Goal: Information Seeking & Learning: Learn about a topic

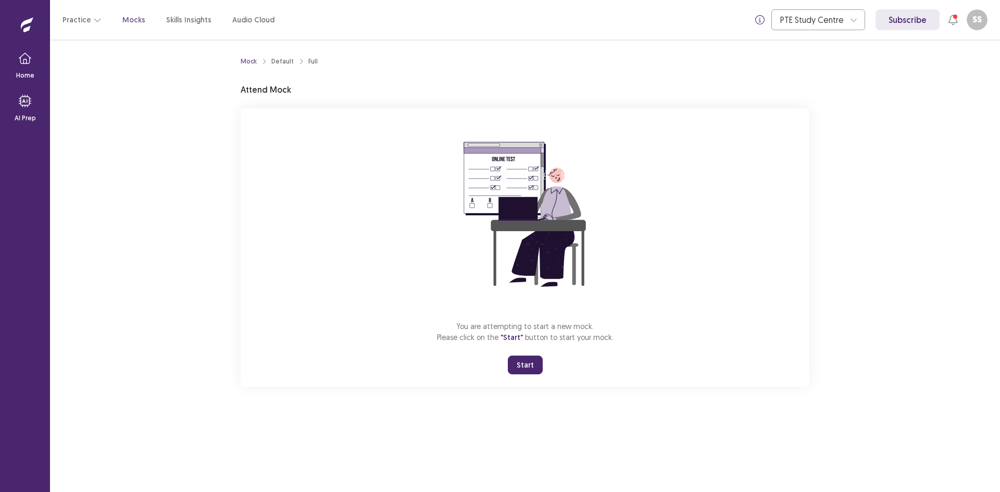
click at [532, 364] on button "Start" at bounding box center [525, 365] width 35 height 19
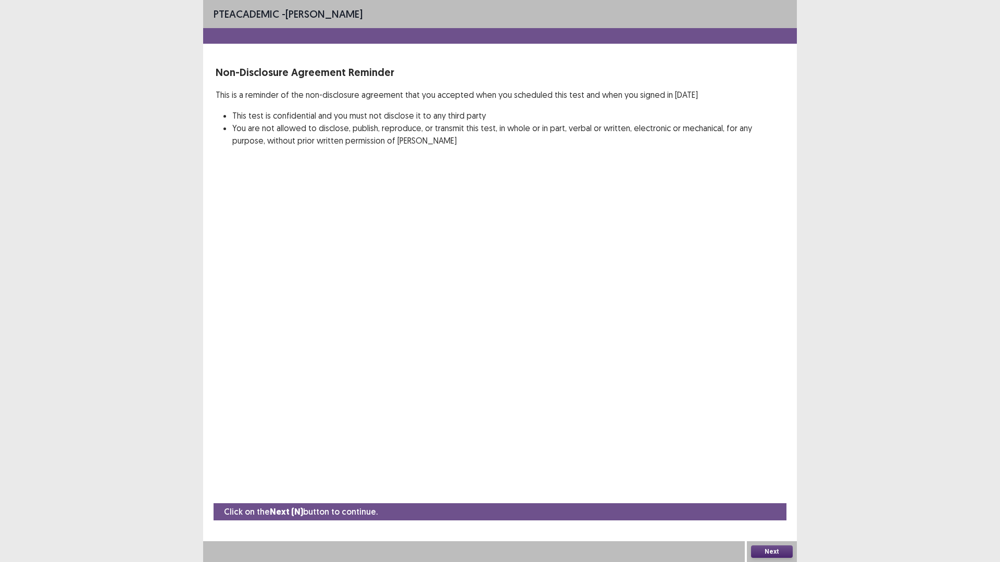
click at [787, 492] on button "Next" at bounding box center [772, 552] width 42 height 12
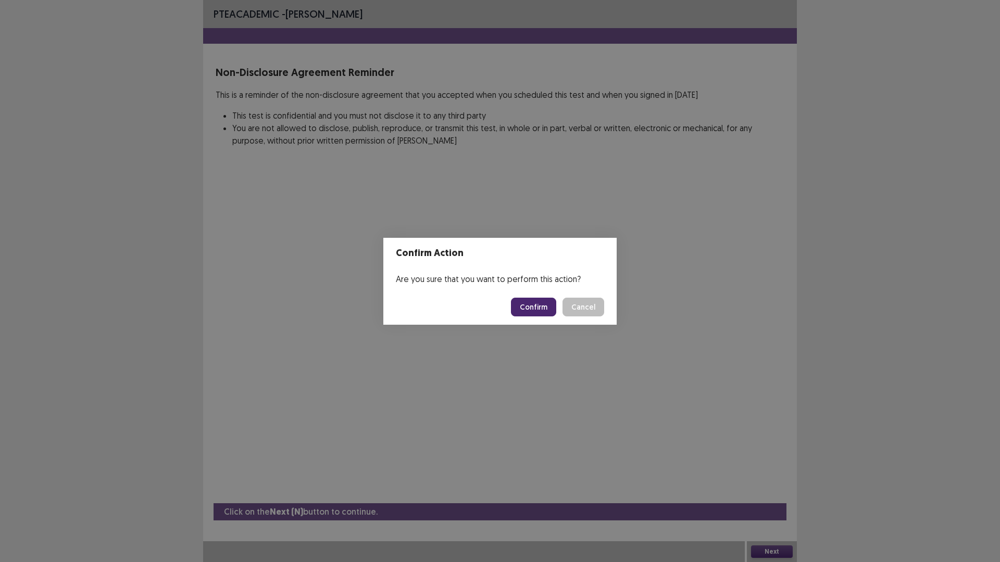
click at [528, 309] on button "Confirm" at bounding box center [533, 307] width 45 height 19
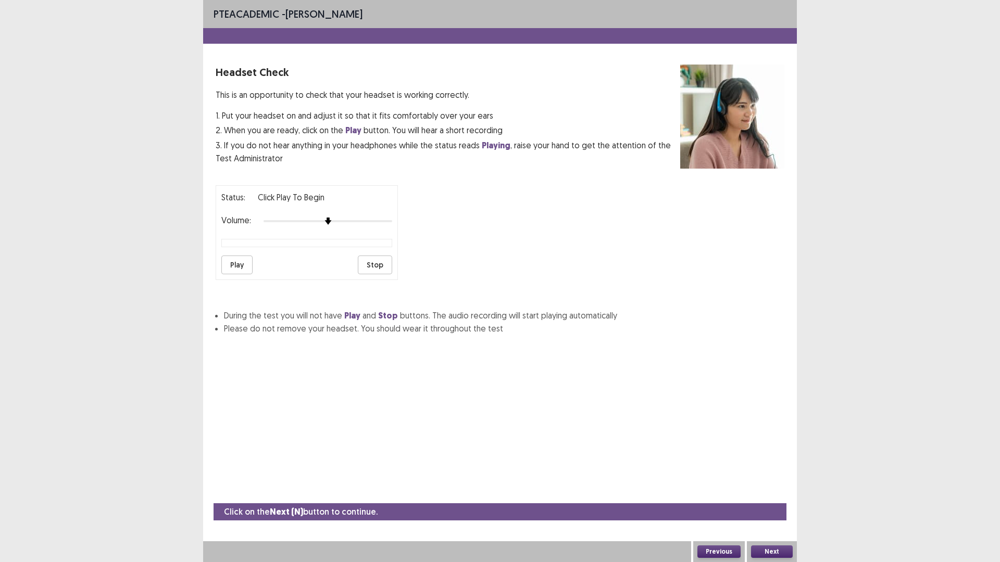
click at [240, 266] on button "Play" at bounding box center [236, 265] width 31 height 19
click at [384, 223] on div at bounding box center [328, 221] width 129 height 8
click at [777, 492] on button "Next" at bounding box center [772, 552] width 42 height 12
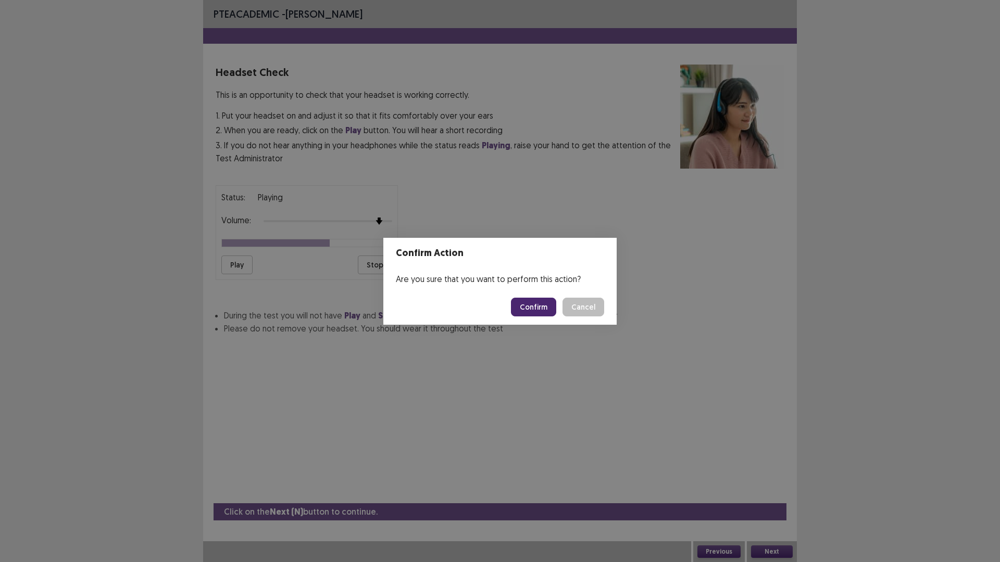
click at [535, 310] on button "Confirm" at bounding box center [533, 307] width 45 height 19
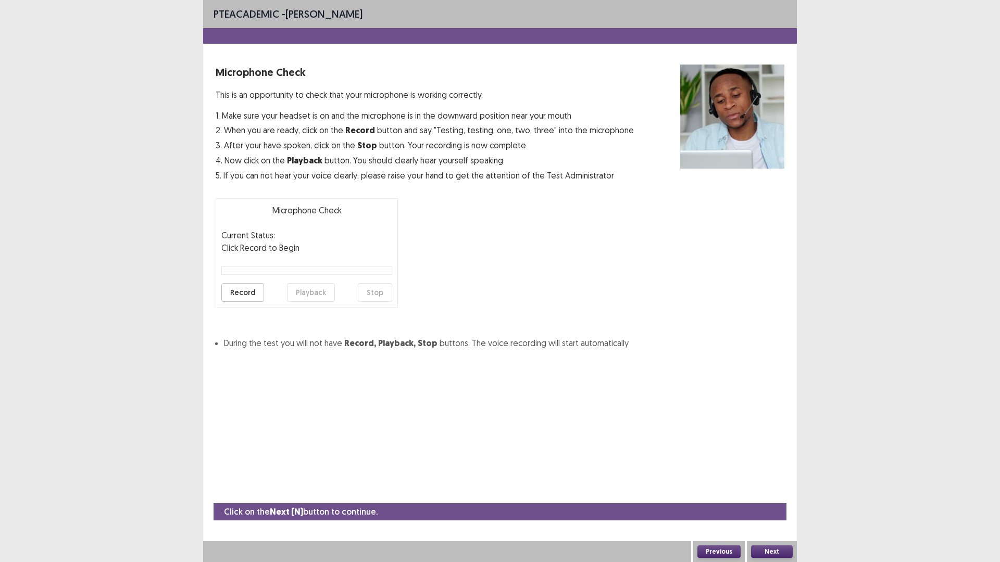
click at [239, 294] on button "Record" at bounding box center [242, 292] width 43 height 19
click at [382, 293] on button "Stop" at bounding box center [375, 292] width 34 height 19
click at [307, 293] on button "Playback" at bounding box center [311, 292] width 48 height 19
click at [249, 294] on button "Record" at bounding box center [242, 292] width 43 height 19
click at [388, 293] on button "Stop" at bounding box center [375, 292] width 34 height 19
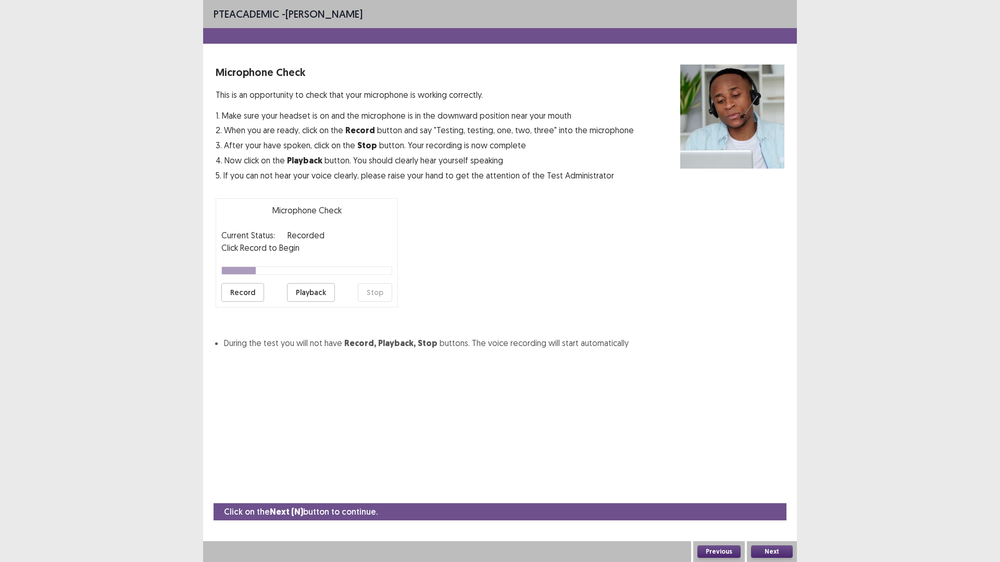
click at [310, 294] on button "Playback" at bounding box center [311, 292] width 48 height 19
click at [774, 492] on button "Next" at bounding box center [772, 552] width 42 height 12
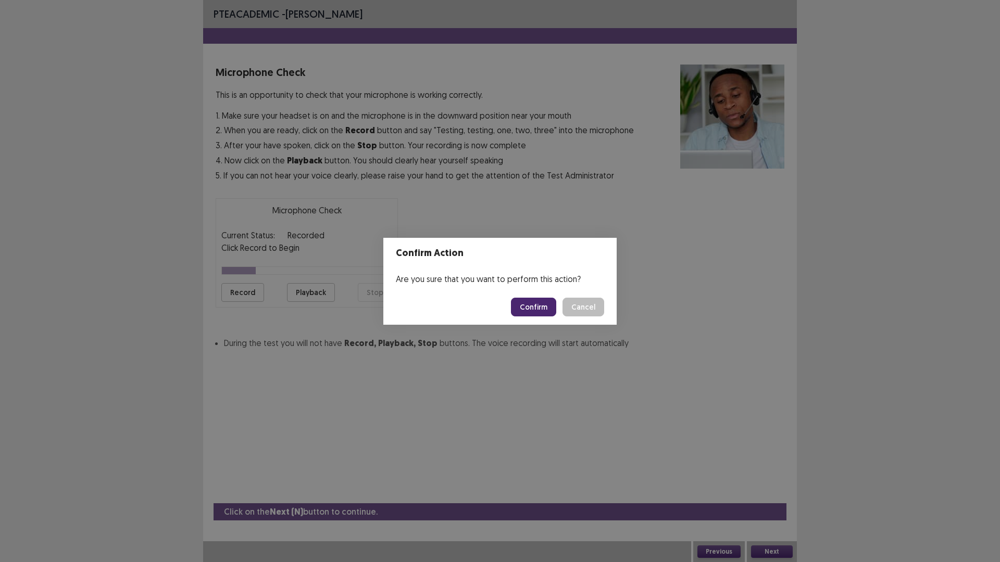
click at [525, 299] on button "Confirm" at bounding box center [533, 307] width 45 height 19
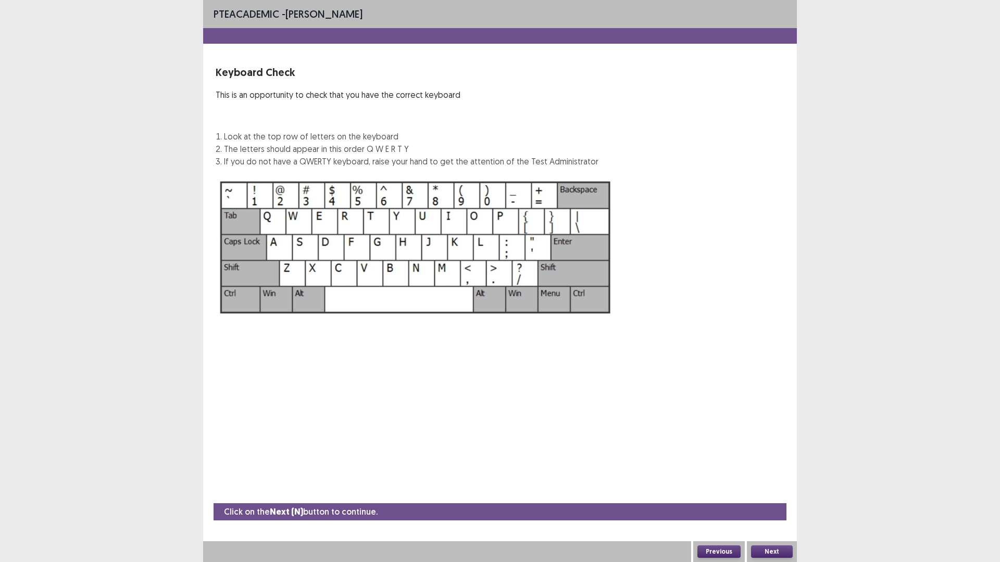
click at [775, 492] on button "Next" at bounding box center [772, 552] width 42 height 12
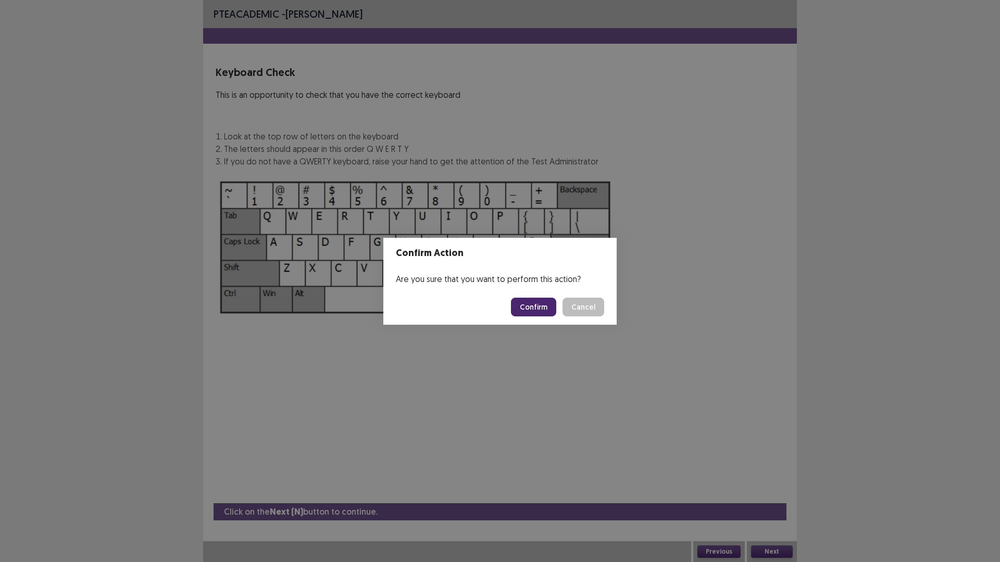
click at [527, 308] on button "Confirm" at bounding box center [533, 307] width 45 height 19
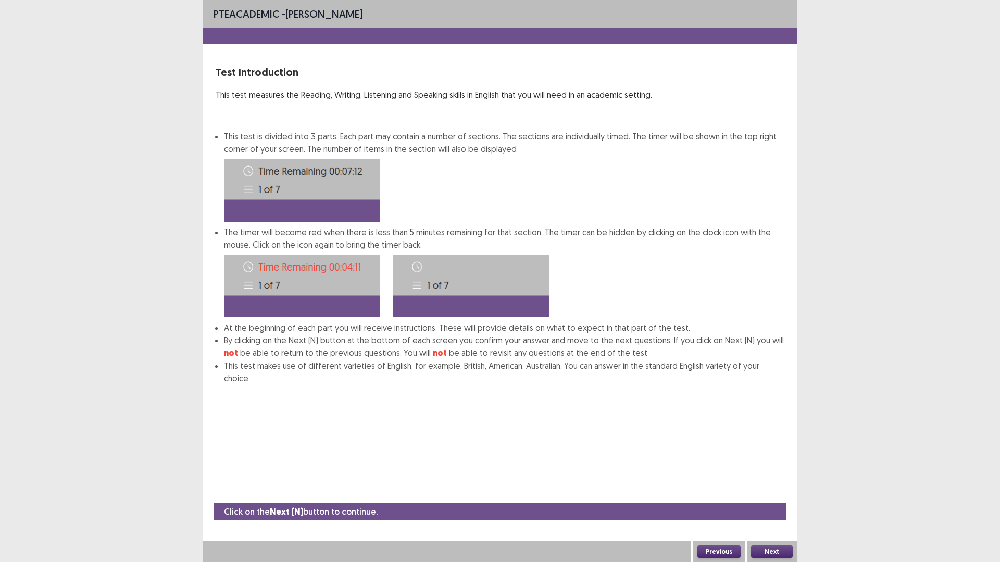
click at [778, 492] on button "Next" at bounding box center [772, 552] width 42 height 12
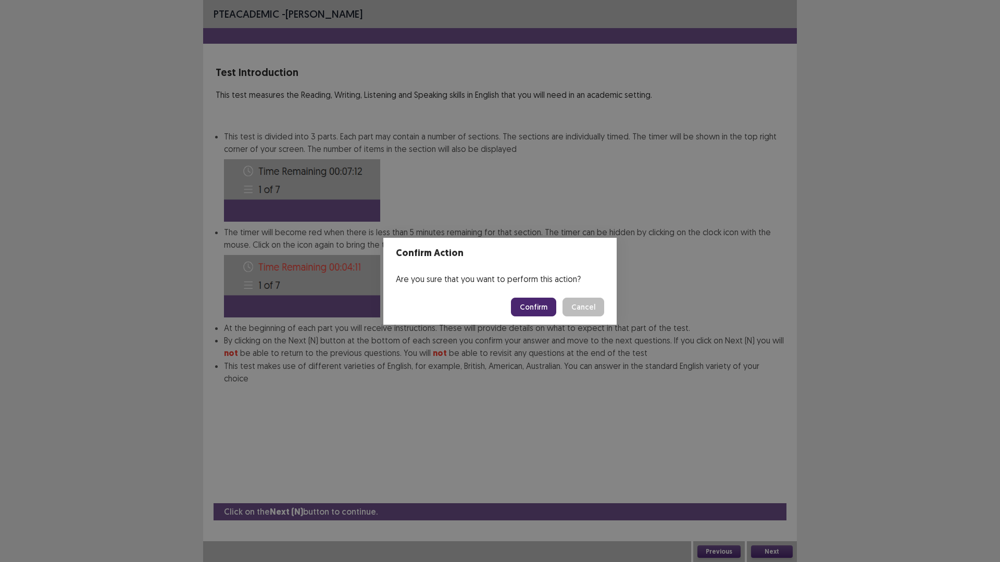
click at [542, 306] on button "Confirm" at bounding box center [533, 307] width 45 height 19
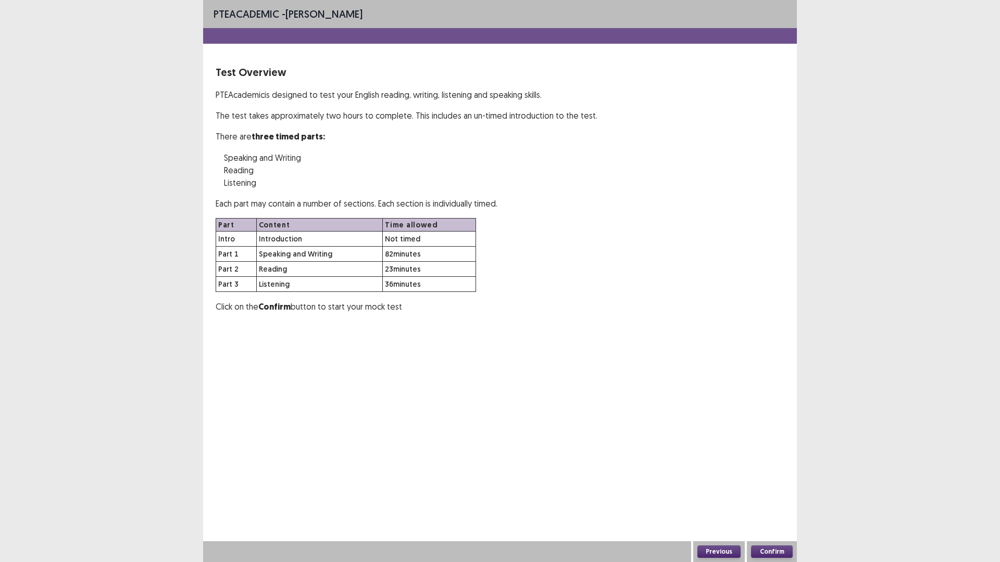
click at [783, 492] on div "Confirm" at bounding box center [772, 552] width 50 height 21
click at [783, 492] on button "Confirm" at bounding box center [772, 552] width 42 height 12
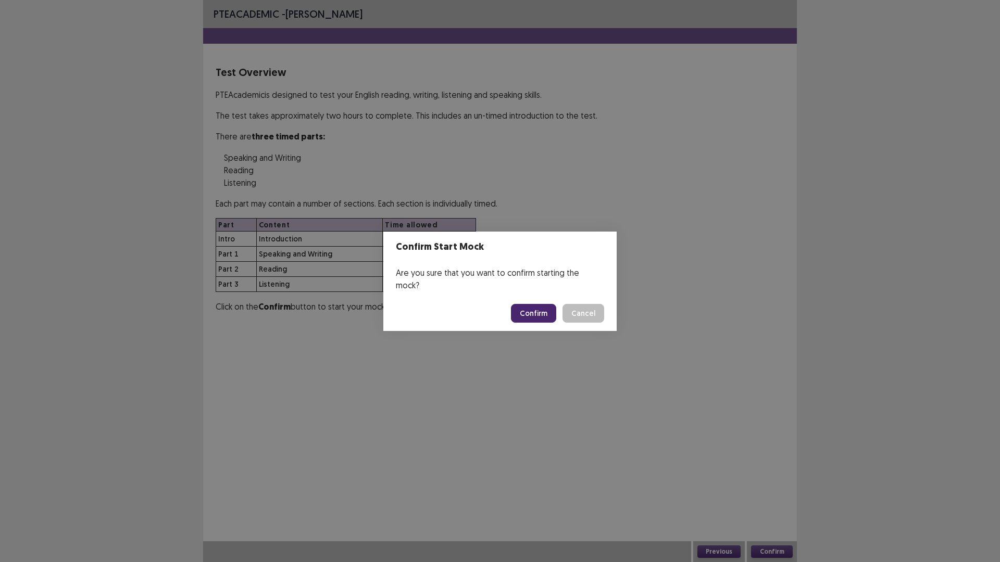
click at [528, 310] on button "Confirm" at bounding box center [533, 313] width 45 height 19
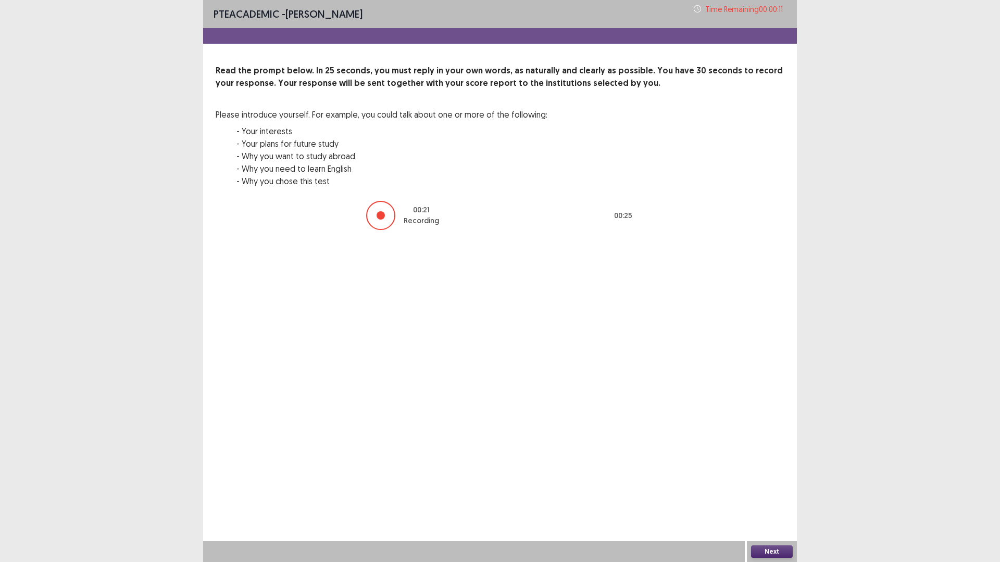
click at [779, 492] on button "Next" at bounding box center [772, 552] width 42 height 12
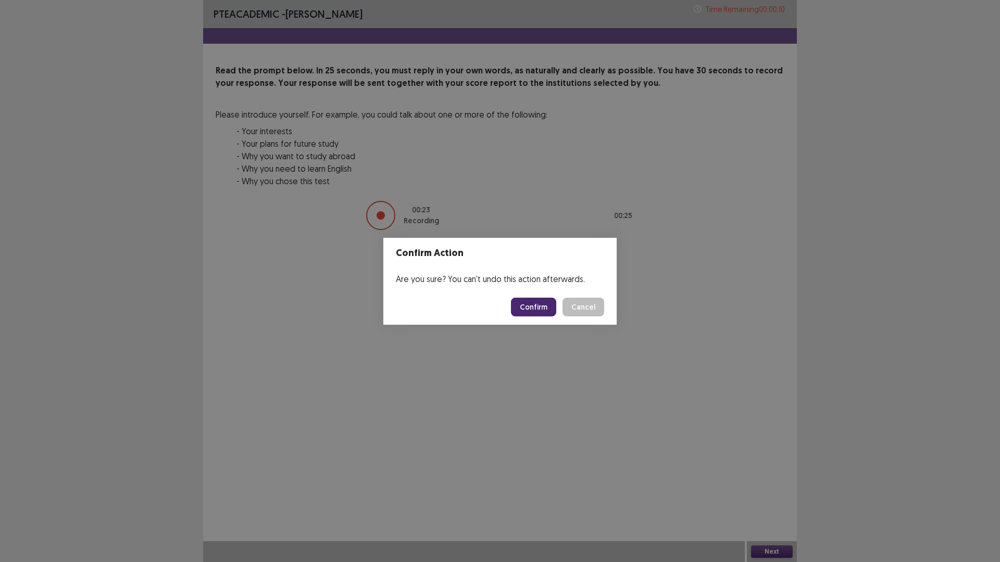
click at [542, 303] on button "Confirm" at bounding box center [533, 307] width 45 height 19
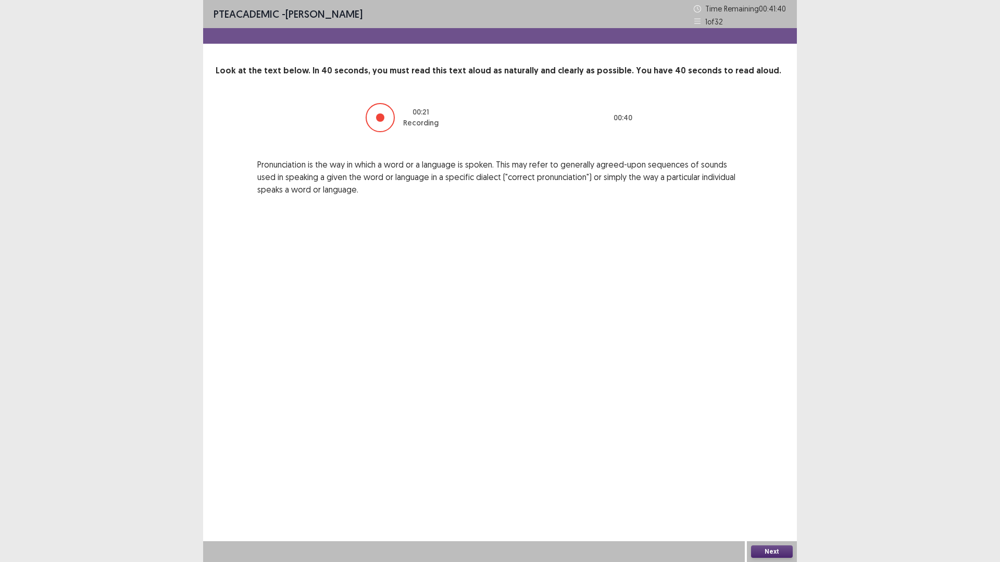
click at [785, 492] on button "Next" at bounding box center [772, 552] width 42 height 12
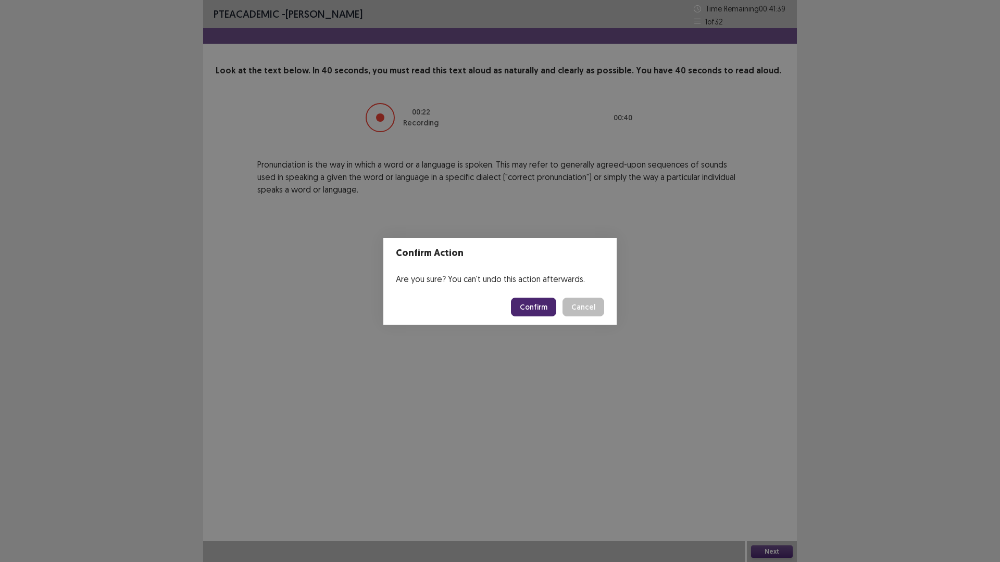
click at [541, 305] on button "Confirm" at bounding box center [533, 307] width 45 height 19
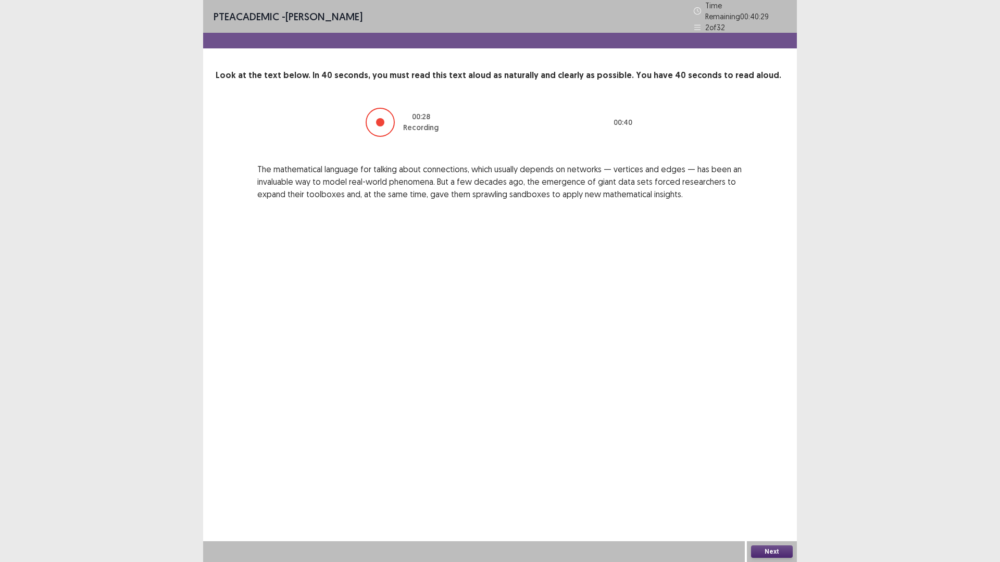
click at [774, 492] on button "Next" at bounding box center [772, 552] width 42 height 12
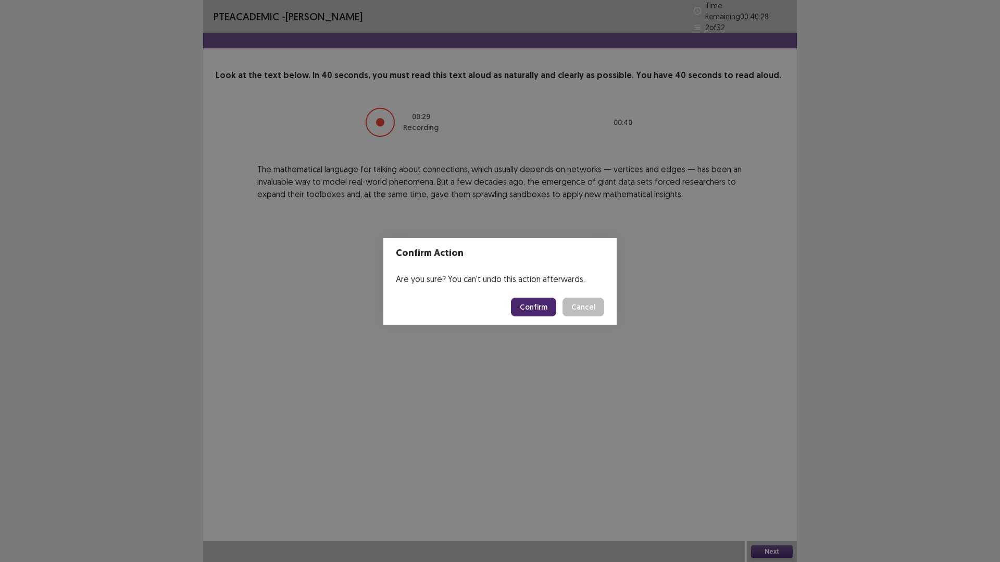
click at [543, 308] on button "Confirm" at bounding box center [533, 307] width 45 height 19
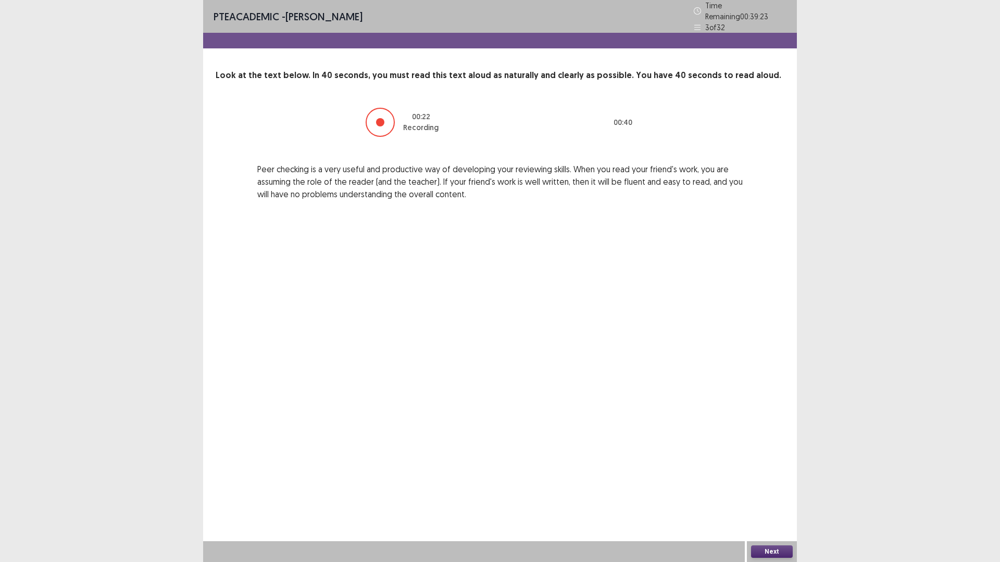
click at [768, 492] on button "Next" at bounding box center [772, 552] width 42 height 12
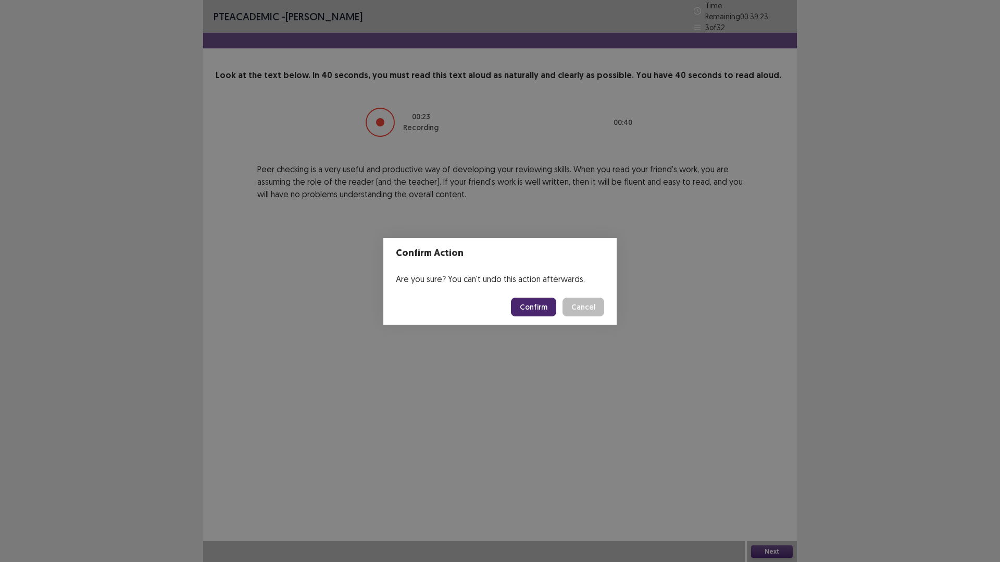
click at [547, 303] on button "Confirm" at bounding box center [533, 307] width 45 height 19
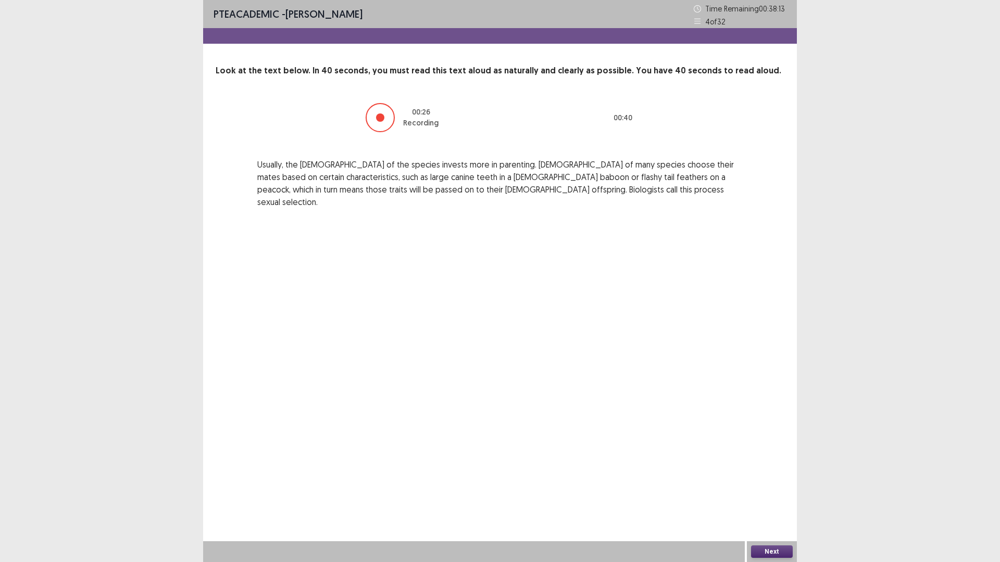
click at [779, 492] on button "Next" at bounding box center [772, 552] width 42 height 12
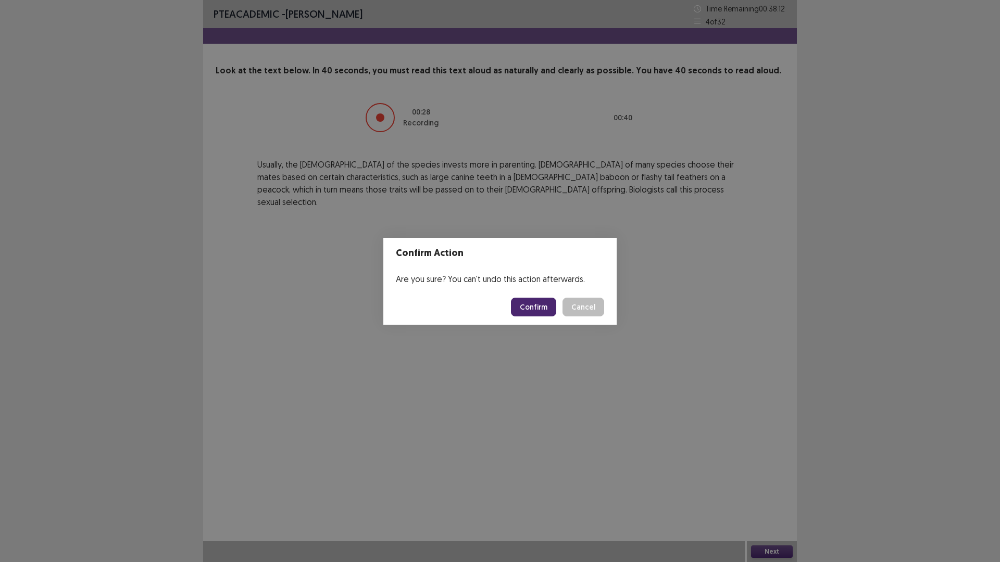
click at [532, 305] on button "Confirm" at bounding box center [533, 307] width 45 height 19
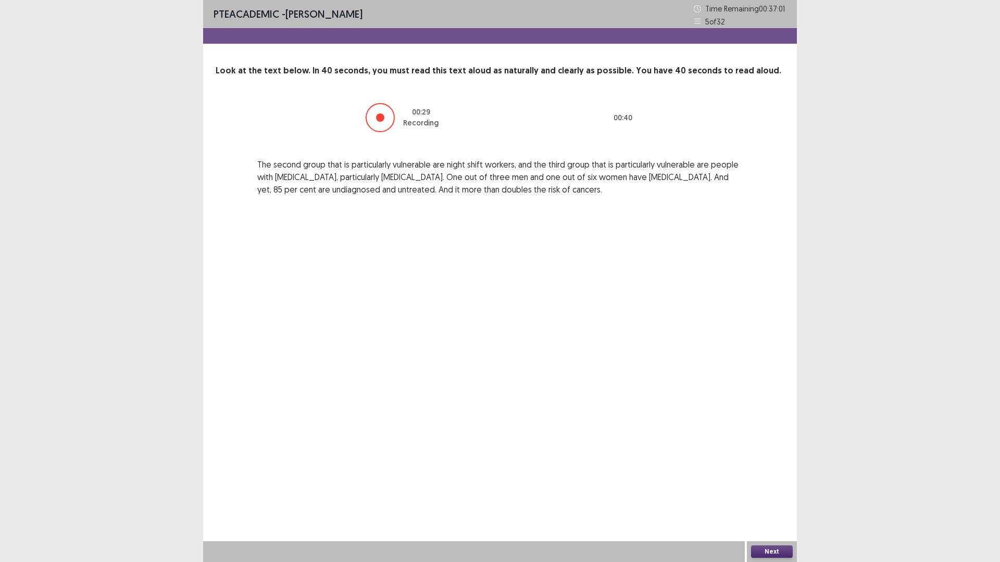
click at [778, 492] on button "Next" at bounding box center [772, 552] width 42 height 12
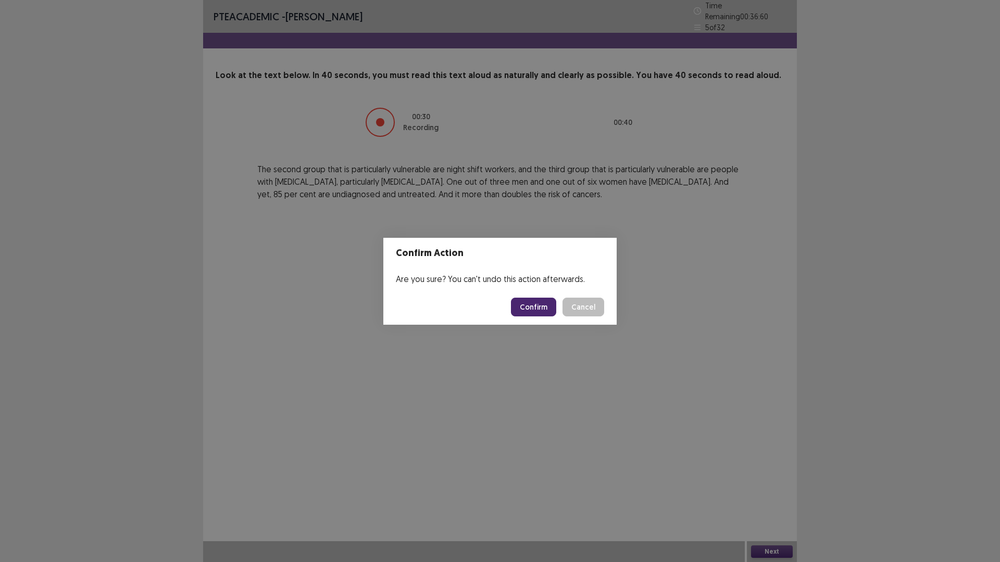
click at [532, 303] on button "Confirm" at bounding box center [533, 307] width 45 height 19
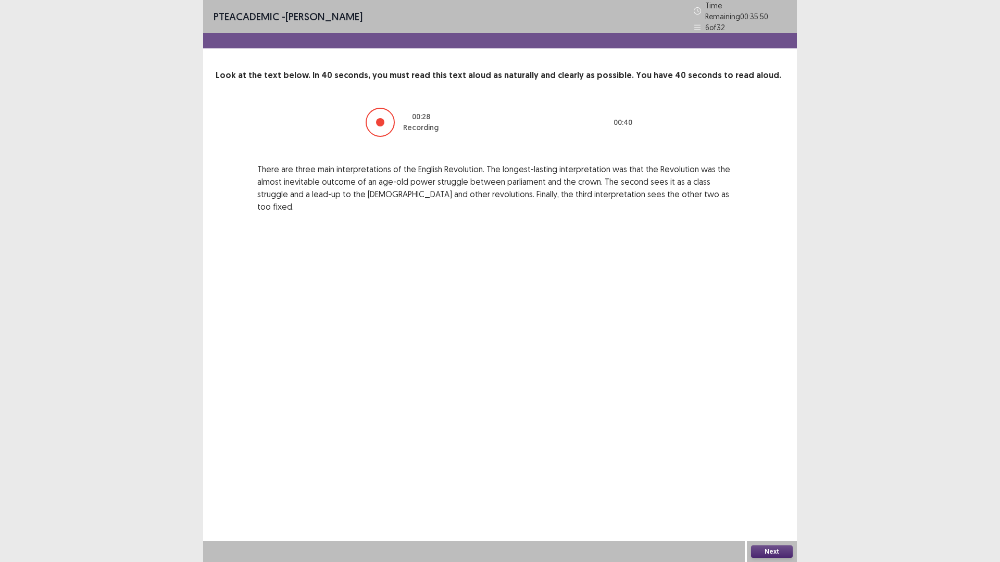
click at [783, 492] on button "Next" at bounding box center [772, 552] width 42 height 12
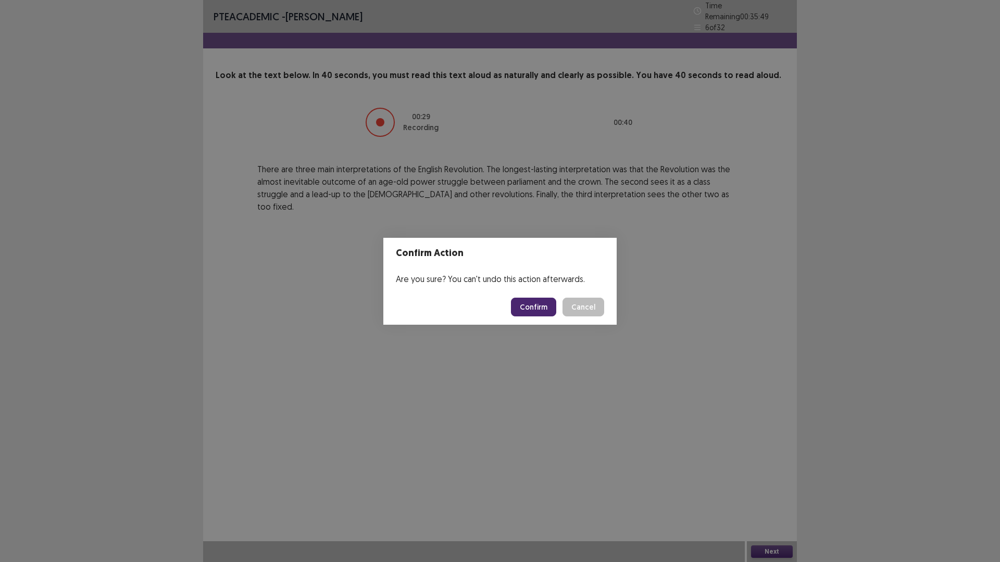
click at [532, 302] on button "Confirm" at bounding box center [533, 307] width 45 height 19
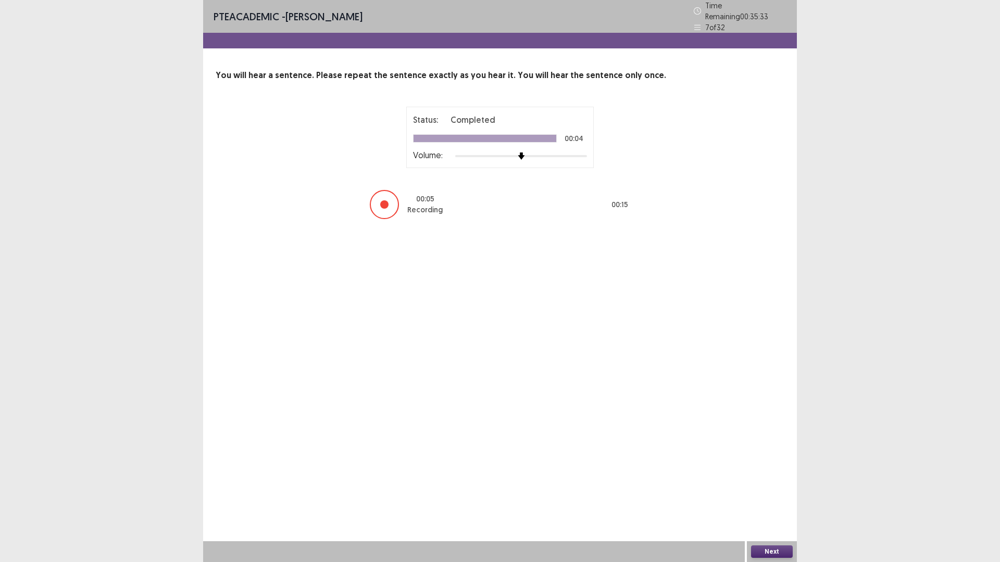
click at [770, 492] on button "Next" at bounding box center [772, 552] width 42 height 12
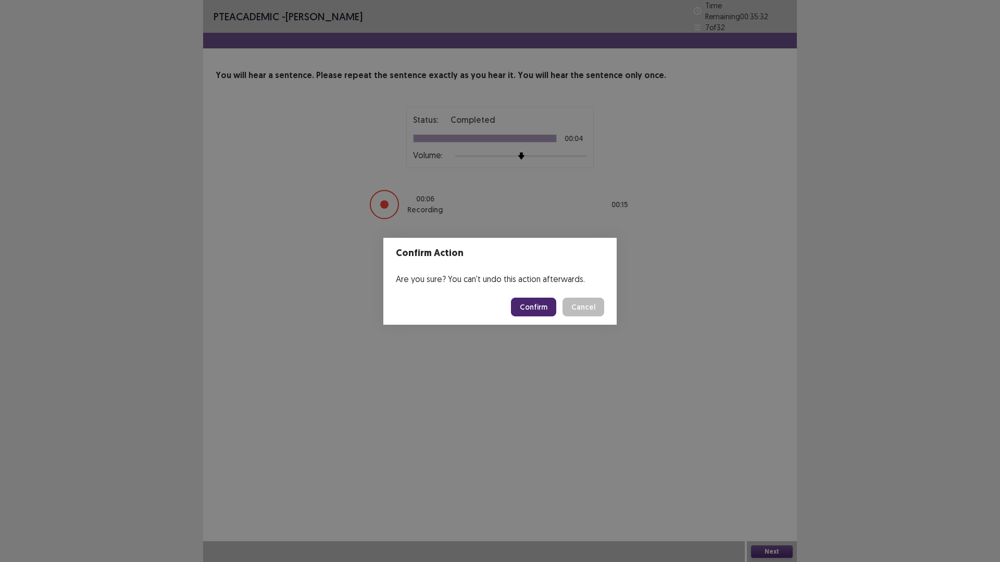
click at [541, 312] on button "Confirm" at bounding box center [533, 307] width 45 height 19
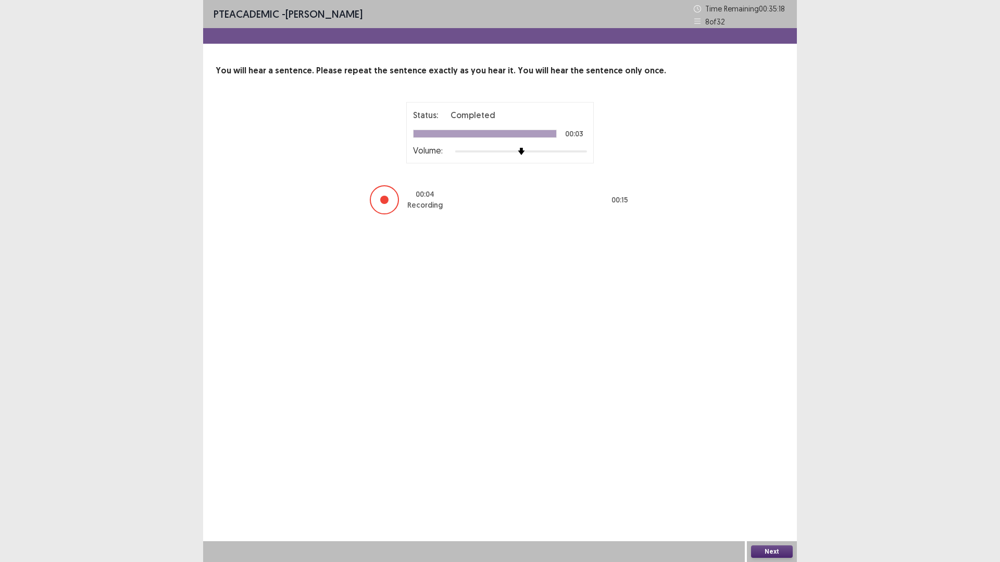
click at [785, 492] on button "Next" at bounding box center [772, 552] width 42 height 12
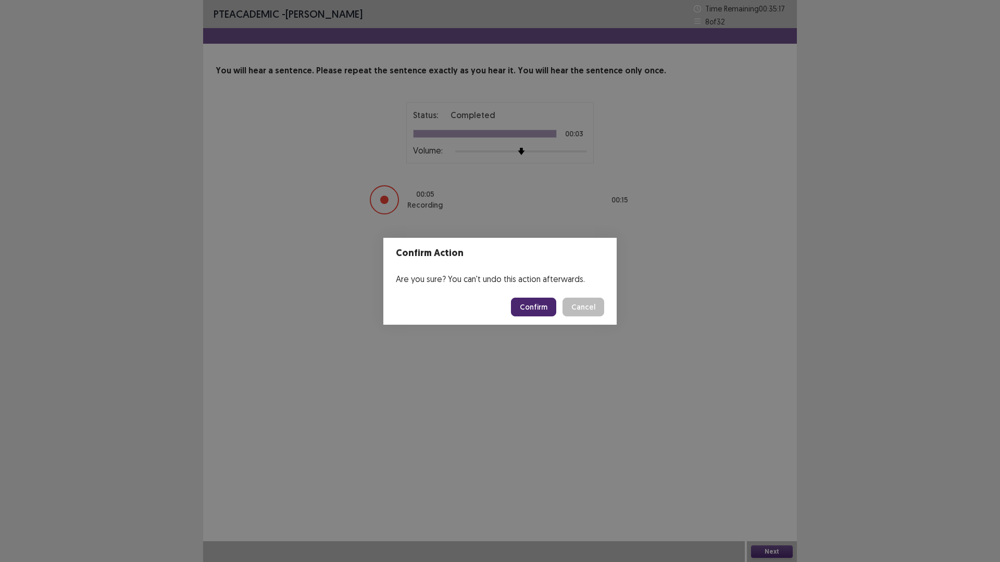
click at [540, 310] on button "Confirm" at bounding box center [533, 307] width 45 height 19
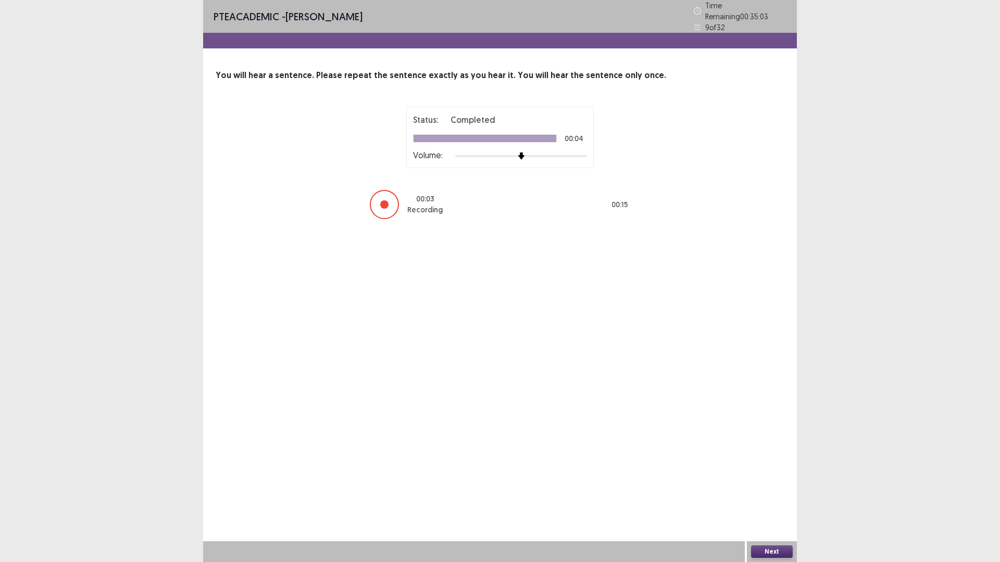
click at [778, 492] on button "Next" at bounding box center [772, 552] width 42 height 12
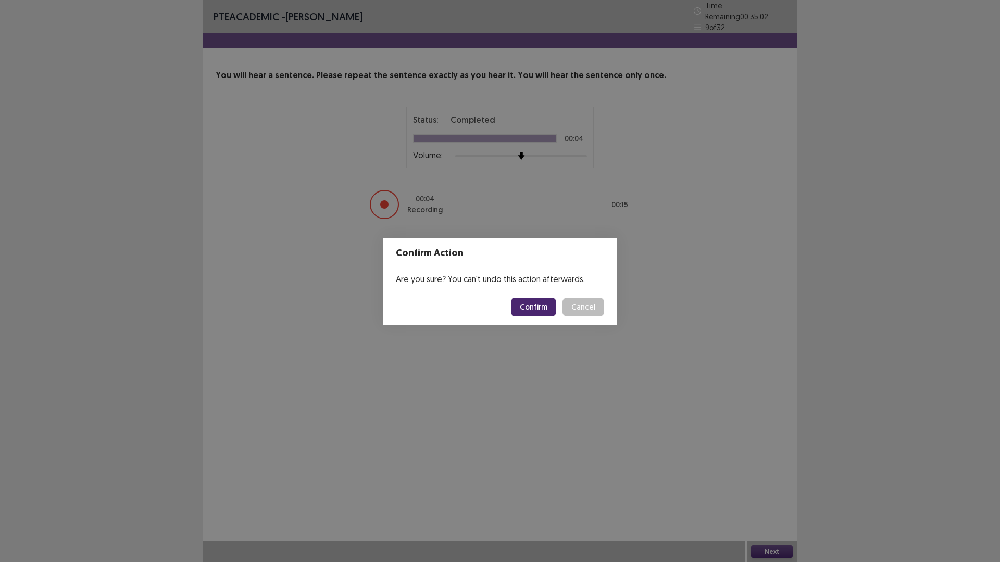
click at [539, 302] on button "Confirm" at bounding box center [533, 307] width 45 height 19
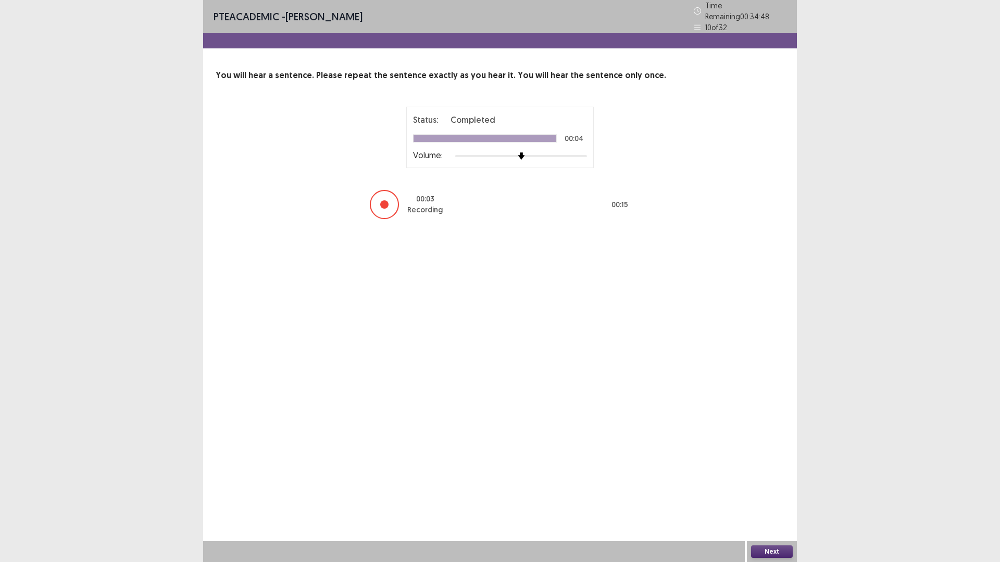
click at [774, 492] on button "Next" at bounding box center [772, 552] width 42 height 12
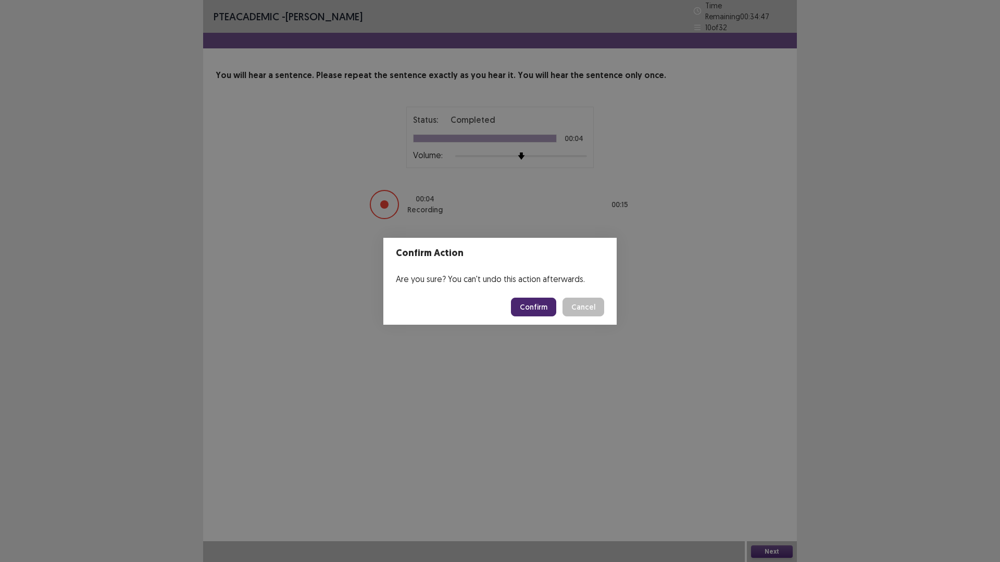
click at [528, 309] on button "Confirm" at bounding box center [533, 307] width 45 height 19
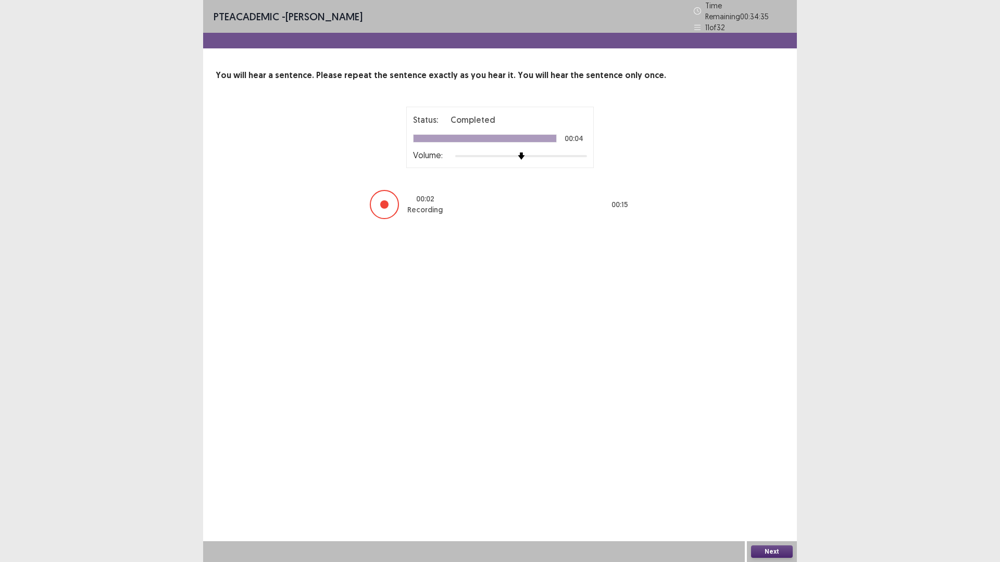
click at [778, 492] on button "Next" at bounding box center [772, 552] width 42 height 12
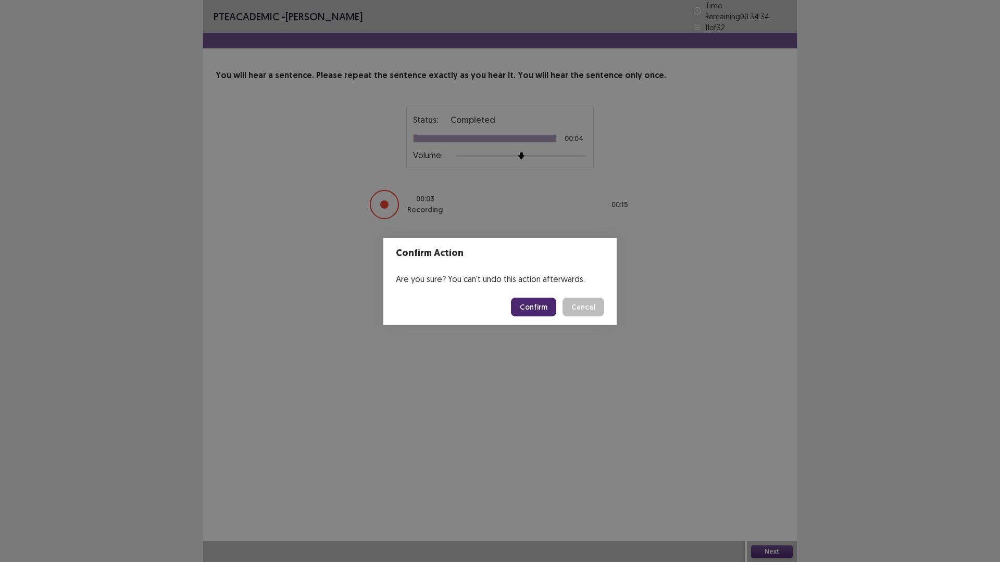
click at [536, 310] on button "Confirm" at bounding box center [533, 307] width 45 height 19
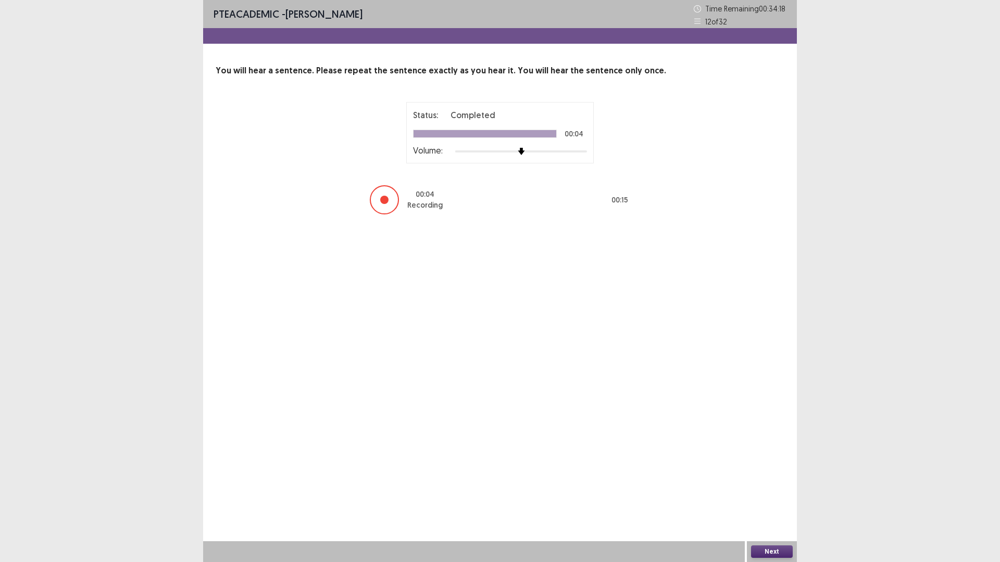
click at [778, 492] on button "Next" at bounding box center [772, 552] width 42 height 12
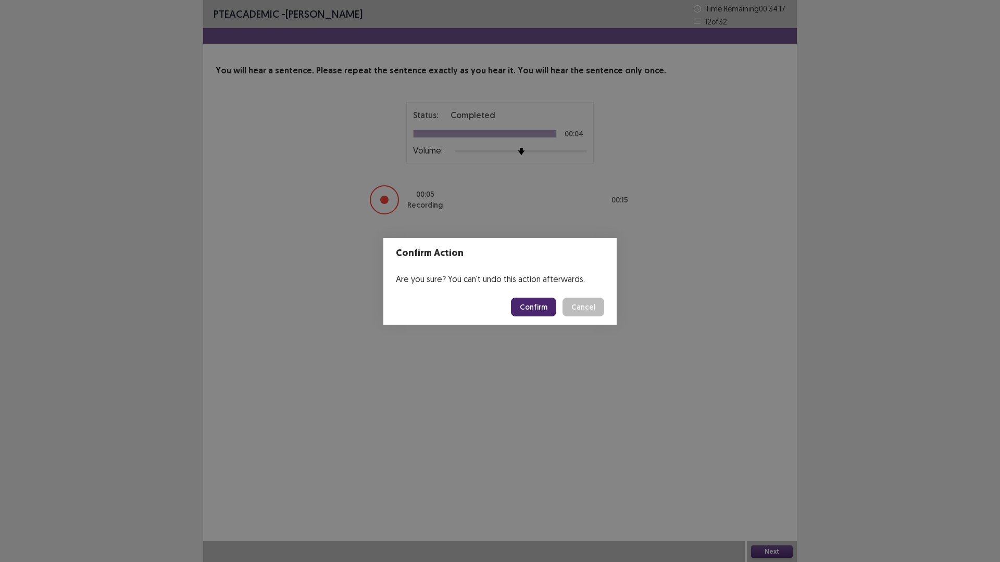
click at [542, 304] on button "Confirm" at bounding box center [533, 307] width 45 height 19
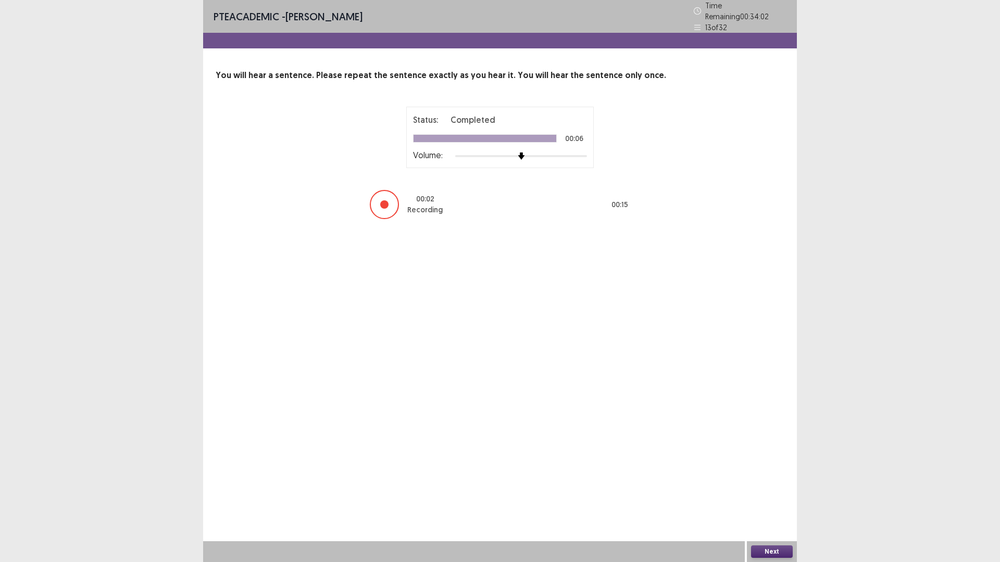
click at [779, 492] on button "Next" at bounding box center [772, 552] width 42 height 12
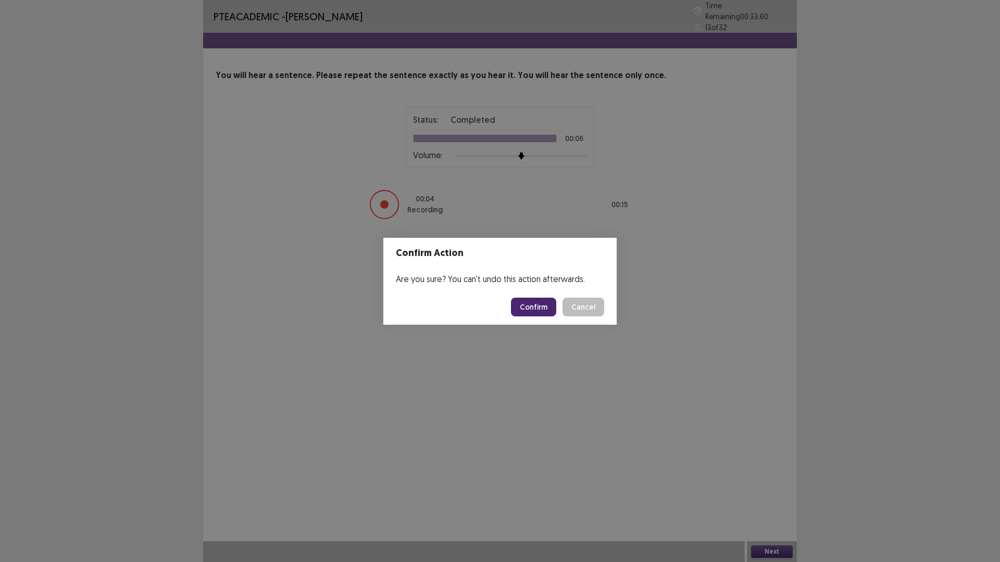
click at [542, 298] on button "Confirm" at bounding box center [533, 307] width 45 height 19
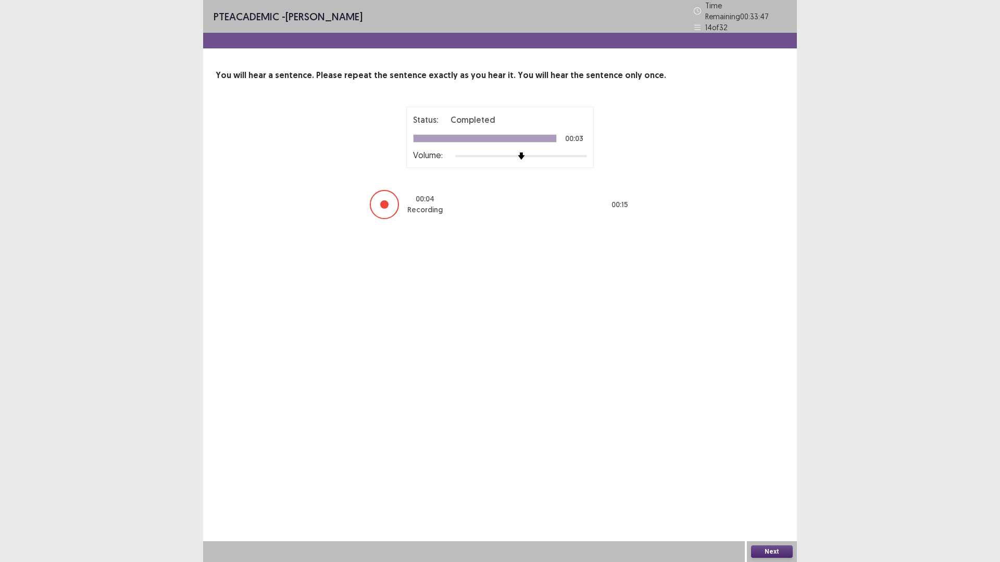
click at [772, 492] on button "Next" at bounding box center [772, 552] width 42 height 12
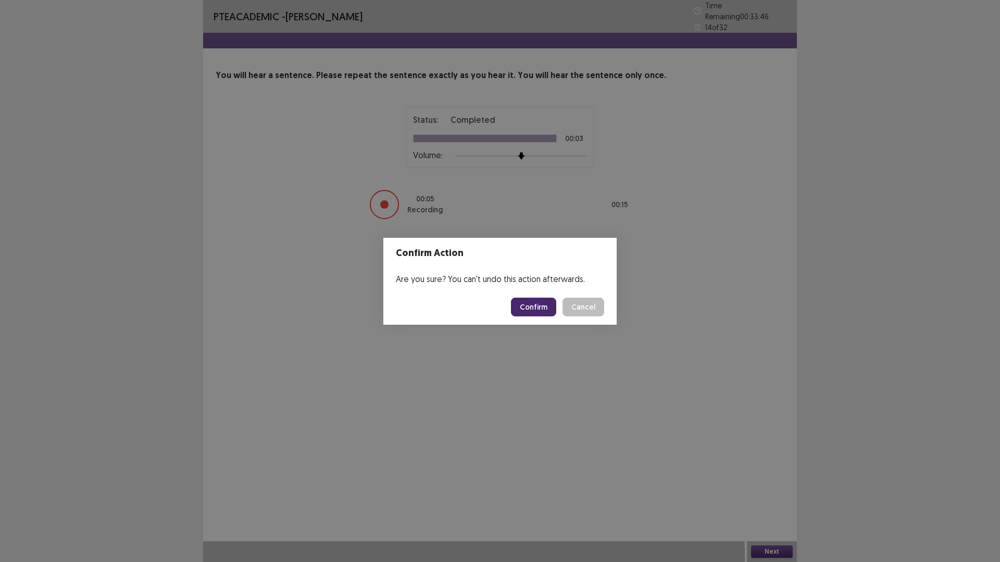
click at [547, 305] on button "Confirm" at bounding box center [533, 307] width 45 height 19
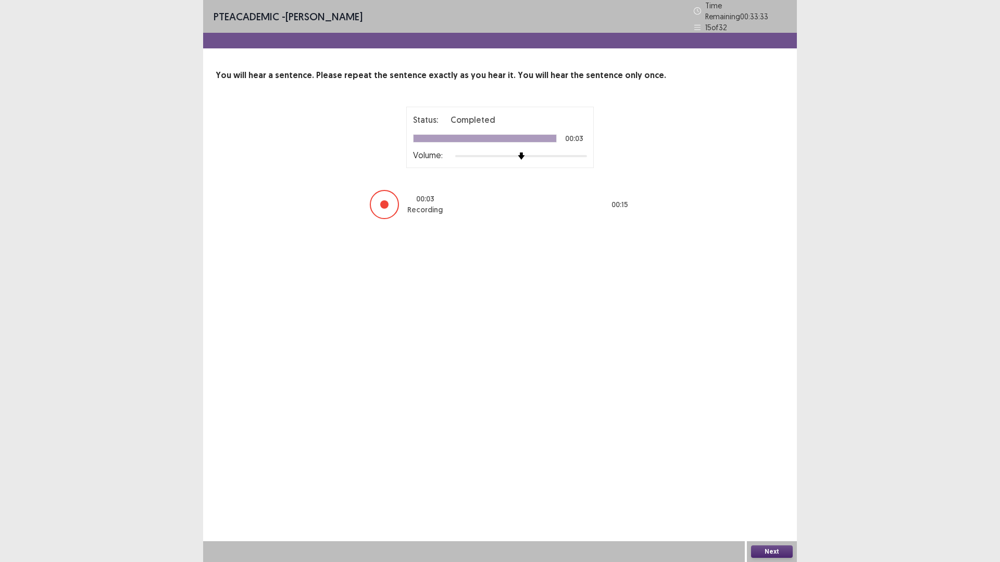
click at [775, 492] on button "Next" at bounding box center [772, 552] width 42 height 12
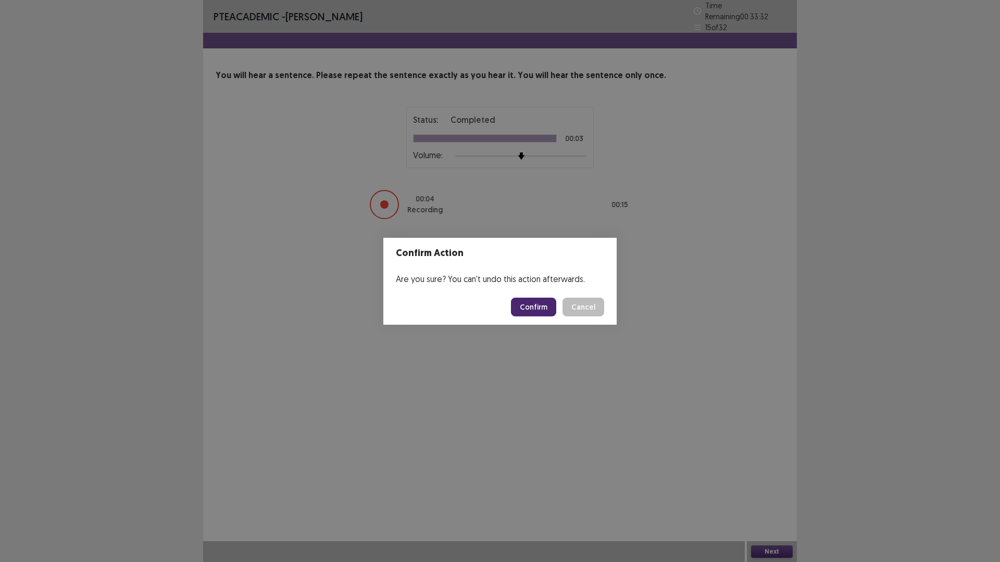
click at [541, 308] on button "Confirm" at bounding box center [533, 307] width 45 height 19
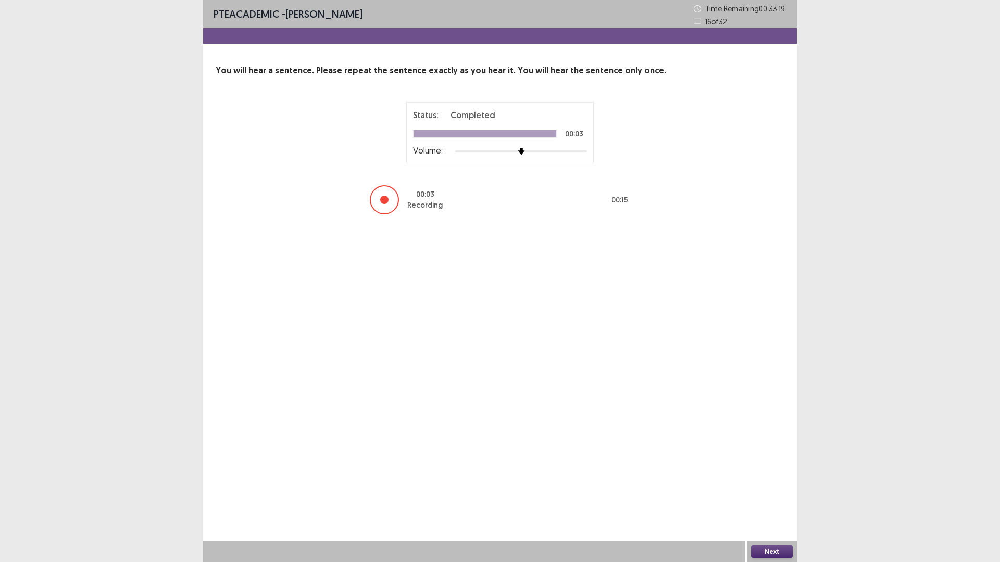
click at [779, 492] on button "Next" at bounding box center [772, 552] width 42 height 12
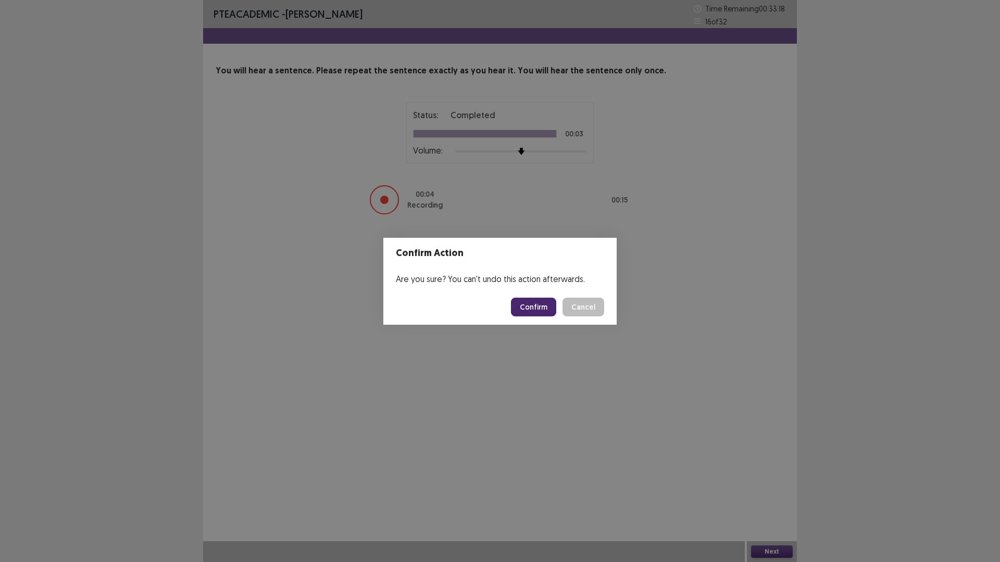
click at [524, 301] on button "Confirm" at bounding box center [533, 307] width 45 height 19
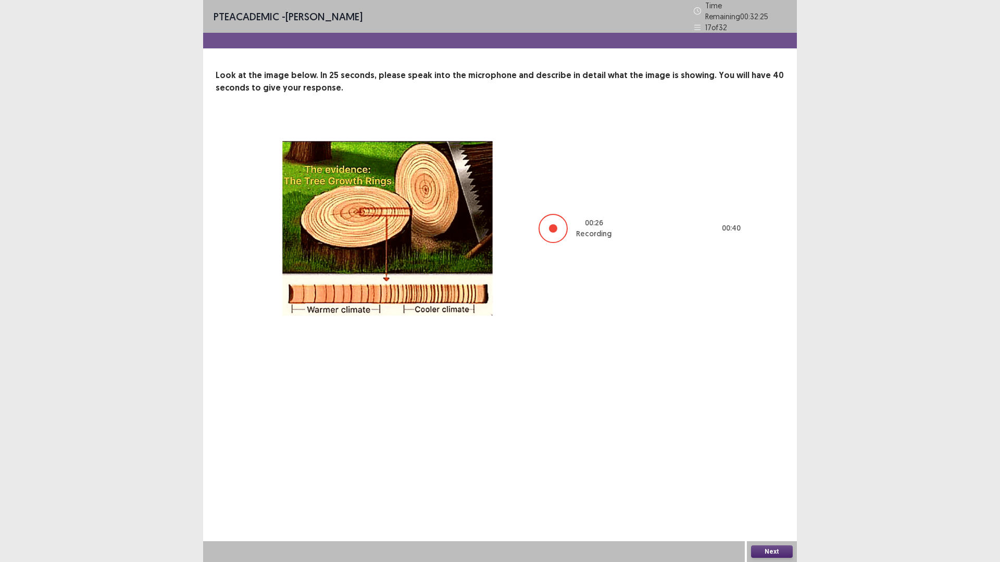
click at [758, 492] on button "Next" at bounding box center [772, 552] width 42 height 12
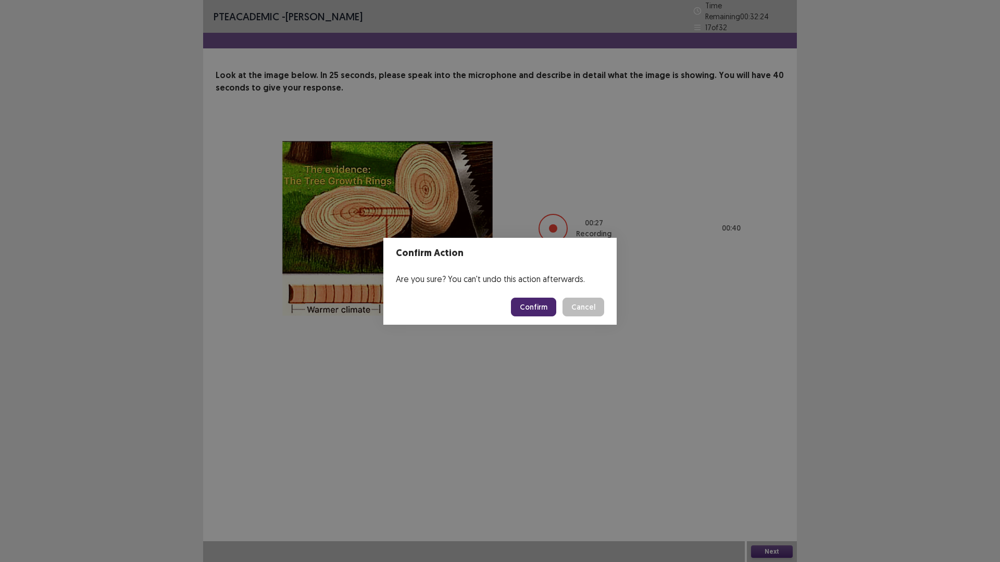
click at [539, 302] on button "Confirm" at bounding box center [533, 307] width 45 height 19
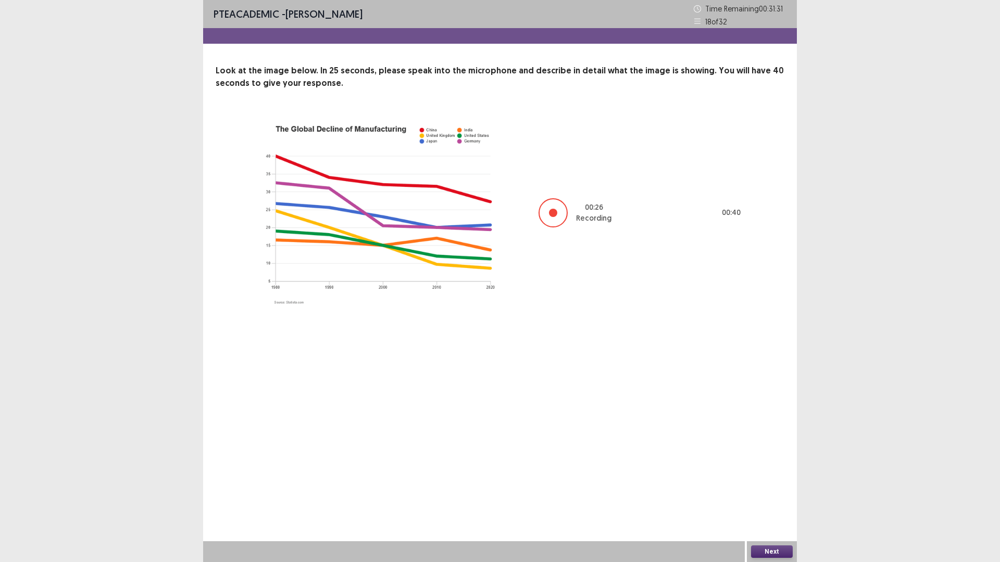
click at [778, 492] on button "Next" at bounding box center [772, 552] width 42 height 12
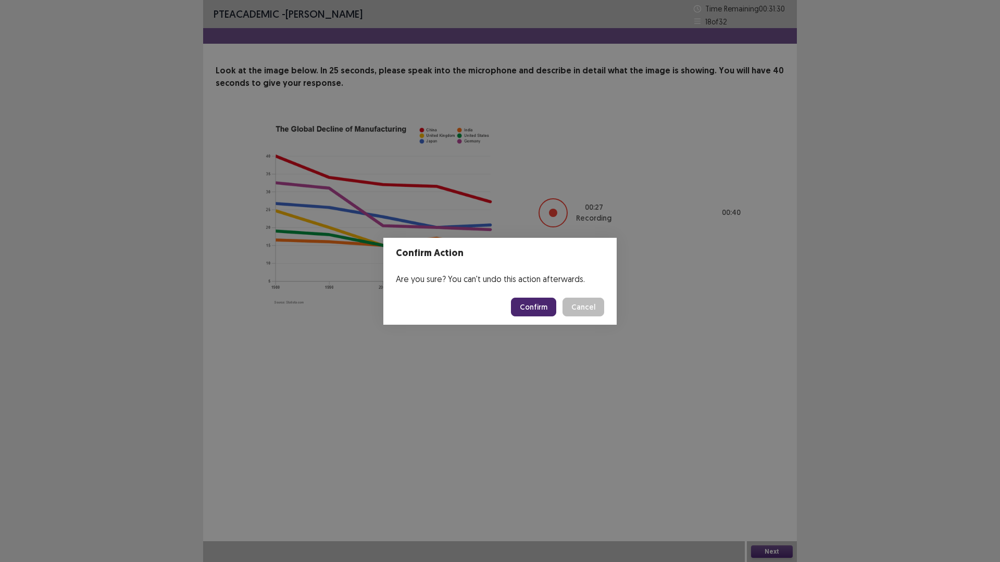
click at [539, 295] on footer "Confirm Cancel" at bounding box center [499, 307] width 233 height 35
click at [537, 306] on button "Confirm" at bounding box center [533, 307] width 45 height 19
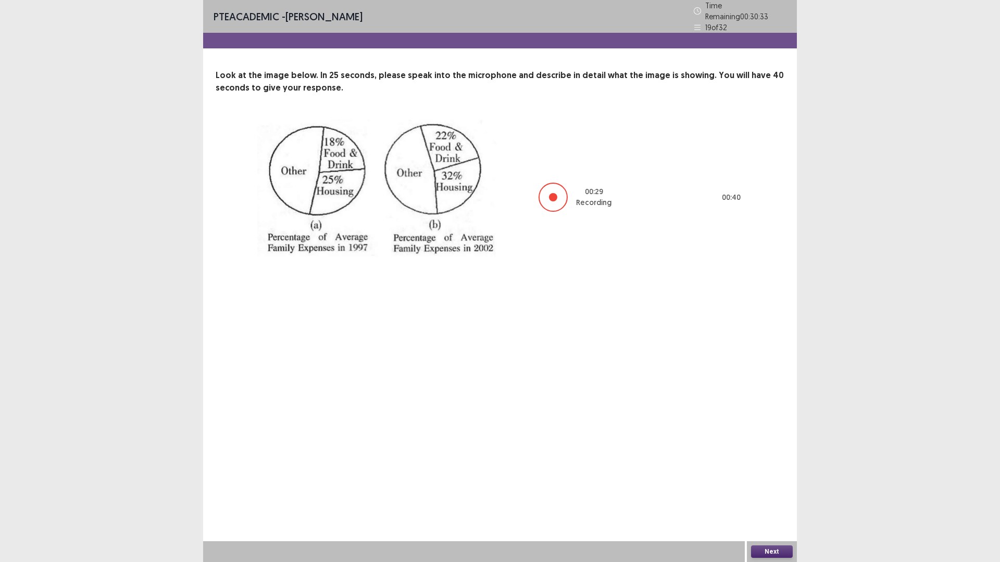
click at [780, 492] on button "Next" at bounding box center [772, 552] width 42 height 12
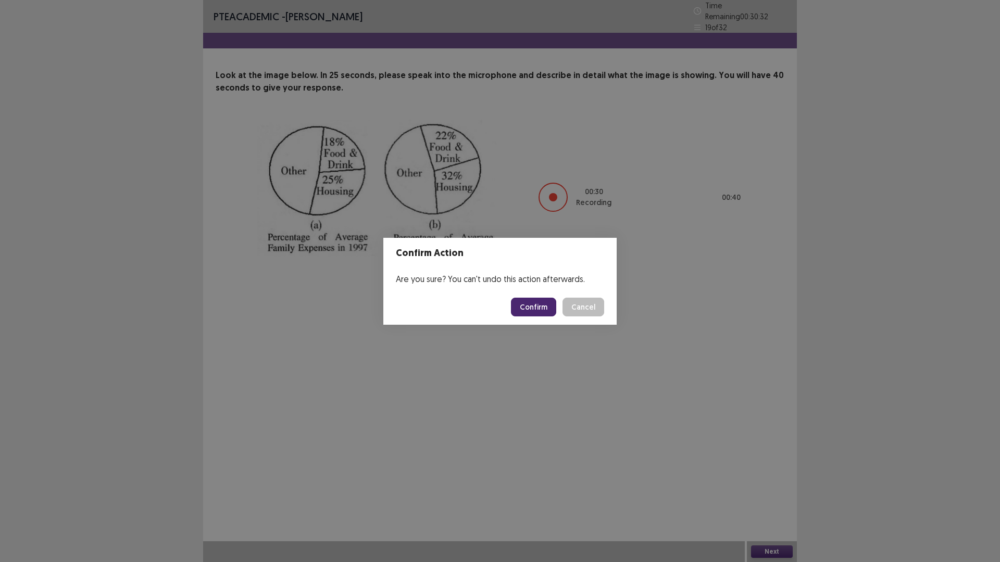
click at [539, 301] on button "Confirm" at bounding box center [533, 307] width 45 height 19
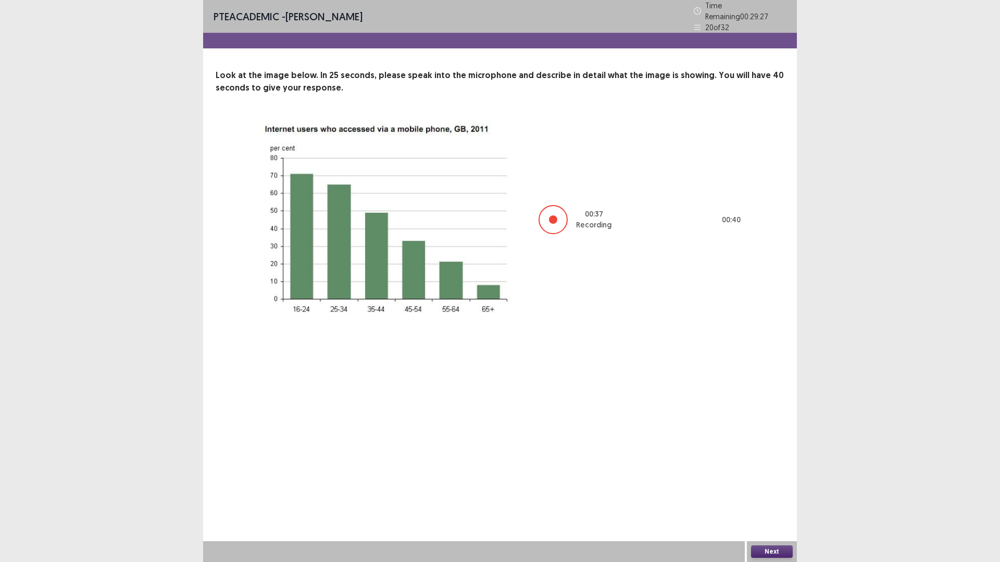
click at [772, 492] on button "Next" at bounding box center [772, 552] width 42 height 12
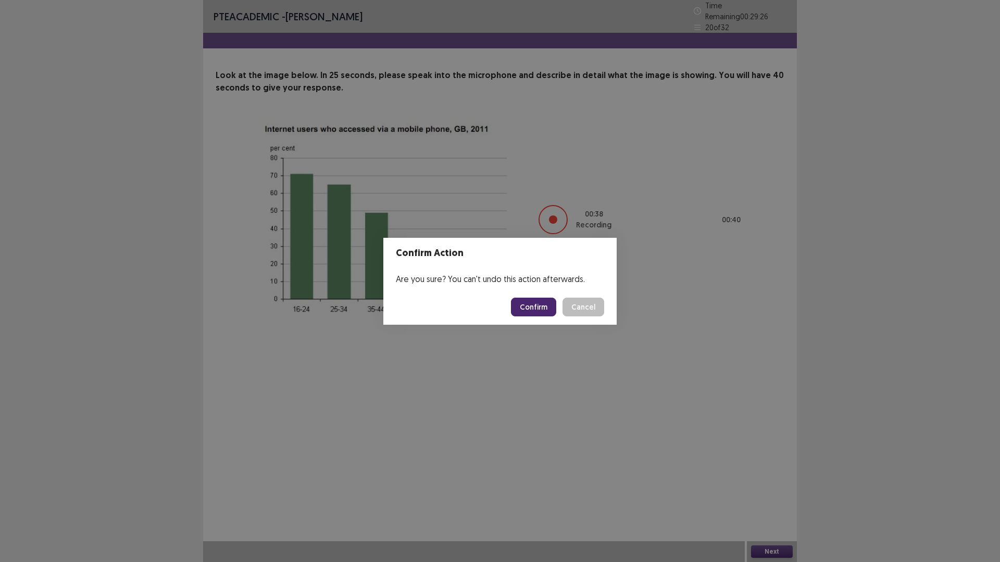
click at [536, 310] on button "Confirm" at bounding box center [533, 307] width 45 height 19
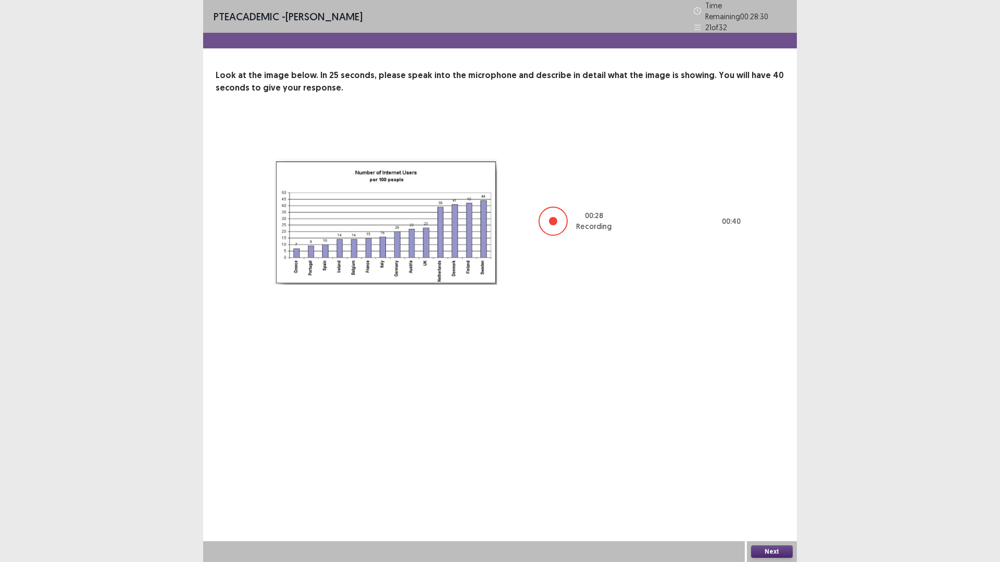
click at [772, 492] on button "Next" at bounding box center [772, 552] width 42 height 12
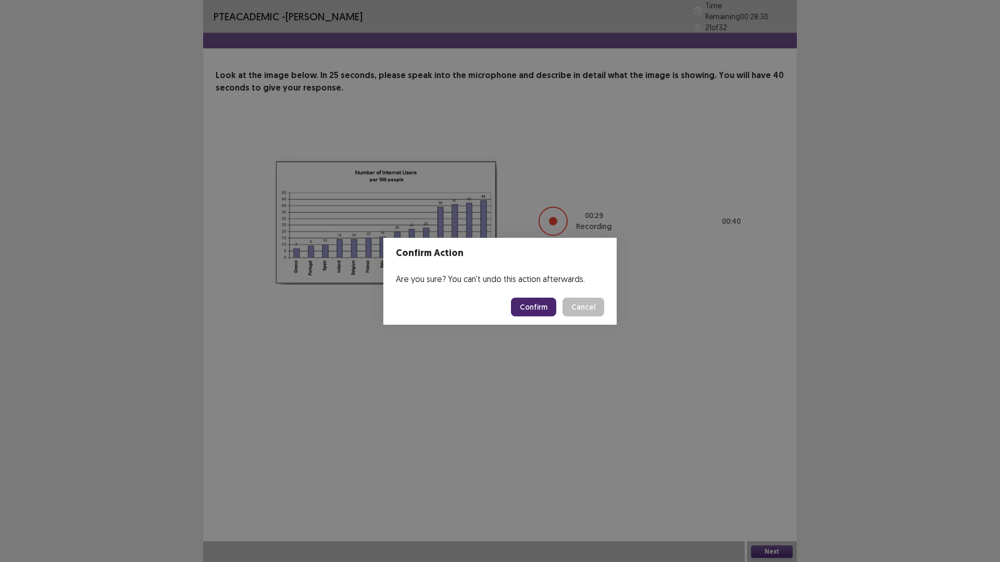
click at [545, 308] on button "Confirm" at bounding box center [533, 307] width 45 height 19
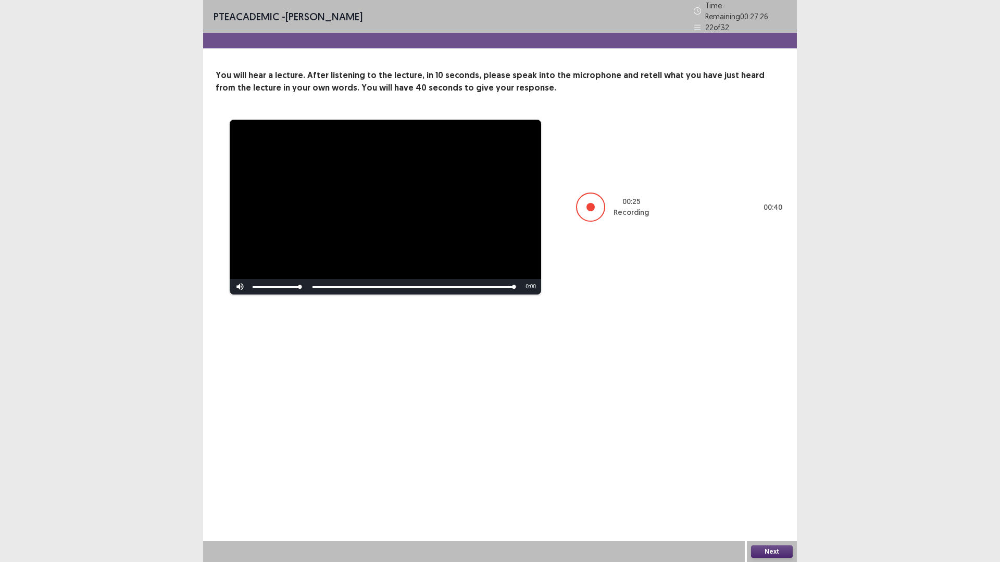
click at [777, 492] on button "Next" at bounding box center [772, 552] width 42 height 12
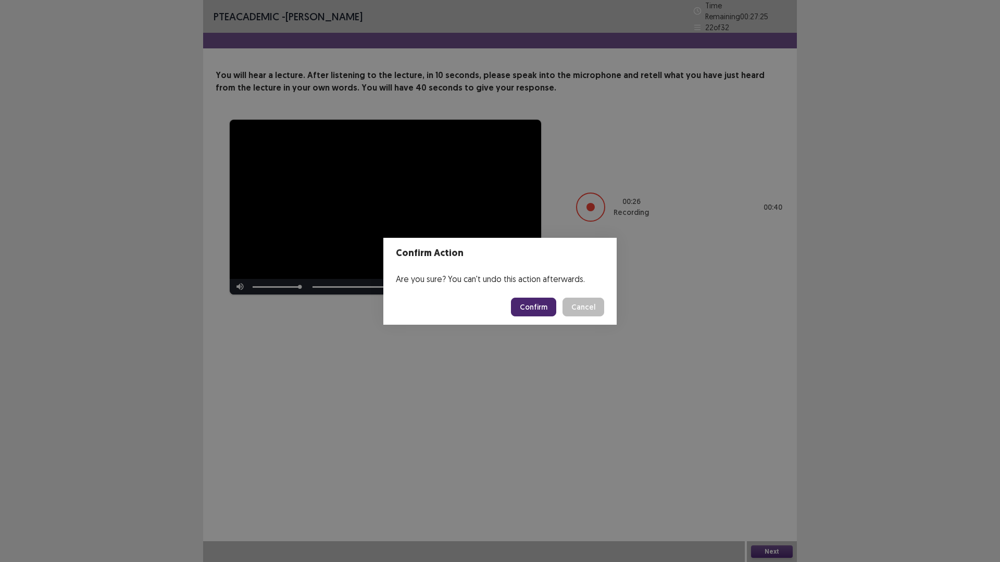
click at [544, 309] on button "Confirm" at bounding box center [533, 307] width 45 height 19
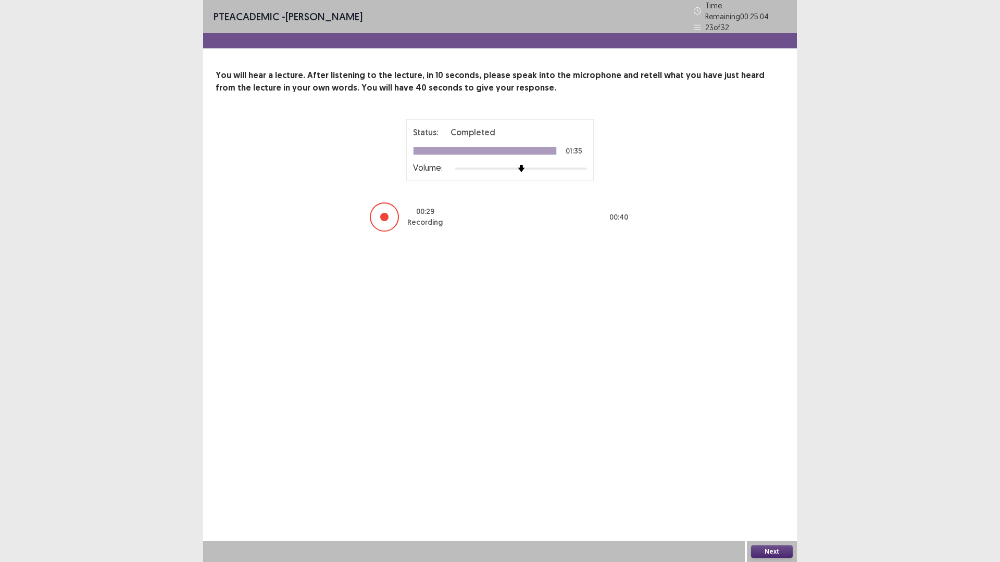
click at [775, 492] on button "Next" at bounding box center [772, 552] width 42 height 12
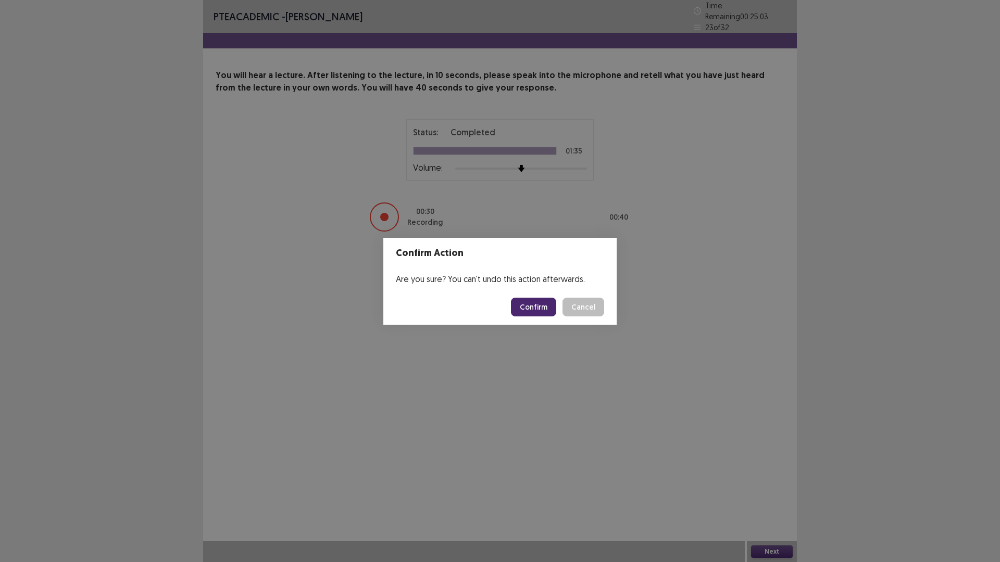
click at [544, 305] on button "Confirm" at bounding box center [533, 307] width 45 height 19
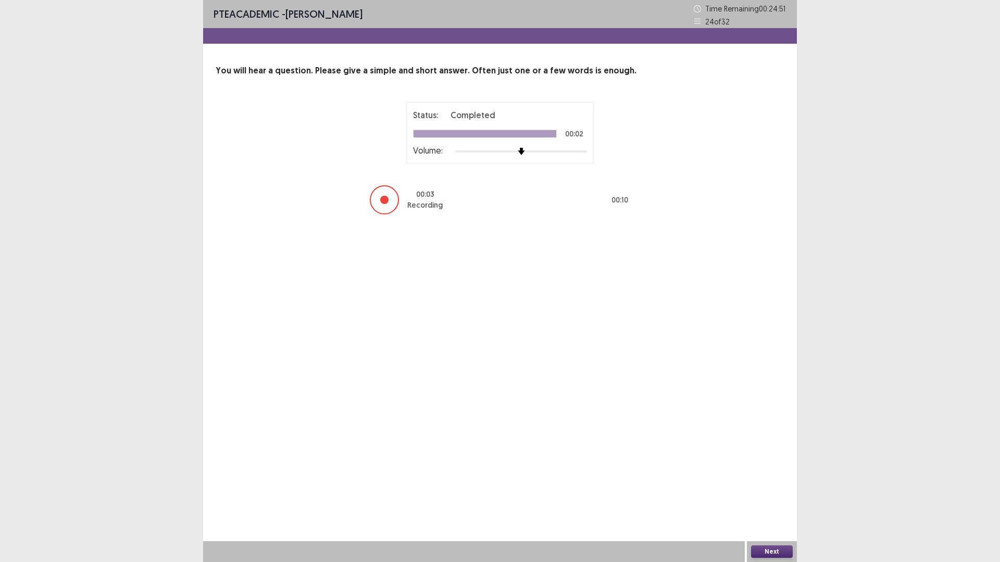
click at [779, 492] on button "Next" at bounding box center [772, 552] width 42 height 12
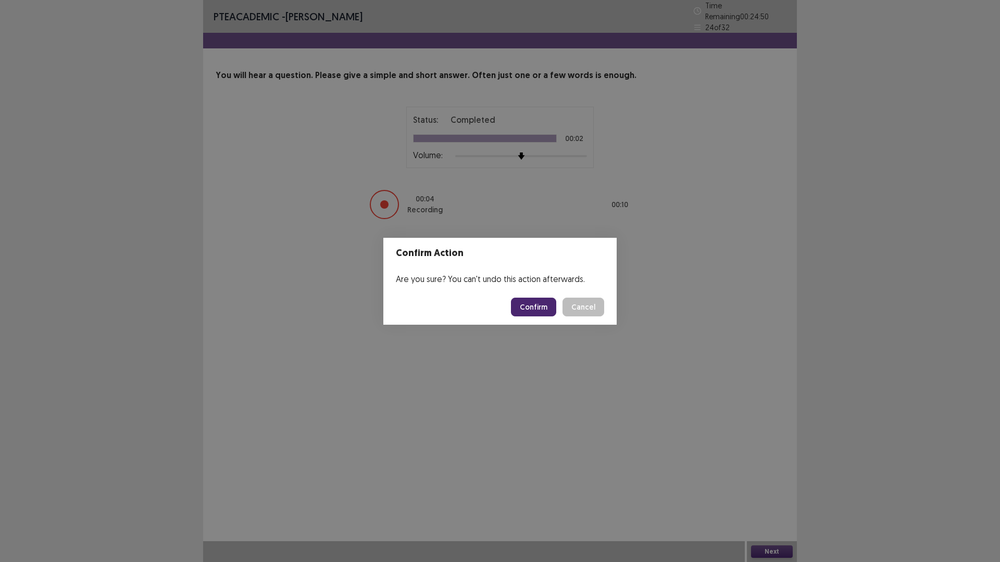
click at [524, 311] on button "Confirm" at bounding box center [533, 307] width 45 height 19
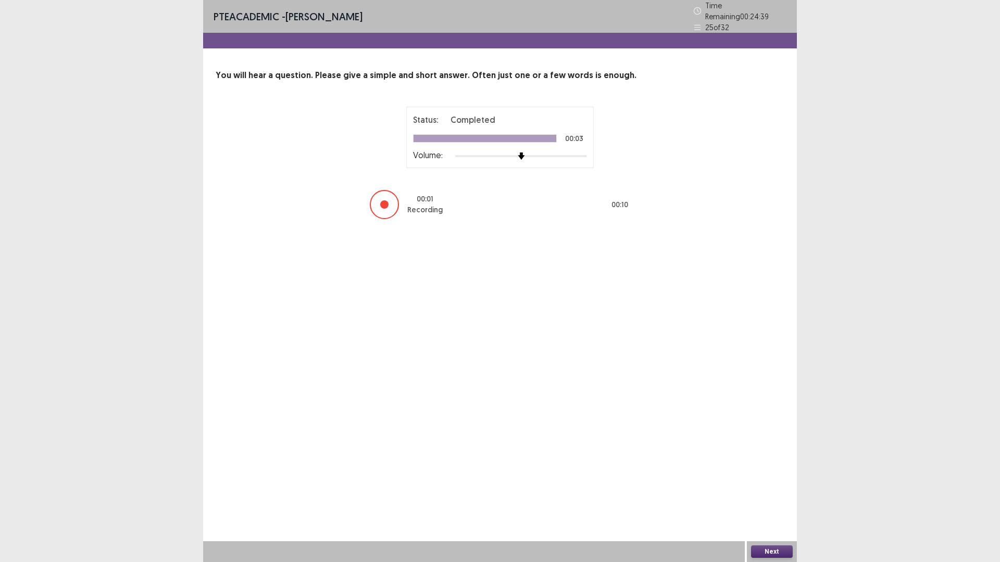
click at [774, 492] on button "Next" at bounding box center [772, 552] width 42 height 12
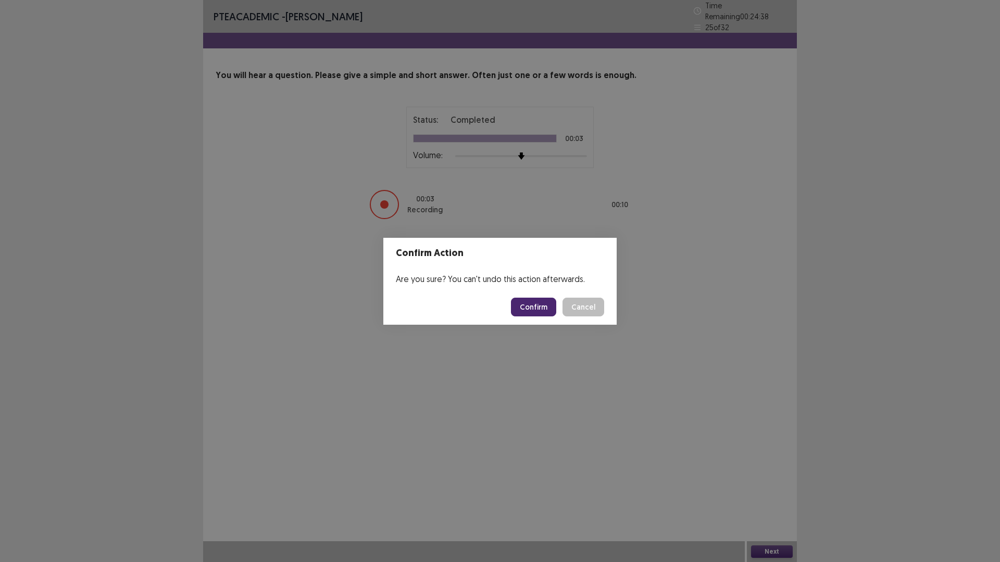
click at [532, 310] on button "Confirm" at bounding box center [533, 307] width 45 height 19
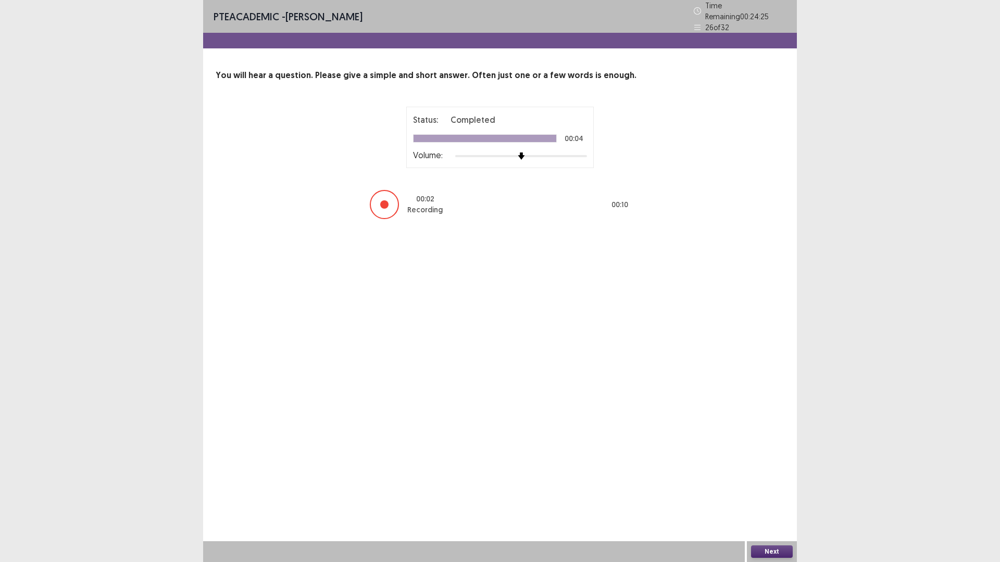
click at [779, 492] on button "Next" at bounding box center [772, 552] width 42 height 12
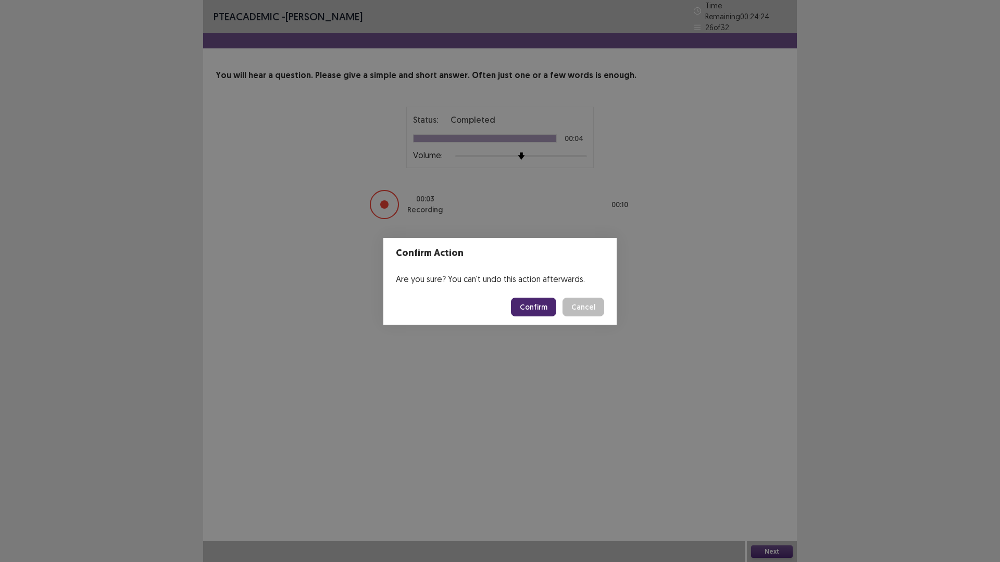
click at [547, 306] on button "Confirm" at bounding box center [533, 307] width 45 height 19
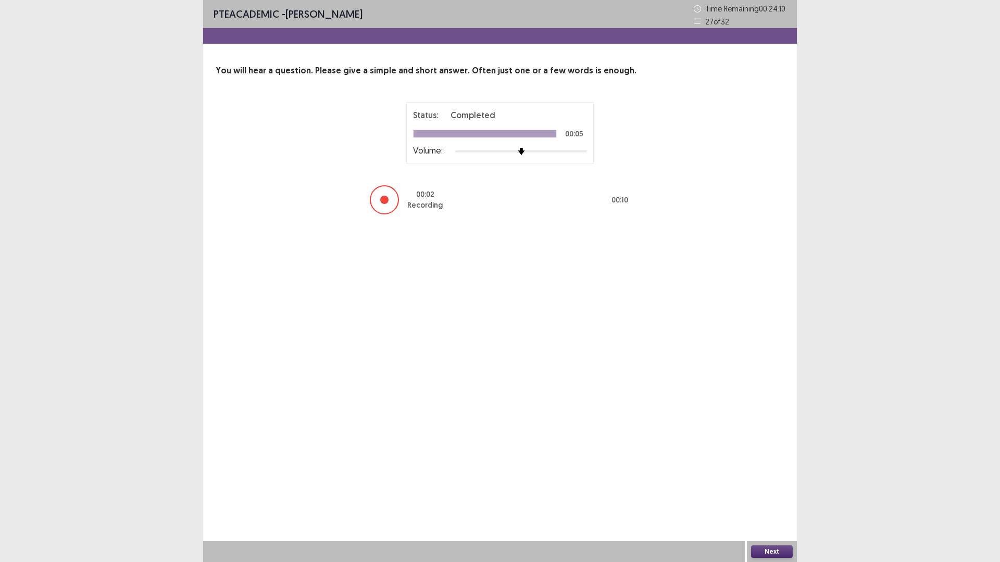
click at [781, 492] on button "Next" at bounding box center [772, 552] width 42 height 12
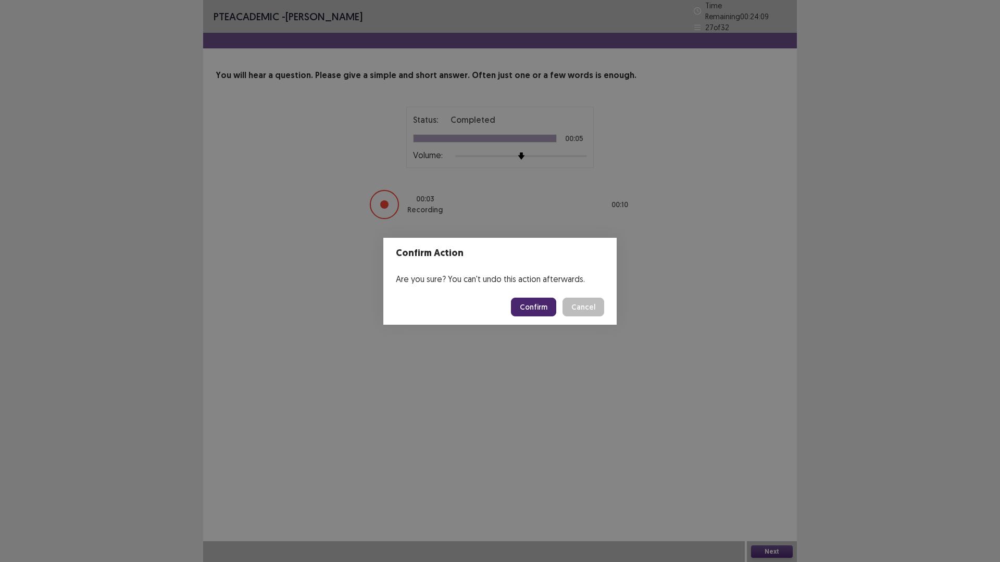
click at [556, 306] on button "Confirm" at bounding box center [533, 307] width 45 height 19
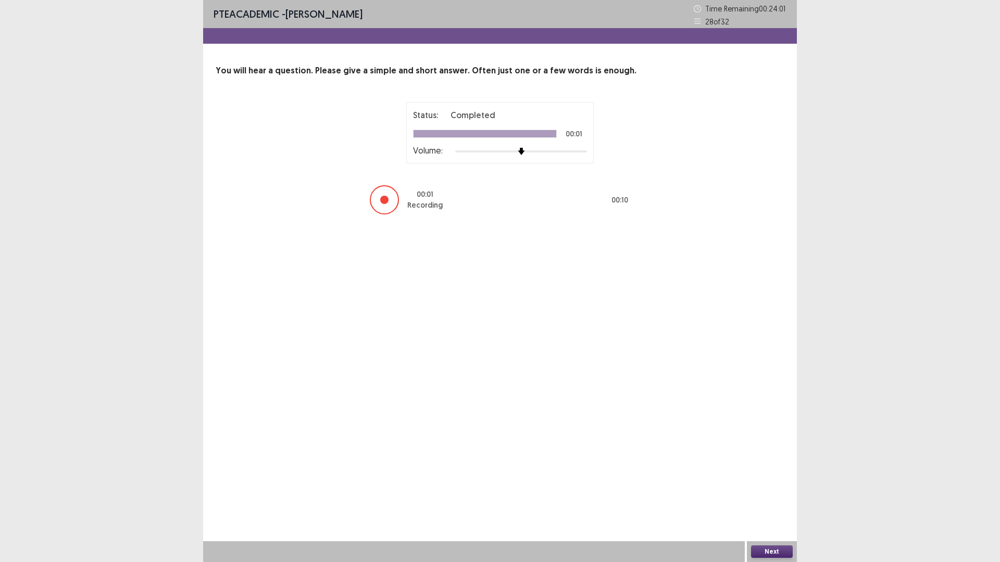
click at [778, 492] on button "Next" at bounding box center [772, 552] width 42 height 12
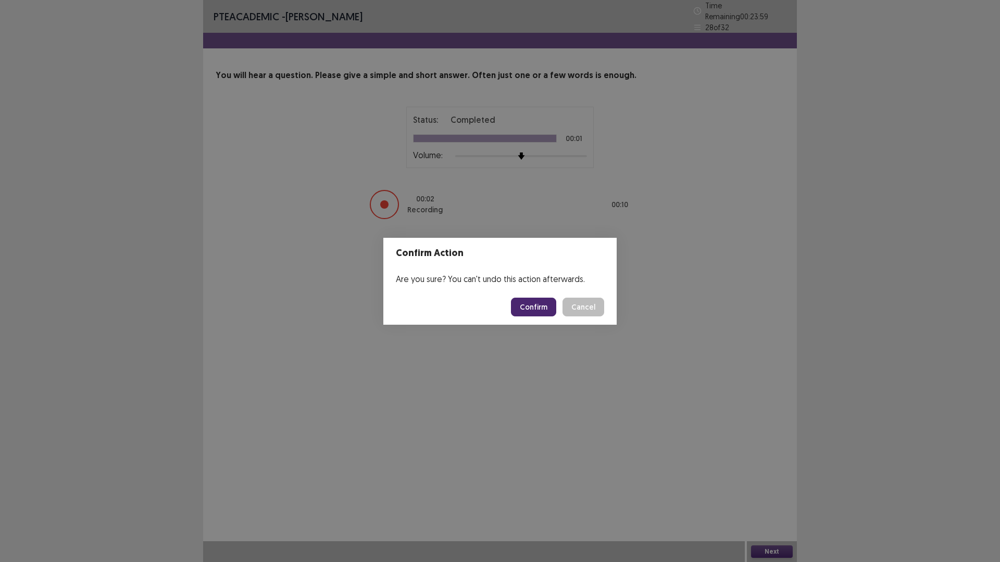
click at [537, 305] on button "Confirm" at bounding box center [533, 307] width 45 height 19
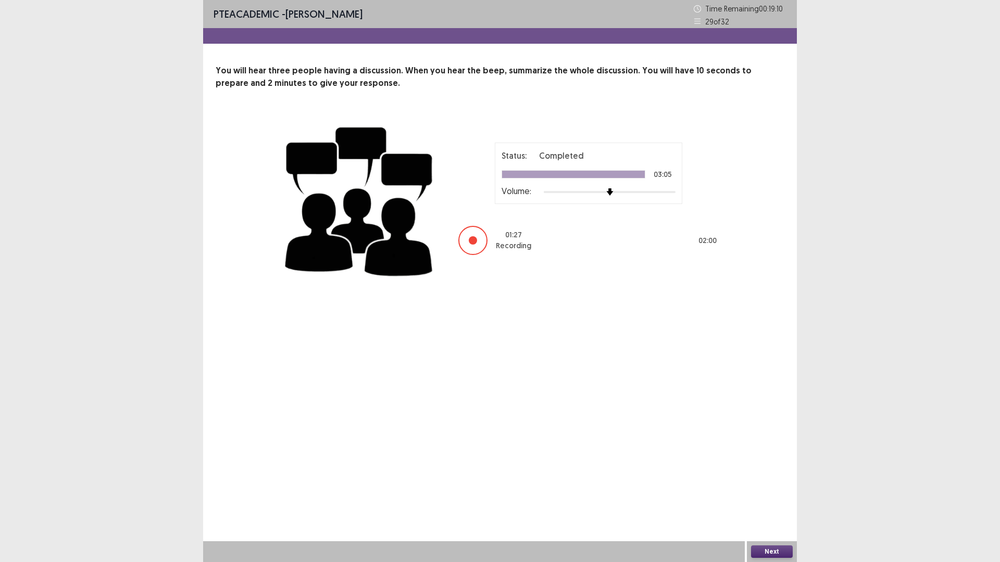
click at [778, 492] on button "Next" at bounding box center [772, 552] width 42 height 12
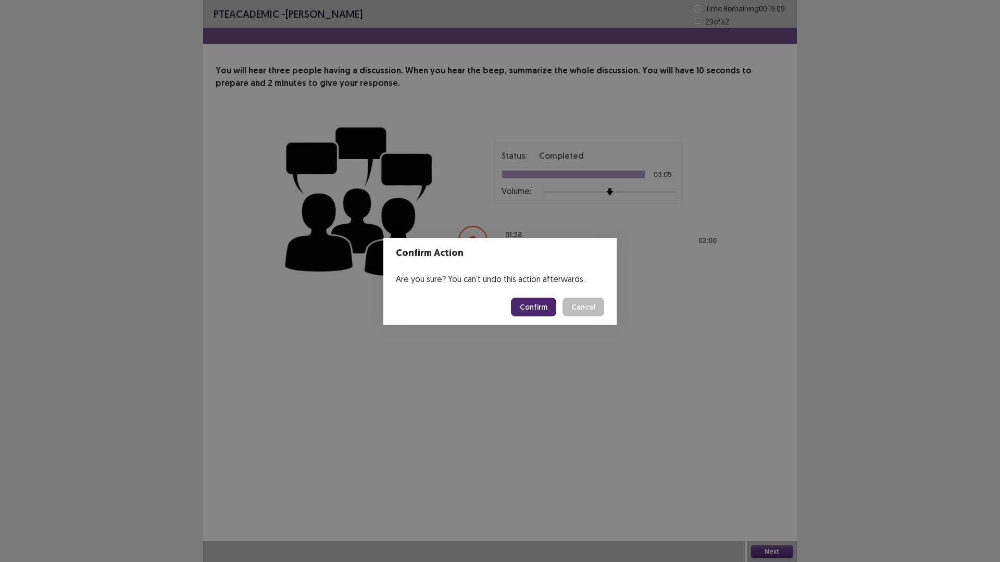
click at [541, 307] on button "Confirm" at bounding box center [533, 307] width 45 height 19
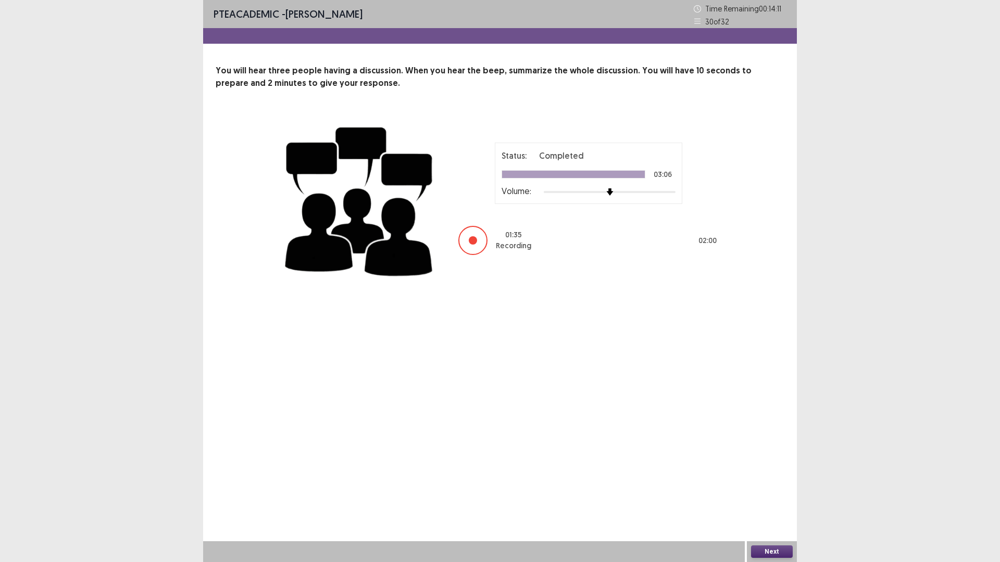
click at [775, 492] on button "Next" at bounding box center [772, 552] width 42 height 12
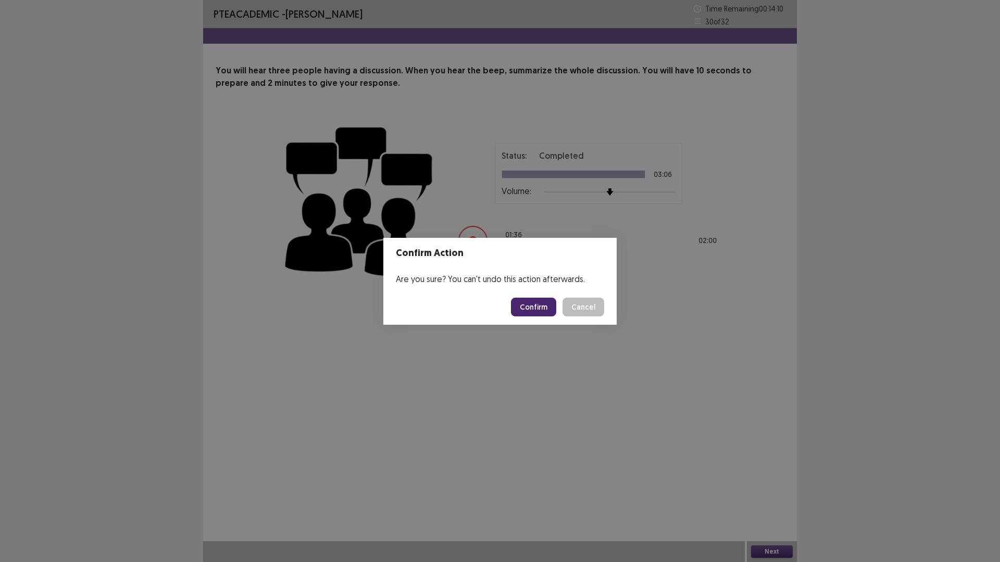
click at [542, 308] on button "Confirm" at bounding box center [533, 307] width 45 height 19
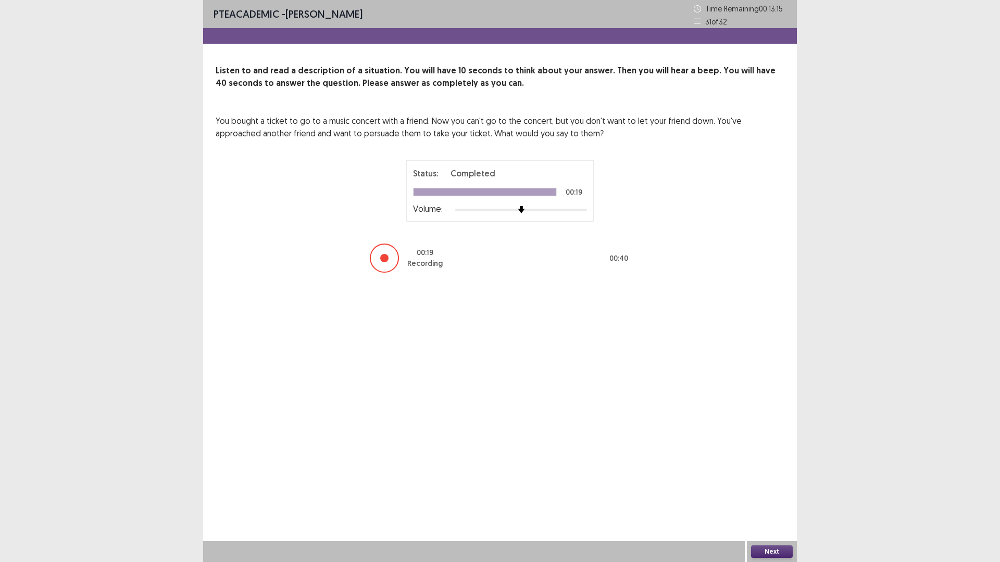
click at [774, 492] on button "Next" at bounding box center [772, 552] width 42 height 12
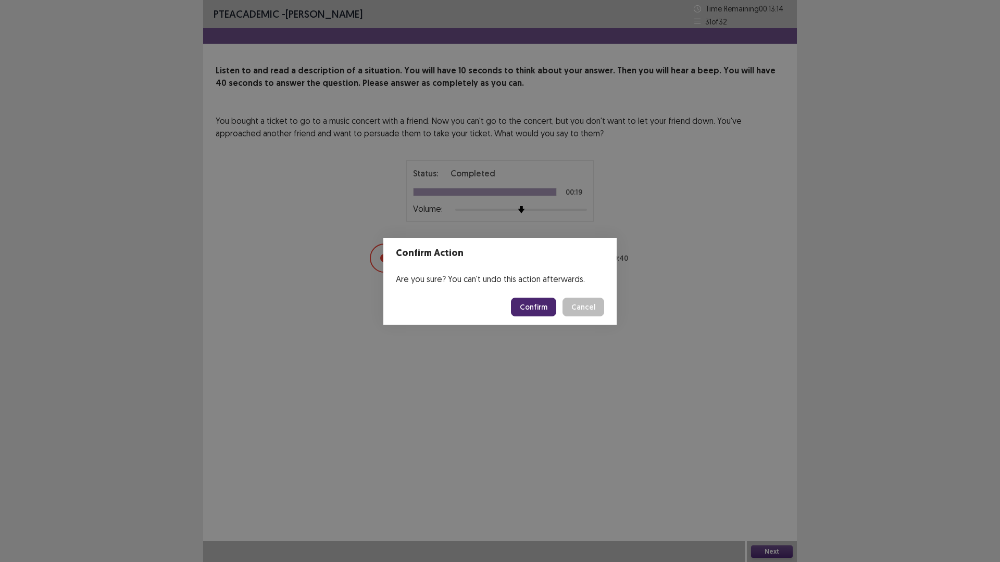
click at [546, 306] on button "Confirm" at bounding box center [533, 307] width 45 height 19
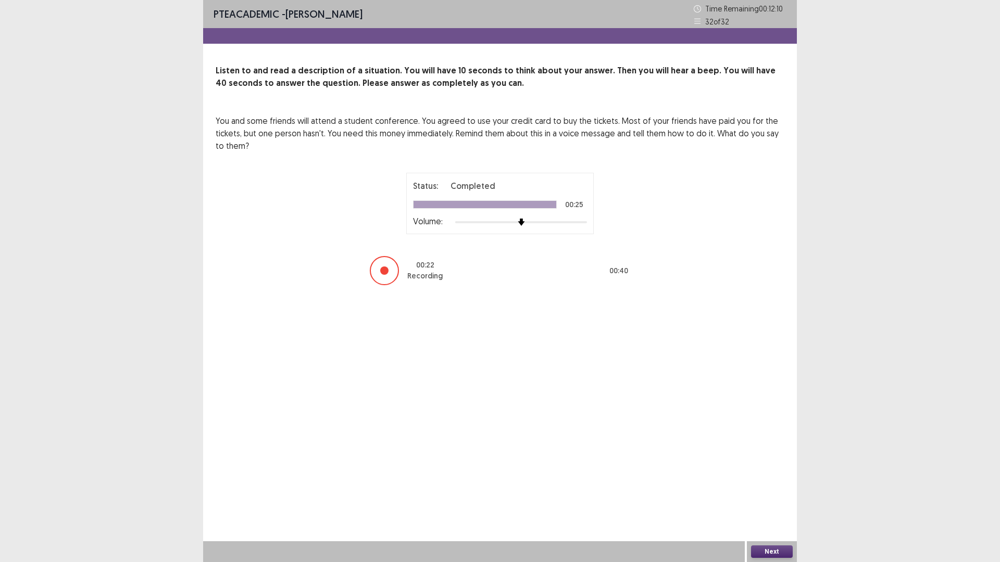
drag, startPoint x: 776, startPoint y: 550, endPoint x: 682, endPoint y: 429, distance: 153.2
click at [769, 492] on div "PTE academic - [PERSON_NAME] Time Remaining 00 : 12 : 10 32 of 32 Listen to and…" at bounding box center [500, 281] width 594 height 562
click at [773, 492] on button "Next" at bounding box center [772, 552] width 42 height 12
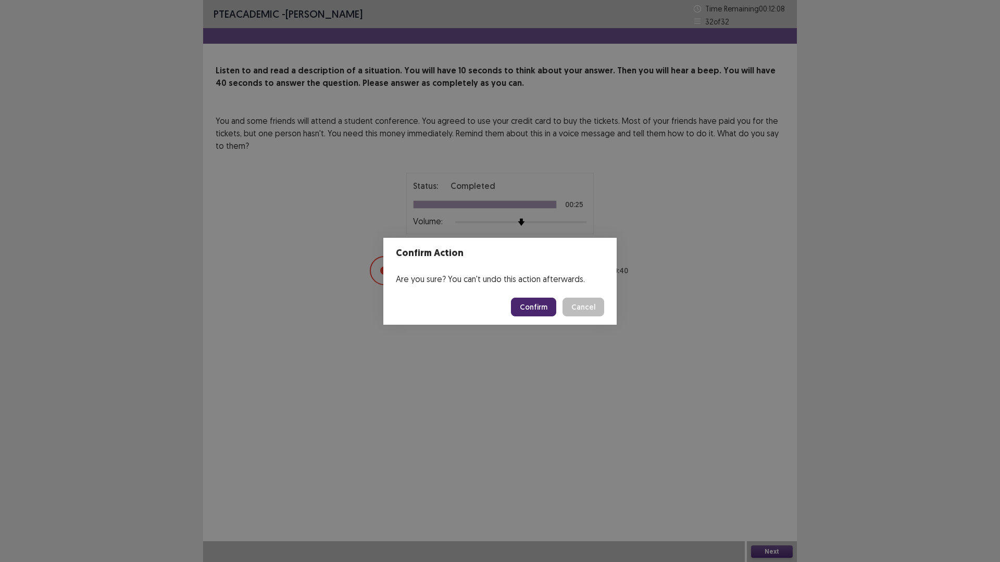
click at [530, 309] on button "Confirm" at bounding box center [533, 307] width 45 height 19
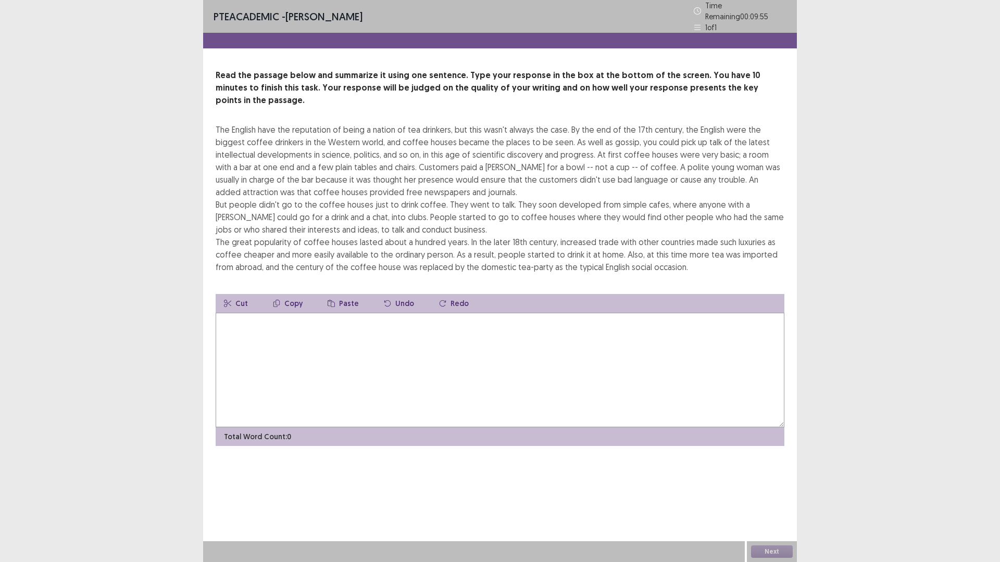
click at [699, 331] on textarea at bounding box center [500, 370] width 569 height 115
click at [591, 349] on textarea at bounding box center [500, 370] width 569 height 115
click at [441, 353] on textarea at bounding box center [500, 370] width 569 height 115
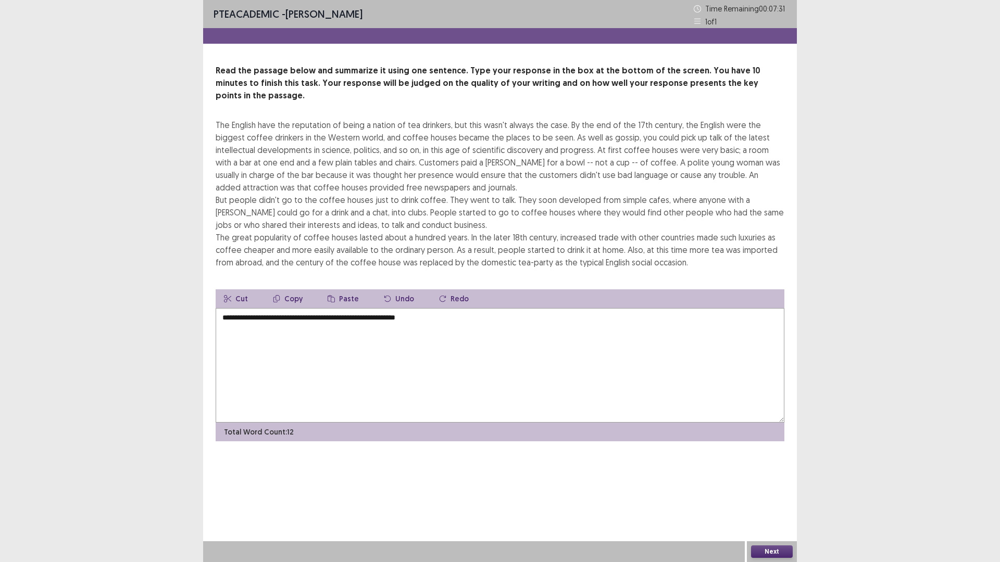
click at [506, 318] on textarea "**********" at bounding box center [500, 365] width 569 height 115
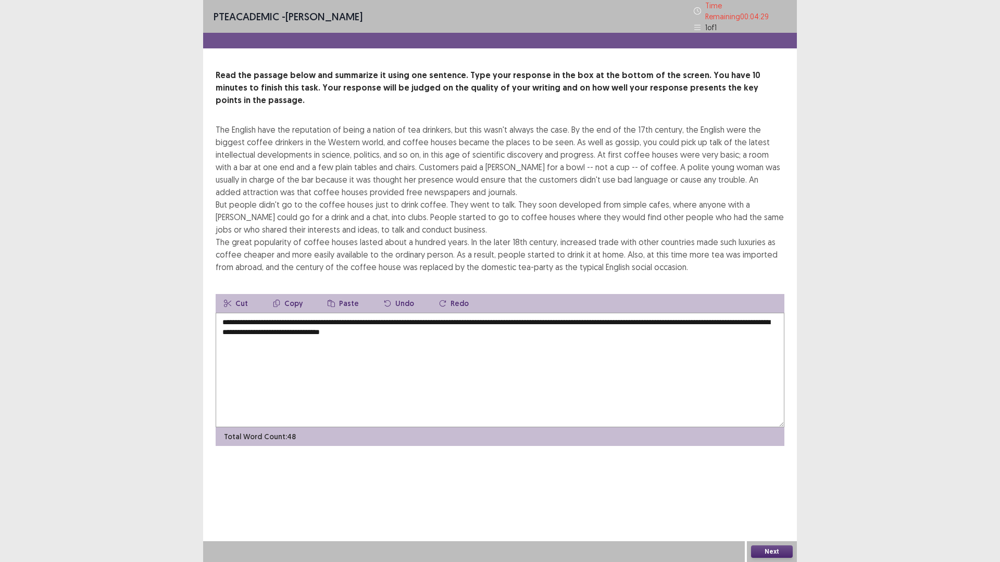
drag, startPoint x: 294, startPoint y: 316, endPoint x: 283, endPoint y: 318, distance: 10.5
click at [283, 318] on textarea "**********" at bounding box center [500, 370] width 569 height 115
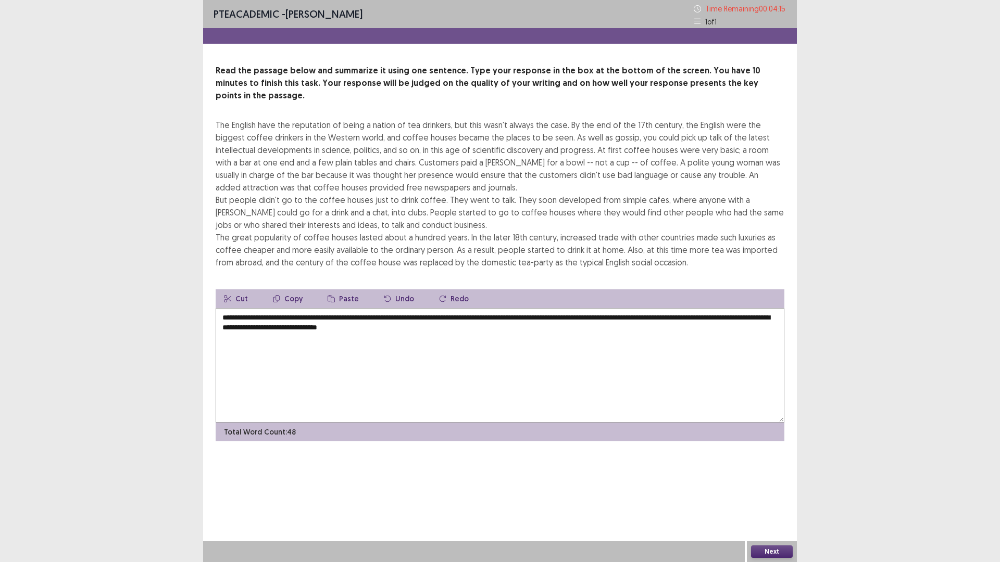
click at [459, 316] on textarea "**********" at bounding box center [500, 365] width 569 height 115
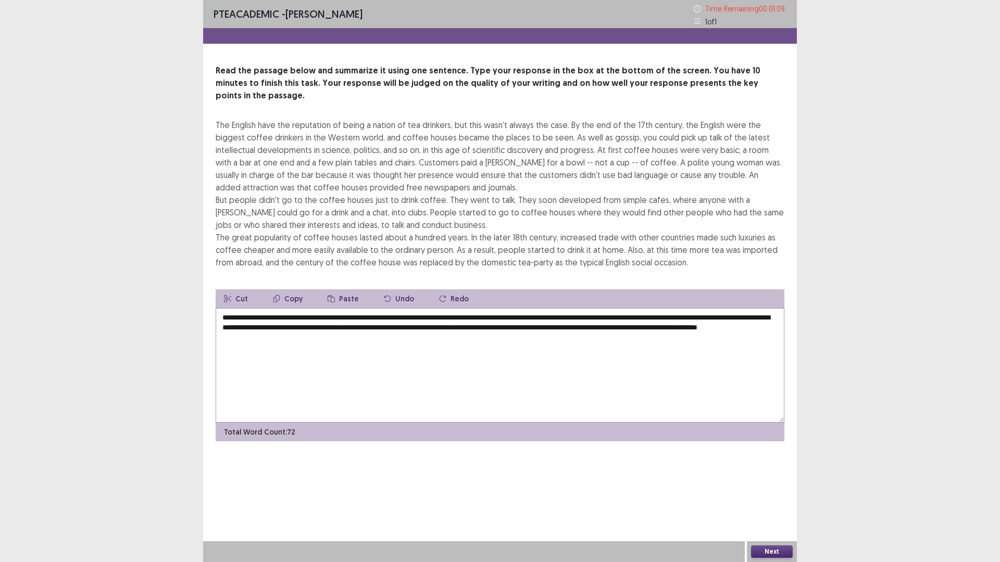
click at [347, 328] on textarea "**********" at bounding box center [500, 365] width 569 height 115
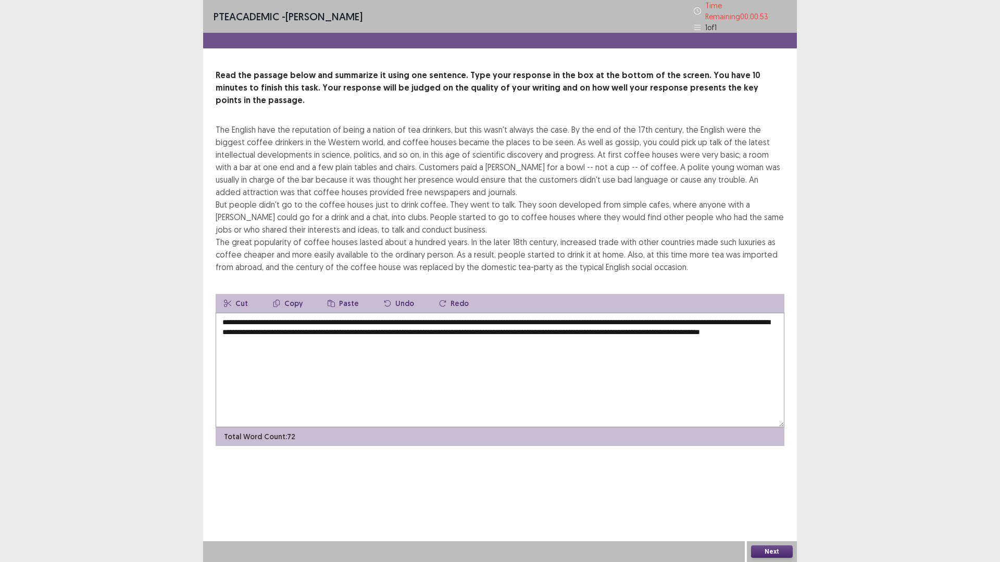
drag, startPoint x: 693, startPoint y: 306, endPoint x: 730, endPoint y: 306, distance: 36.5
click at [730, 313] on textarea "**********" at bounding box center [500, 370] width 569 height 115
drag, startPoint x: 246, startPoint y: 316, endPoint x: 277, endPoint y: 315, distance: 30.7
click at [277, 315] on textarea "**********" at bounding box center [500, 370] width 569 height 115
drag, startPoint x: 292, startPoint y: 318, endPoint x: 461, endPoint y: 317, distance: 169.3
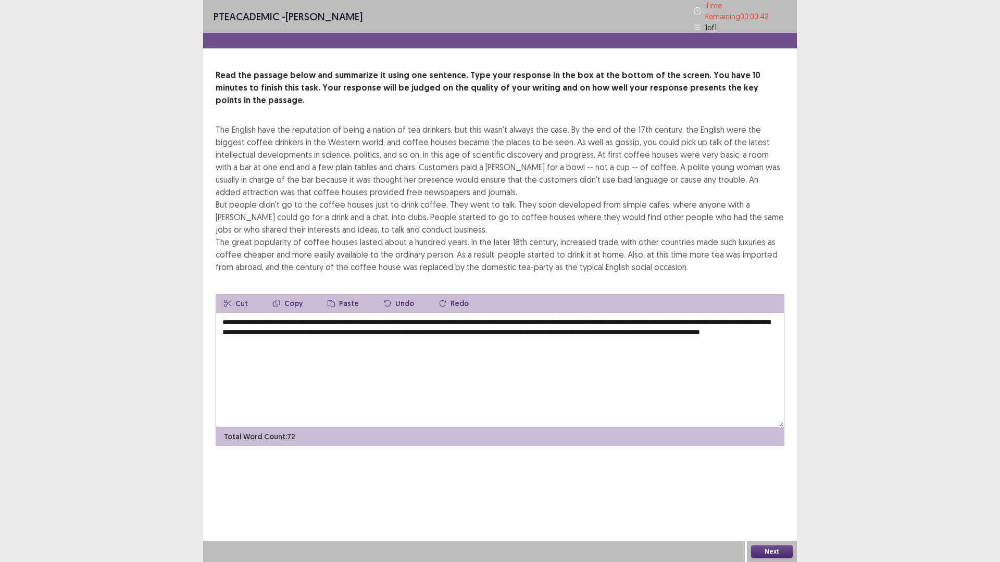
click at [461, 317] on textarea "**********" at bounding box center [500, 370] width 569 height 115
click at [471, 341] on textarea "**********" at bounding box center [500, 370] width 569 height 115
drag, startPoint x: 474, startPoint y: 317, endPoint x: 612, endPoint y: 317, distance: 138.0
click at [612, 317] on textarea "**********" at bounding box center [500, 370] width 569 height 115
click at [615, 323] on textarea "**********" at bounding box center [500, 370] width 569 height 115
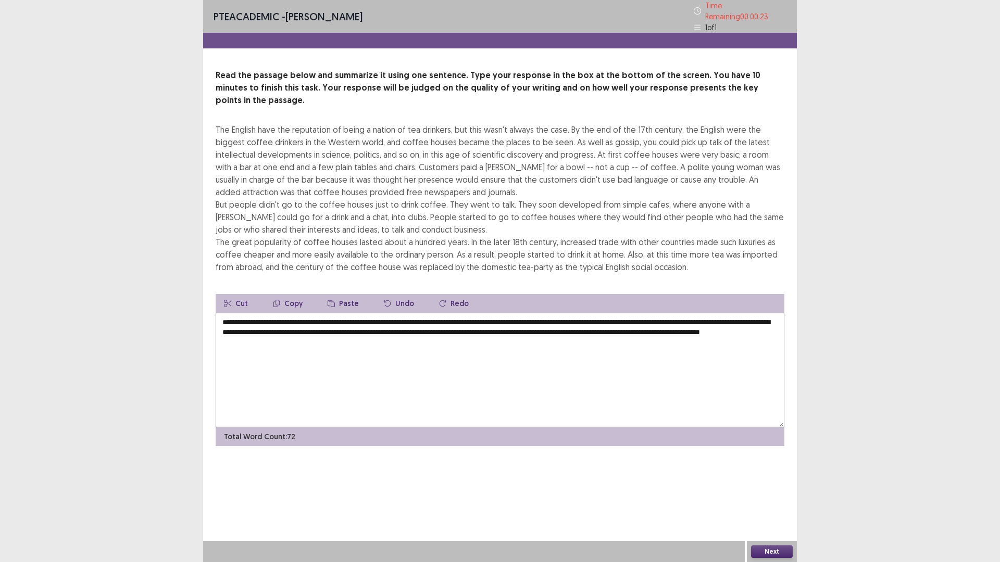
click at [674, 317] on textarea "**********" at bounding box center [500, 370] width 569 height 115
drag, startPoint x: 234, startPoint y: 305, endPoint x: 309, endPoint y: 307, distance: 75.6
click at [309, 313] on textarea "**********" at bounding box center [500, 370] width 569 height 115
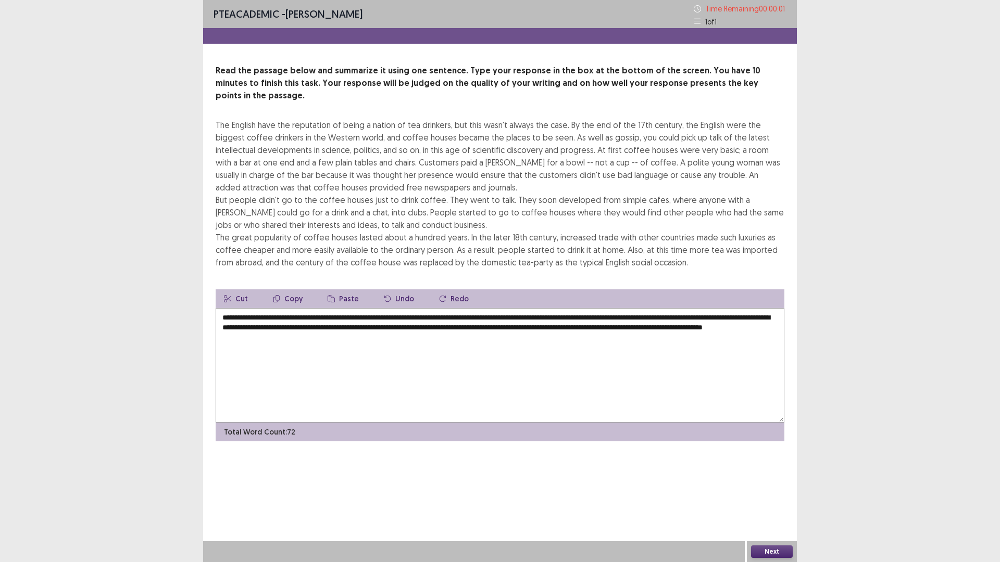
type textarea "**********"
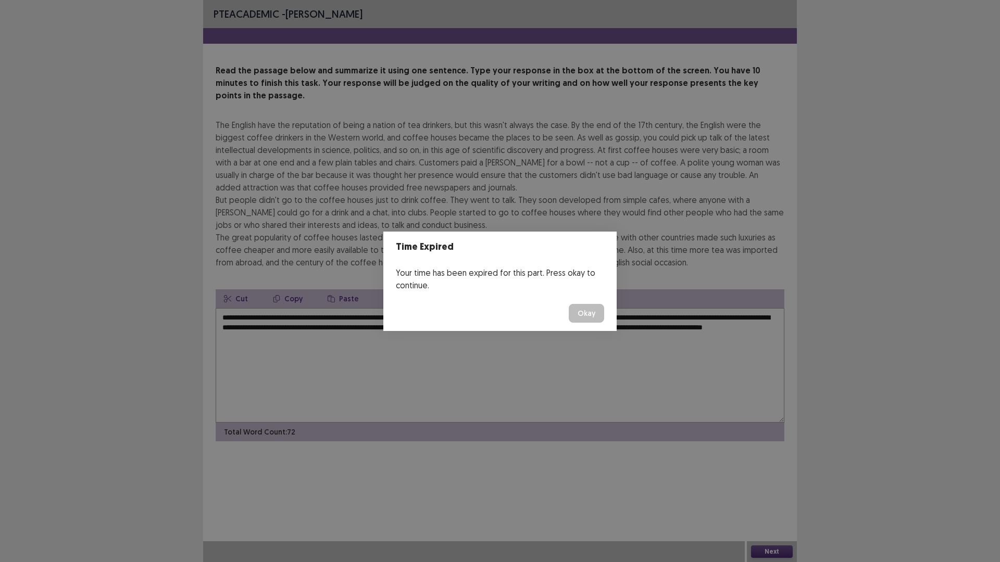
click at [595, 304] on button "Okay" at bounding box center [586, 313] width 35 height 19
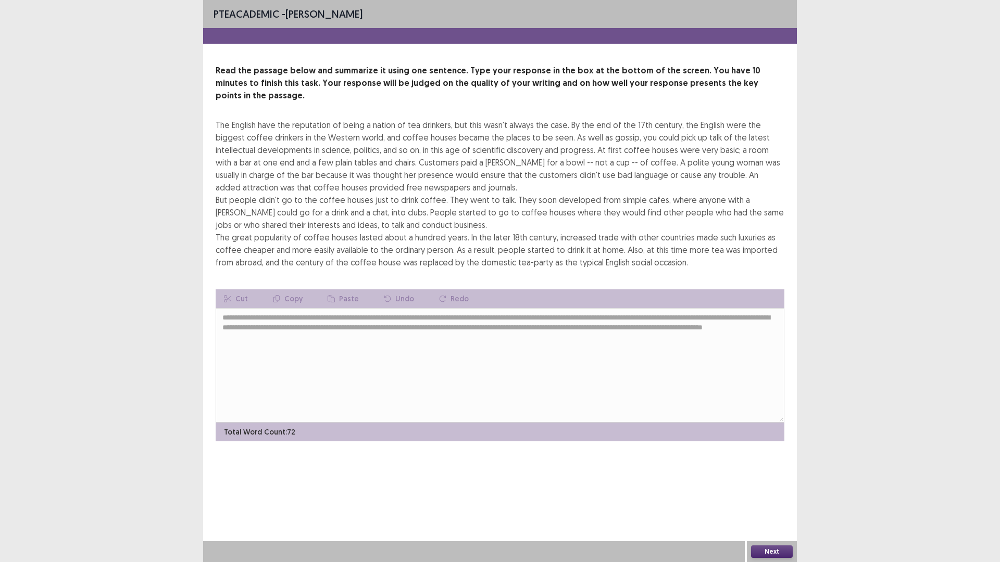
click at [765, 492] on button "Next" at bounding box center [772, 552] width 42 height 12
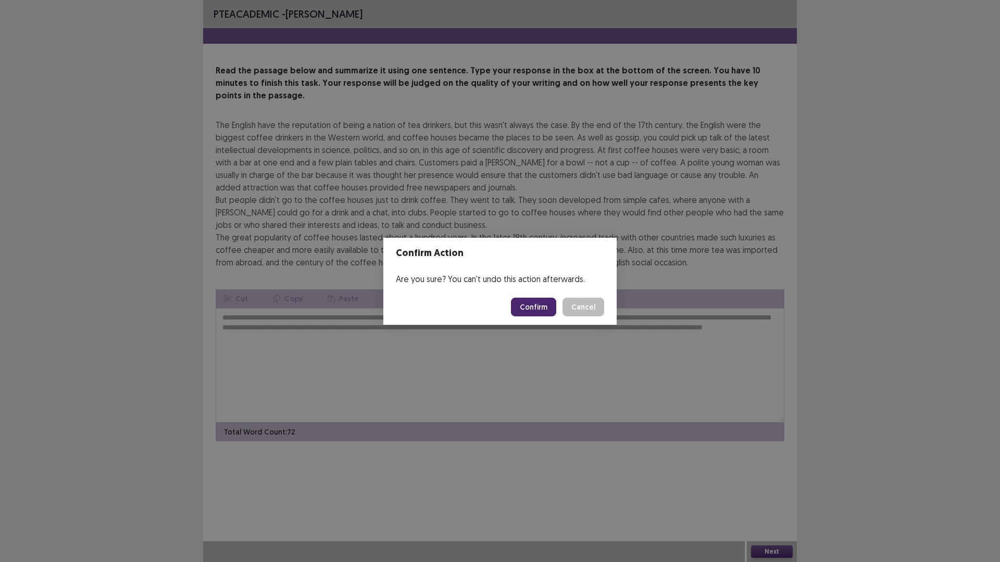
click at [530, 310] on button "Confirm" at bounding box center [533, 307] width 45 height 19
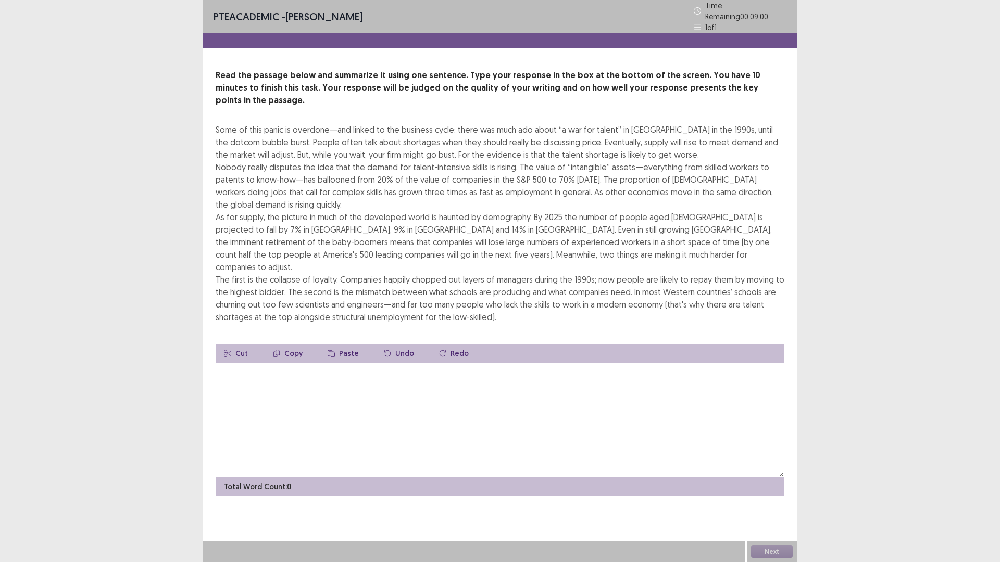
click at [533, 410] on textarea at bounding box center [500, 420] width 569 height 115
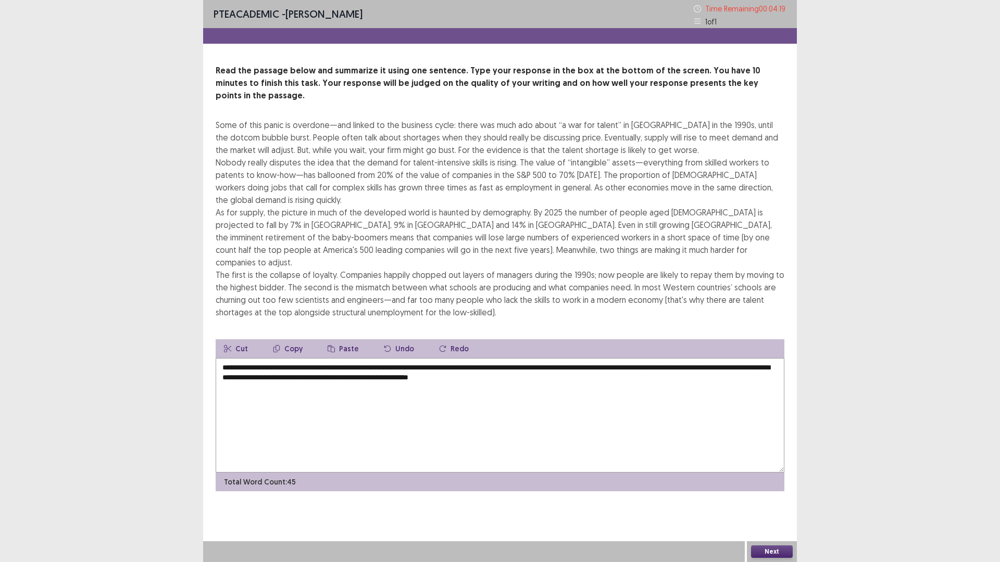
click at [546, 358] on textarea "**********" at bounding box center [500, 415] width 569 height 115
click at [622, 358] on textarea "**********" at bounding box center [500, 415] width 569 height 115
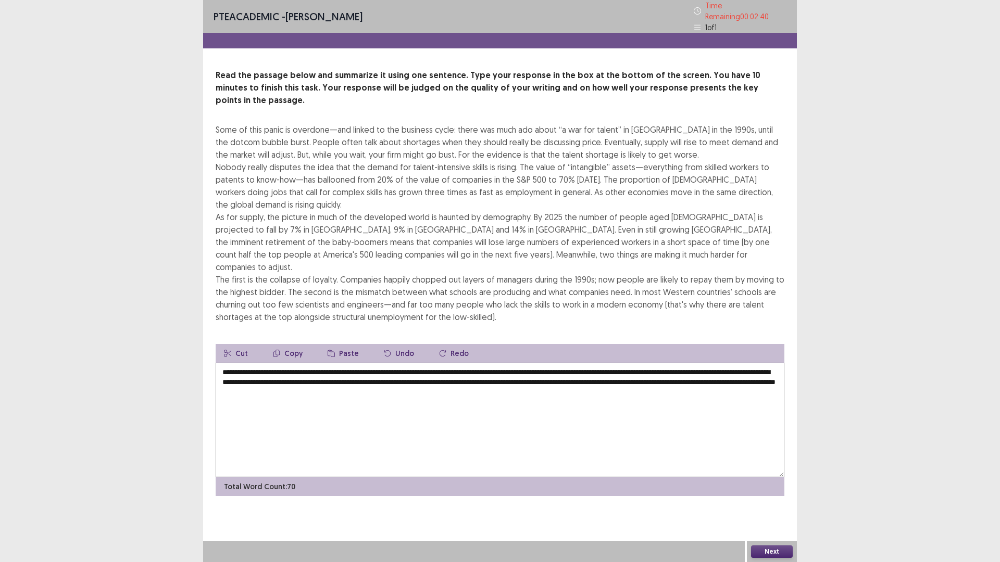
drag, startPoint x: 260, startPoint y: 345, endPoint x: 334, endPoint y: 342, distance: 74.0
click at [334, 363] on textarea "**********" at bounding box center [500, 420] width 569 height 115
click at [258, 363] on textarea "**********" at bounding box center [500, 420] width 569 height 115
click at [266, 363] on textarea "**********" at bounding box center [500, 420] width 569 height 115
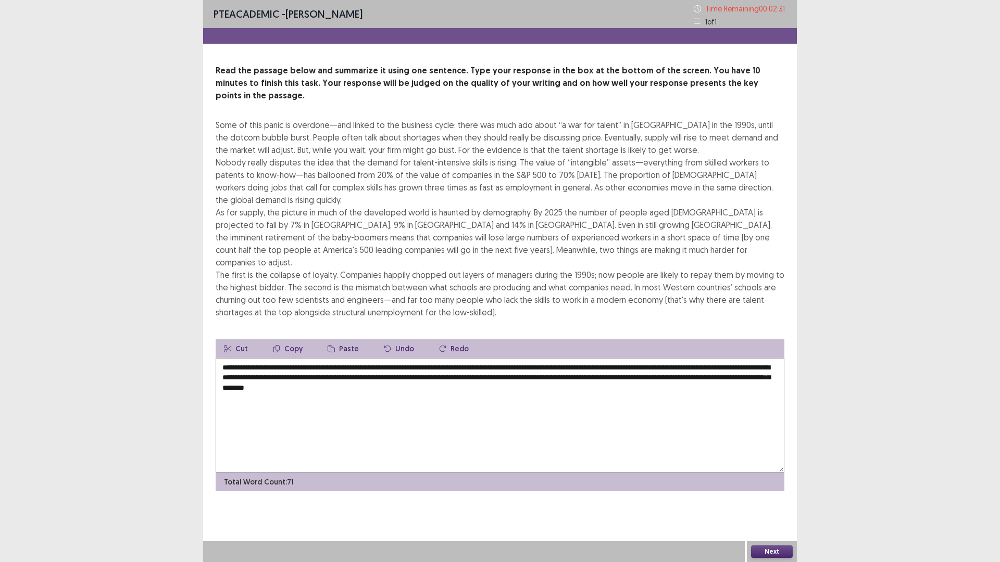
click at [265, 358] on textarea "**********" at bounding box center [500, 415] width 569 height 115
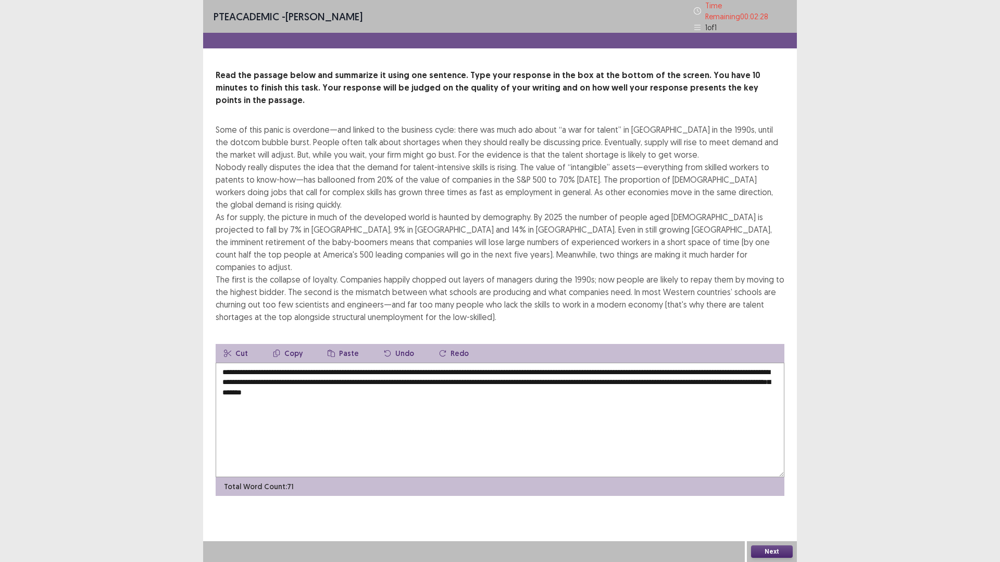
click at [276, 363] on textarea "**********" at bounding box center [500, 420] width 569 height 115
drag, startPoint x: 470, startPoint y: 343, endPoint x: 368, endPoint y: 343, distance: 101.6
click at [368, 363] on textarea "**********" at bounding box center [500, 420] width 569 height 115
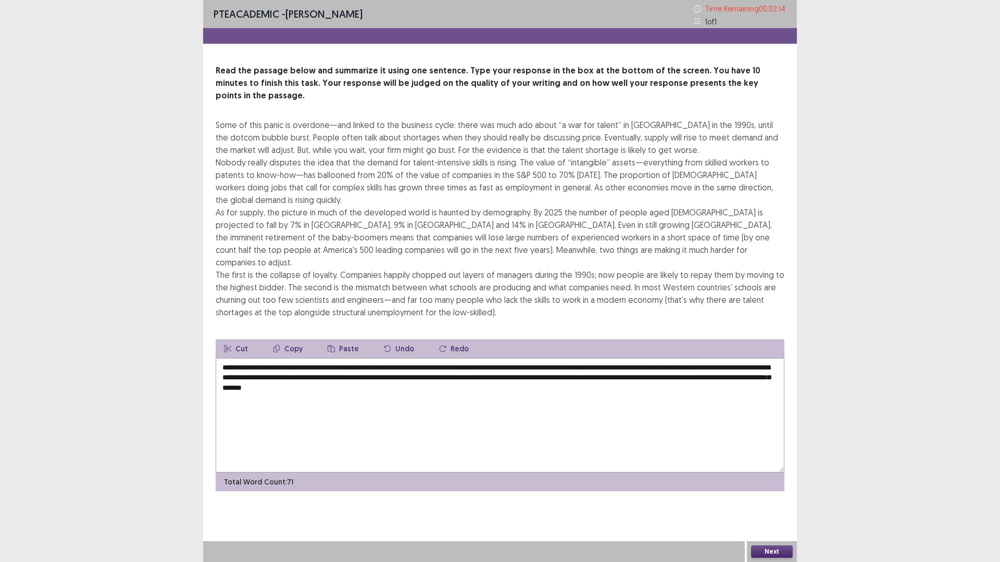
drag, startPoint x: 278, startPoint y: 343, endPoint x: 296, endPoint y: 338, distance: 19.3
click at [296, 358] on textarea "**********" at bounding box center [500, 415] width 569 height 115
drag, startPoint x: 297, startPoint y: 342, endPoint x: 329, endPoint y: 348, distance: 32.4
click at [329, 358] on textarea "**********" at bounding box center [500, 415] width 569 height 115
drag, startPoint x: 543, startPoint y: 344, endPoint x: 489, endPoint y: 341, distance: 54.7
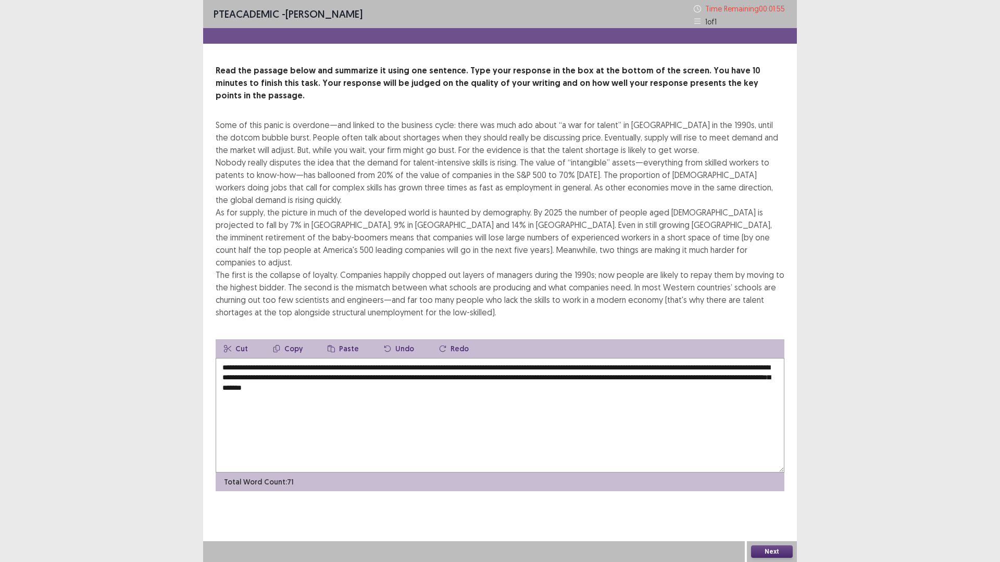
click at [489, 358] on textarea "**********" at bounding box center [500, 415] width 569 height 115
click at [536, 358] on textarea "**********" at bounding box center [500, 415] width 569 height 115
drag, startPoint x: 542, startPoint y: 345, endPoint x: 517, endPoint y: 343, distance: 24.5
click at [517, 358] on textarea "**********" at bounding box center [500, 415] width 569 height 115
drag, startPoint x: 627, startPoint y: 343, endPoint x: 587, endPoint y: 342, distance: 39.1
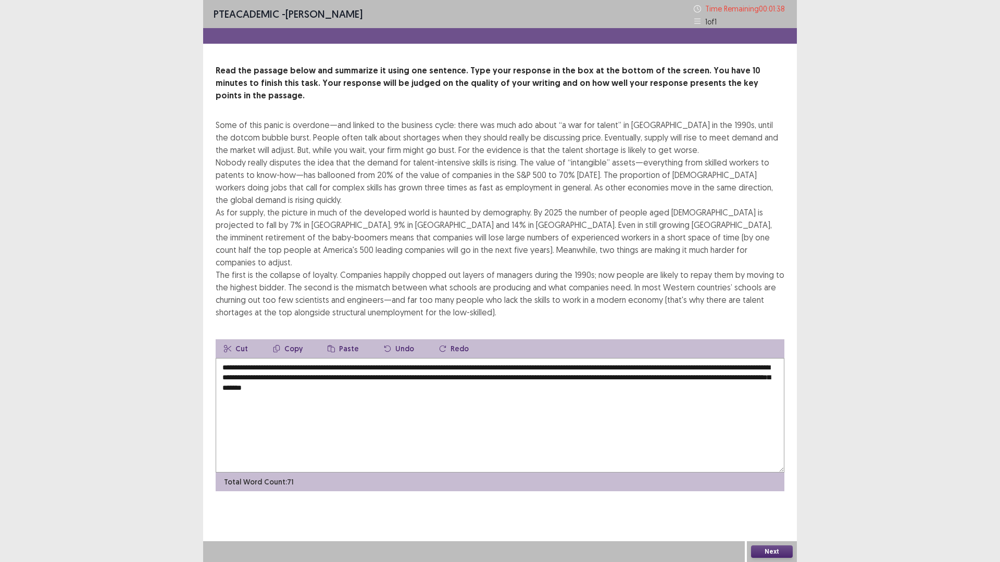
click at [587, 358] on textarea "**********" at bounding box center [500, 415] width 569 height 115
click at [652, 358] on textarea "**********" at bounding box center [500, 415] width 569 height 115
drag, startPoint x: 638, startPoint y: 344, endPoint x: 687, endPoint y: 344, distance: 49.0
click at [687, 358] on textarea "**********" at bounding box center [500, 415] width 569 height 115
drag, startPoint x: 245, startPoint y: 355, endPoint x: 276, endPoint y: 355, distance: 30.7
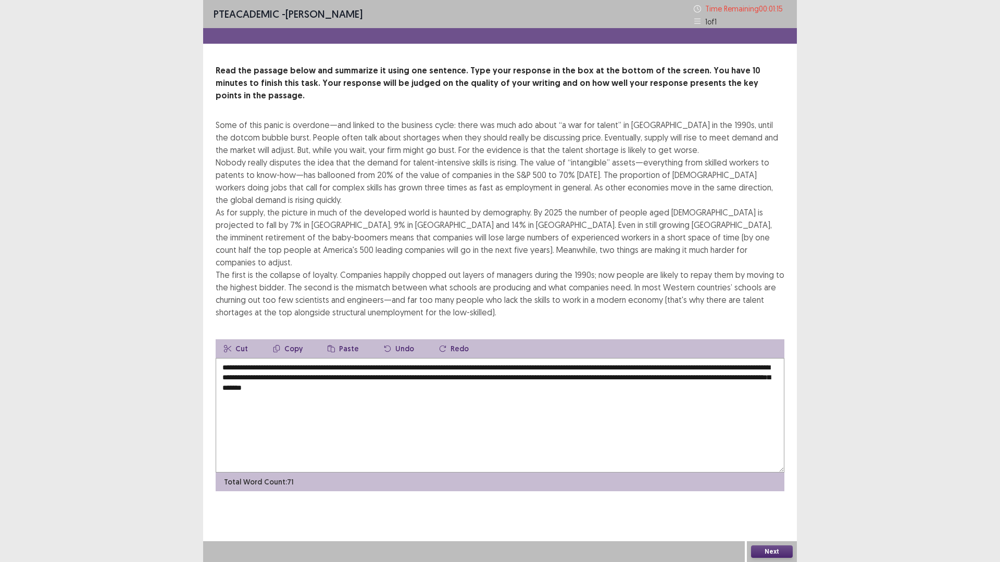
click at [276, 358] on textarea "**********" at bounding box center [500, 415] width 569 height 115
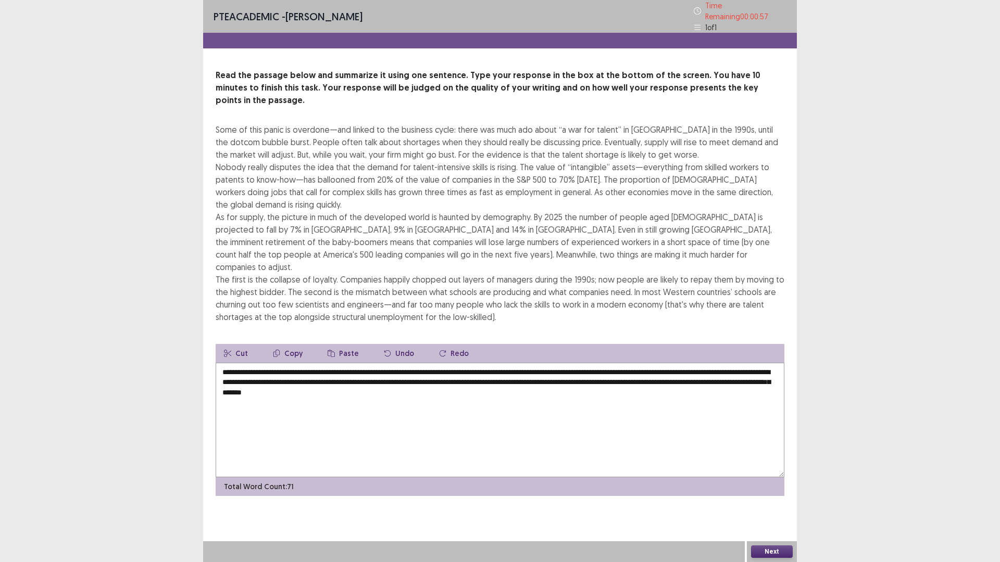
drag, startPoint x: 295, startPoint y: 354, endPoint x: 367, endPoint y: 354, distance: 72.4
click at [367, 363] on textarea "**********" at bounding box center [500, 420] width 569 height 115
click at [391, 363] on textarea "**********" at bounding box center [500, 420] width 569 height 115
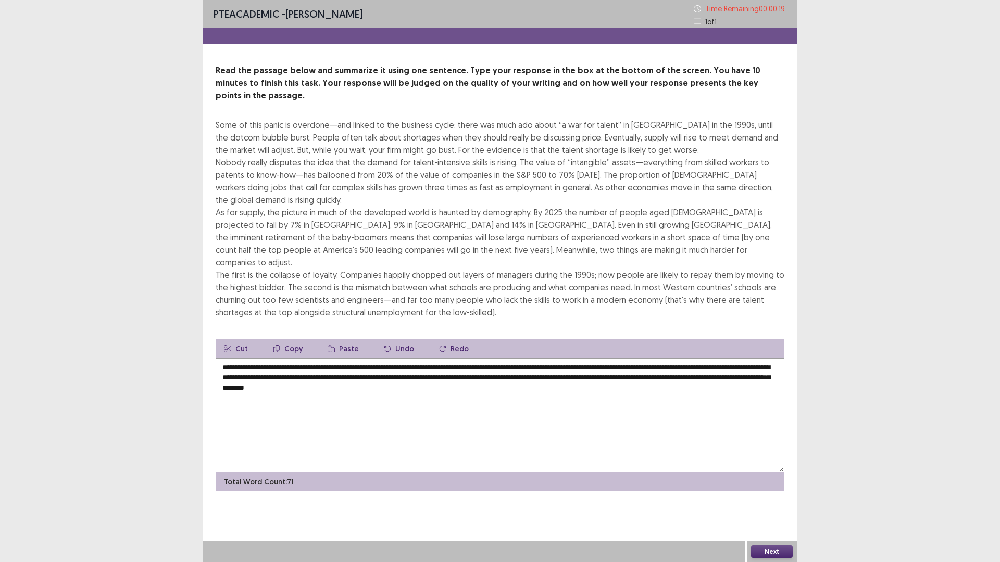
drag, startPoint x: 545, startPoint y: 354, endPoint x: 310, endPoint y: 357, distance: 235.4
click at [310, 358] on textarea "**********" at bounding box center [500, 415] width 569 height 115
type textarea "**********"
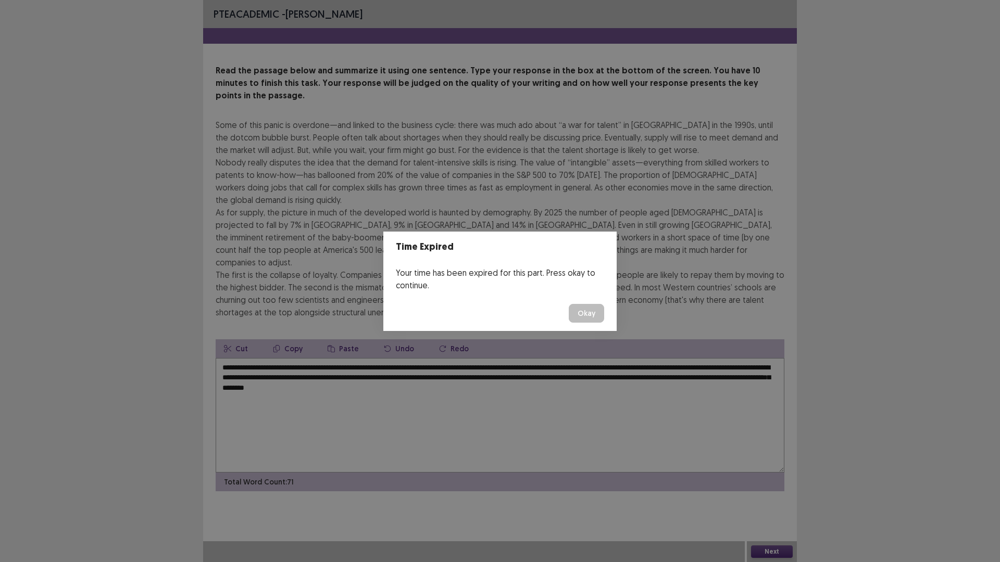
click at [592, 317] on button "Okay" at bounding box center [586, 313] width 35 height 19
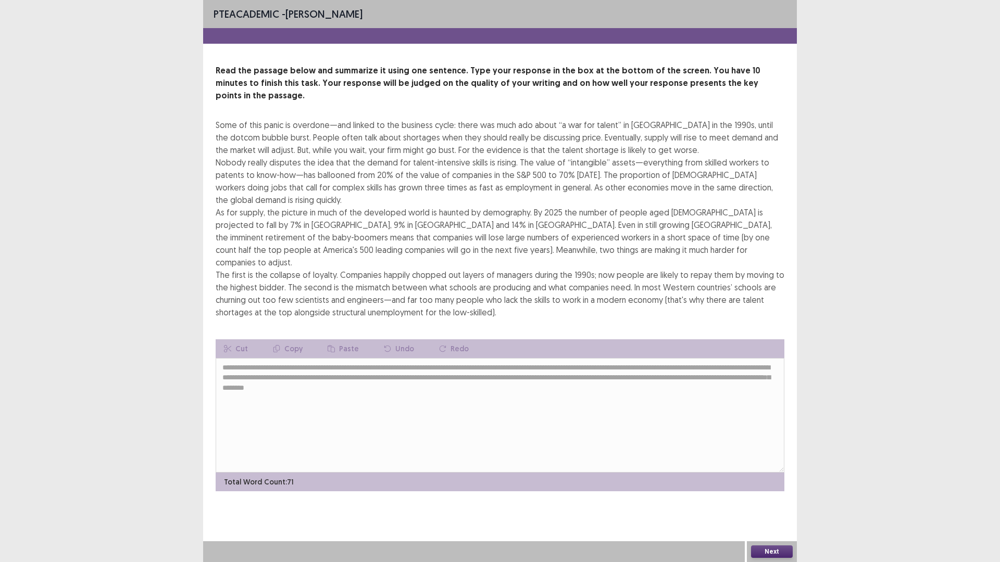
click at [777, 492] on button "Next" at bounding box center [772, 552] width 42 height 12
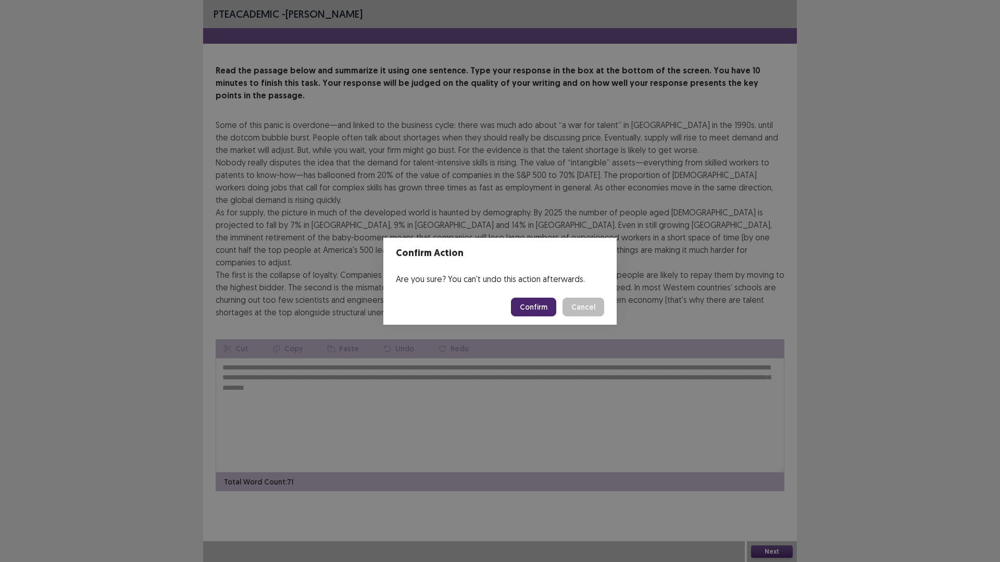
click at [539, 309] on button "Confirm" at bounding box center [533, 307] width 45 height 19
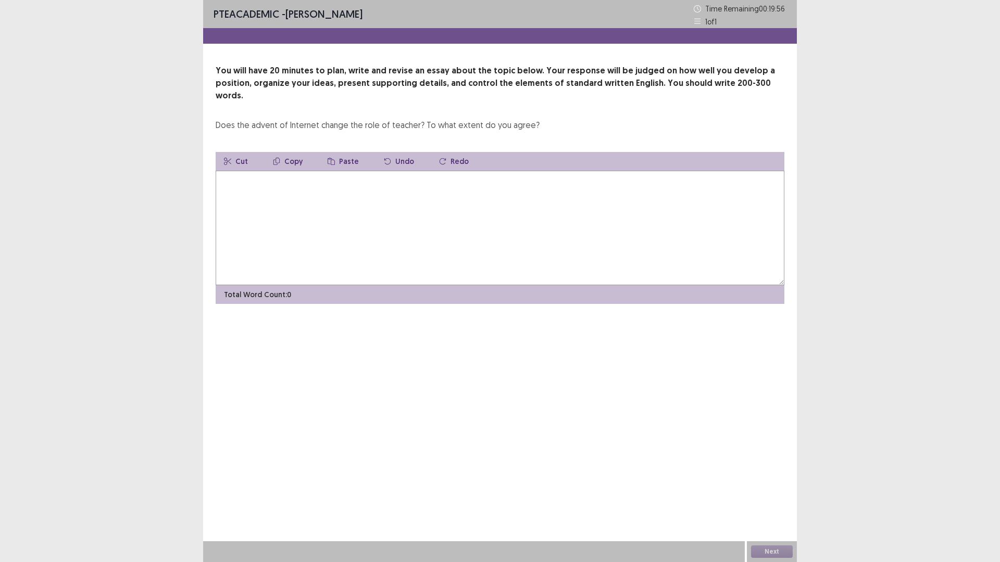
click at [507, 196] on textarea at bounding box center [500, 228] width 569 height 115
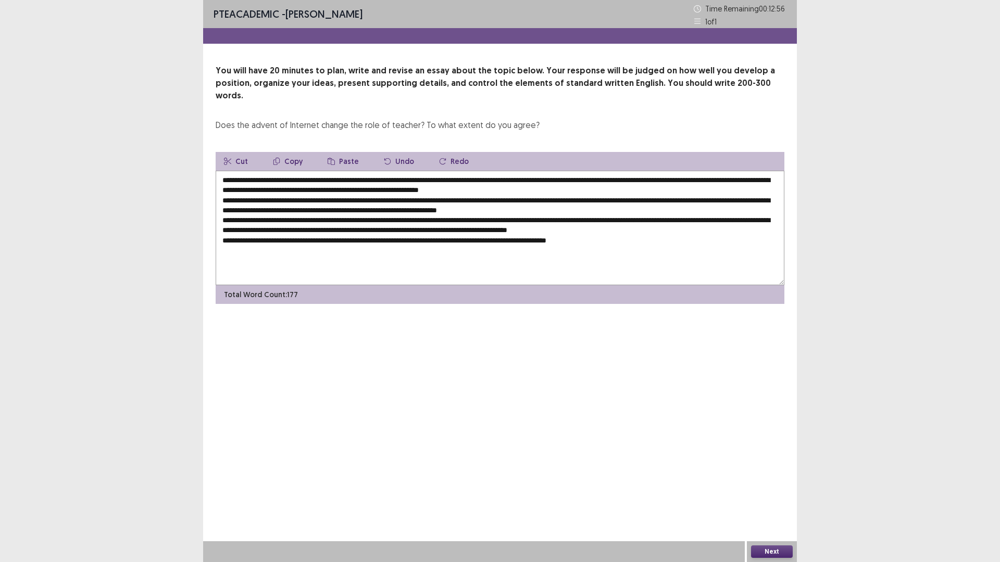
drag, startPoint x: 624, startPoint y: 226, endPoint x: 504, endPoint y: 232, distance: 121.0
click at [504, 232] on textarea "**********" at bounding box center [500, 228] width 569 height 115
click at [236, 152] on button "Cut" at bounding box center [236, 161] width 41 height 19
click at [267, 171] on textarea at bounding box center [500, 228] width 569 height 115
drag, startPoint x: 277, startPoint y: 170, endPoint x: 365, endPoint y: 167, distance: 88.6
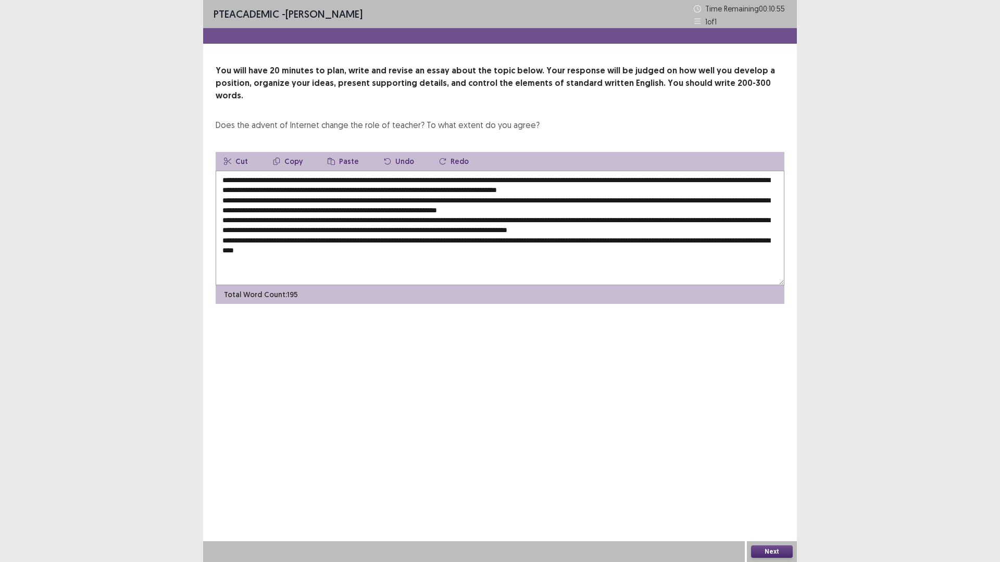
click at [365, 171] on textarea at bounding box center [500, 228] width 569 height 115
click at [370, 199] on textarea at bounding box center [500, 228] width 569 height 115
drag, startPoint x: 364, startPoint y: 169, endPoint x: 265, endPoint y: 169, distance: 99.0
click at [265, 171] on textarea at bounding box center [500, 228] width 569 height 115
click at [370, 178] on textarea at bounding box center [500, 228] width 569 height 115
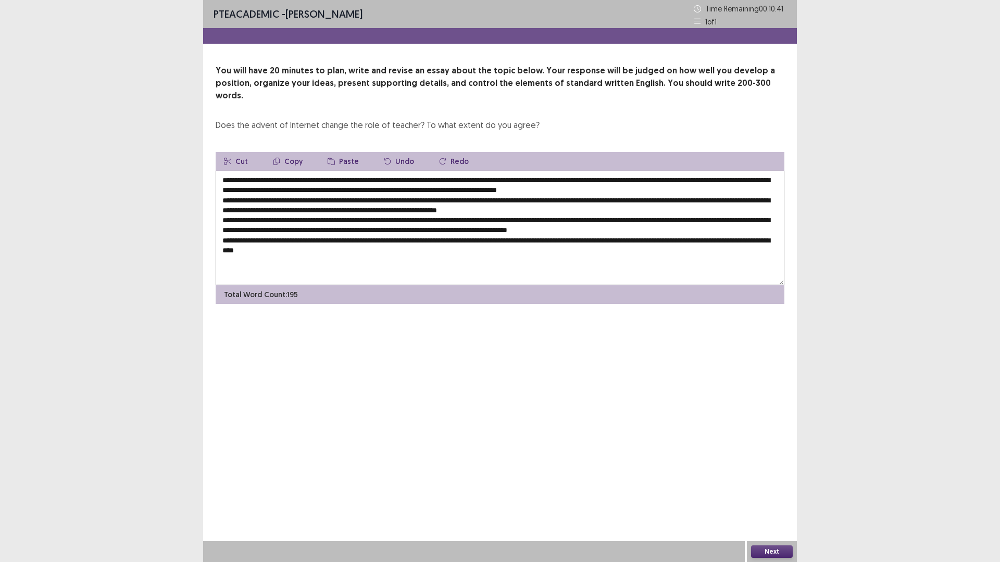
click at [365, 171] on textarea at bounding box center [500, 228] width 569 height 115
click at [522, 179] on textarea at bounding box center [500, 228] width 569 height 115
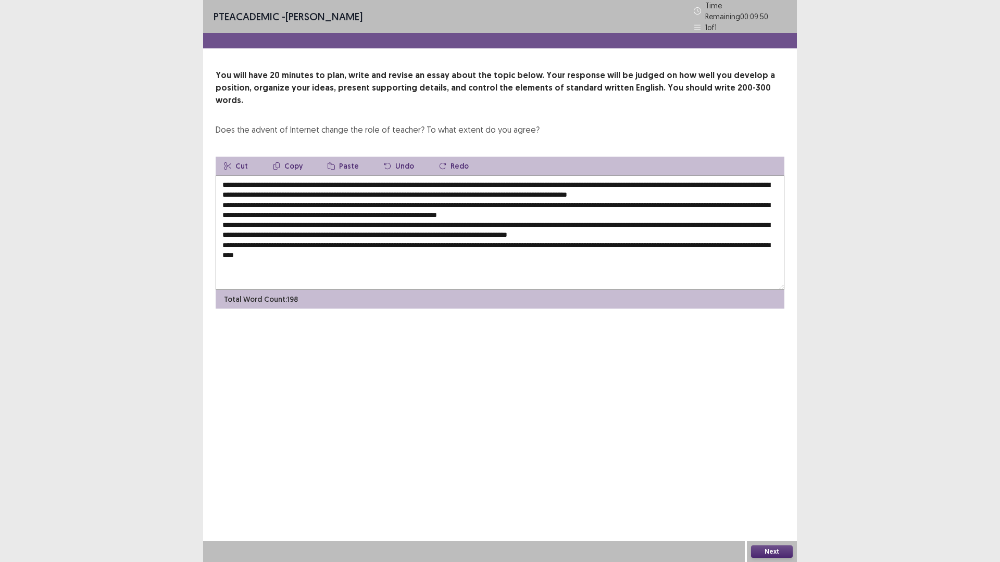
click at [627, 177] on textarea at bounding box center [500, 233] width 569 height 115
click at [491, 178] on textarea at bounding box center [500, 233] width 569 height 115
click at [653, 180] on textarea at bounding box center [500, 233] width 569 height 115
drag, startPoint x: 653, startPoint y: 180, endPoint x: 586, endPoint y: 177, distance: 67.3
click at [586, 177] on textarea at bounding box center [500, 233] width 569 height 115
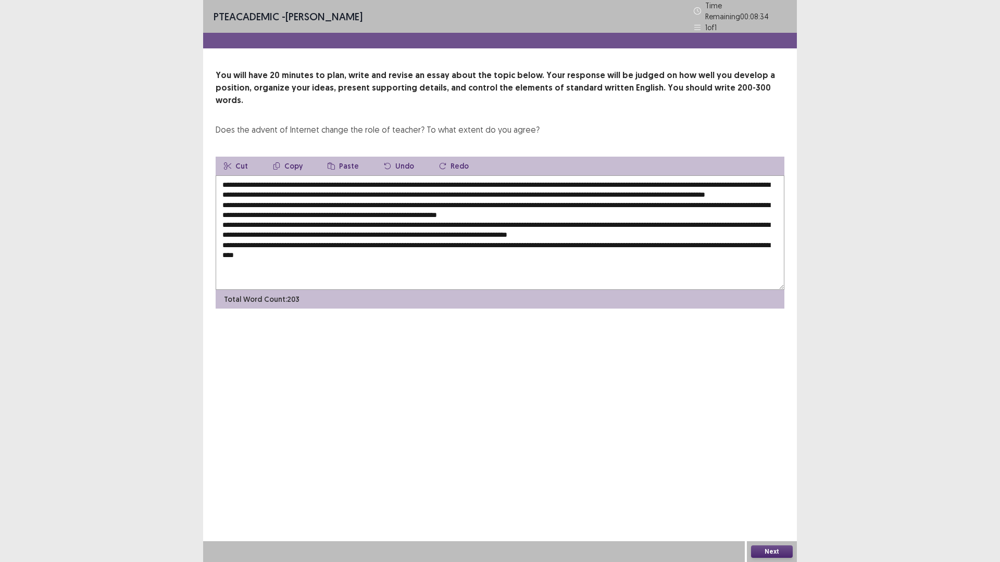
click at [570, 179] on textarea at bounding box center [500, 233] width 569 height 115
click at [655, 179] on textarea at bounding box center [500, 233] width 569 height 115
click at [287, 190] on textarea at bounding box center [500, 233] width 569 height 115
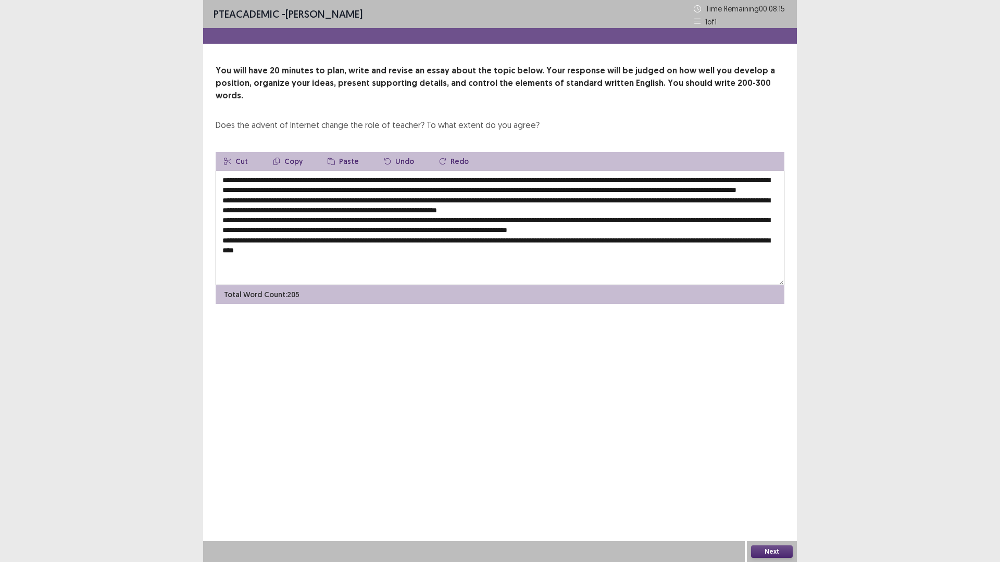
click at [374, 198] on textarea at bounding box center [500, 228] width 569 height 115
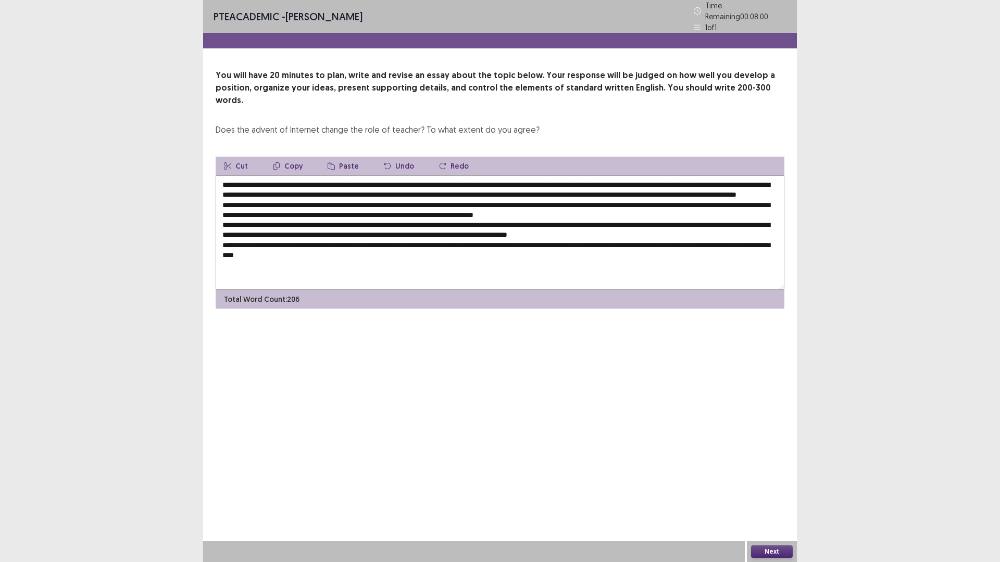
drag, startPoint x: 372, startPoint y: 198, endPoint x: 420, endPoint y: 198, distance: 47.9
click at [420, 198] on textarea at bounding box center [500, 233] width 569 height 115
click at [405, 204] on textarea at bounding box center [500, 233] width 569 height 115
click at [657, 198] on textarea at bounding box center [500, 233] width 569 height 115
drag, startPoint x: 488, startPoint y: 178, endPoint x: 654, endPoint y: 180, distance: 166.1
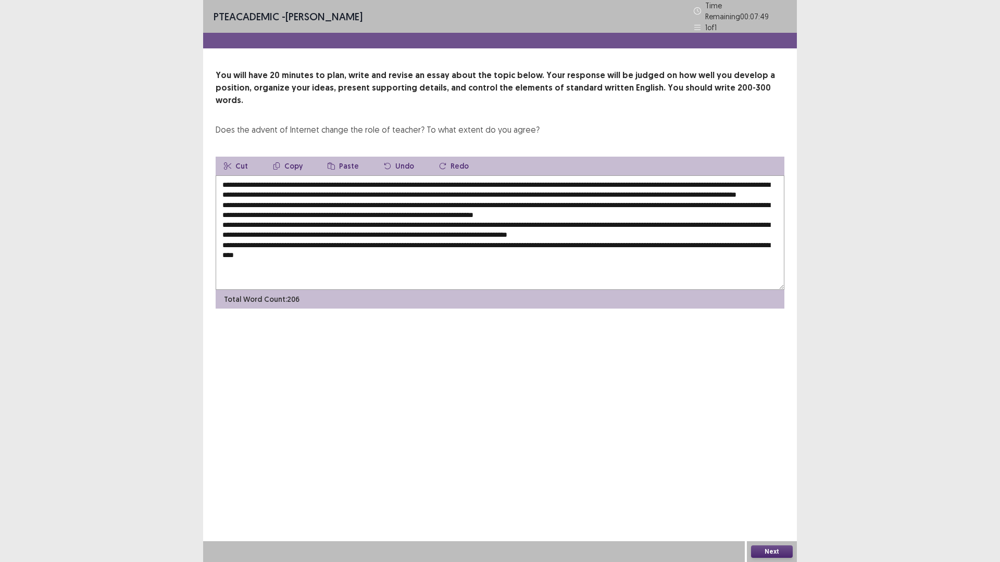
click at [654, 180] on textarea at bounding box center [500, 233] width 569 height 115
click at [294, 157] on button "Copy" at bounding box center [288, 166] width 46 height 19
click at [658, 199] on textarea at bounding box center [500, 233] width 569 height 115
click at [337, 157] on button "Paste" at bounding box center [343, 166] width 48 height 19
click at [656, 199] on textarea at bounding box center [500, 233] width 569 height 115
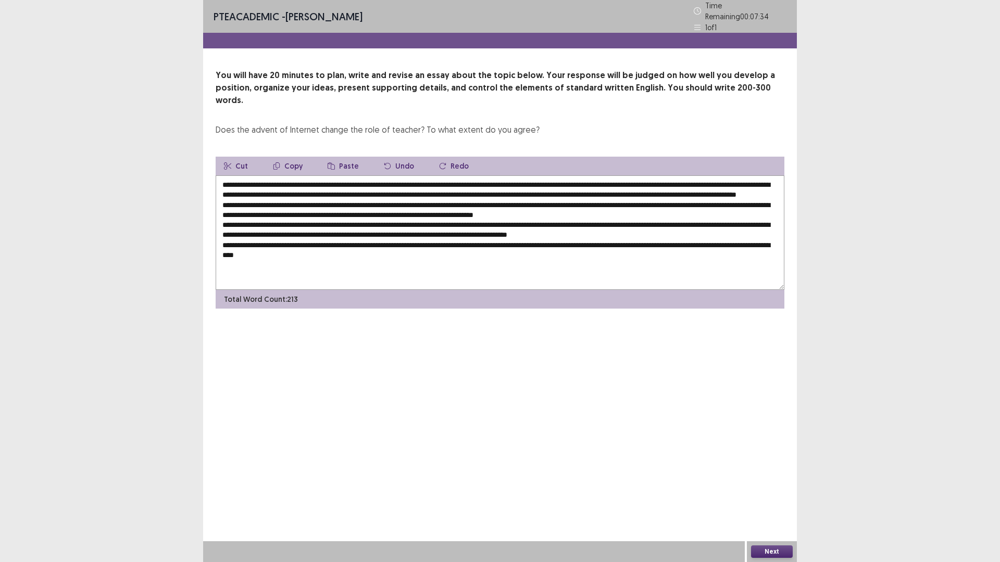
click at [747, 197] on textarea at bounding box center [500, 233] width 569 height 115
click at [287, 211] on textarea at bounding box center [500, 233] width 569 height 115
click at [418, 207] on textarea at bounding box center [500, 233] width 569 height 115
drag, startPoint x: 579, startPoint y: 207, endPoint x: 549, endPoint y: 209, distance: 29.7
click at [549, 209] on textarea at bounding box center [500, 233] width 569 height 115
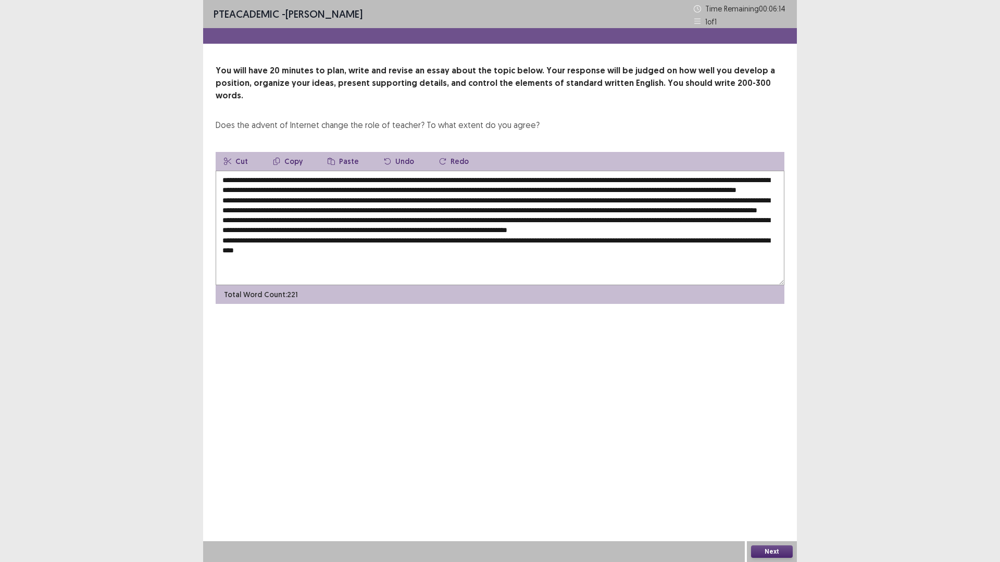
drag, startPoint x: 448, startPoint y: 208, endPoint x: 415, endPoint y: 207, distance: 33.4
click at [415, 207] on textarea at bounding box center [500, 228] width 569 height 115
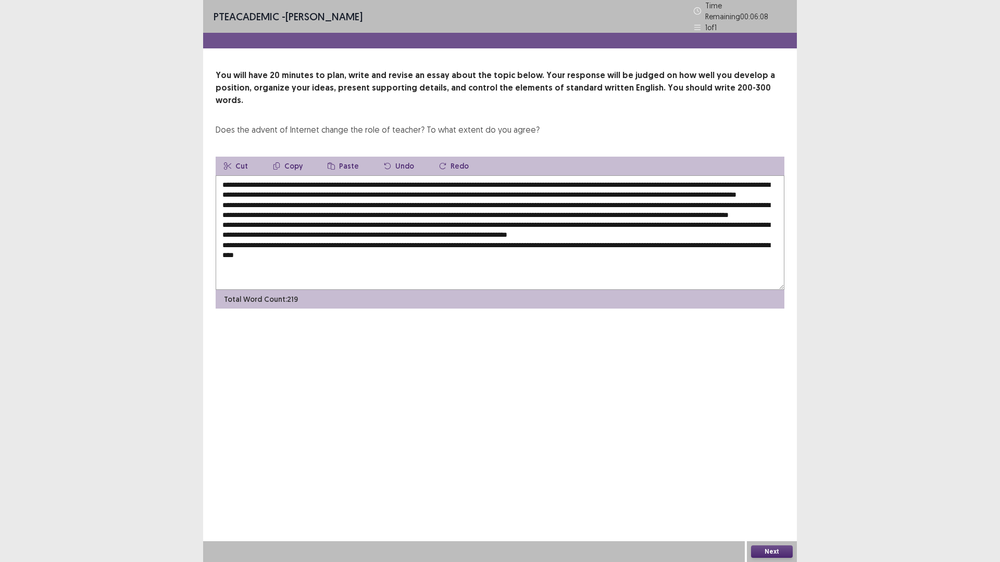
click at [573, 209] on textarea at bounding box center [500, 233] width 569 height 115
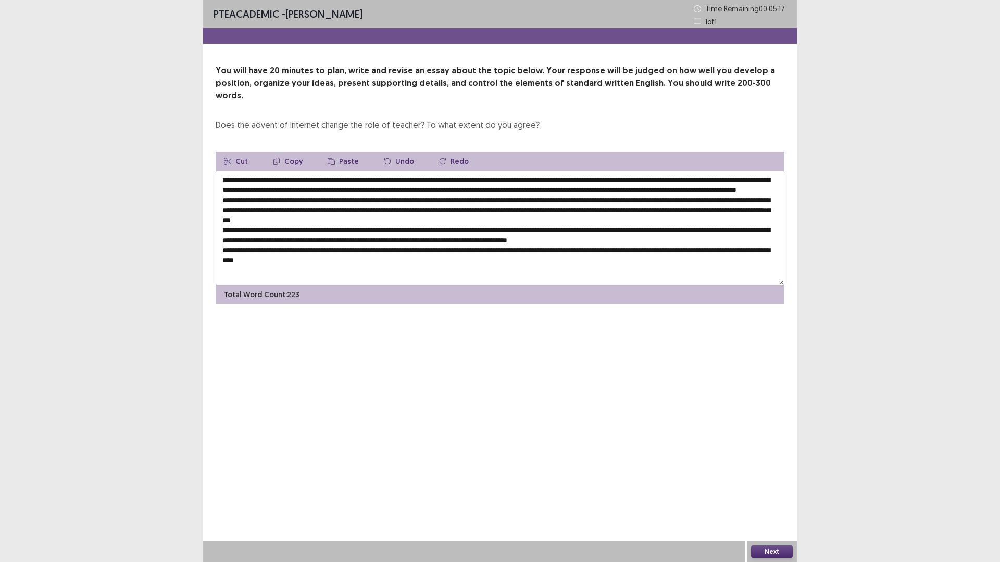
click at [258, 219] on textarea at bounding box center [500, 228] width 569 height 115
click at [614, 217] on textarea at bounding box center [500, 228] width 569 height 115
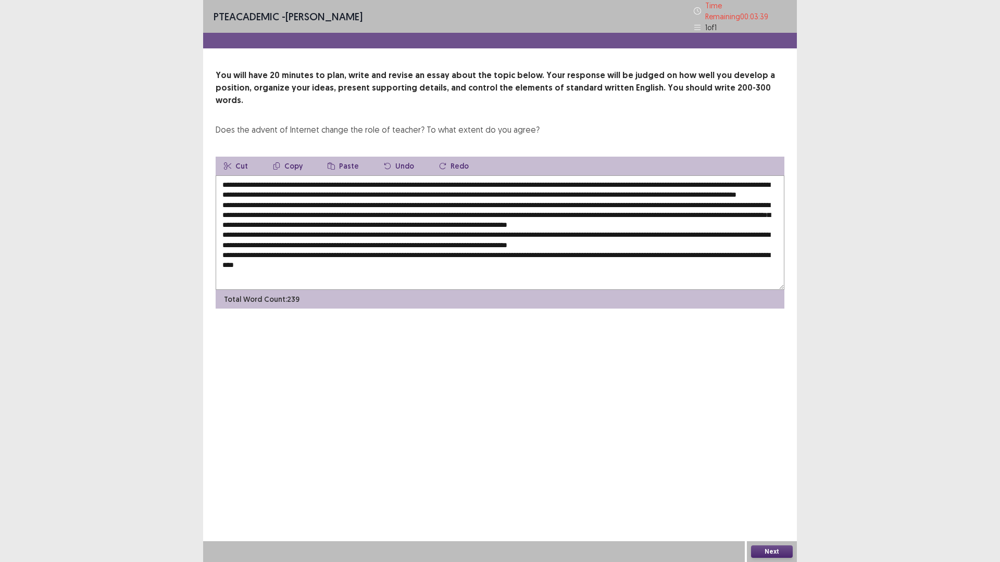
click at [380, 233] on textarea at bounding box center [500, 233] width 569 height 115
drag, startPoint x: 708, startPoint y: 174, endPoint x: 286, endPoint y: 184, distance: 421.4
click at [286, 184] on textarea at bounding box center [500, 233] width 569 height 115
click at [277, 157] on button "Copy" at bounding box center [288, 166] width 46 height 19
click at [236, 244] on textarea at bounding box center [500, 233] width 569 height 115
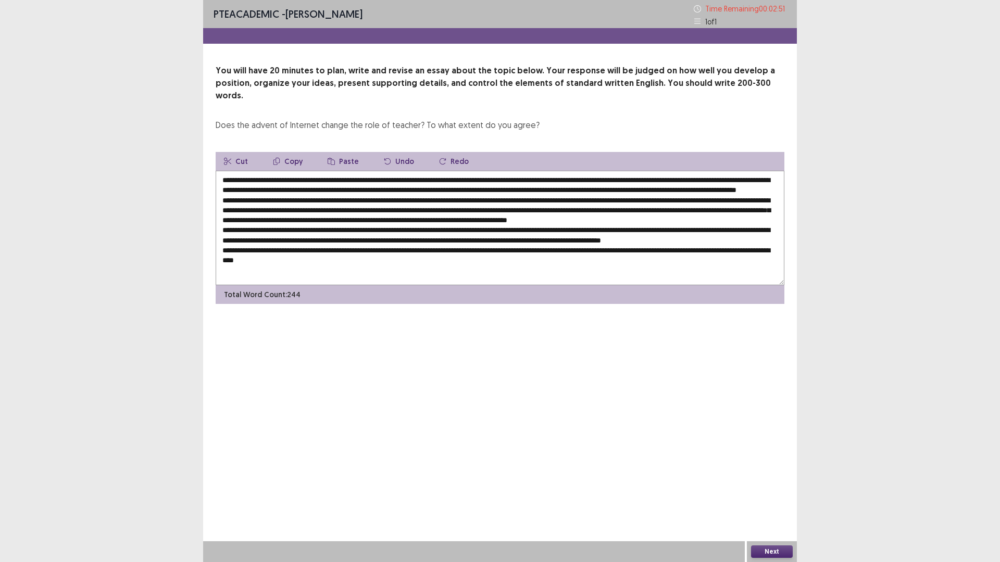
click at [331, 152] on button "Paste" at bounding box center [343, 161] width 48 height 19
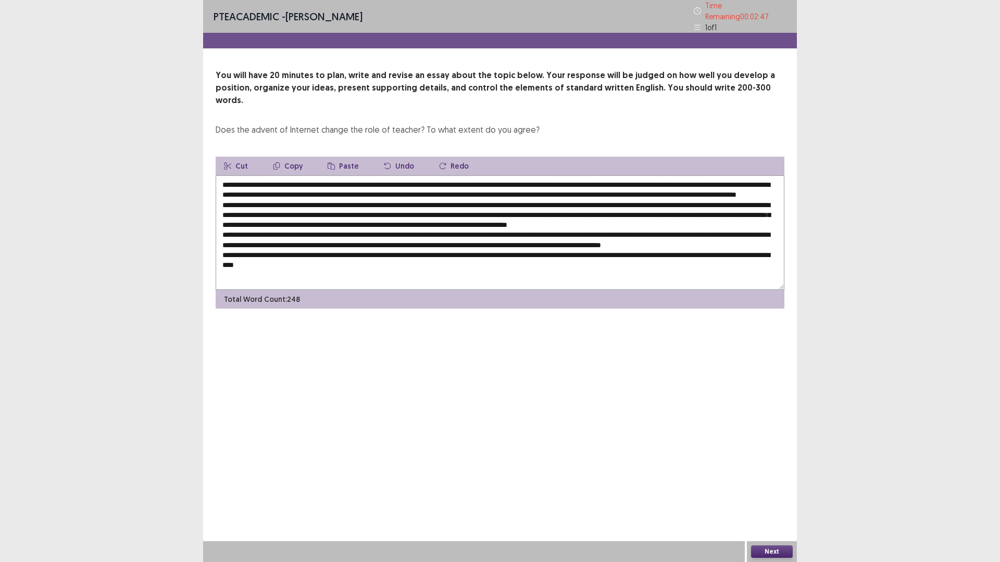
scroll to position [15, 0]
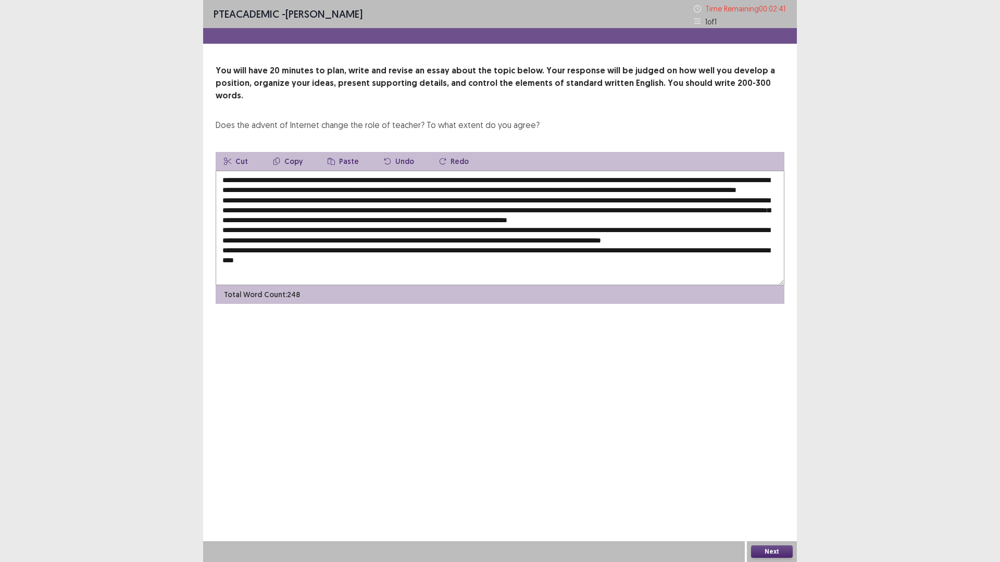
click at [225, 244] on textarea at bounding box center [500, 228] width 569 height 115
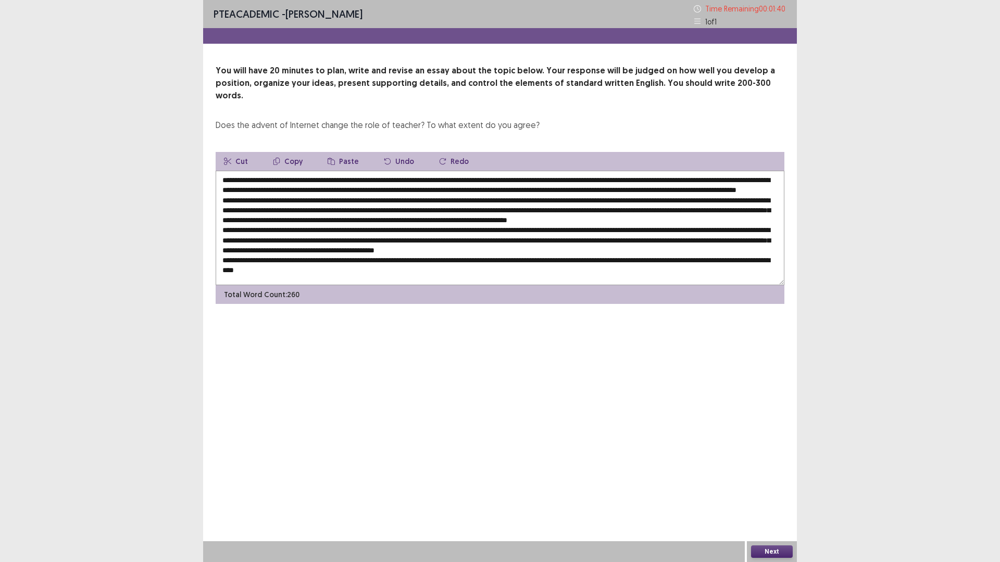
drag, startPoint x: 370, startPoint y: 245, endPoint x: 358, endPoint y: 244, distance: 11.5
click at [358, 244] on textarea at bounding box center [500, 228] width 569 height 115
click at [396, 244] on textarea at bounding box center [500, 228] width 569 height 115
drag, startPoint x: 386, startPoint y: 242, endPoint x: 359, endPoint y: 243, distance: 26.6
click at [359, 243] on textarea at bounding box center [500, 228] width 569 height 115
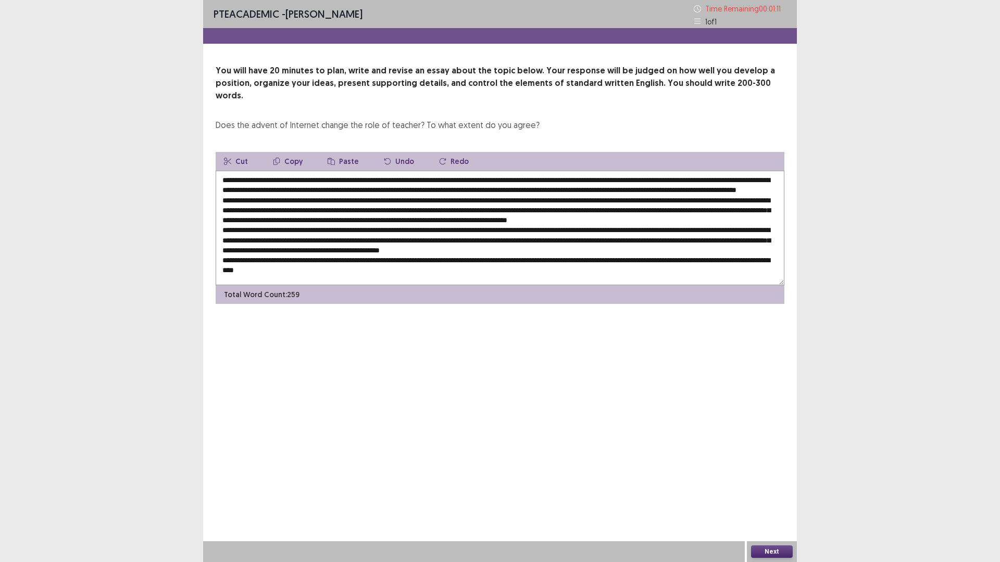
click at [378, 243] on textarea at bounding box center [500, 228] width 569 height 115
click at [379, 242] on textarea at bounding box center [500, 228] width 569 height 115
drag, startPoint x: 358, startPoint y: 245, endPoint x: 381, endPoint y: 243, distance: 23.5
click at [381, 243] on textarea at bounding box center [500, 228] width 569 height 115
drag, startPoint x: 411, startPoint y: 243, endPoint x: 358, endPoint y: 240, distance: 53.2
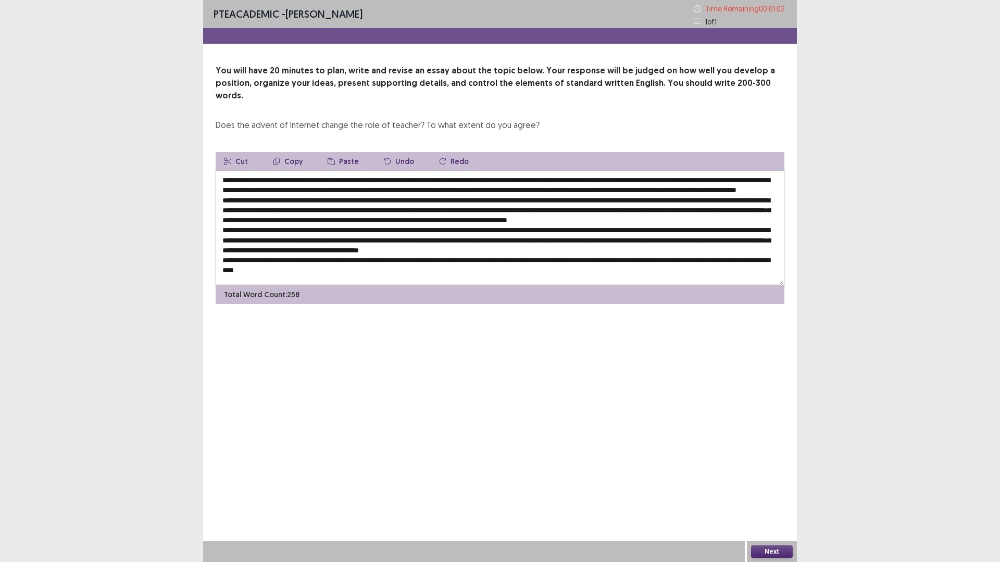
click at [358, 240] on textarea at bounding box center [500, 228] width 569 height 115
click at [423, 244] on textarea at bounding box center [500, 228] width 569 height 115
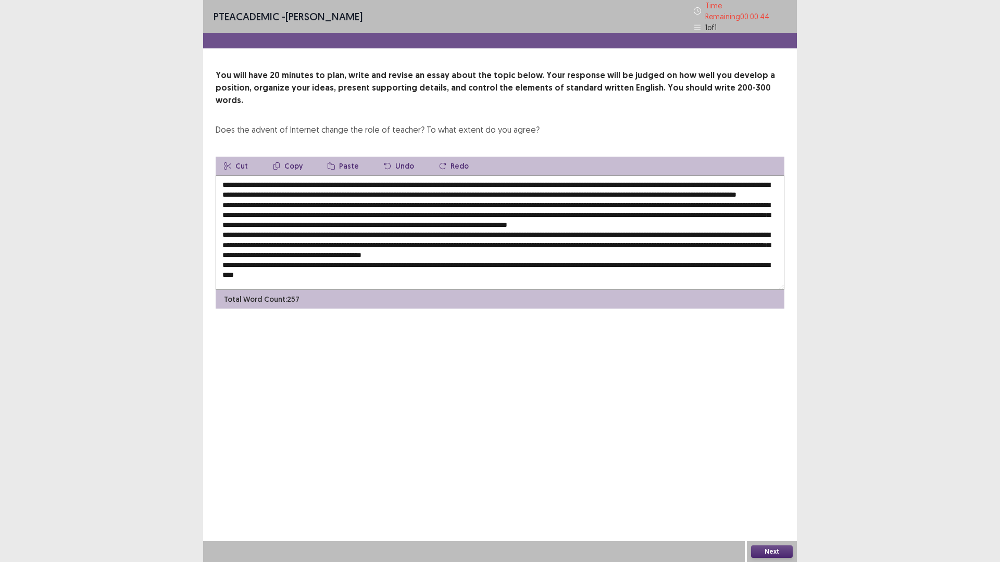
click at [357, 243] on textarea at bounding box center [500, 233] width 569 height 115
click at [450, 242] on textarea at bounding box center [500, 233] width 569 height 115
click at [559, 243] on textarea at bounding box center [500, 233] width 569 height 115
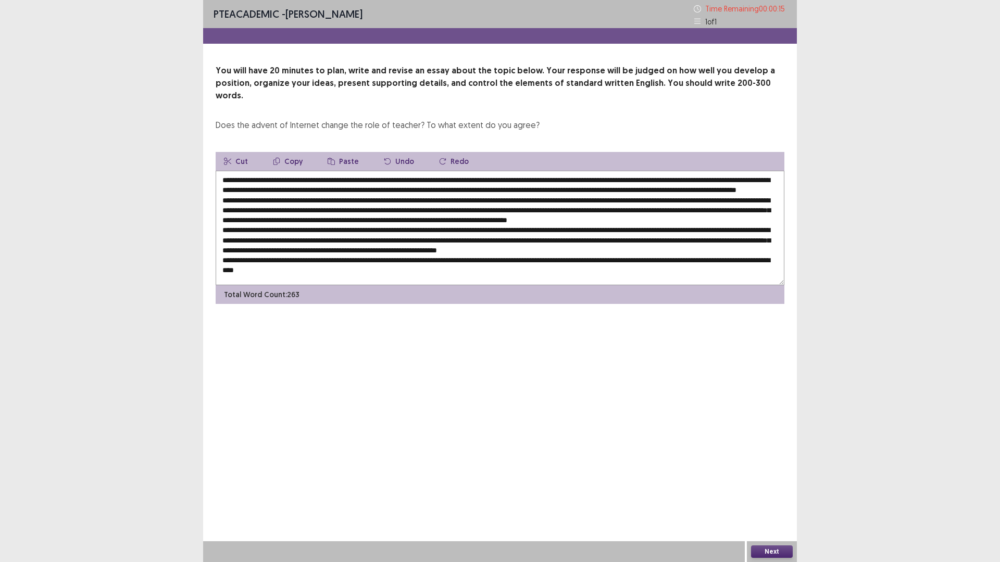
click at [631, 244] on textarea at bounding box center [500, 228] width 569 height 115
type textarea "**********"
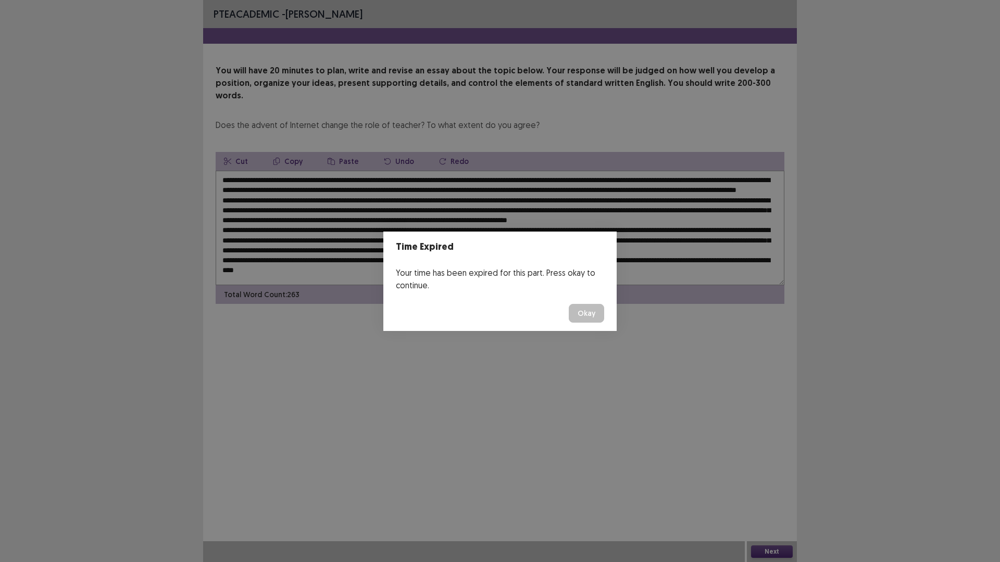
click at [587, 307] on button "Okay" at bounding box center [586, 313] width 35 height 19
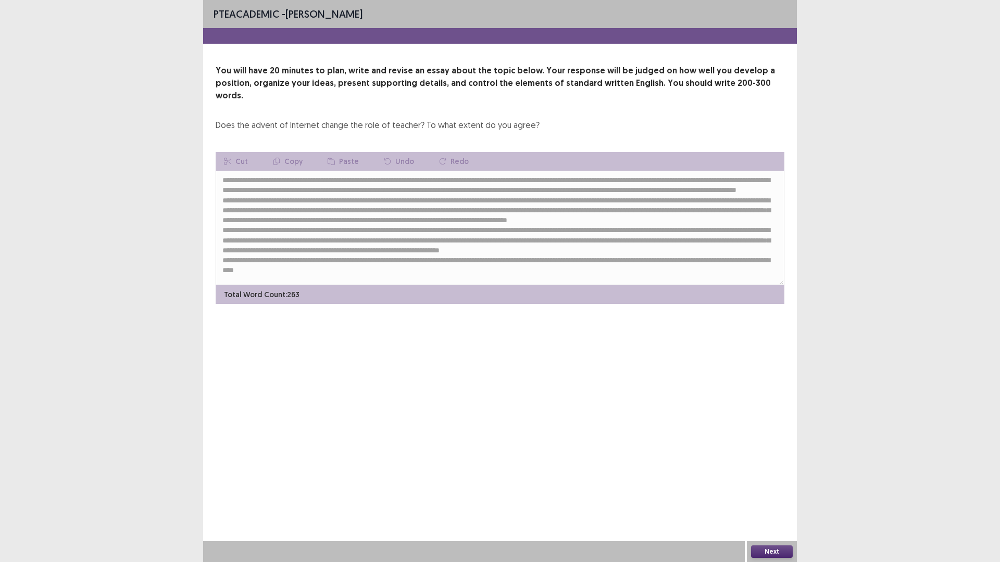
click at [775, 492] on button "Next" at bounding box center [772, 552] width 42 height 12
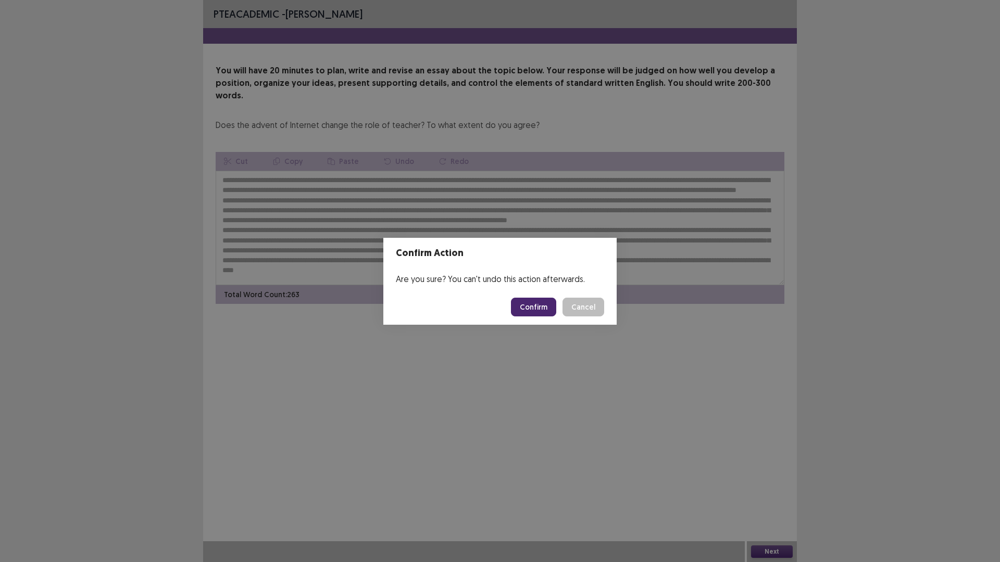
click at [536, 306] on button "Confirm" at bounding box center [533, 307] width 45 height 19
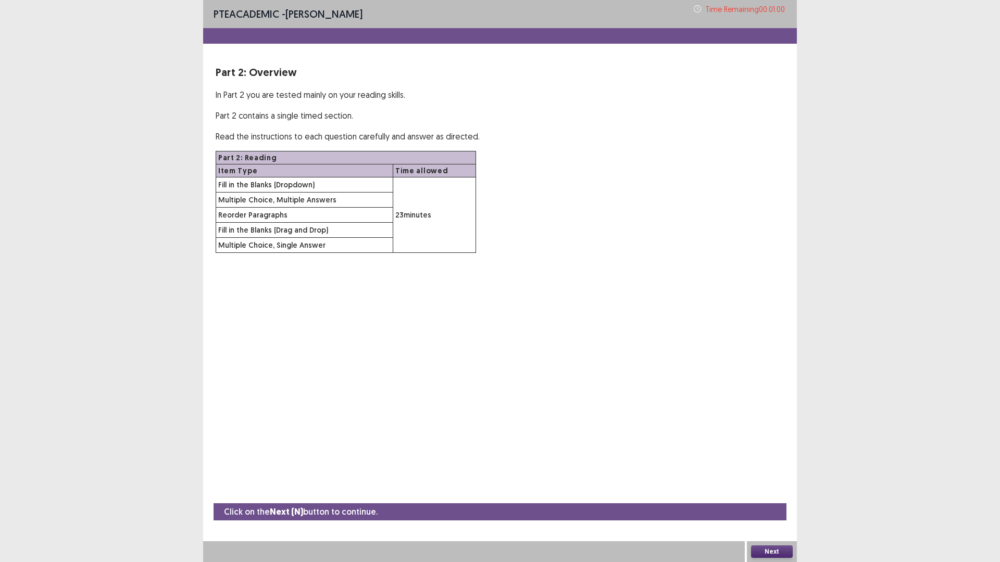
click at [777, 492] on button "Next" at bounding box center [772, 552] width 42 height 12
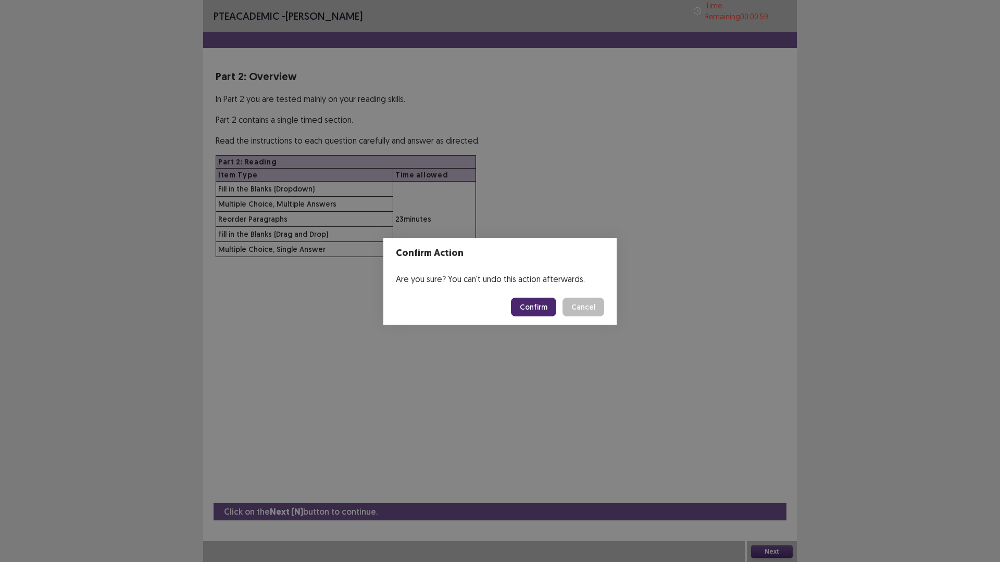
click at [526, 302] on button "Confirm" at bounding box center [533, 307] width 45 height 19
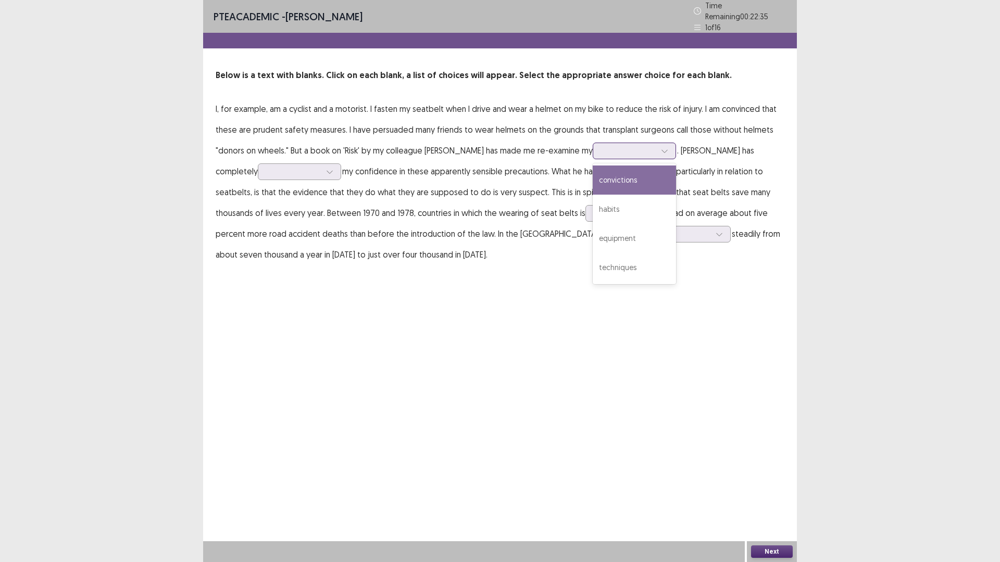
click at [631, 149] on div at bounding box center [629, 151] width 54 height 10
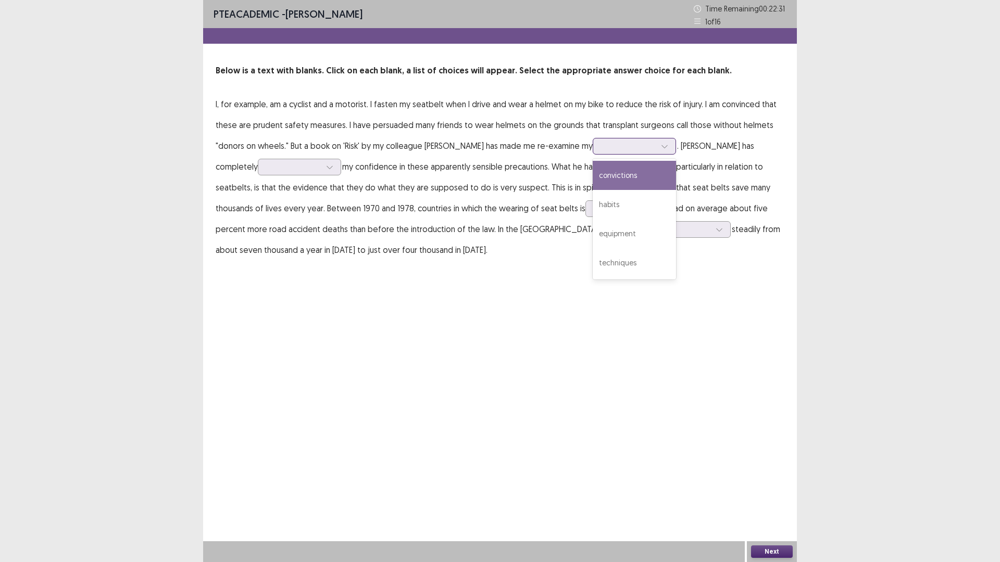
click at [636, 175] on div "convictions" at bounding box center [634, 175] width 83 height 29
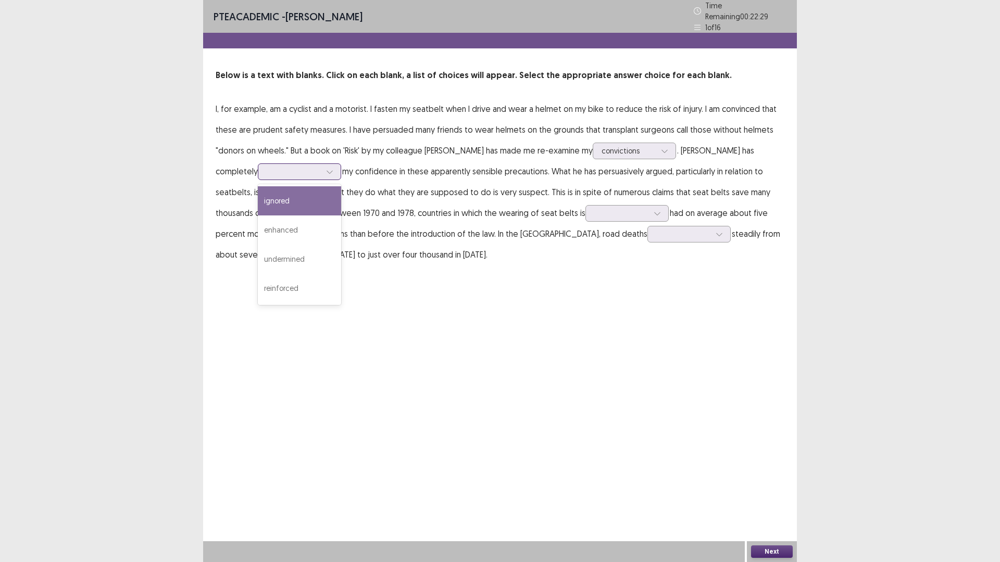
click at [322, 165] on div at bounding box center [330, 172] width 16 height 16
click at [266, 260] on div "undermined" at bounding box center [299, 259] width 83 height 29
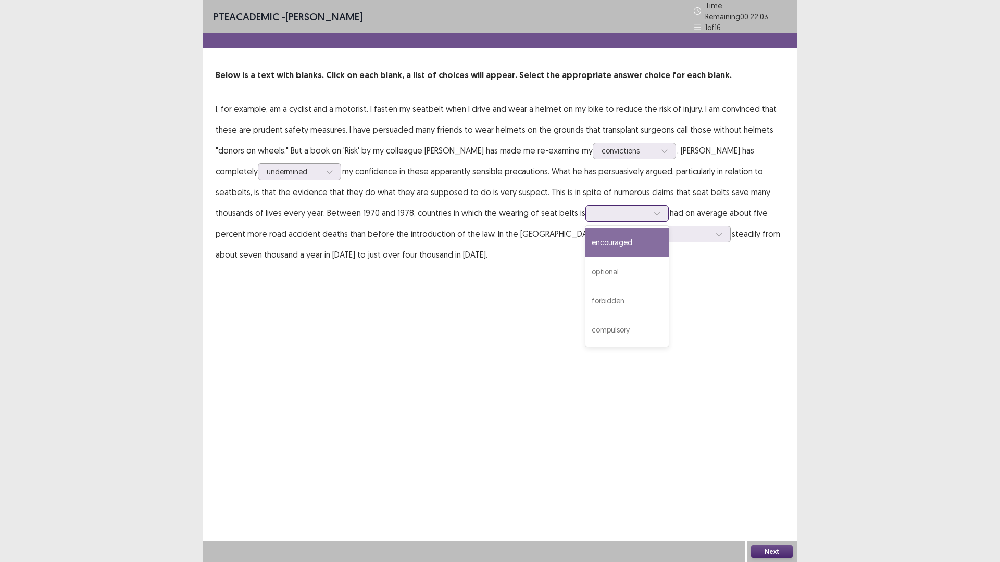
click at [594, 208] on div at bounding box center [621, 213] width 54 height 10
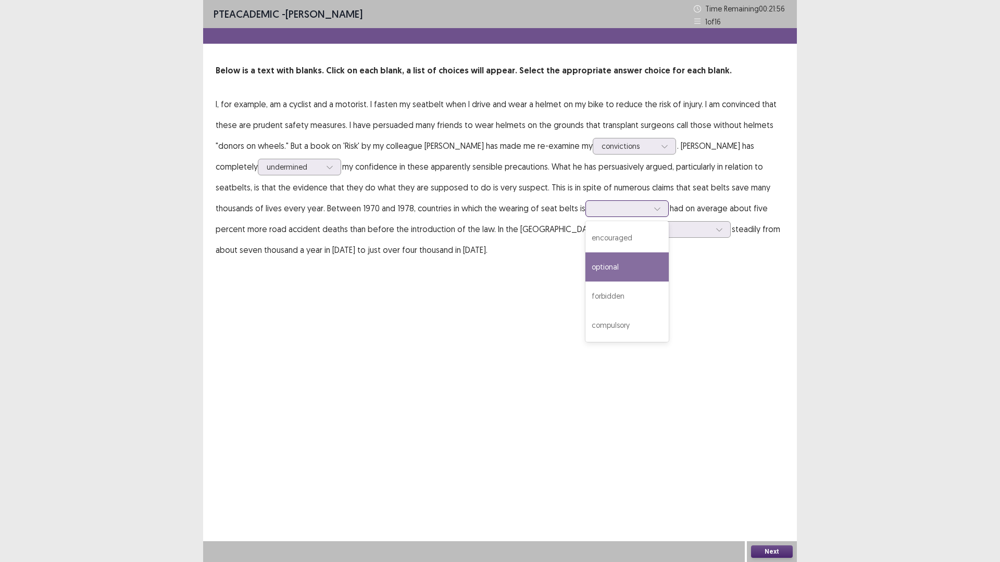
click at [585, 259] on div "optional" at bounding box center [626, 267] width 83 height 29
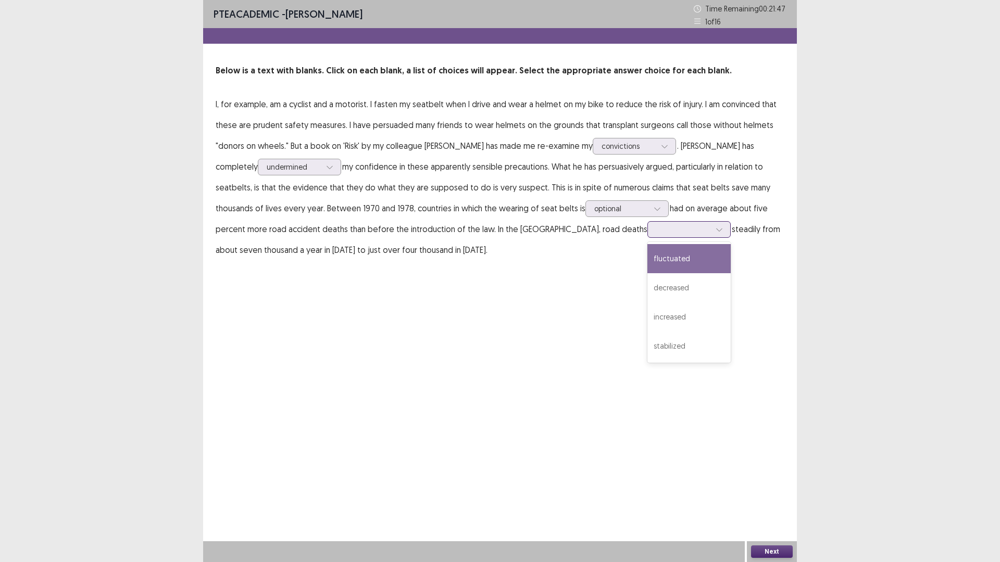
click at [656, 232] on div at bounding box center [683, 229] width 54 height 10
click at [647, 281] on div "decreased" at bounding box center [688, 287] width 83 height 29
click at [777, 492] on button "Next" at bounding box center [772, 552] width 42 height 12
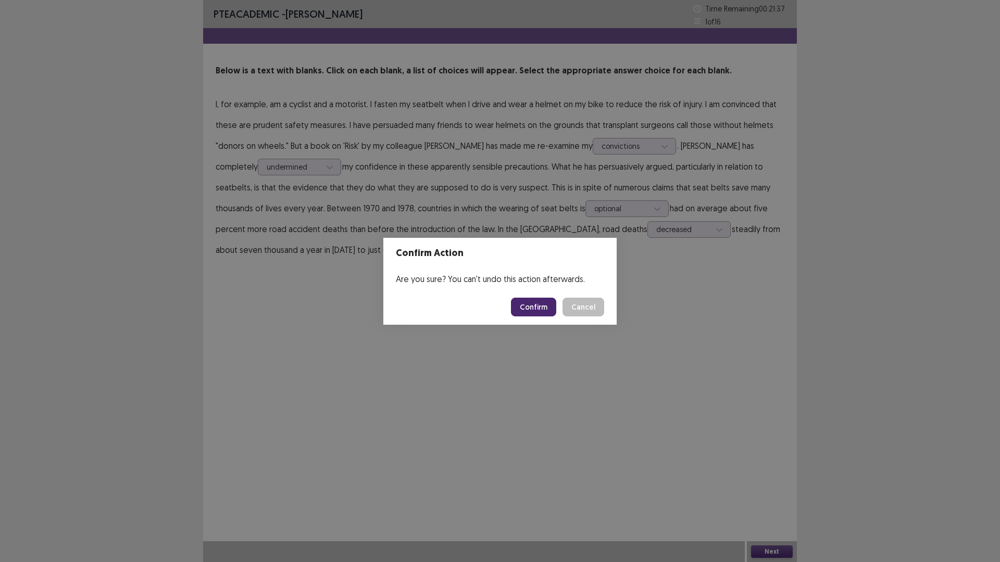
click at [537, 307] on button "Confirm" at bounding box center [533, 307] width 45 height 19
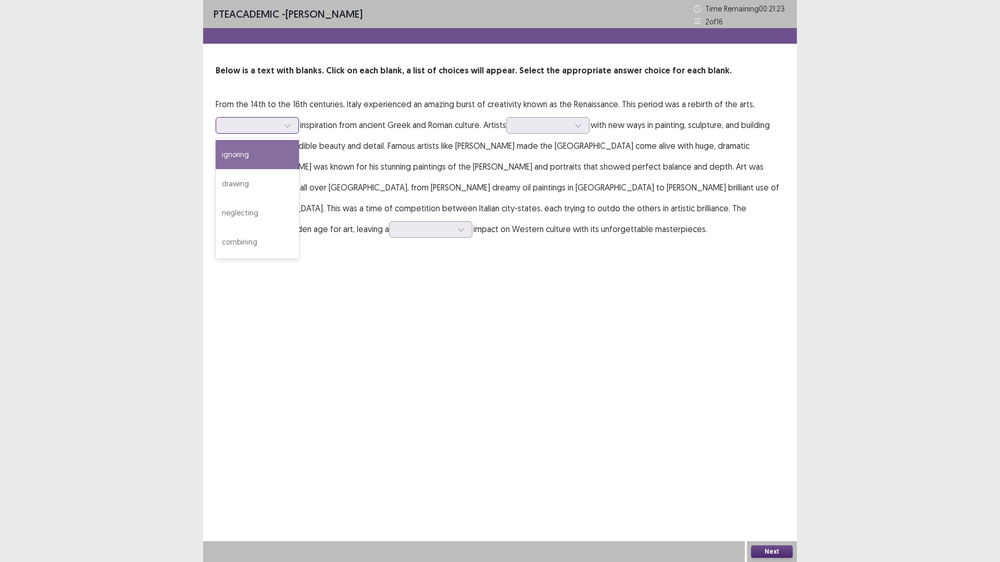
click at [261, 125] on div at bounding box center [251, 125] width 54 height 10
click at [252, 191] on div "drawing" at bounding box center [257, 183] width 83 height 29
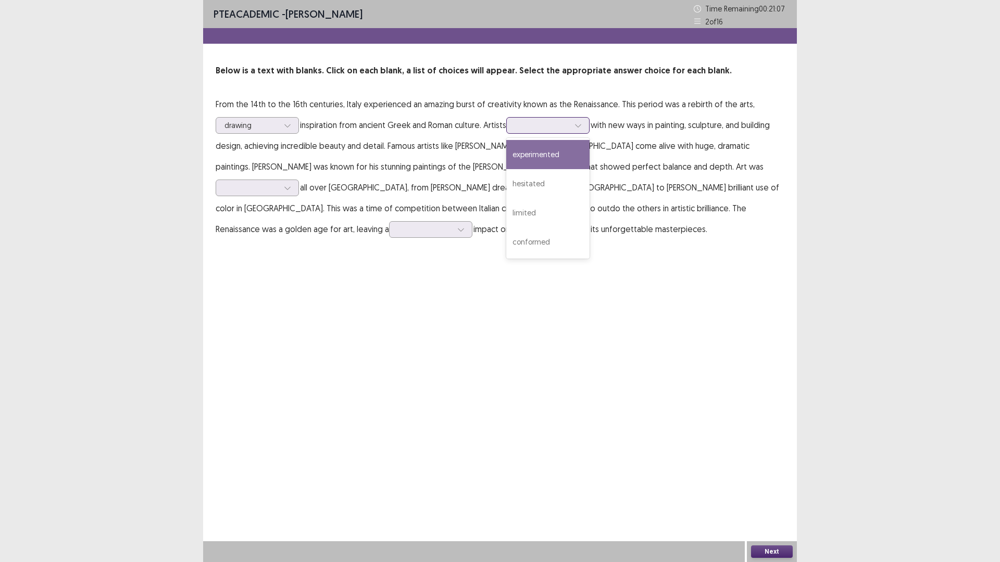
click at [553, 126] on div at bounding box center [542, 125] width 54 height 10
click at [553, 156] on div "experimented" at bounding box center [547, 154] width 83 height 29
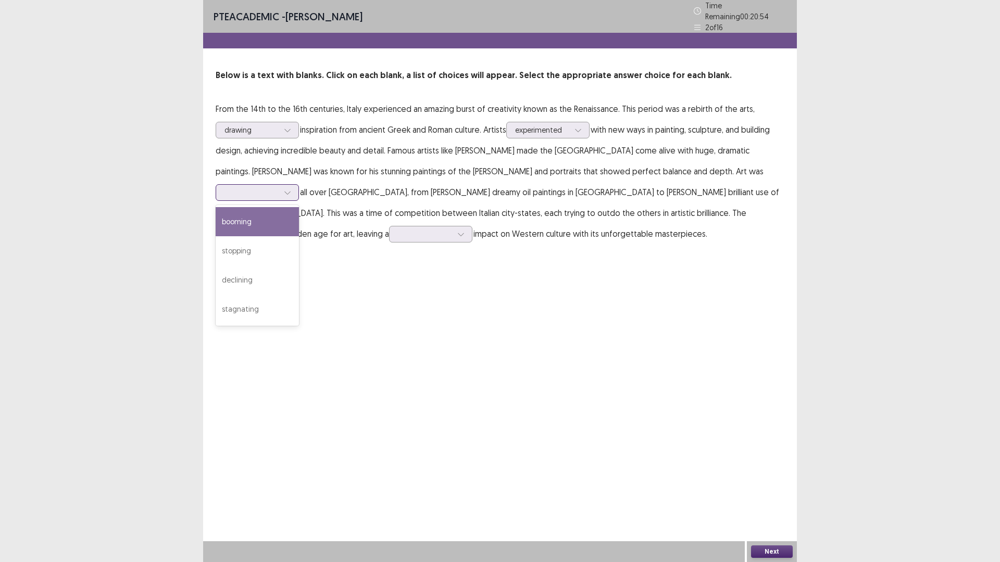
click at [279, 187] on div at bounding box center [251, 192] width 54 height 10
click at [299, 207] on div "booming" at bounding box center [257, 221] width 83 height 29
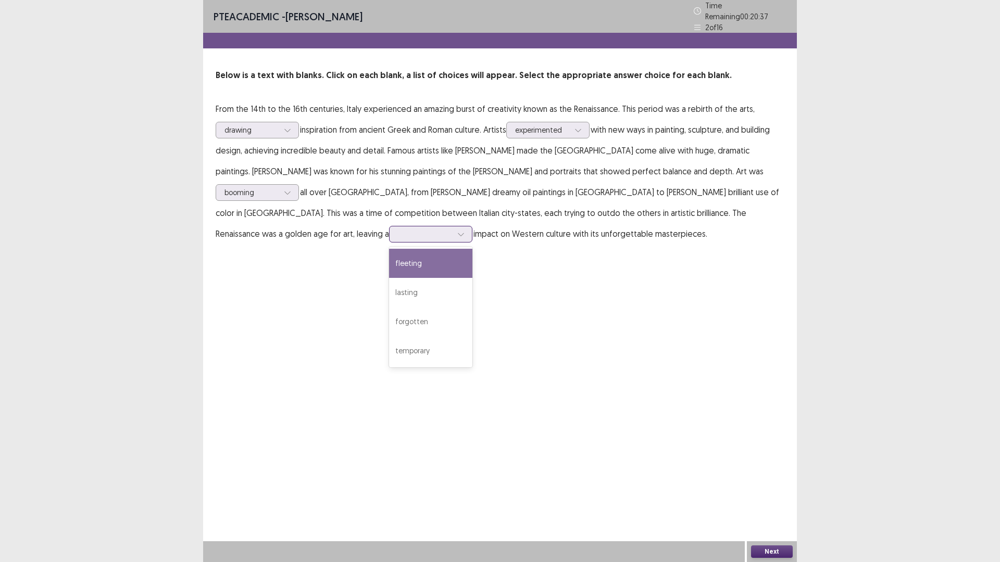
click at [452, 229] on div at bounding box center [425, 234] width 54 height 10
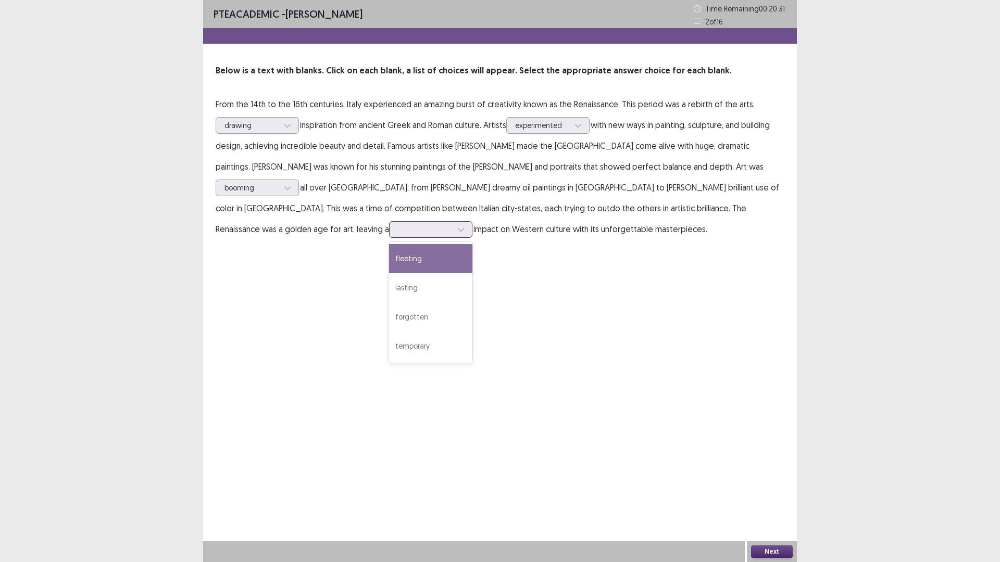
click at [472, 247] on div "fleeting" at bounding box center [430, 258] width 83 height 29
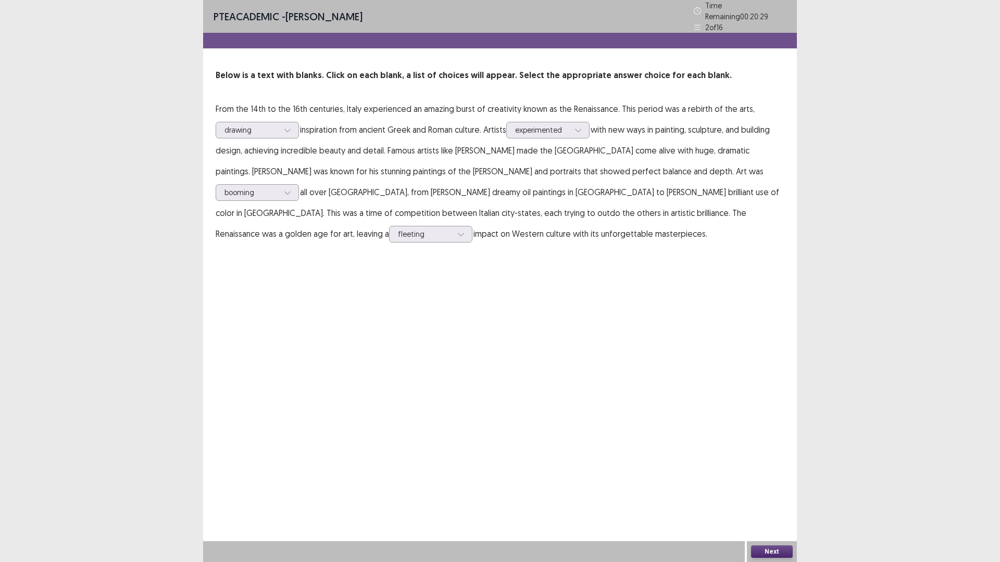
click at [772, 492] on button "Next" at bounding box center [772, 552] width 42 height 12
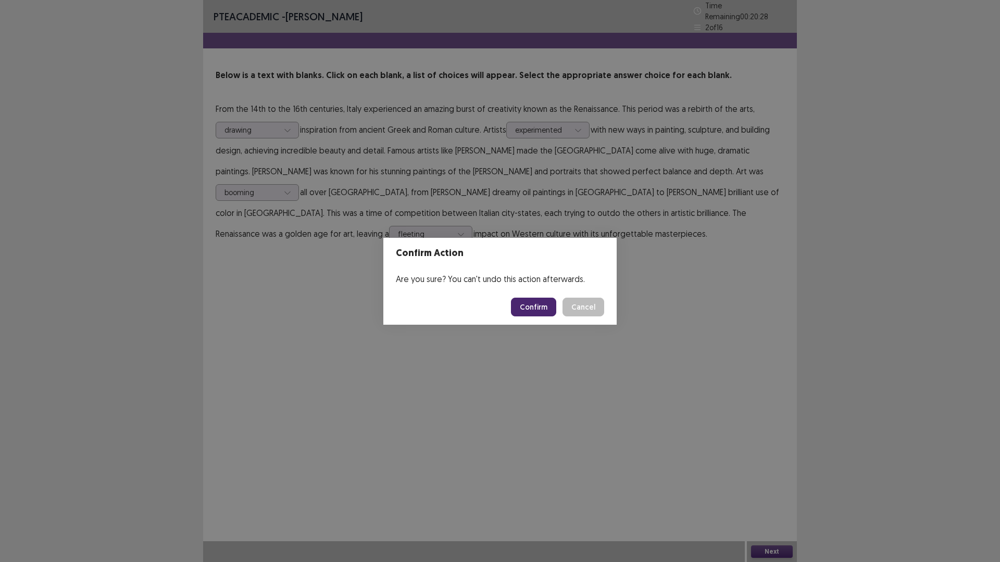
click at [542, 309] on button "Confirm" at bounding box center [533, 307] width 45 height 19
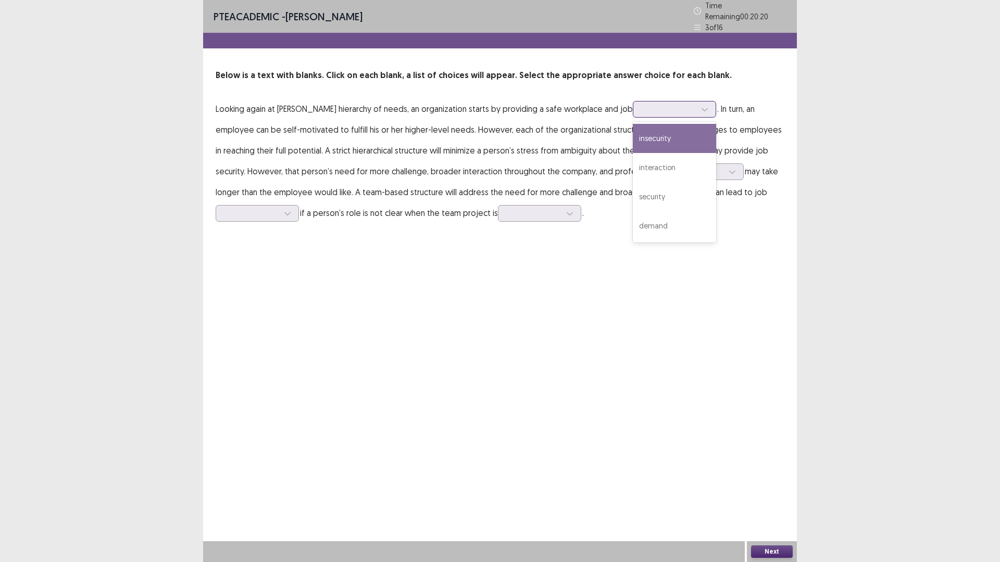
click at [644, 105] on div at bounding box center [669, 109] width 54 height 10
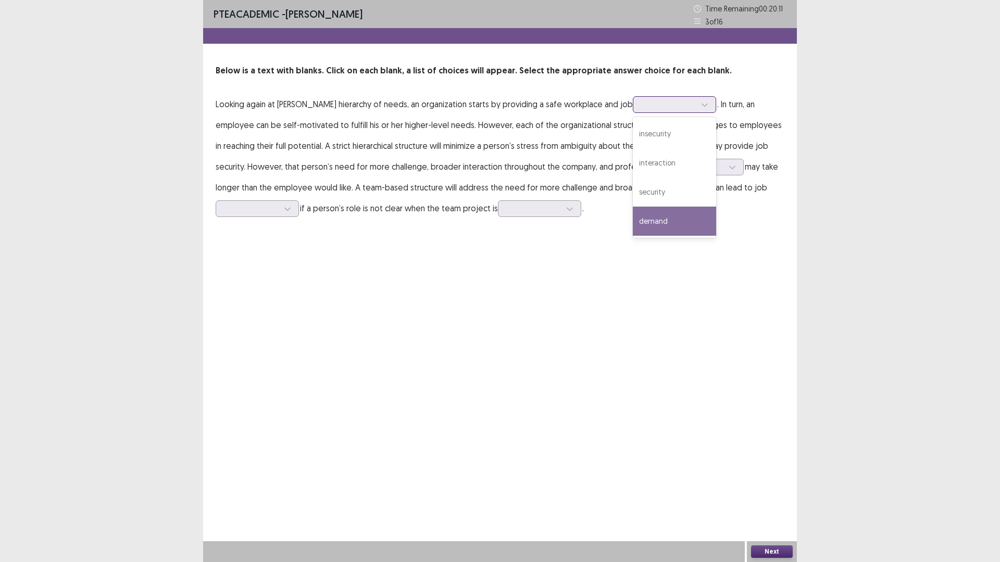
click at [652, 221] on div "demand" at bounding box center [674, 221] width 83 height 29
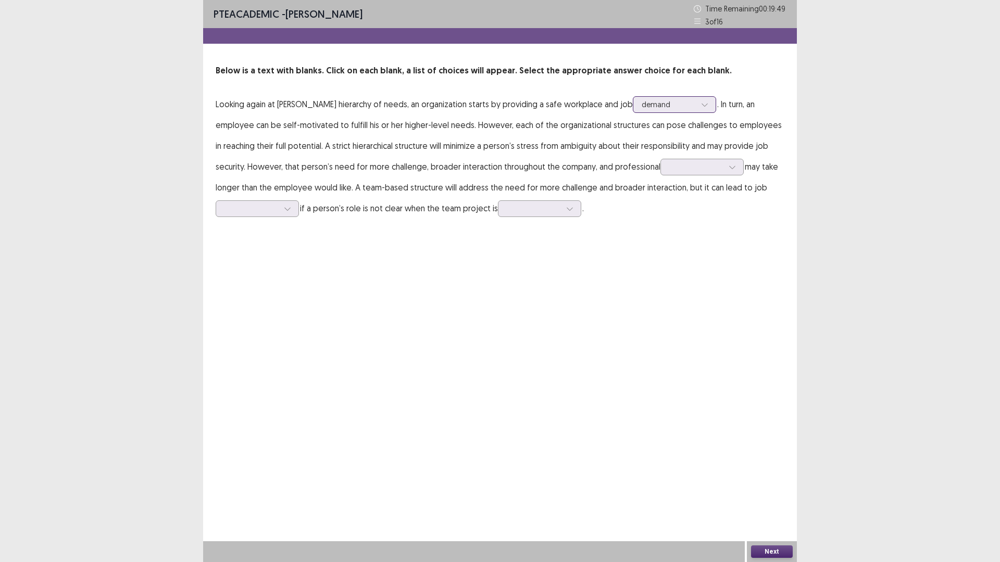
click at [662, 102] on div at bounding box center [669, 104] width 54 height 10
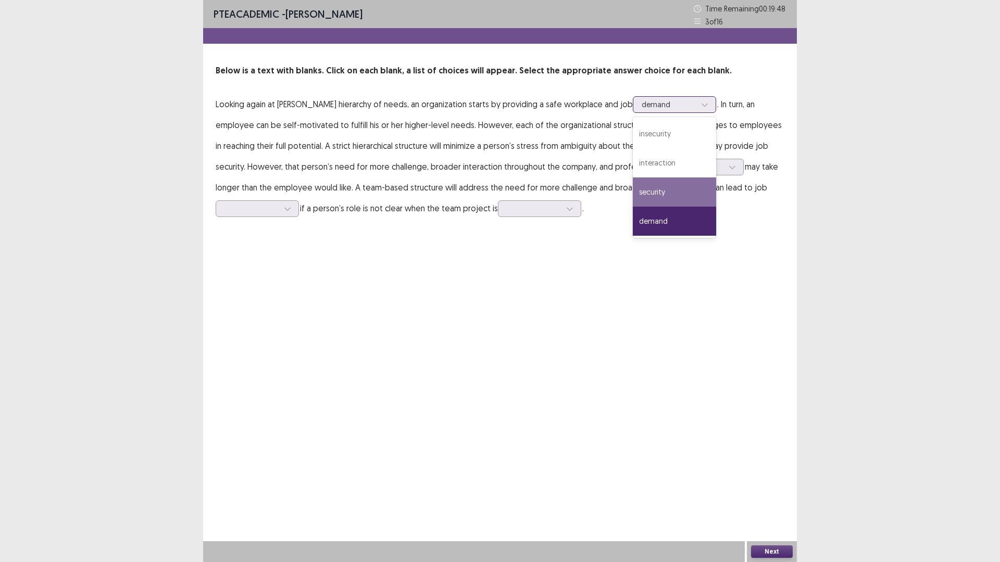
click at [662, 185] on div "security" at bounding box center [674, 192] width 83 height 29
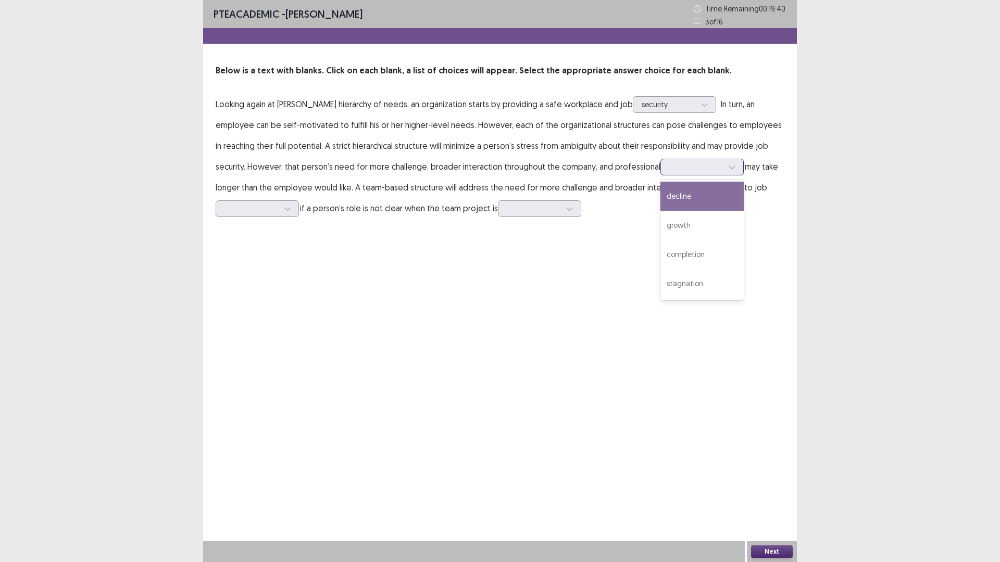
click at [686, 171] on div at bounding box center [696, 167] width 54 height 10
click at [684, 231] on div "growth" at bounding box center [701, 225] width 83 height 29
click at [669, 164] on div at bounding box center [696, 167] width 54 height 10
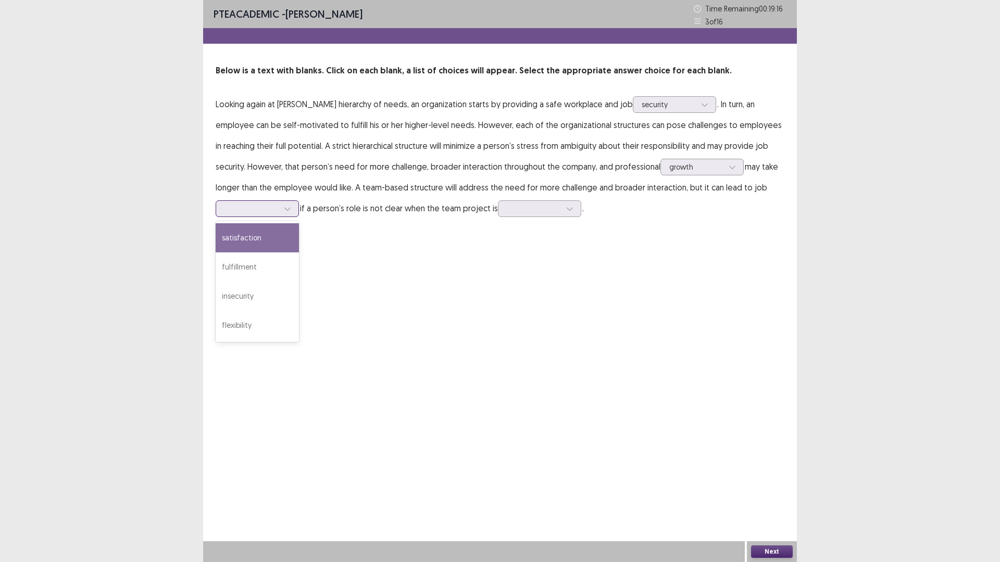
click at [256, 210] on div at bounding box center [251, 209] width 54 height 10
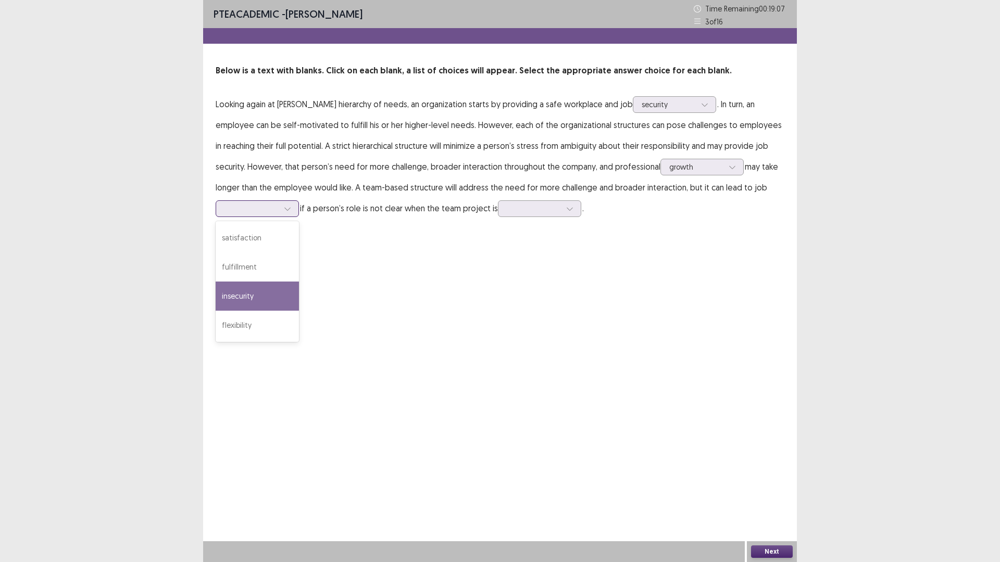
click at [254, 292] on div "insecurity" at bounding box center [257, 296] width 83 height 29
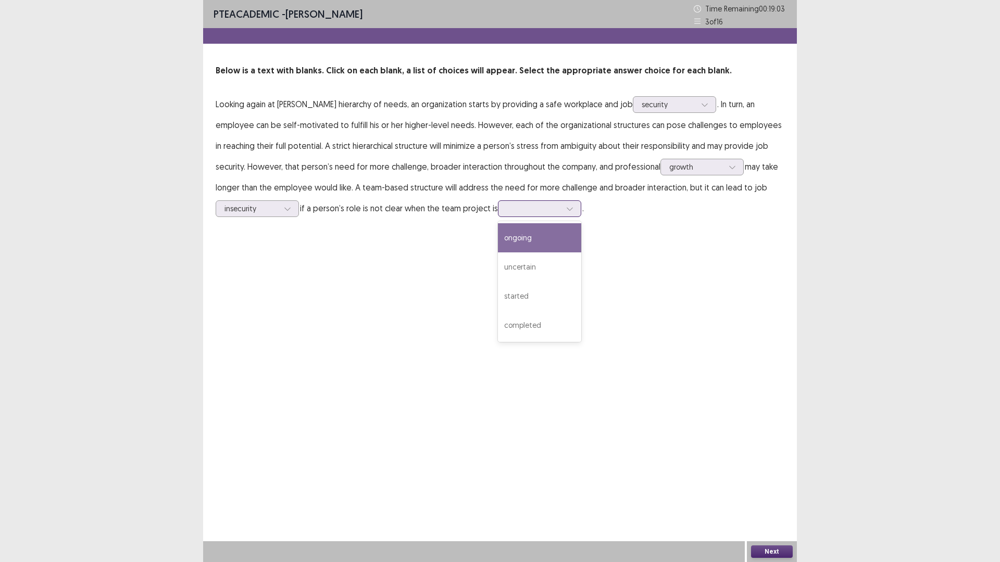
click at [534, 211] on div at bounding box center [534, 209] width 54 height 10
click at [539, 262] on div "uncertain" at bounding box center [539, 267] width 83 height 29
click at [543, 211] on div at bounding box center [534, 209] width 54 height 10
click at [535, 268] on div "uncertain" at bounding box center [539, 267] width 83 height 29
click at [781, 492] on button "Next" at bounding box center [772, 552] width 42 height 12
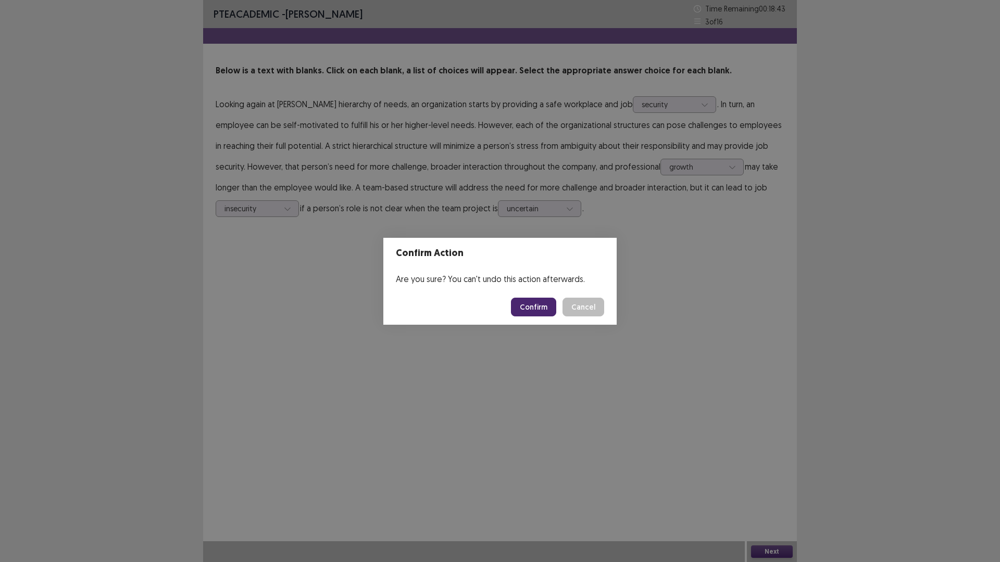
click at [530, 310] on button "Confirm" at bounding box center [533, 307] width 45 height 19
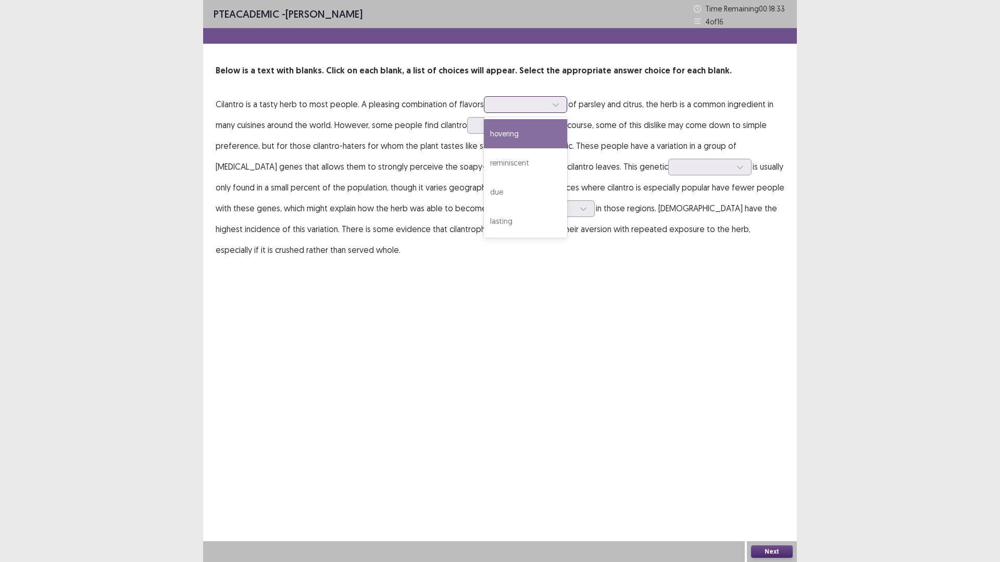
click at [533, 105] on div at bounding box center [520, 104] width 54 height 10
click at [525, 137] on div "hovering" at bounding box center [525, 133] width 83 height 29
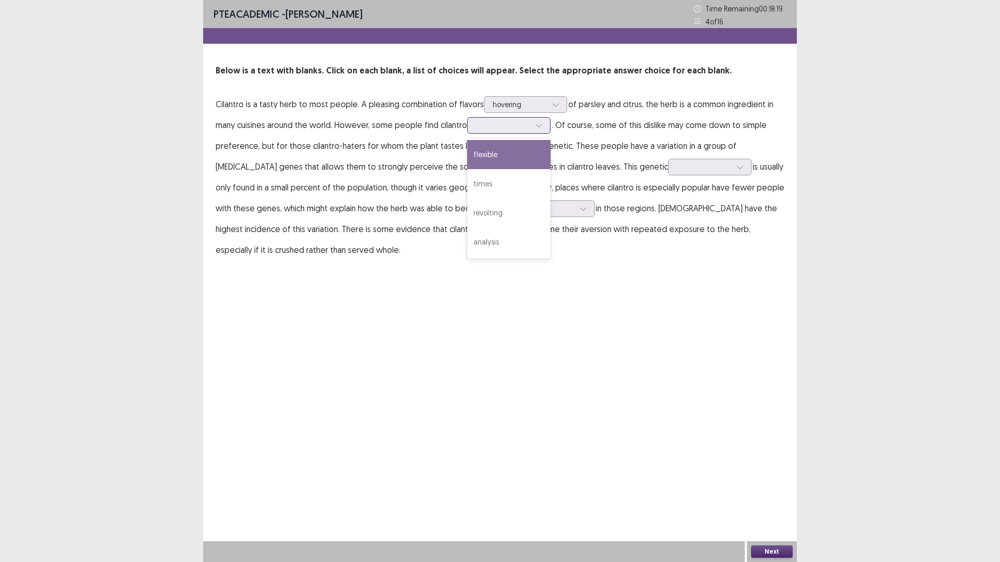
click at [535, 129] on div at bounding box center [539, 126] width 16 height 16
click at [548, 184] on div "times" at bounding box center [508, 183] width 83 height 29
click at [523, 124] on div at bounding box center [503, 125] width 54 height 10
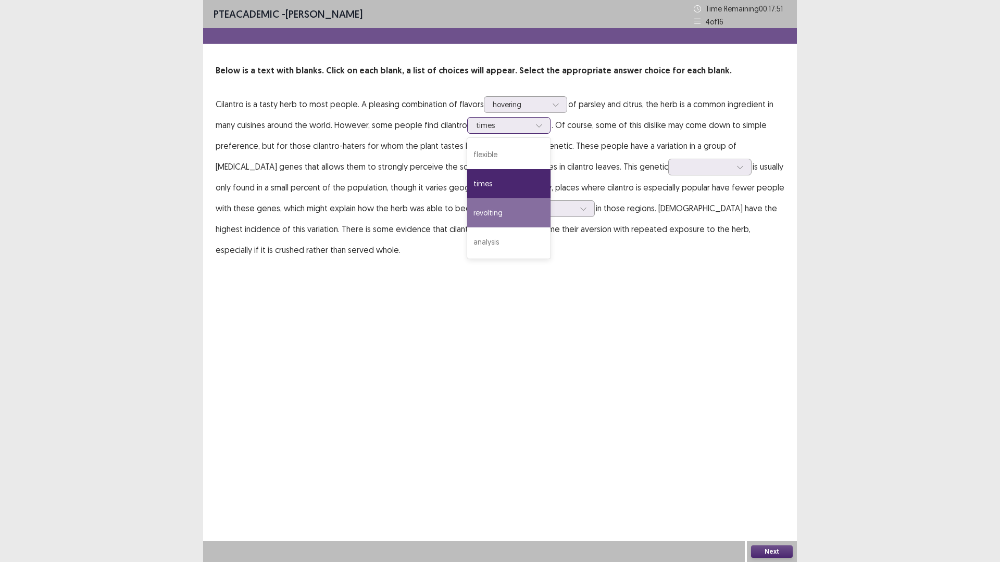
click at [522, 205] on div "revolting" at bounding box center [508, 212] width 83 height 29
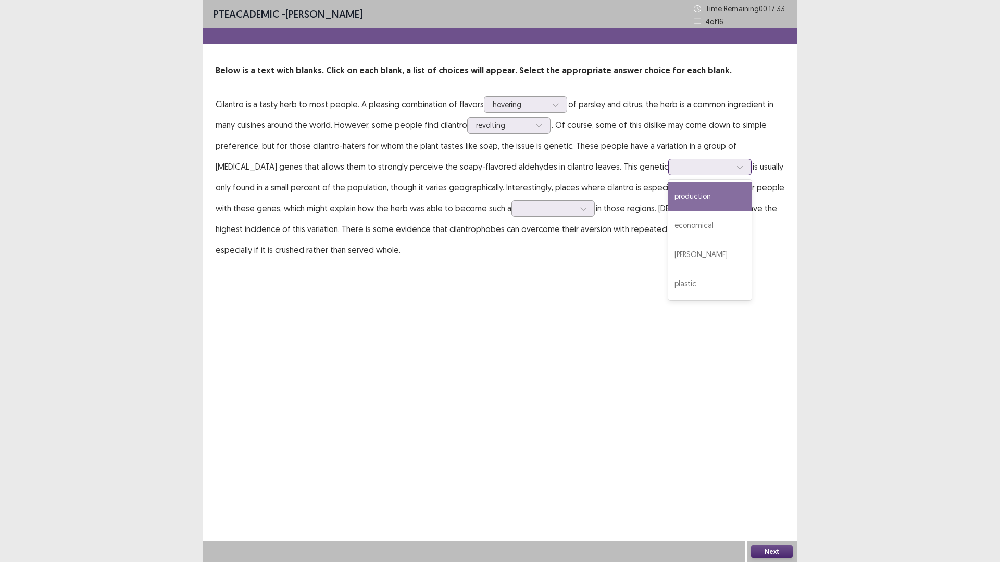
click at [689, 174] on div at bounding box center [709, 167] width 83 height 17
click at [679, 196] on div "production" at bounding box center [709, 196] width 83 height 29
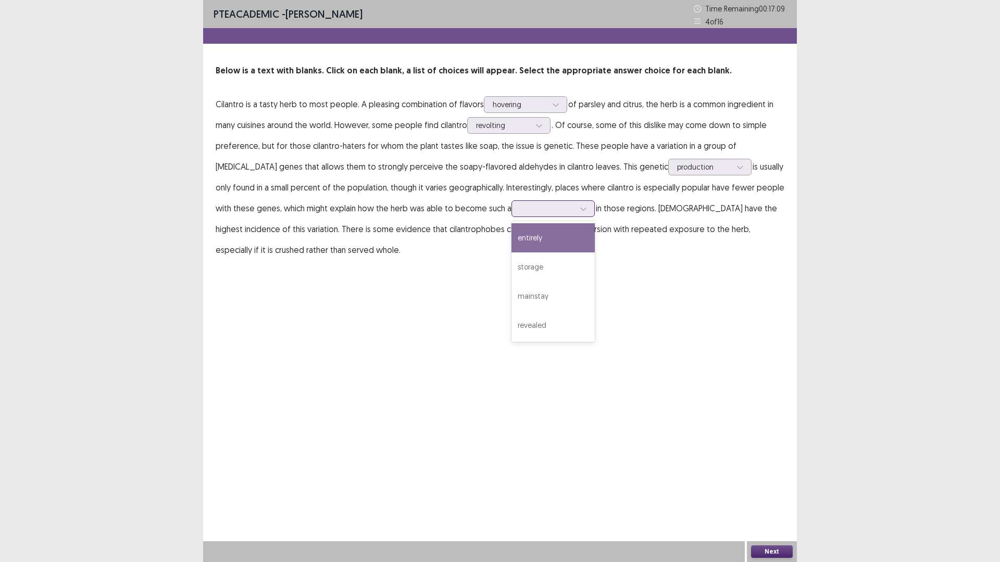
click at [532, 211] on div at bounding box center [547, 209] width 54 height 10
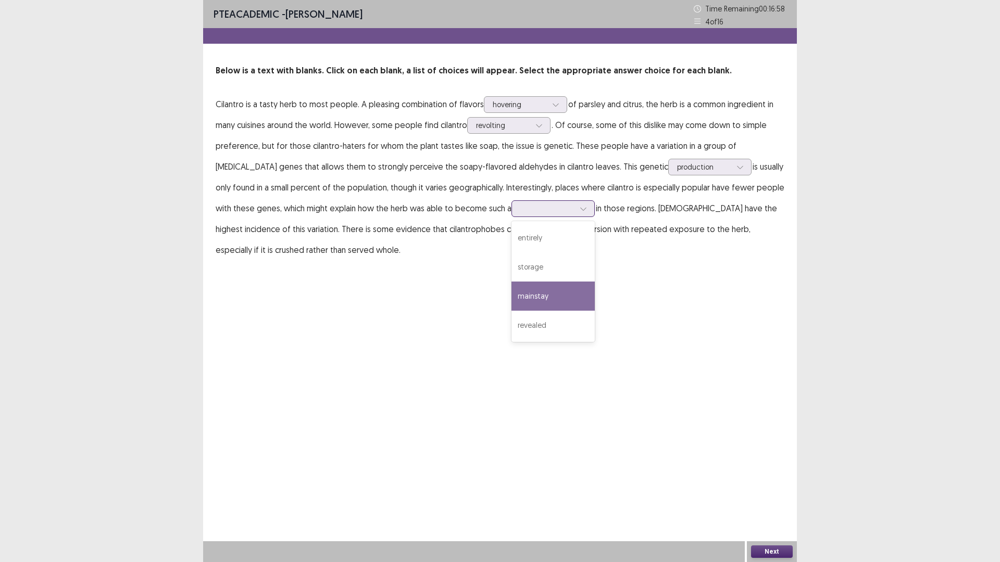
click at [549, 295] on div "mainstay" at bounding box center [552, 296] width 83 height 29
click at [677, 165] on div at bounding box center [704, 167] width 54 height 10
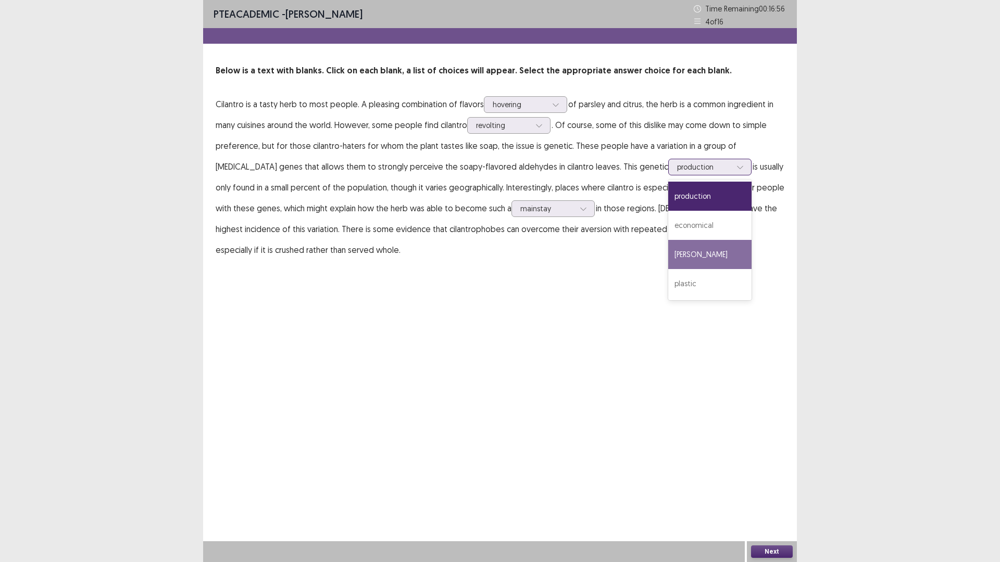
click at [668, 252] on div "[PERSON_NAME]" at bounding box center [709, 254] width 83 height 29
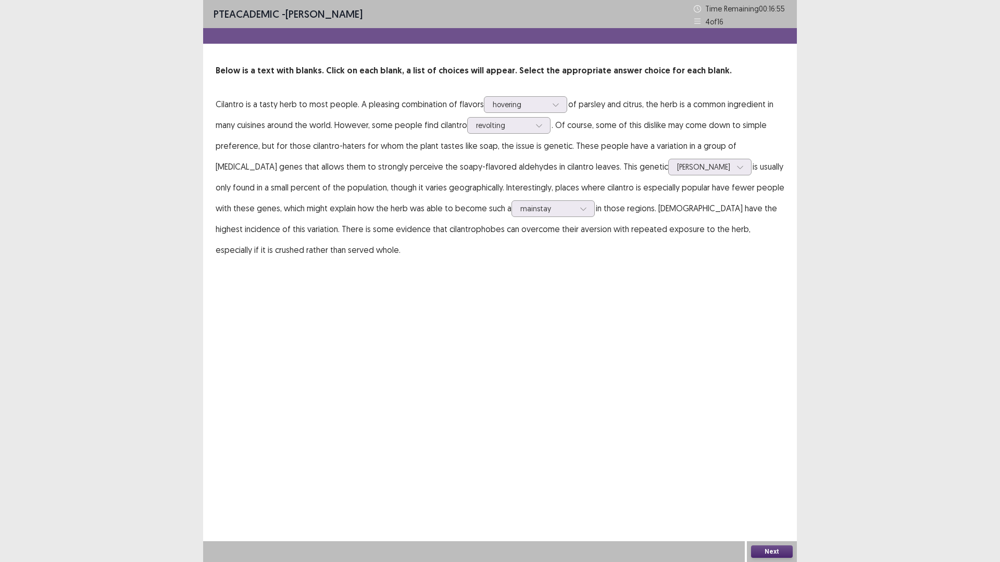
click at [781, 492] on button "Next" at bounding box center [772, 552] width 42 height 12
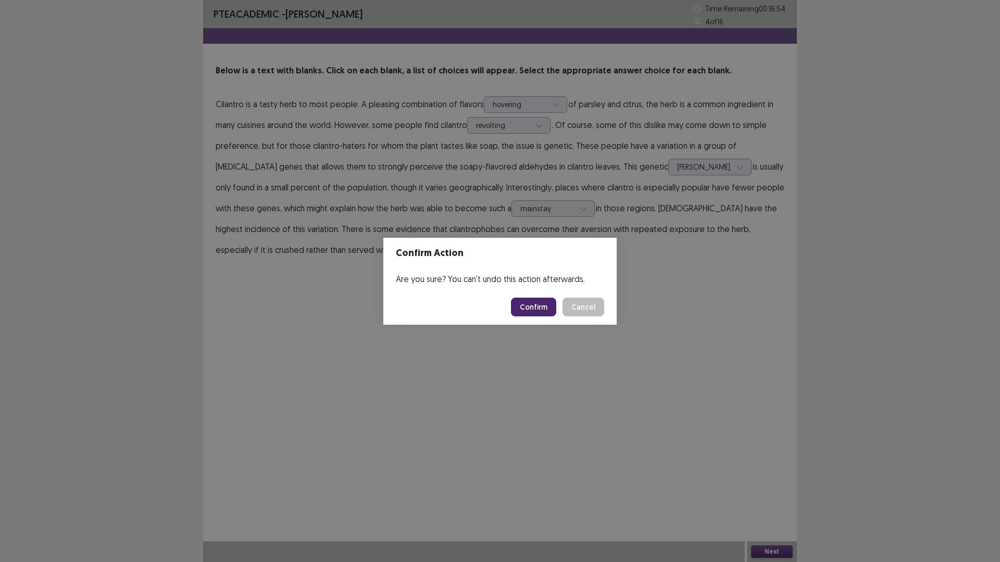
click at [541, 304] on button "Confirm" at bounding box center [533, 307] width 45 height 19
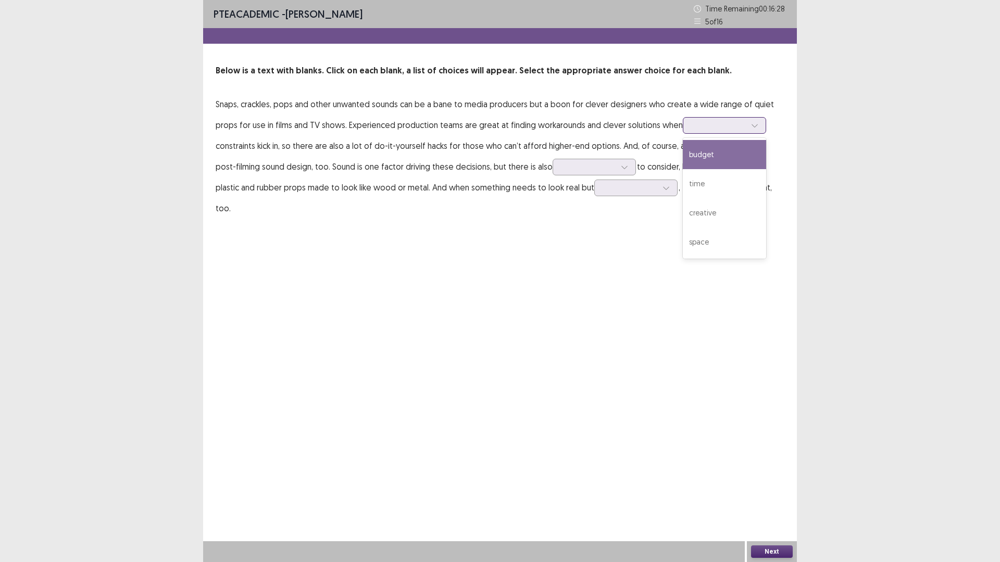
click at [732, 123] on div at bounding box center [719, 125] width 54 height 10
click at [726, 186] on div "time" at bounding box center [724, 183] width 83 height 29
click at [729, 122] on div at bounding box center [719, 125] width 54 height 10
drag, startPoint x: 660, startPoint y: 135, endPoint x: 662, endPoint y: 143, distance: 7.6
click at [660, 137] on p "Snaps, crackles, pops and other unwanted sounds can be a bane to media producer…" at bounding box center [500, 156] width 569 height 125
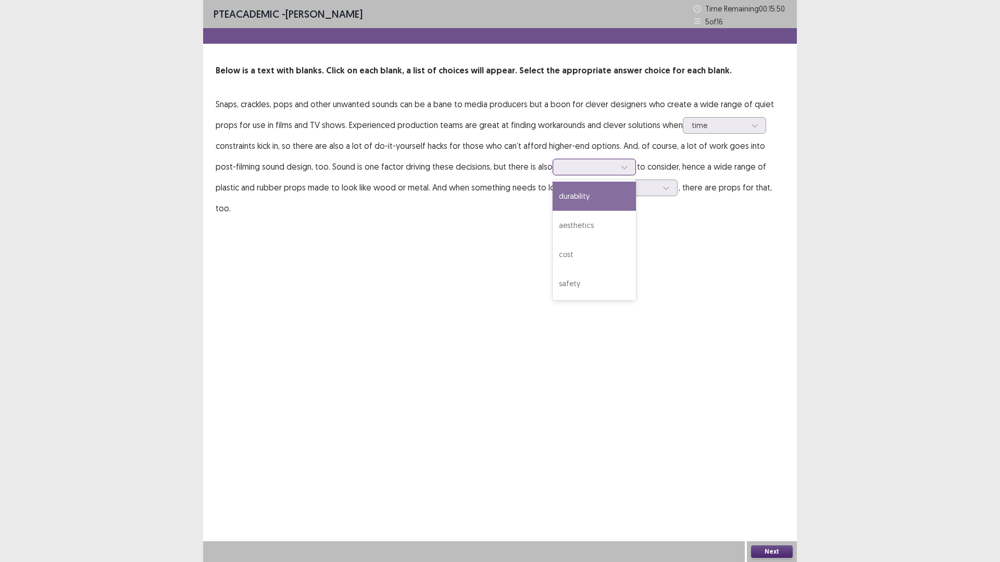
click at [584, 168] on div at bounding box center [588, 167] width 54 height 10
click at [579, 226] on div "aesthetics" at bounding box center [594, 225] width 83 height 29
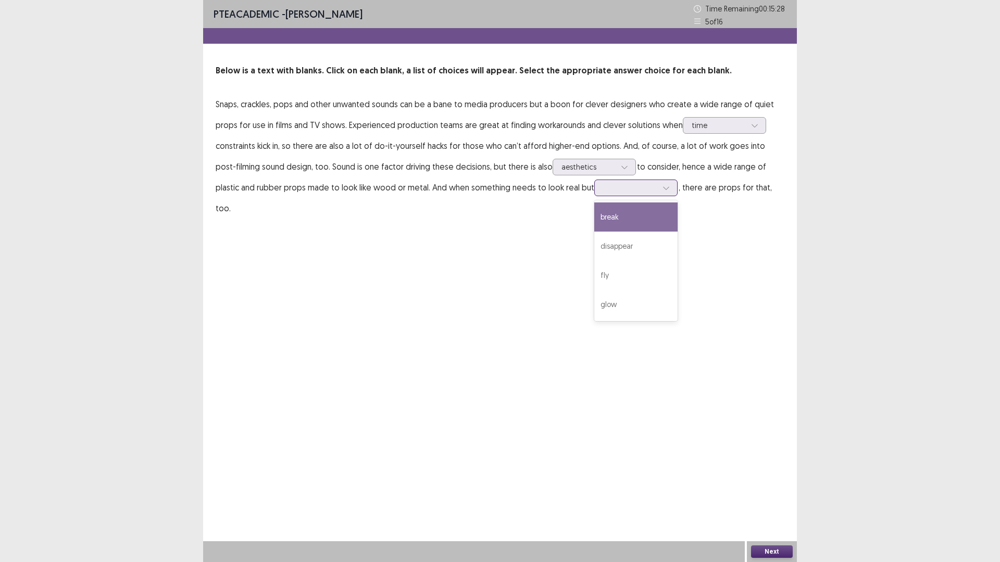
click at [623, 192] on div at bounding box center [630, 188] width 54 height 10
click at [622, 301] on div "glow" at bounding box center [635, 304] width 83 height 29
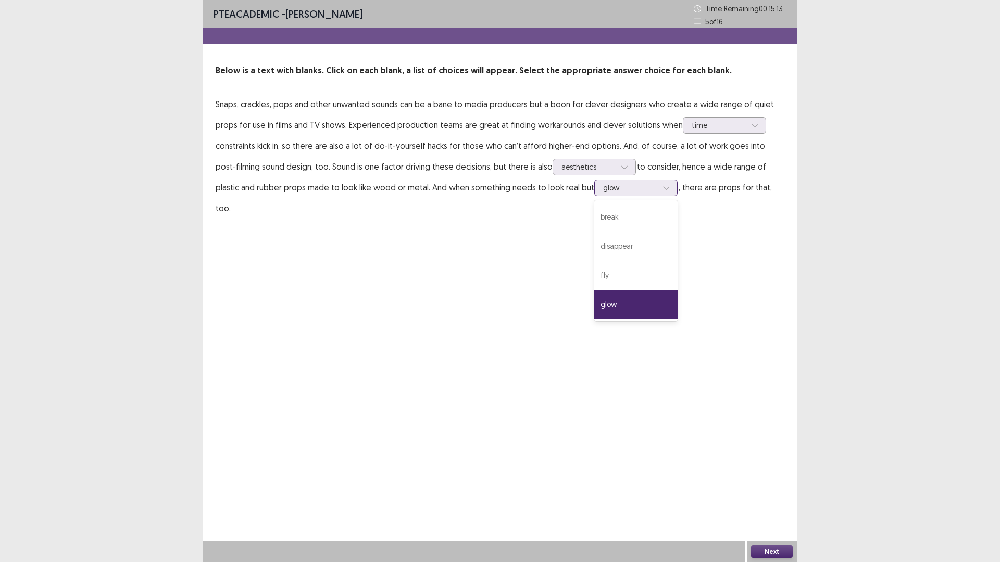
click at [603, 185] on div at bounding box center [630, 188] width 54 height 10
click at [766, 492] on button "Next" at bounding box center [772, 552] width 42 height 12
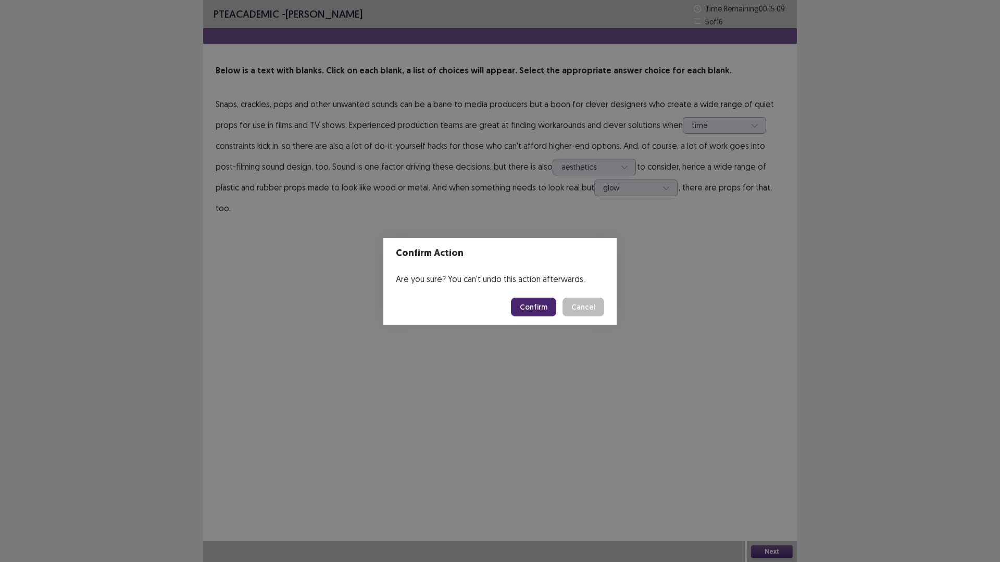
click at [531, 305] on button "Confirm" at bounding box center [533, 307] width 45 height 19
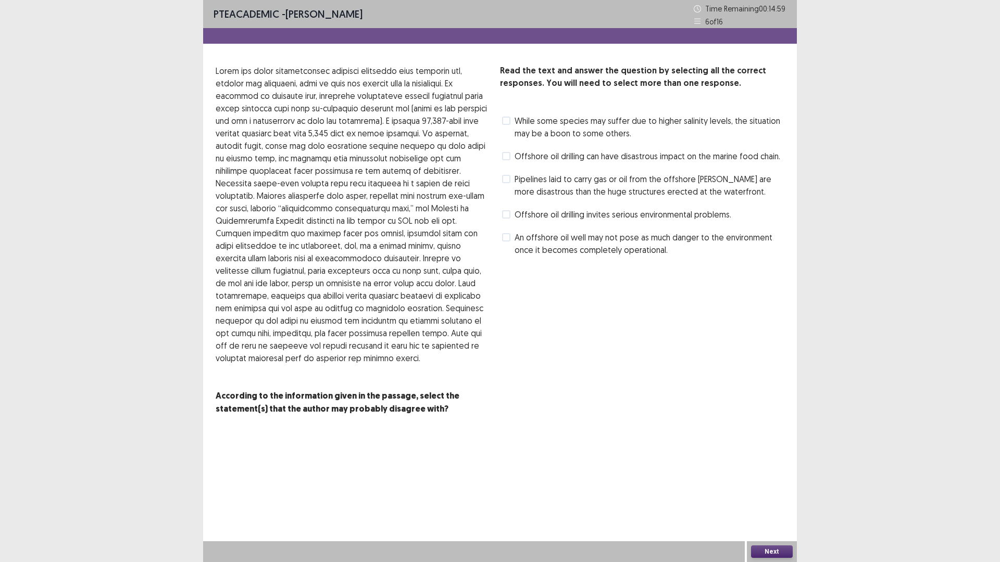
click at [508, 179] on span at bounding box center [506, 179] width 8 height 8
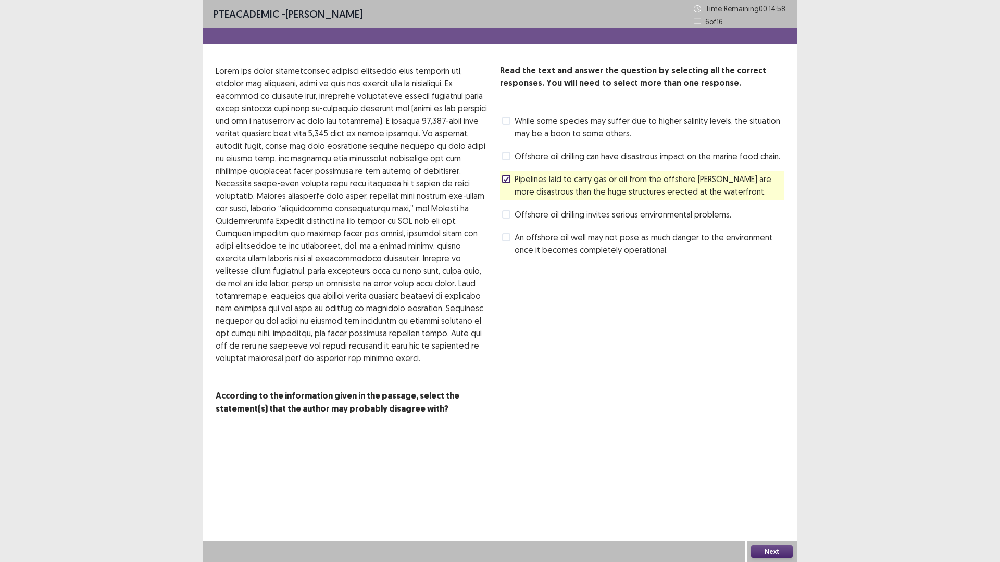
click at [779, 492] on button "Next" at bounding box center [772, 552] width 42 height 12
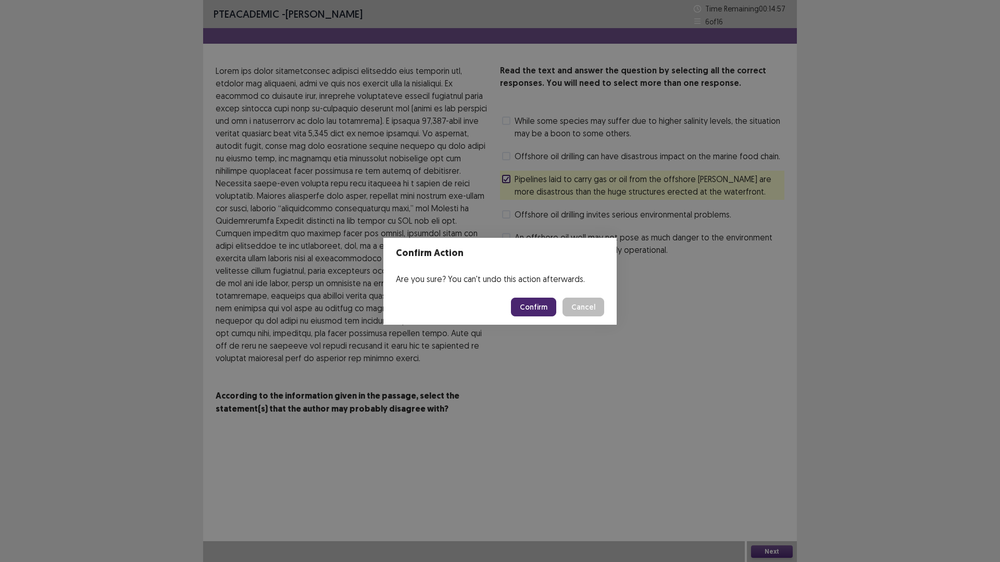
click at [540, 307] on button "Confirm" at bounding box center [533, 307] width 45 height 19
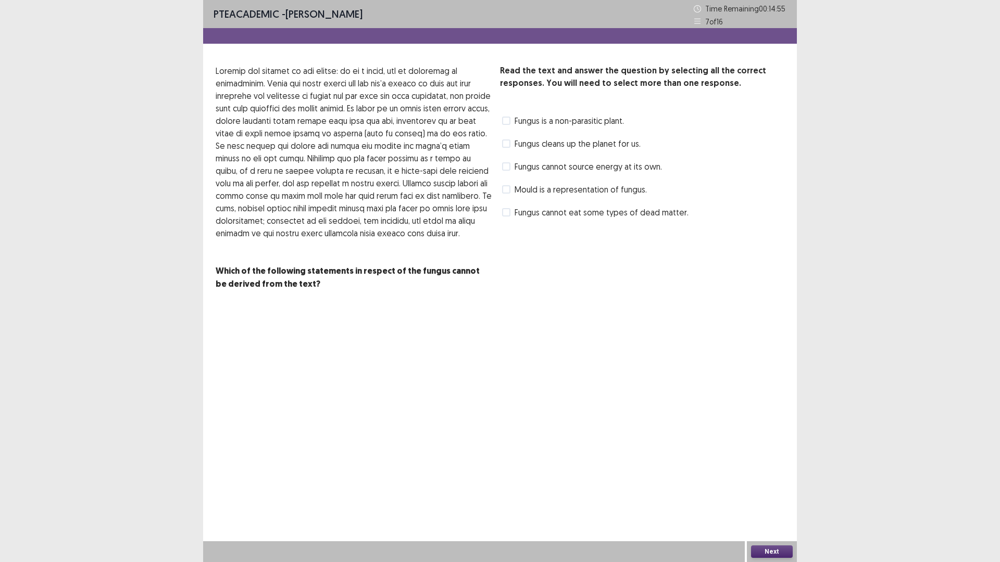
click at [507, 190] on span at bounding box center [506, 189] width 8 height 8
click at [791, 492] on button "Next" at bounding box center [772, 552] width 42 height 12
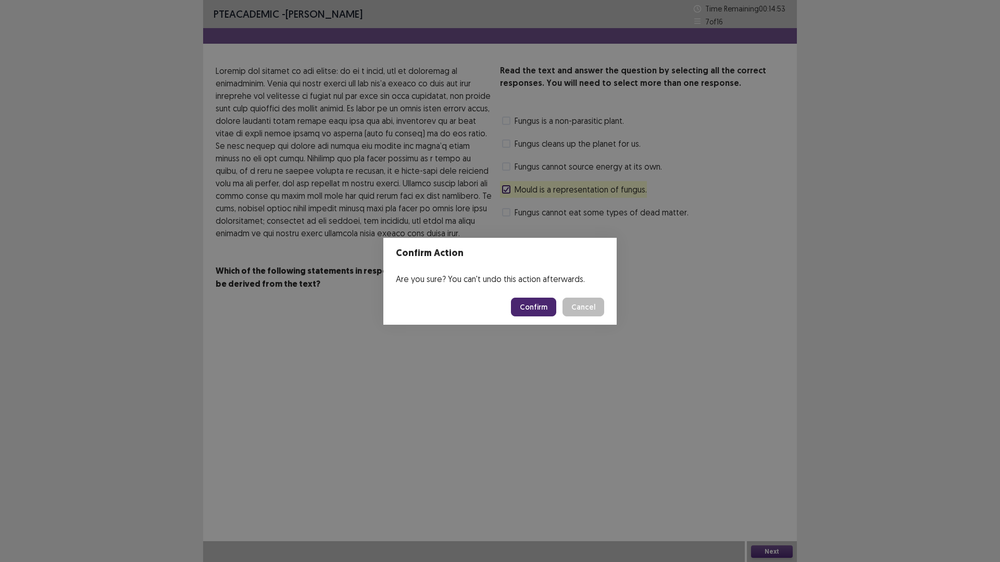
click at [532, 307] on button "Confirm" at bounding box center [533, 307] width 45 height 19
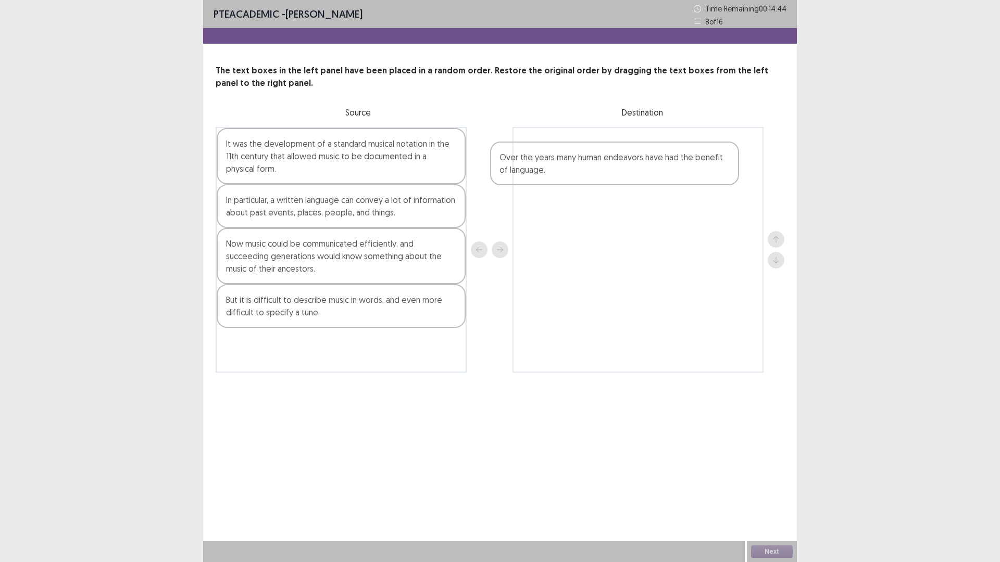
drag, startPoint x: 248, startPoint y: 213, endPoint x: 535, endPoint y: 167, distance: 290.6
click at [535, 167] on div "It was the development of a standard musical notation in the 11th century that …" at bounding box center [500, 250] width 569 height 246
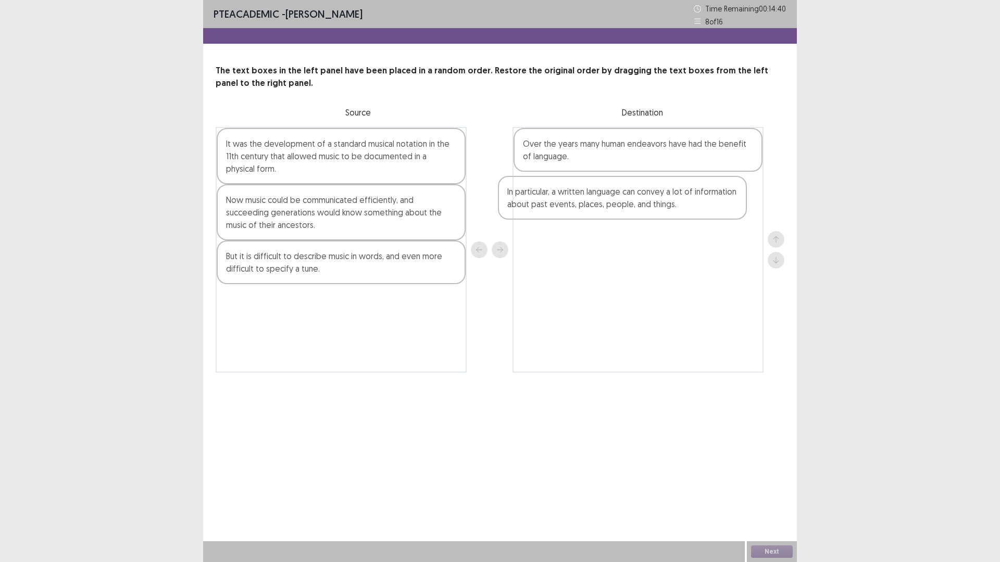
drag, startPoint x: 301, startPoint y: 214, endPoint x: 593, endPoint y: 205, distance: 292.3
click at [586, 205] on div "It was the development of a standard musical notation in the 11th century that …" at bounding box center [500, 250] width 569 height 246
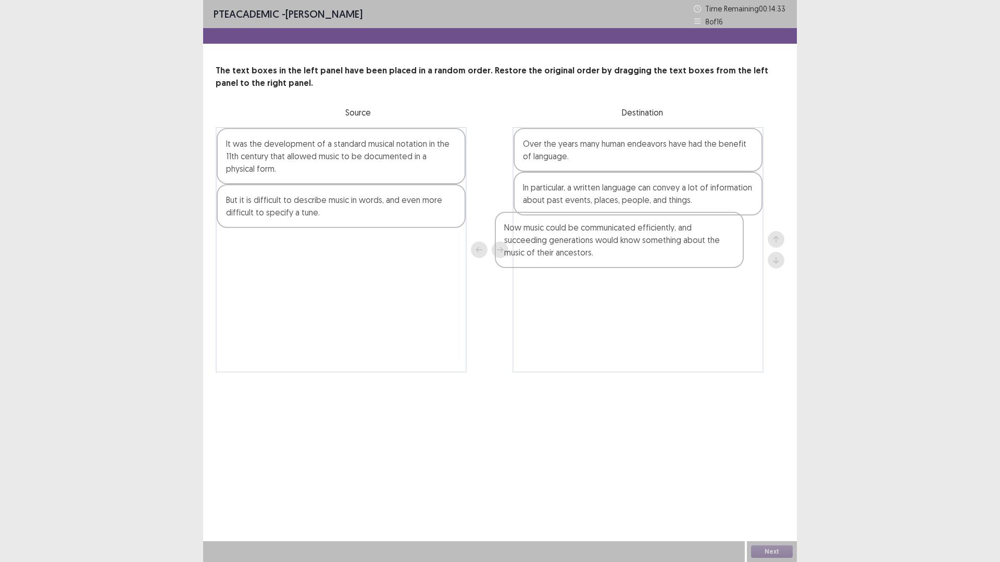
drag, startPoint x: 276, startPoint y: 218, endPoint x: 557, endPoint y: 245, distance: 283.1
click at [557, 245] on div "It was the development of a standard musical notation in the 11th century that …" at bounding box center [500, 250] width 569 height 246
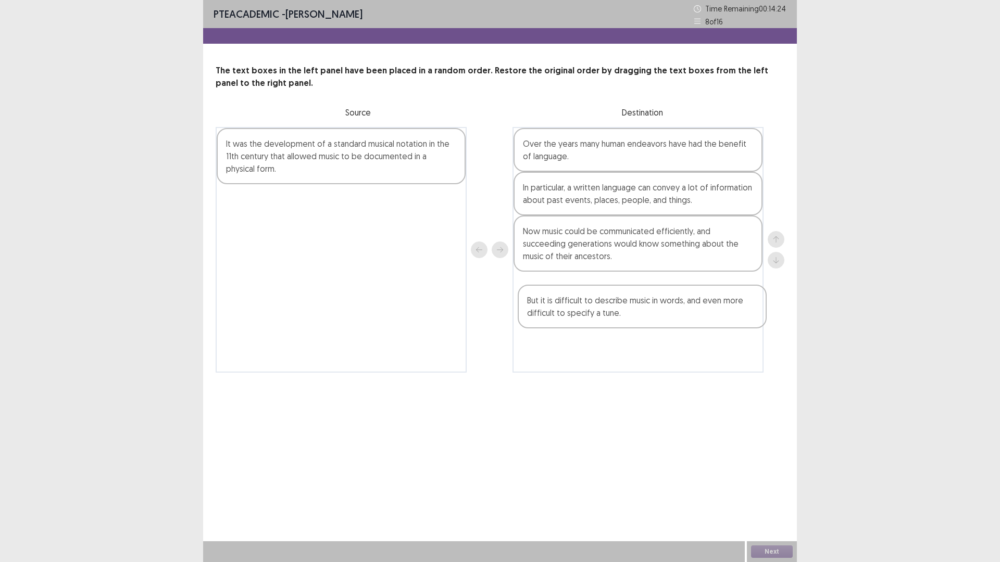
drag, startPoint x: 261, startPoint y: 215, endPoint x: 565, endPoint y: 318, distance: 320.7
click at [565, 318] on div "It was the development of a standard musical notation in the 11th century that …" at bounding box center [500, 250] width 569 height 246
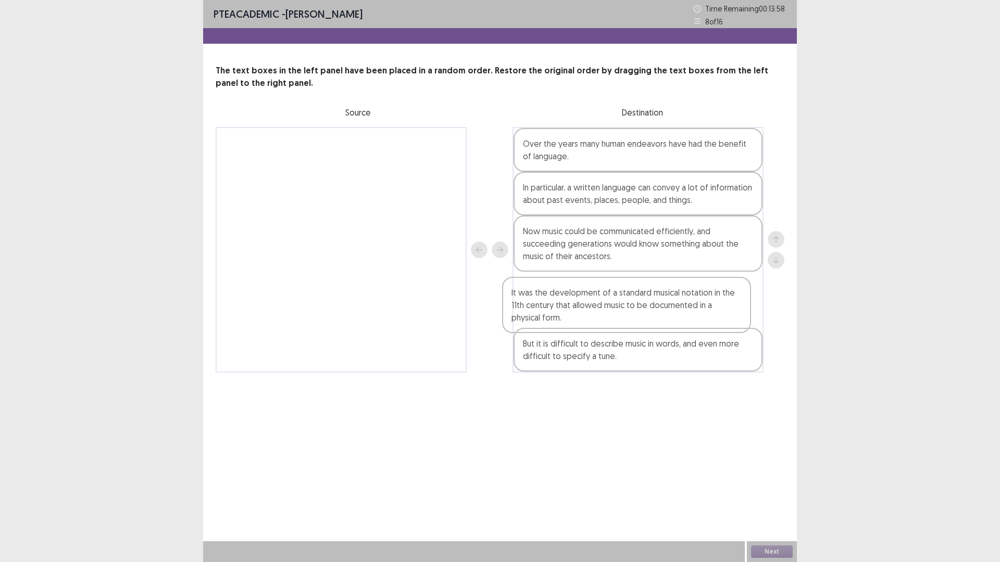
drag, startPoint x: 421, startPoint y: 167, endPoint x: 708, endPoint y: 320, distance: 326.0
click at [708, 320] on div "It was the development of a standard musical notation in the 11th century that …" at bounding box center [500, 250] width 569 height 246
click at [774, 492] on button "Next" at bounding box center [772, 552] width 42 height 12
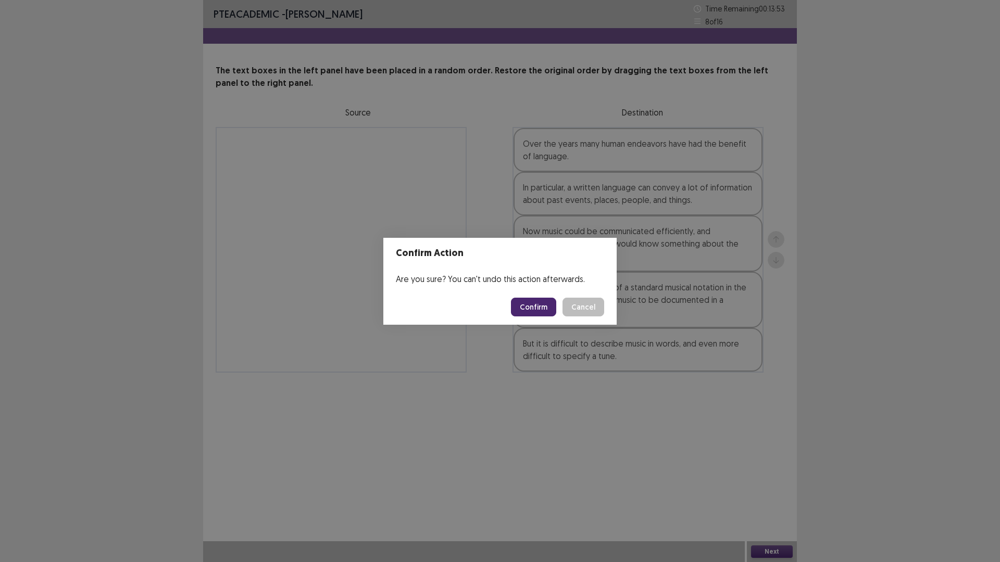
click at [536, 306] on button "Confirm" at bounding box center [533, 307] width 45 height 19
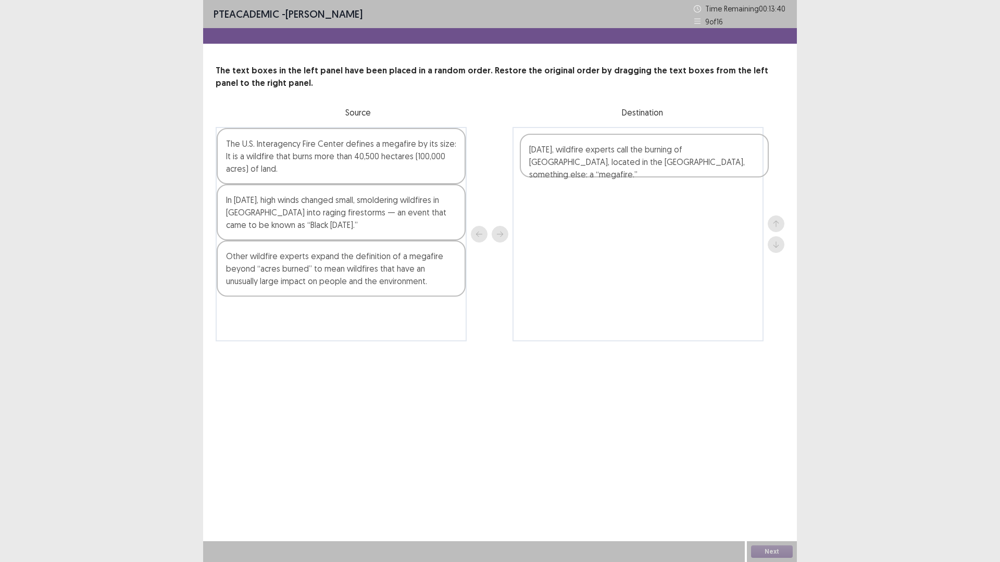
drag, startPoint x: 259, startPoint y: 165, endPoint x: 565, endPoint y: 171, distance: 305.8
click at [565, 171] on div "[DATE], wildfire experts call the burning of [GEOGRAPHIC_DATA], located in the …" at bounding box center [500, 234] width 569 height 215
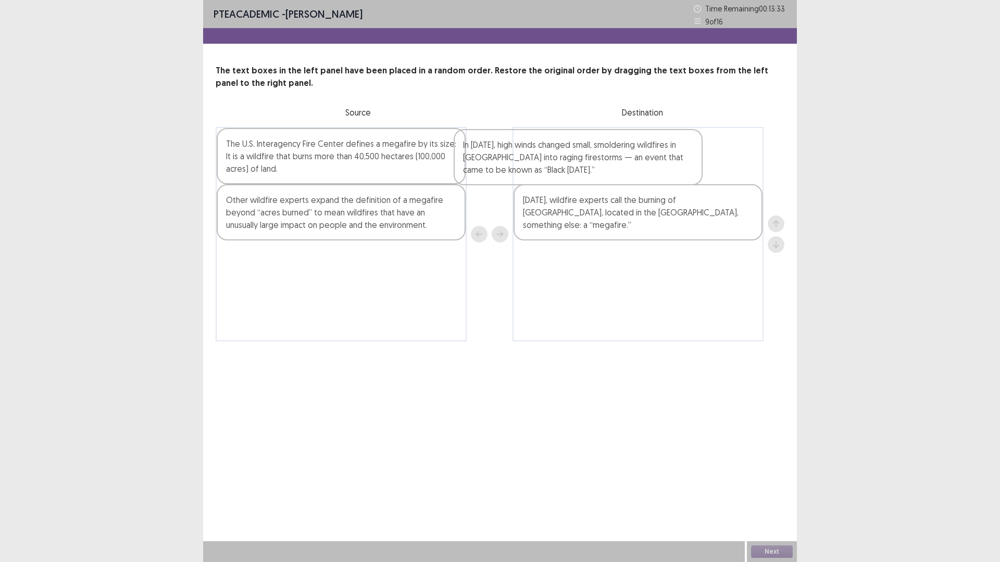
drag, startPoint x: 305, startPoint y: 221, endPoint x: 548, endPoint y: 165, distance: 249.0
click at [548, 165] on div "The U.S. Interagency Fire Center defines a megafire by its size: It is a wildfi…" at bounding box center [500, 234] width 569 height 215
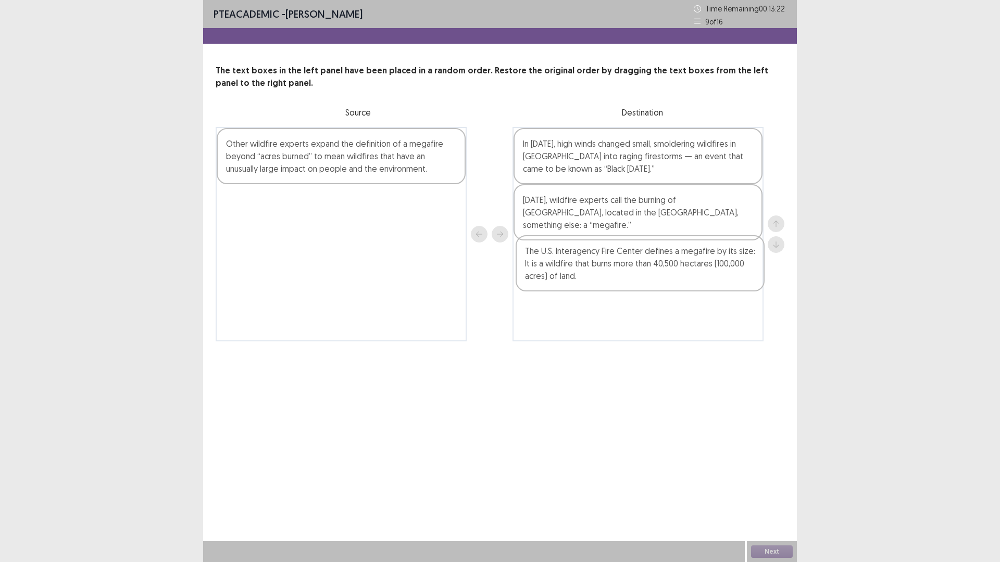
drag, startPoint x: 391, startPoint y: 162, endPoint x: 692, endPoint y: 270, distance: 320.4
click at [692, 270] on div "The U.S. Interagency Fire Center defines a megafire by its size: It is a wildfi…" at bounding box center [500, 234] width 569 height 215
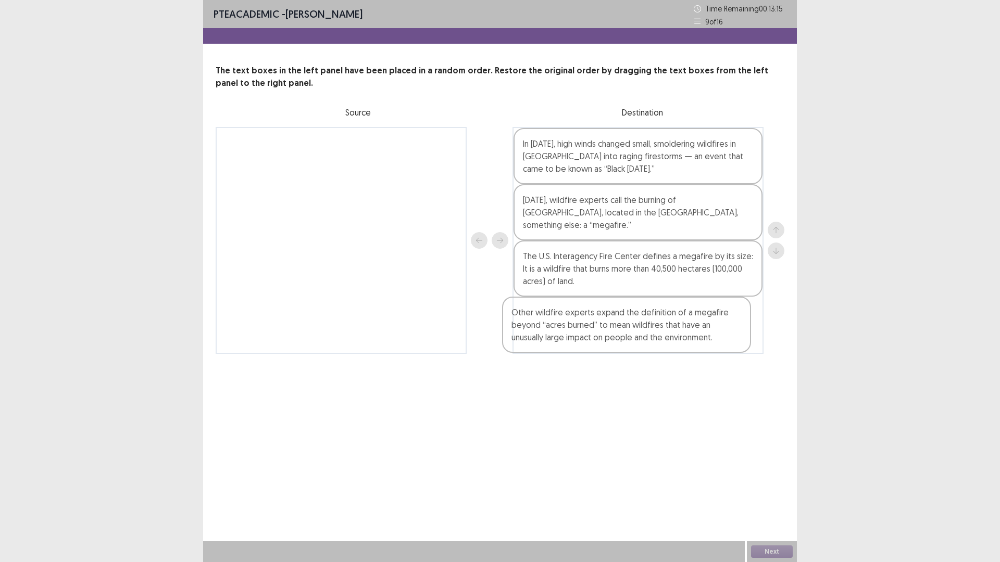
drag, startPoint x: 403, startPoint y: 156, endPoint x: 691, endPoint y: 327, distance: 335.1
click at [691, 327] on div "Other wildfire experts expand the definition of a megafire beyond “acres burned…" at bounding box center [500, 240] width 569 height 227
click at [786, 492] on button "Next" at bounding box center [772, 552] width 42 height 12
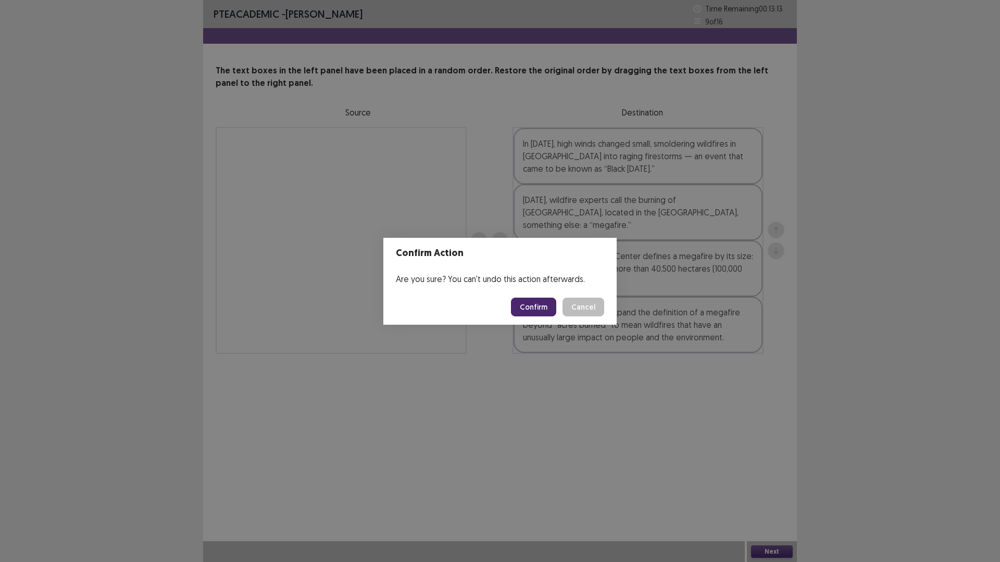
click at [533, 306] on button "Confirm" at bounding box center [533, 307] width 45 height 19
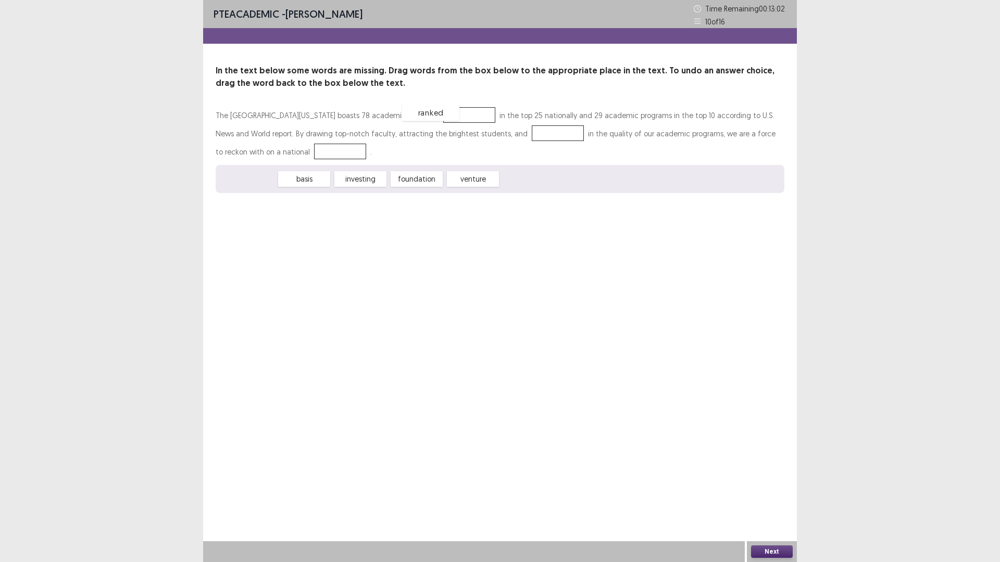
drag, startPoint x: 252, startPoint y: 181, endPoint x: 435, endPoint y: 114, distance: 195.2
drag, startPoint x: 304, startPoint y: 180, endPoint x: 487, endPoint y: 135, distance: 188.6
drag, startPoint x: 298, startPoint y: 181, endPoint x: 245, endPoint y: 154, distance: 60.1
click at [784, 492] on button "Next" at bounding box center [772, 552] width 42 height 12
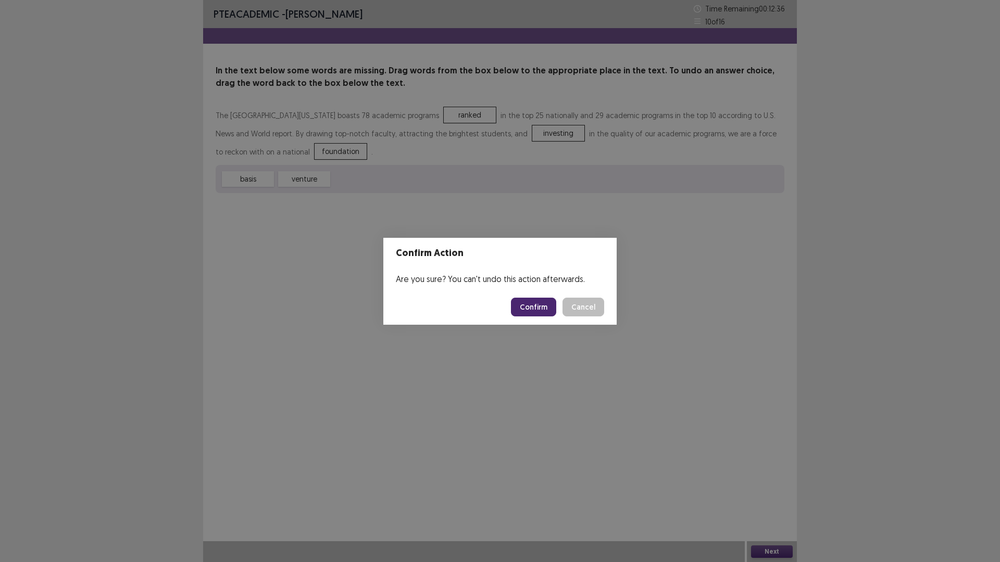
click at [544, 309] on button "Confirm" at bounding box center [533, 307] width 45 height 19
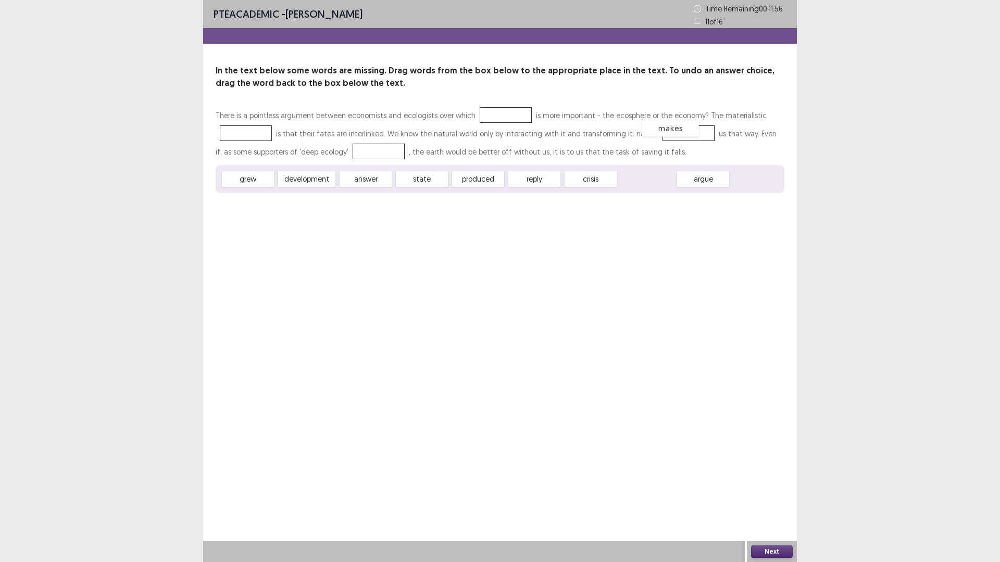
drag, startPoint x: 641, startPoint y: 180, endPoint x: 665, endPoint y: 129, distance: 56.2
drag, startPoint x: 379, startPoint y: 180, endPoint x: 370, endPoint y: 150, distance: 31.6
drag, startPoint x: 477, startPoint y: 181, endPoint x: 491, endPoint y: 115, distance: 67.7
drag, startPoint x: 537, startPoint y: 180, endPoint x: 554, endPoint y: 185, distance: 17.8
click at [554, 185] on span "argue" at bounding box center [549, 184] width 57 height 17
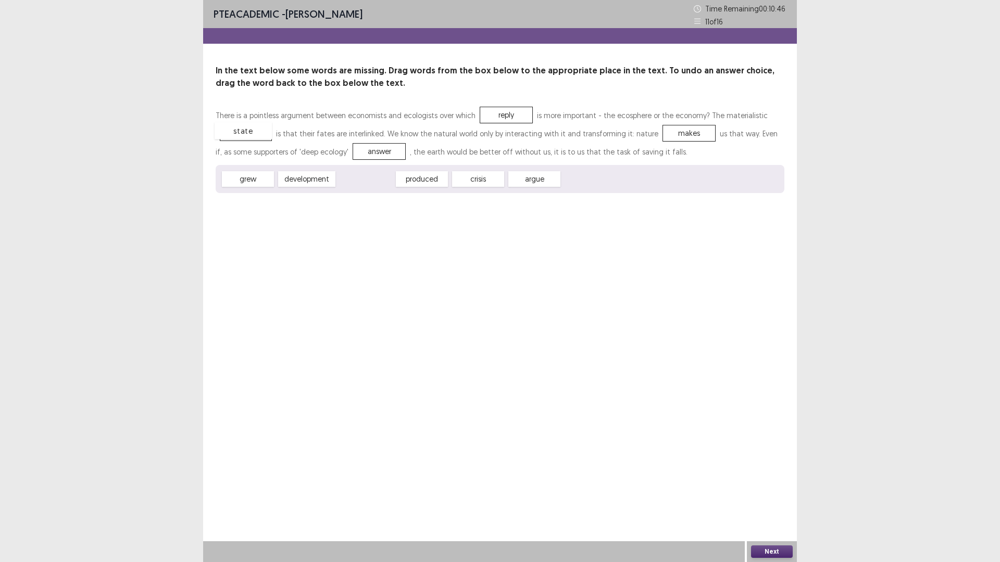
drag, startPoint x: 365, startPoint y: 178, endPoint x: 243, endPoint y: 130, distance: 131.6
click at [785, 492] on button "Next" at bounding box center [772, 552] width 42 height 12
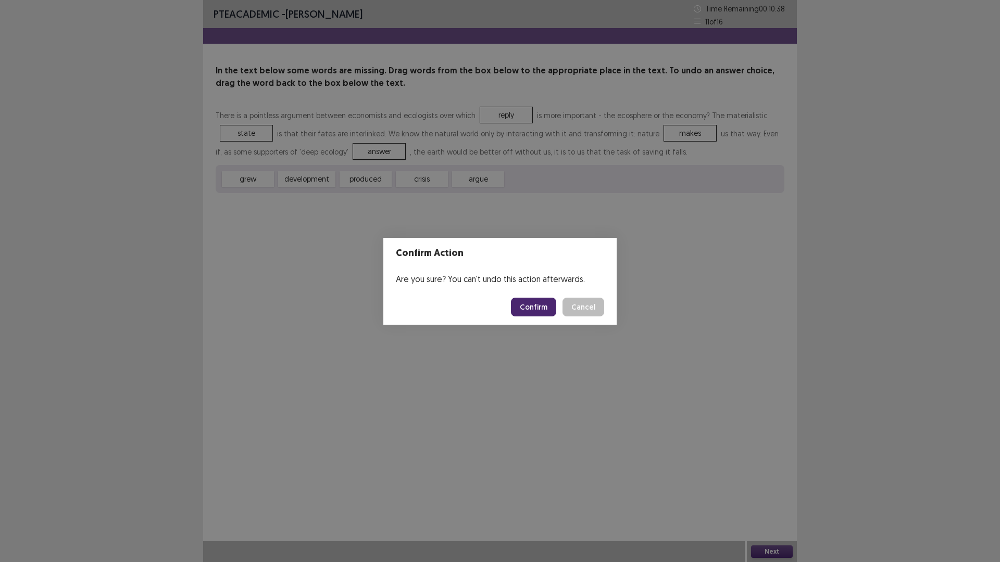
click at [535, 309] on button "Confirm" at bounding box center [533, 307] width 45 height 19
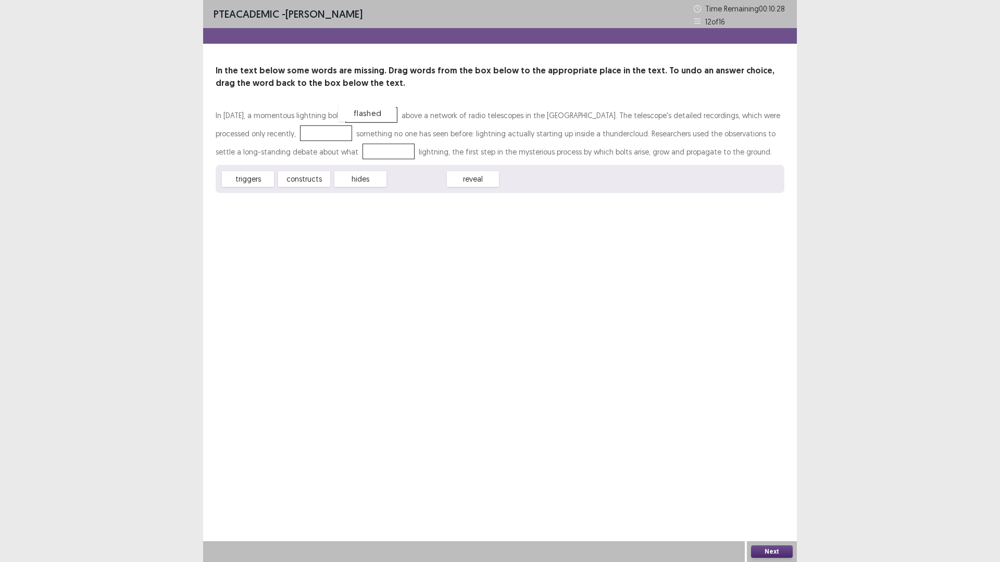
drag, startPoint x: 427, startPoint y: 177, endPoint x: 378, endPoint y: 110, distance: 82.6
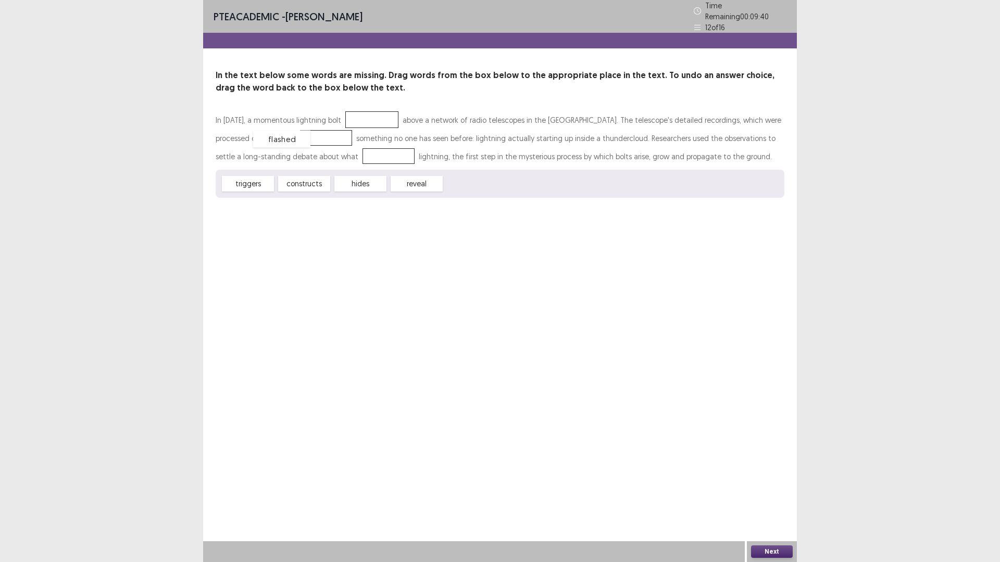
drag, startPoint x: 359, startPoint y: 115, endPoint x: 269, endPoint y: 134, distance: 92.0
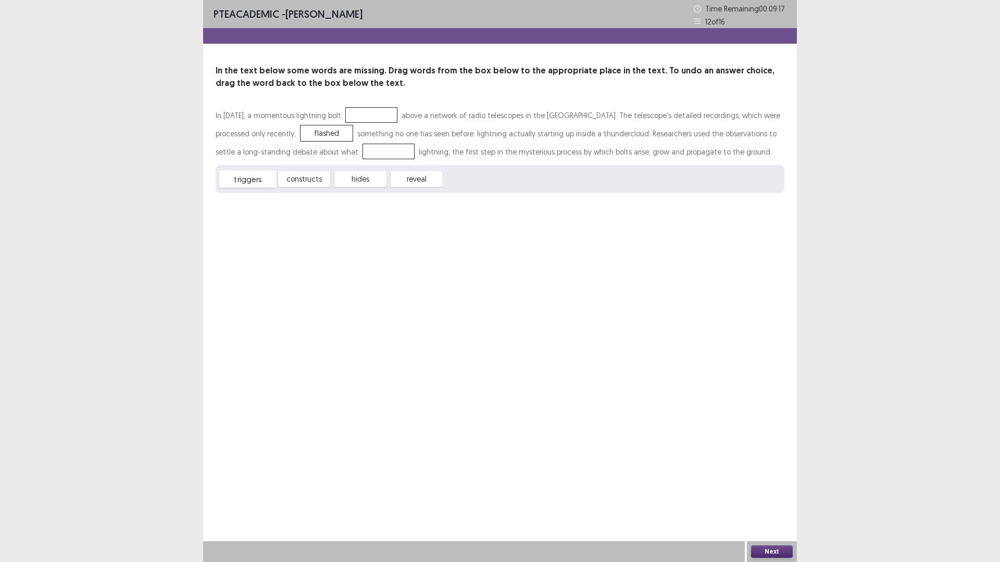
click at [253, 182] on span "triggers" at bounding box center [247, 179] width 57 height 17
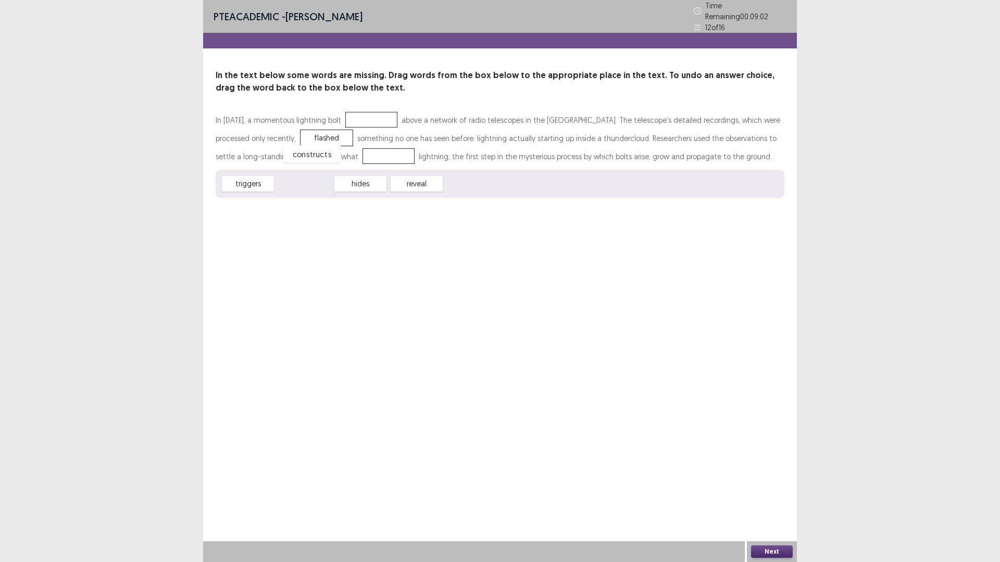
drag, startPoint x: 311, startPoint y: 181, endPoint x: 319, endPoint y: 151, distance: 30.7
drag, startPoint x: 314, startPoint y: 151, endPoint x: 432, endPoint y: 179, distance: 121.6
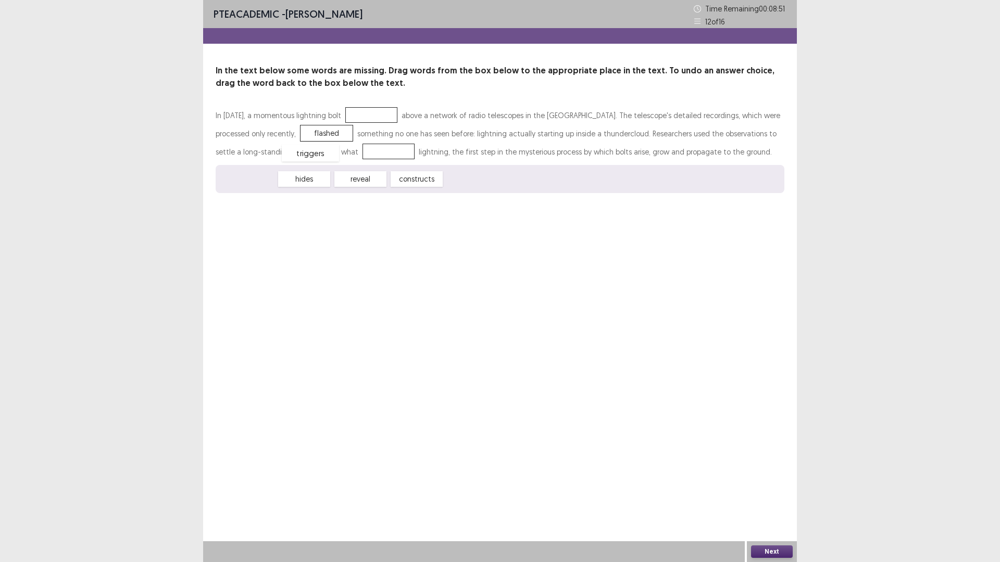
drag, startPoint x: 234, startPoint y: 180, endPoint x: 298, endPoint y: 153, distance: 69.3
drag, startPoint x: 298, startPoint y: 177, endPoint x: 358, endPoint y: 109, distance: 90.4
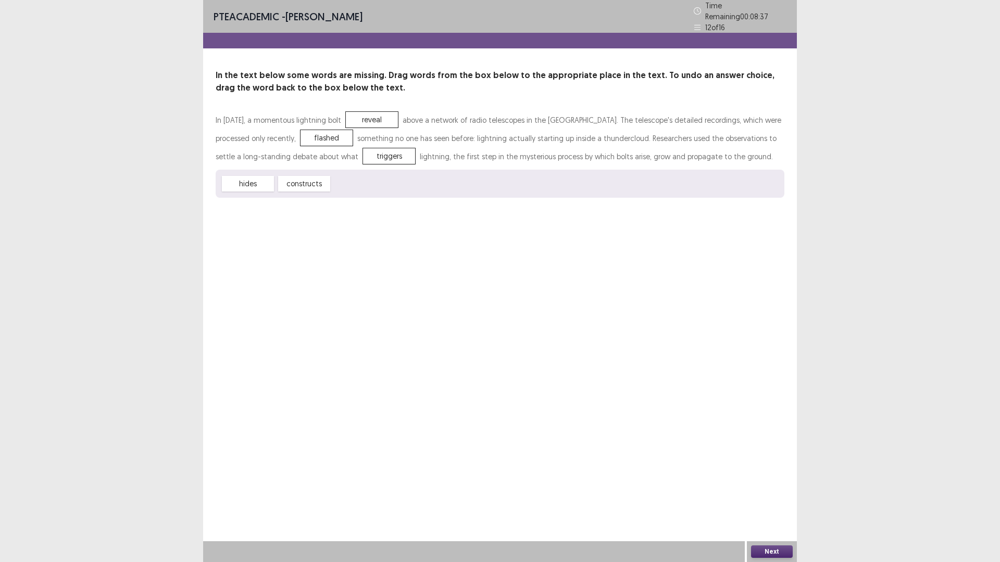
click at [778, 492] on button "Next" at bounding box center [772, 552] width 42 height 12
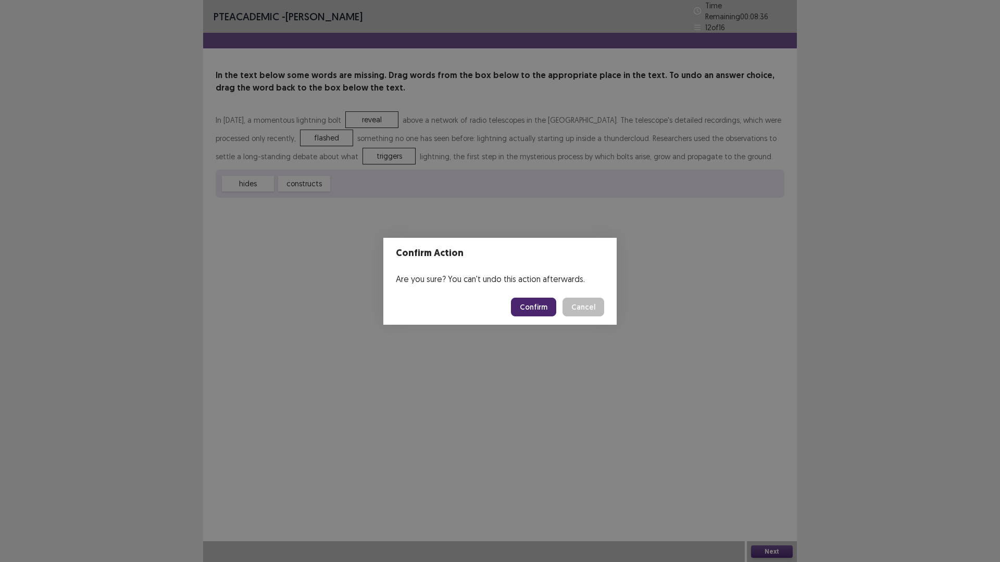
click at [529, 302] on button "Confirm" at bounding box center [533, 307] width 45 height 19
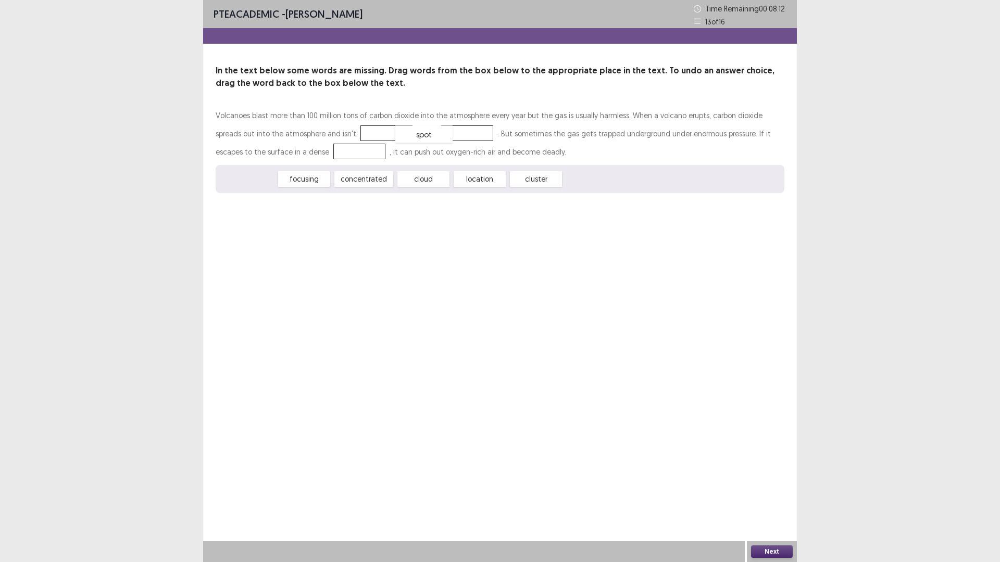
drag, startPoint x: 246, startPoint y: 179, endPoint x: 422, endPoint y: 134, distance: 181.6
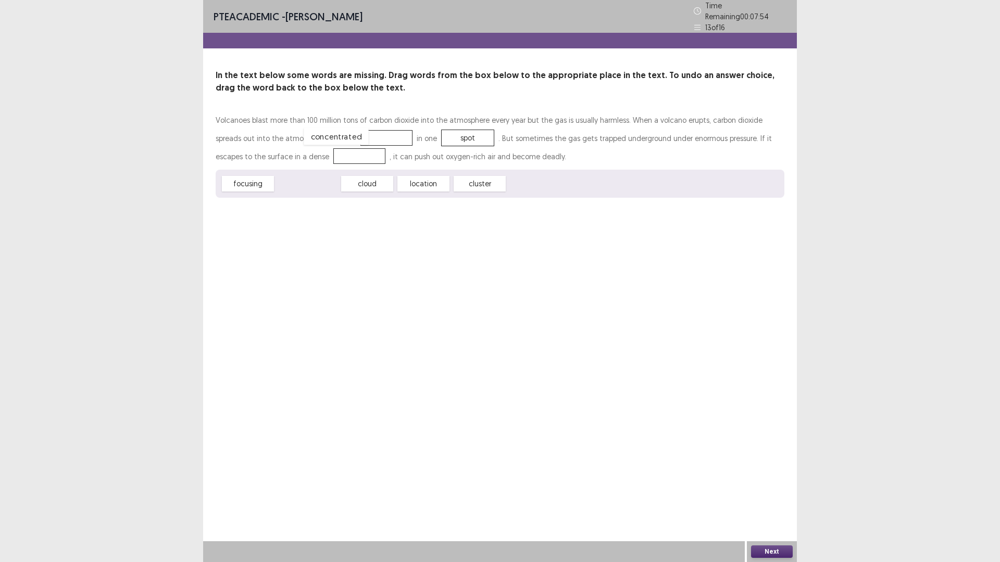
drag, startPoint x: 321, startPoint y: 180, endPoint x: 350, endPoint y: 132, distance: 55.4
drag, startPoint x: 428, startPoint y: 127, endPoint x: 297, endPoint y: 150, distance: 132.7
drag, startPoint x: 351, startPoint y: 135, endPoint x: 500, endPoint y: 184, distance: 156.8
drag, startPoint x: 487, startPoint y: 174, endPoint x: 358, endPoint y: 130, distance: 136.5
click at [359, 178] on span "location" at bounding box center [358, 179] width 57 height 17
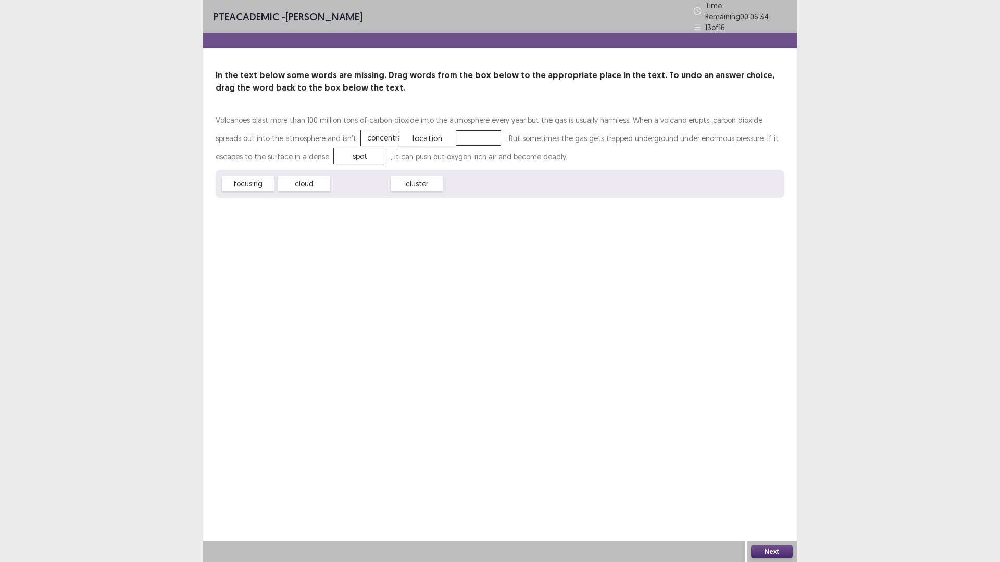
drag, startPoint x: 357, startPoint y: 180, endPoint x: 424, endPoint y: 134, distance: 81.3
click at [782, 492] on button "Next" at bounding box center [772, 552] width 42 height 12
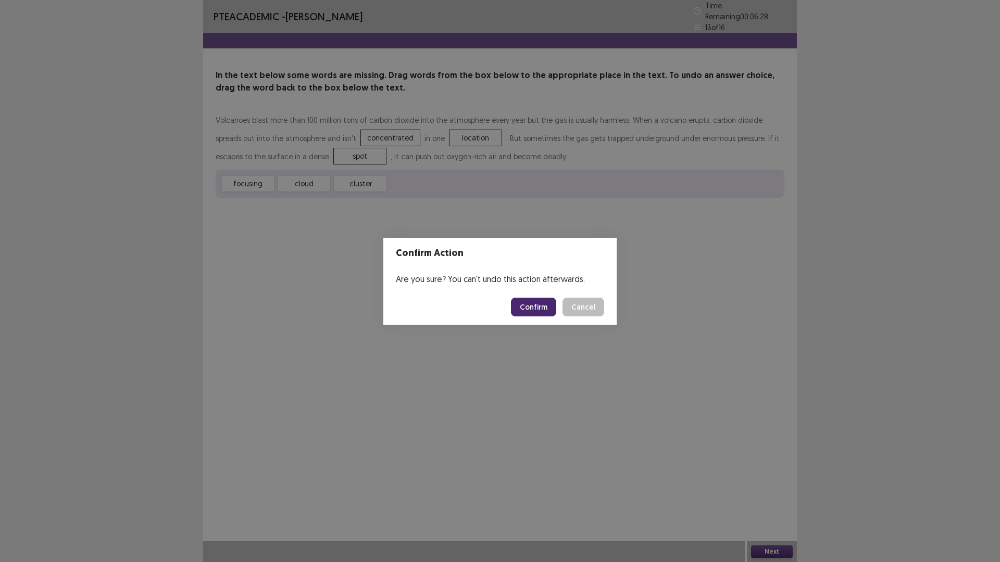
click at [543, 305] on button "Confirm" at bounding box center [533, 307] width 45 height 19
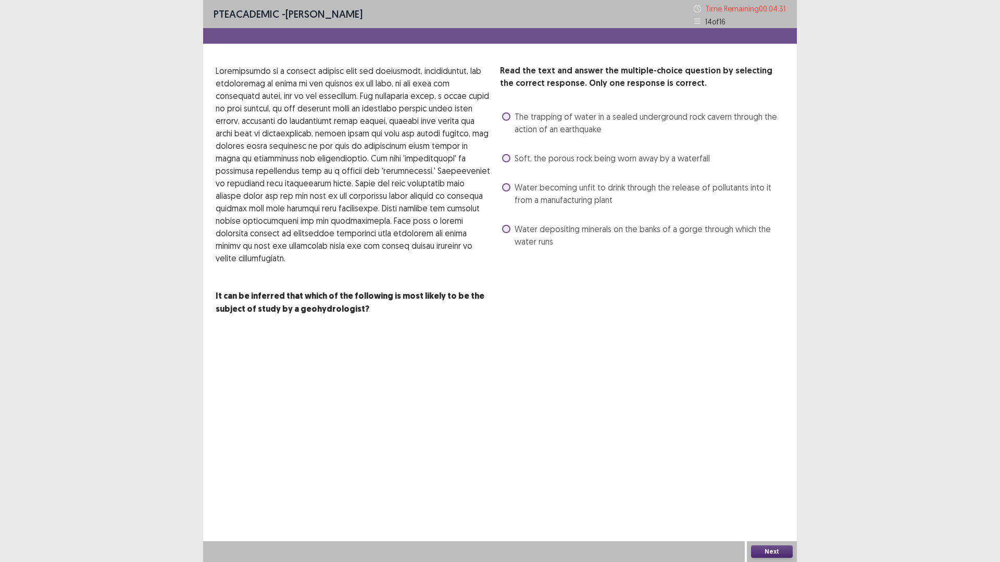
click at [590, 119] on span "The trapping of water in a sealed underground rock cavern through the action of…" at bounding box center [650, 122] width 270 height 25
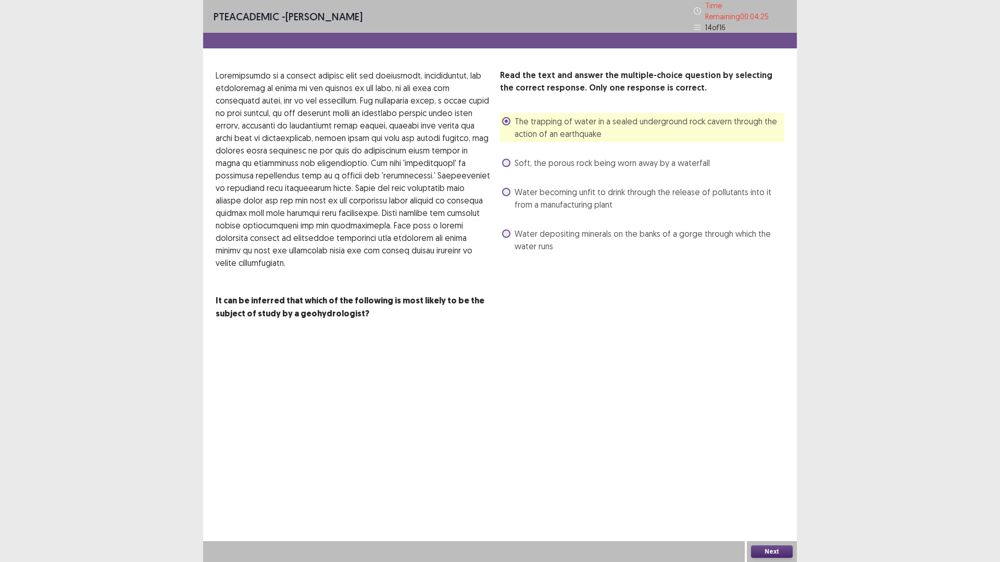
click at [579, 157] on span "Soft, the porous rock being worn away by a waterfall" at bounding box center [612, 163] width 195 height 12
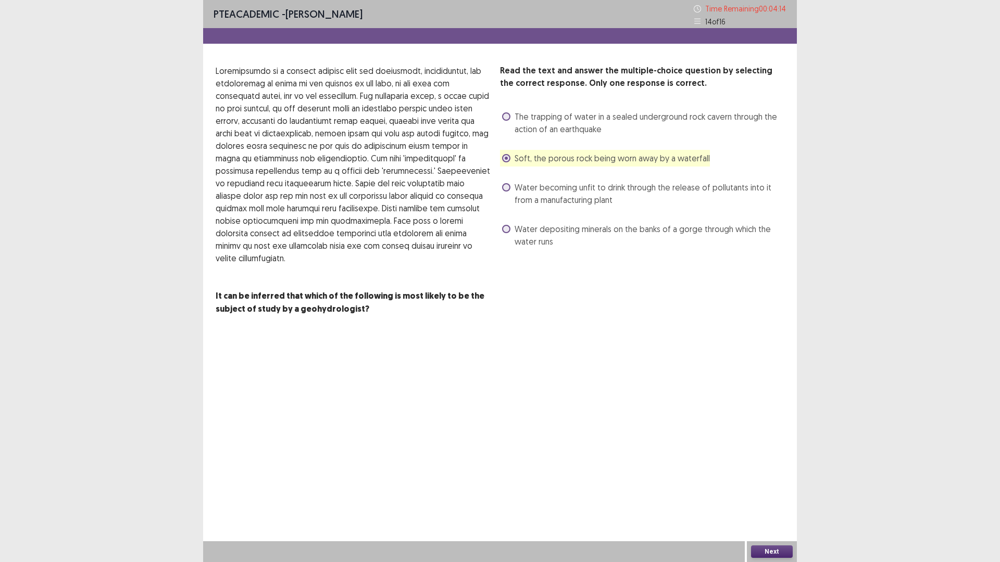
click at [519, 244] on span "Water depositing minerals on the banks of a gorge through which the water runs" at bounding box center [650, 235] width 270 height 25
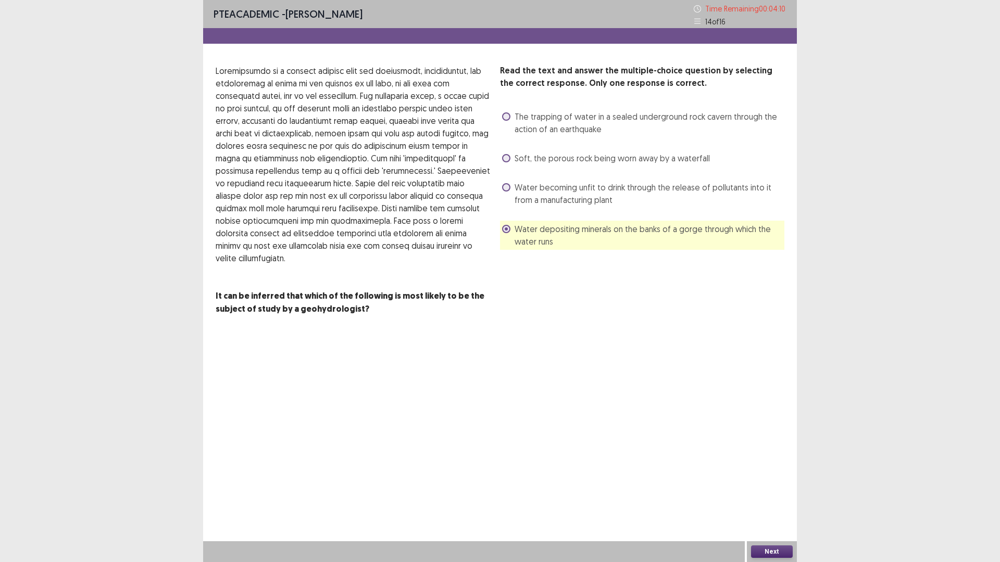
click at [772, 492] on button "Next" at bounding box center [772, 552] width 42 height 12
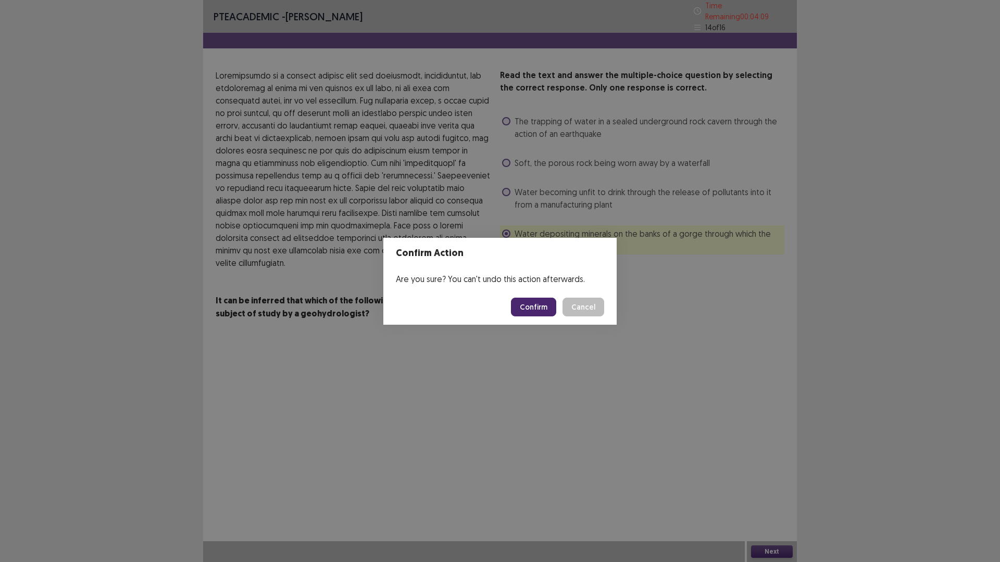
click at [541, 308] on button "Confirm" at bounding box center [533, 307] width 45 height 19
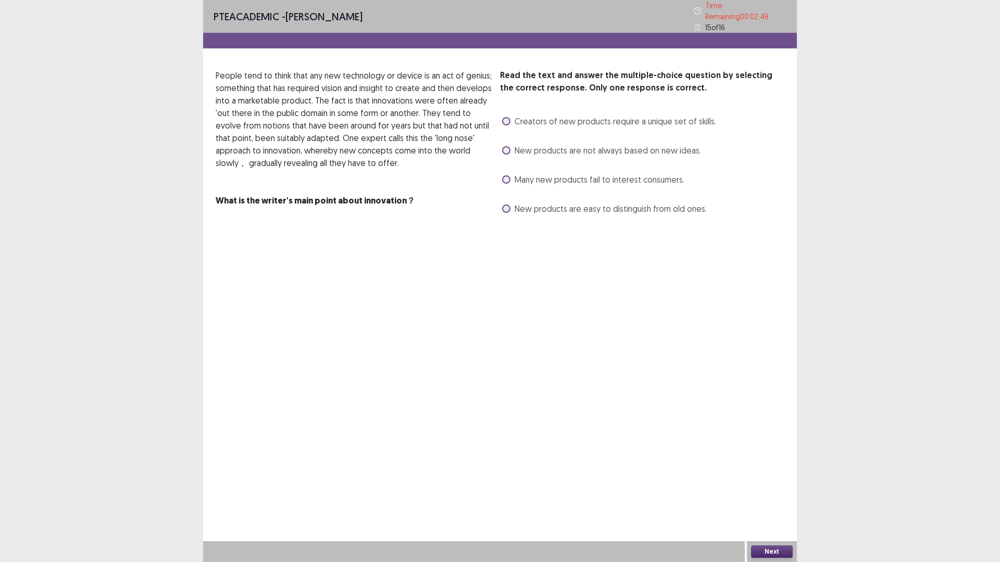
click at [569, 145] on span "New products are not always based on new ideas." at bounding box center [608, 150] width 186 height 12
click at [517, 115] on span "Creators of new products require a unique set of skills." at bounding box center [616, 121] width 202 height 12
click at [779, 492] on button "Next" at bounding box center [772, 552] width 42 height 12
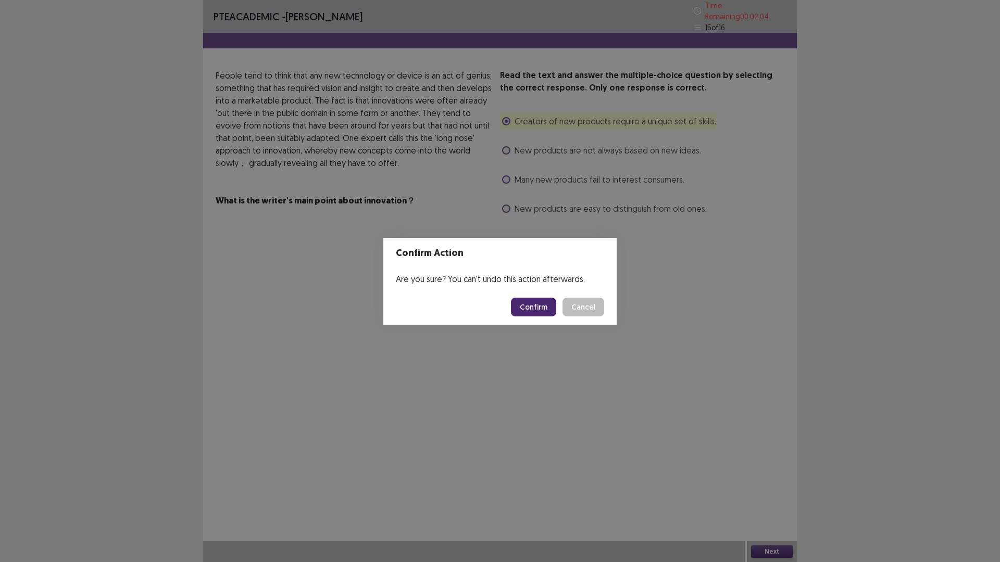
click at [546, 306] on button "Confirm" at bounding box center [533, 307] width 45 height 19
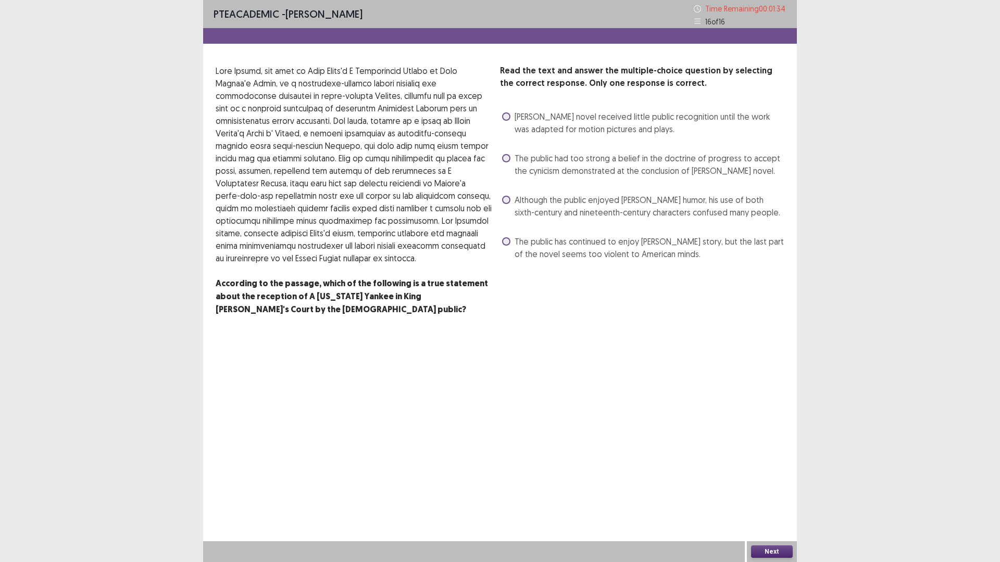
click at [515, 198] on span "Although the public enjoyed [PERSON_NAME] humor, his use of both sixth-century …" at bounding box center [650, 206] width 270 height 25
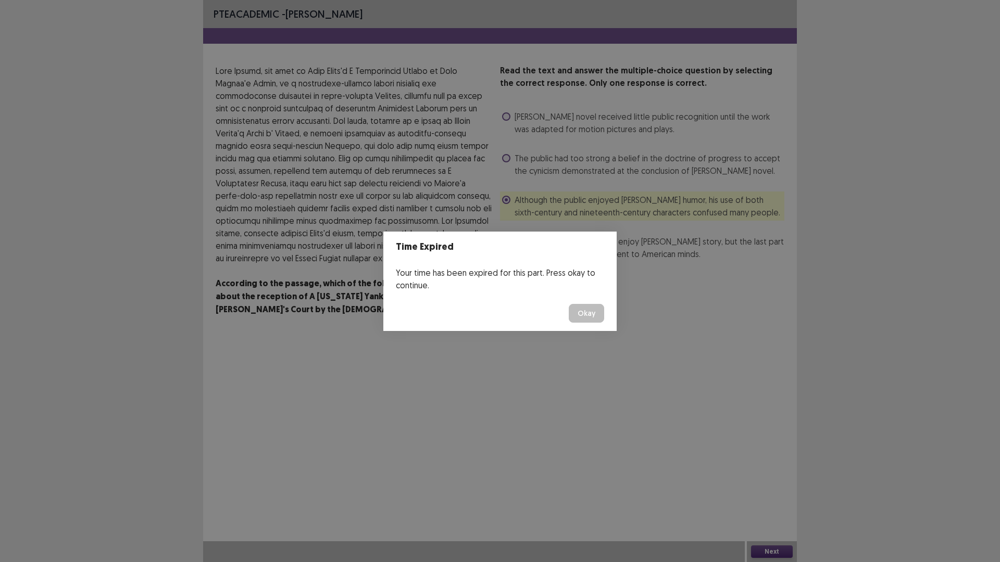
click at [592, 314] on button "Okay" at bounding box center [586, 313] width 35 height 19
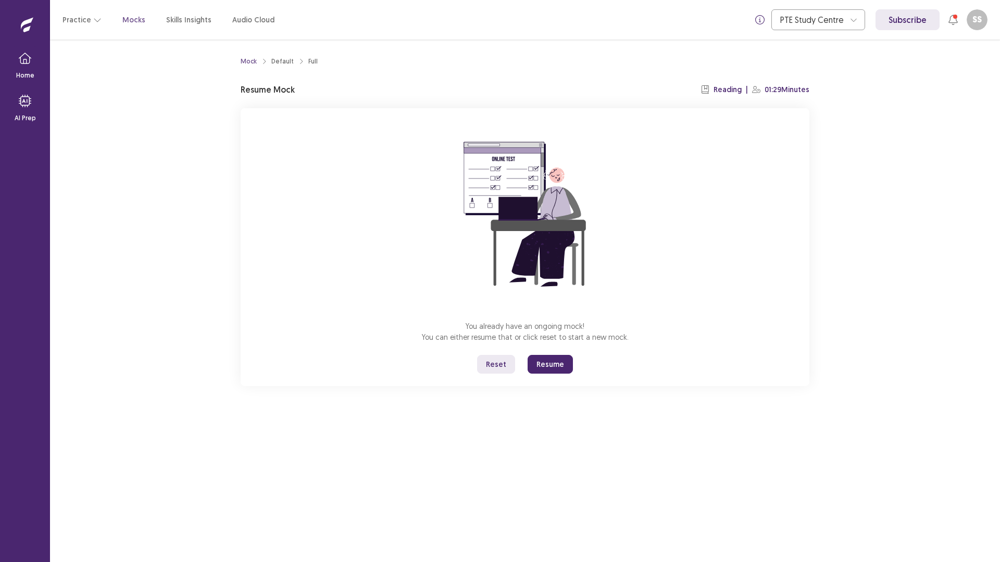
click at [558, 365] on button "Resume" at bounding box center [550, 364] width 45 height 19
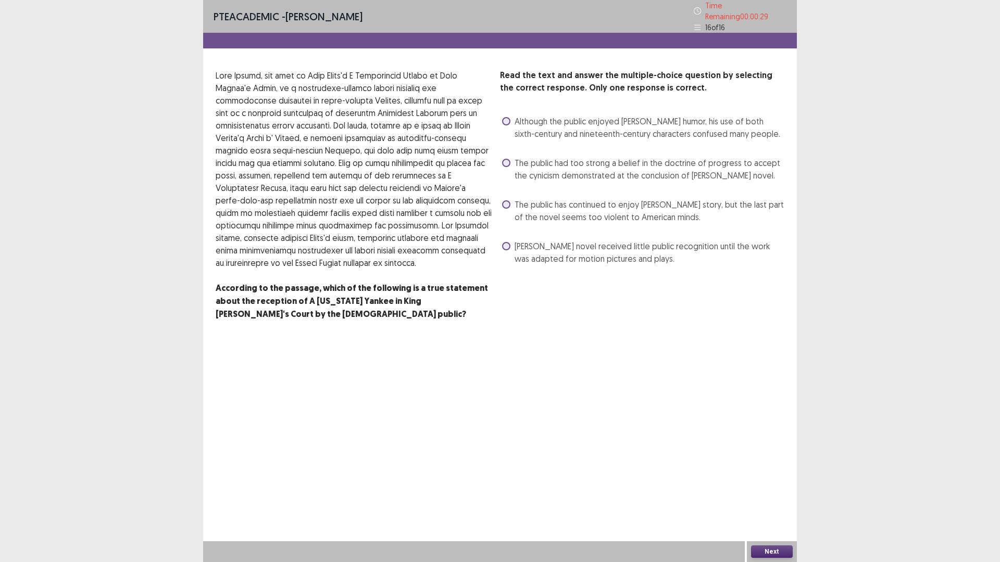
click at [524, 209] on span "The public has continued to enjoy [PERSON_NAME] story, but the last part of the…" at bounding box center [650, 210] width 270 height 25
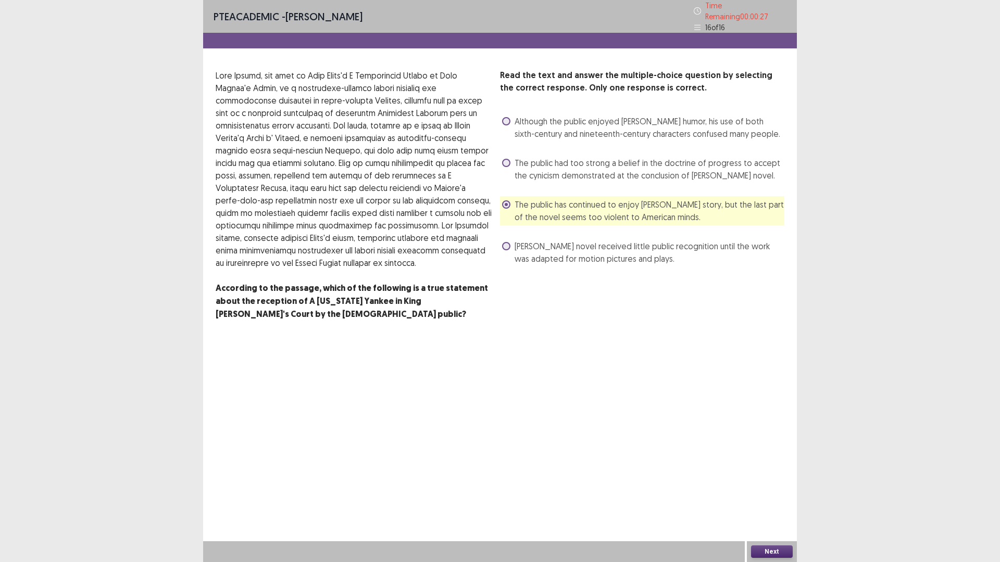
click at [782, 492] on button "Next" at bounding box center [772, 552] width 42 height 12
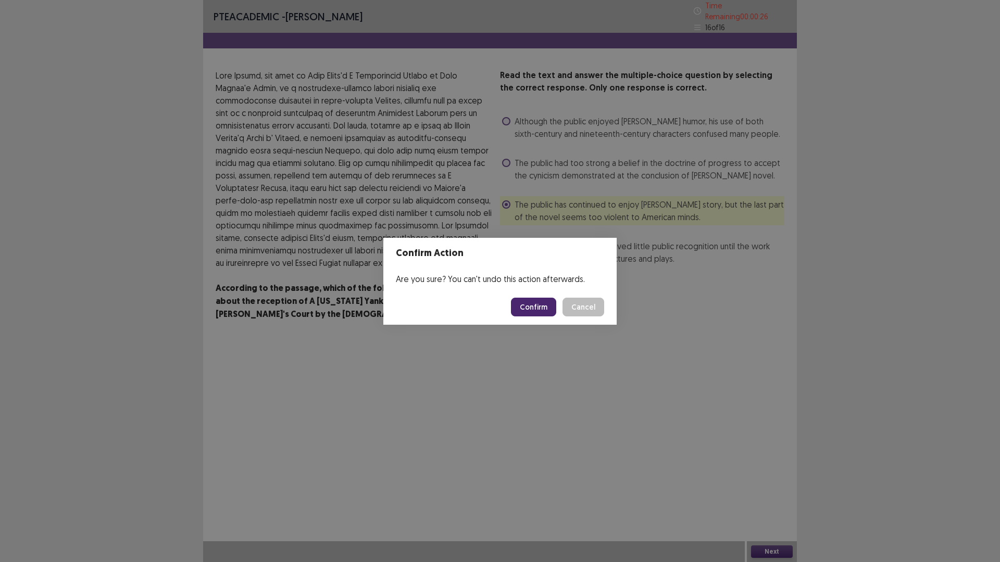
click at [539, 304] on button "Confirm" at bounding box center [533, 307] width 45 height 19
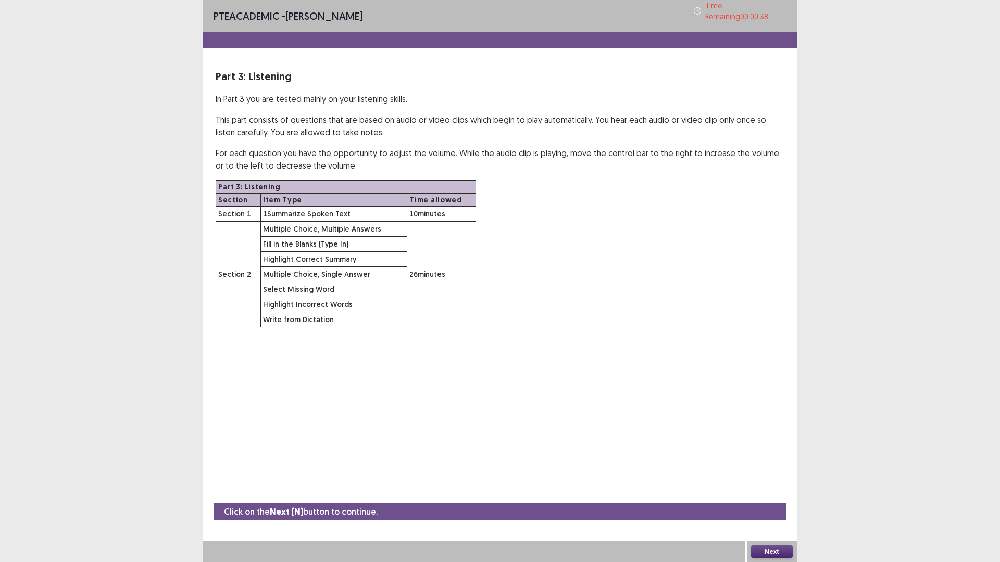
click at [761, 492] on button "Next" at bounding box center [772, 552] width 42 height 12
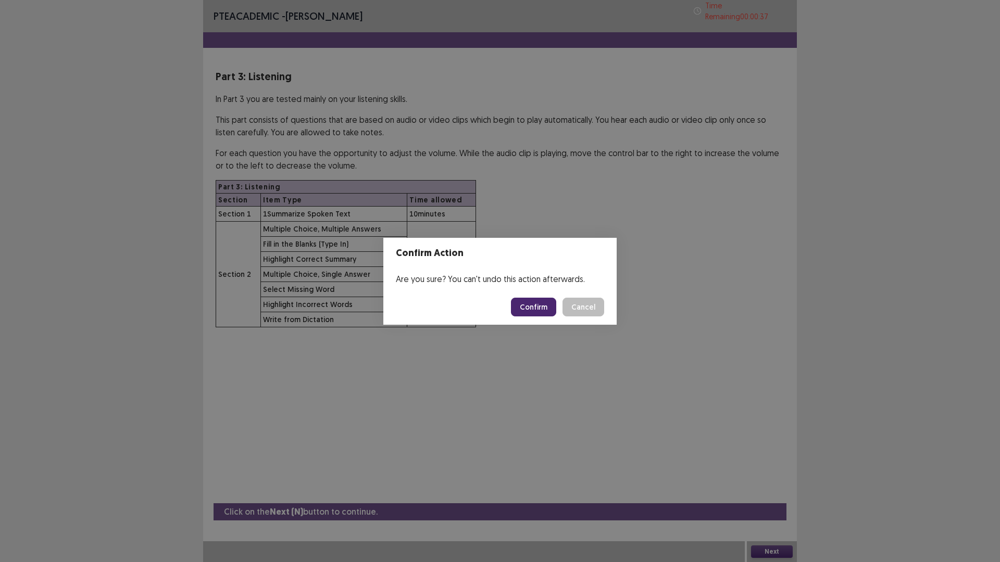
click at [534, 309] on button "Confirm" at bounding box center [533, 307] width 45 height 19
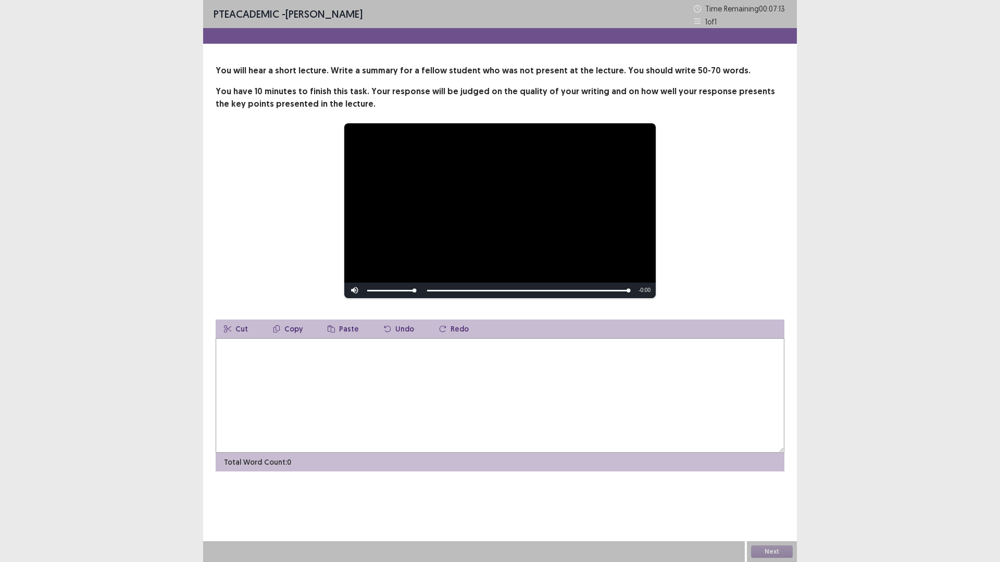
click at [616, 354] on textarea at bounding box center [500, 396] width 569 height 115
type textarea "*"
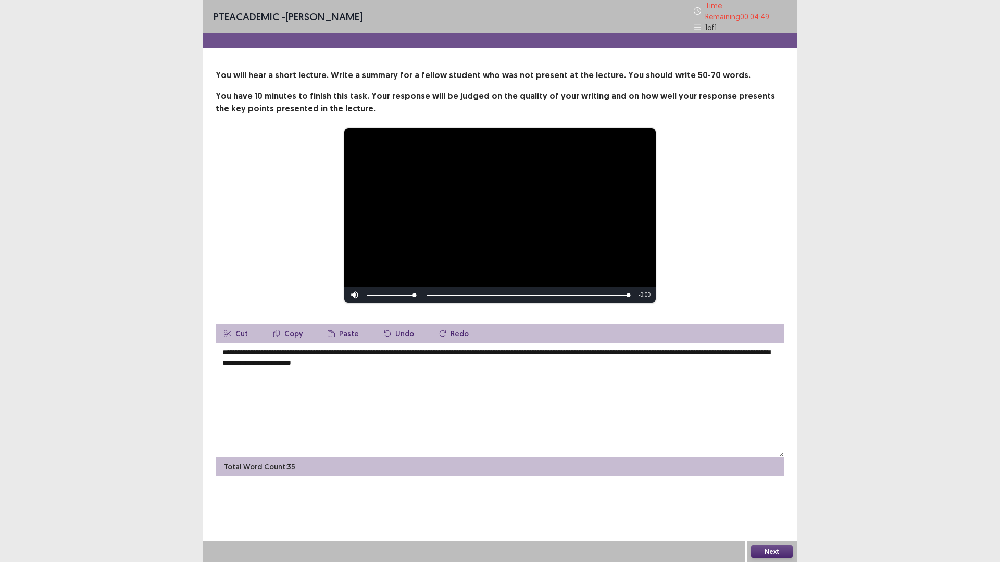
click at [248, 361] on textarea "**********" at bounding box center [500, 400] width 569 height 115
click at [437, 366] on textarea "**********" at bounding box center [500, 400] width 569 height 115
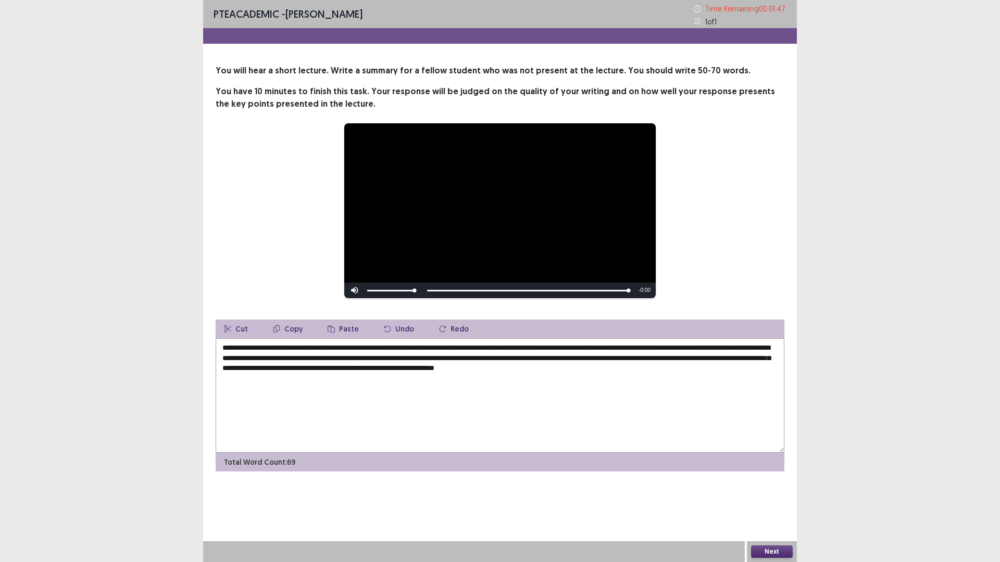
click at [543, 370] on textarea "**********" at bounding box center [500, 396] width 569 height 115
click at [584, 370] on textarea "**********" at bounding box center [500, 396] width 569 height 115
click at [544, 369] on textarea "**********" at bounding box center [500, 396] width 569 height 115
drag, startPoint x: 638, startPoint y: 370, endPoint x: 629, endPoint y: 372, distance: 9.0
click at [629, 372] on textarea "**********" at bounding box center [500, 396] width 569 height 115
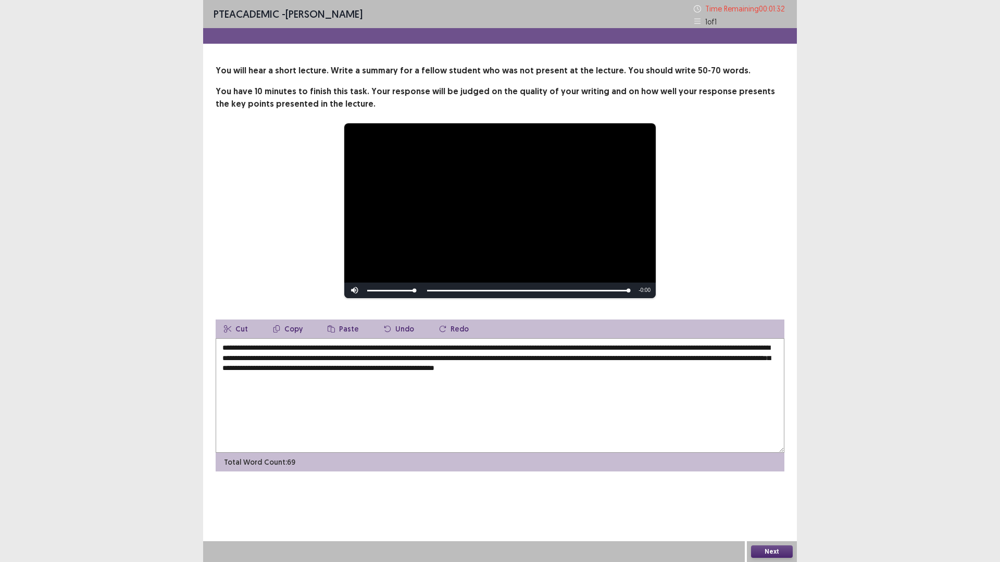
click at [710, 372] on textarea "**********" at bounding box center [500, 396] width 569 height 115
drag, startPoint x: 550, startPoint y: 359, endPoint x: 522, endPoint y: 359, distance: 28.1
click at [522, 359] on textarea "**********" at bounding box center [500, 396] width 569 height 115
click at [506, 362] on textarea "**********" at bounding box center [500, 396] width 569 height 115
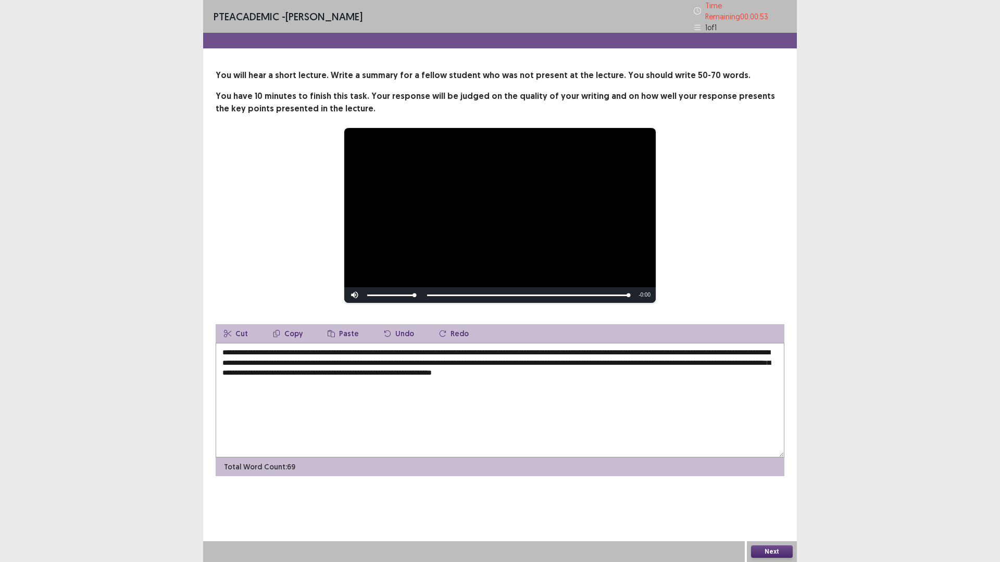
click at [671, 359] on textarea "**********" at bounding box center [500, 400] width 569 height 115
click at [313, 368] on textarea "**********" at bounding box center [500, 400] width 569 height 115
click at [316, 370] on textarea "**********" at bounding box center [500, 400] width 569 height 115
click at [471, 370] on textarea "**********" at bounding box center [500, 400] width 569 height 115
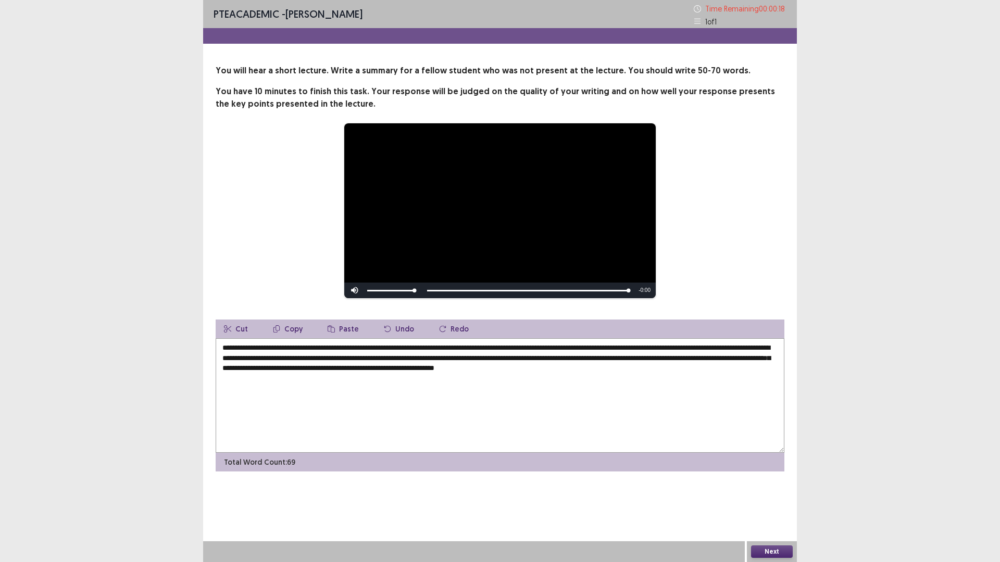
click at [593, 369] on textarea "**********" at bounding box center [500, 396] width 569 height 115
click at [594, 370] on textarea "**********" at bounding box center [500, 396] width 569 height 115
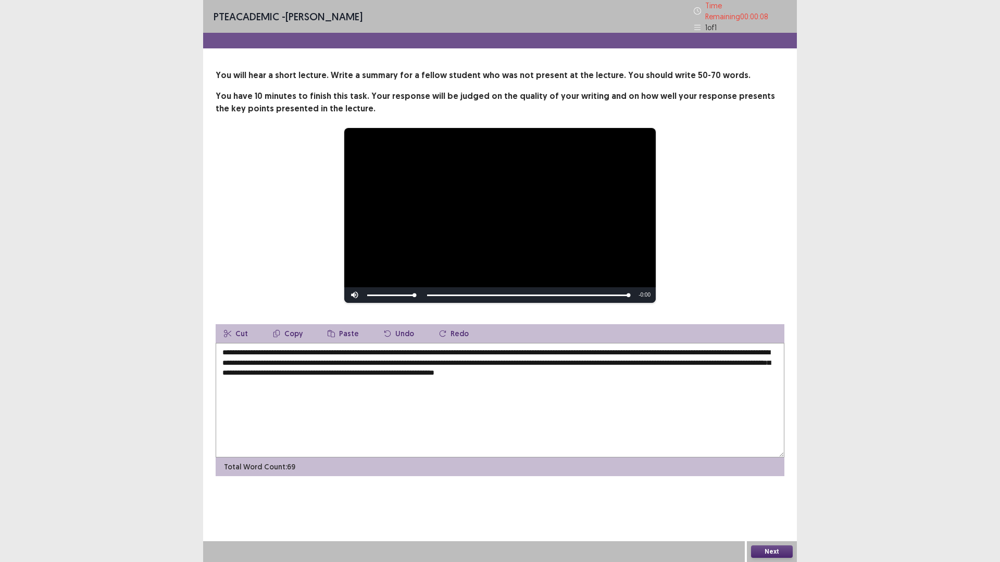
click at [471, 371] on textarea "**********" at bounding box center [500, 400] width 569 height 115
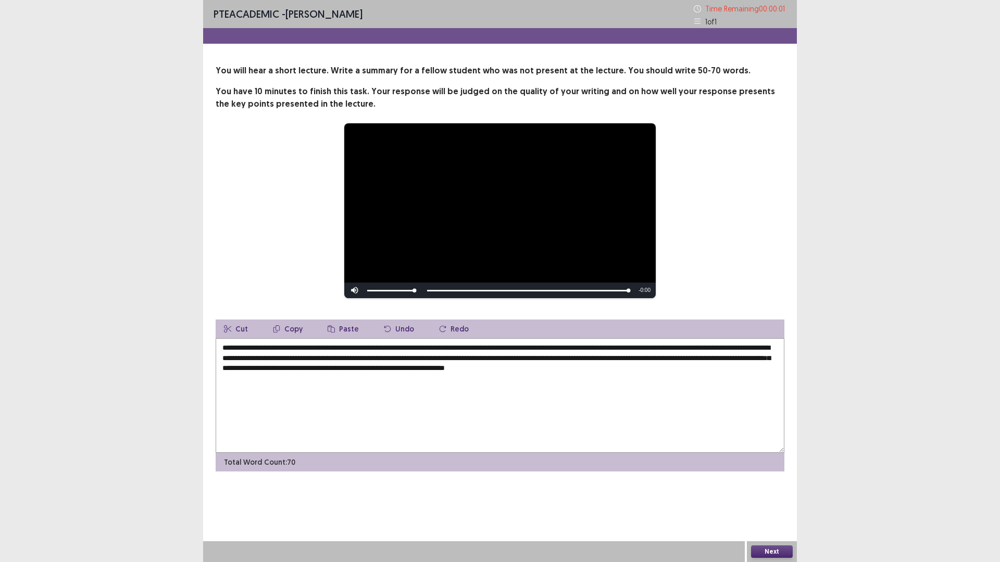
type textarea "**********"
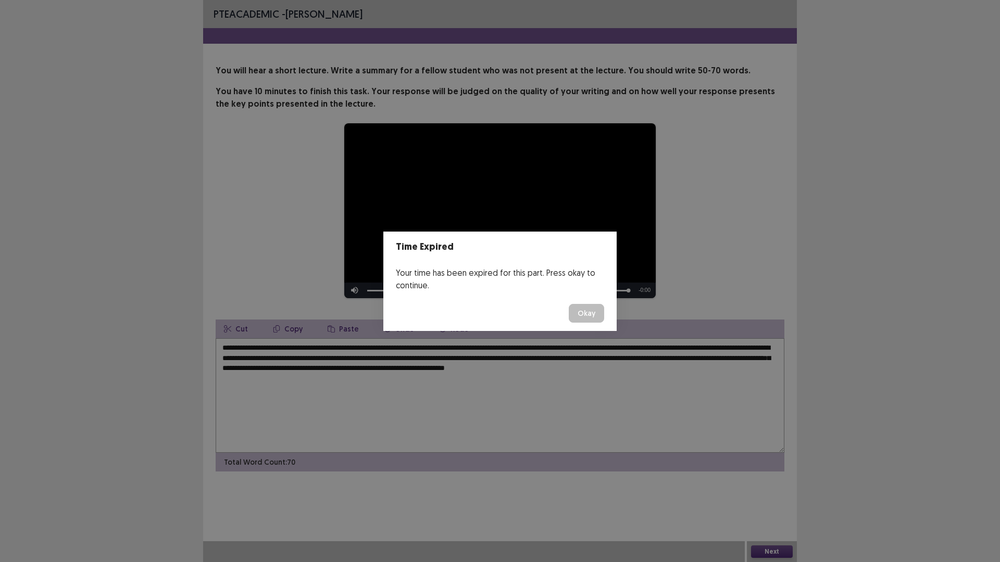
click at [586, 305] on button "Okay" at bounding box center [586, 313] width 35 height 19
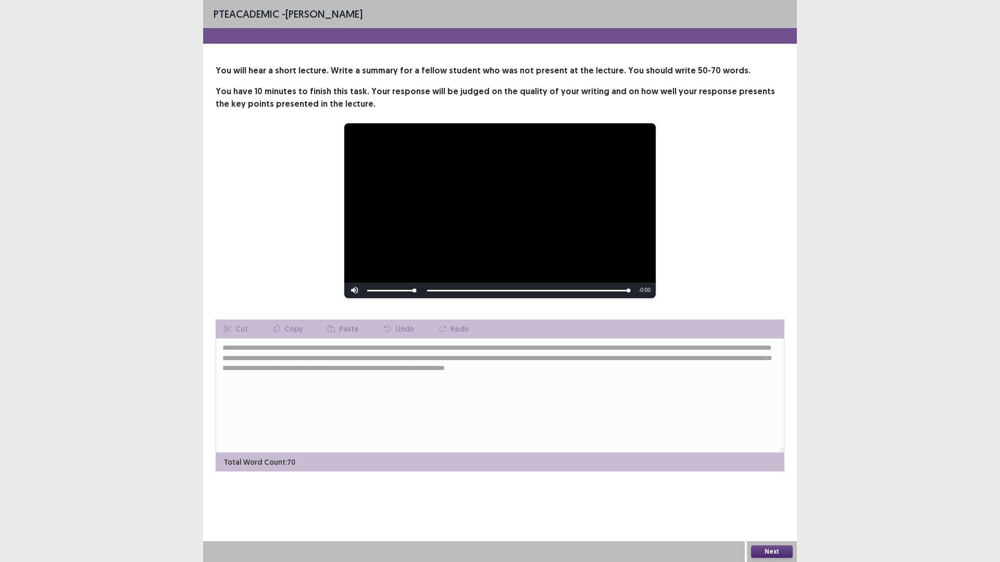
click at [771, 492] on button "Next" at bounding box center [772, 552] width 42 height 12
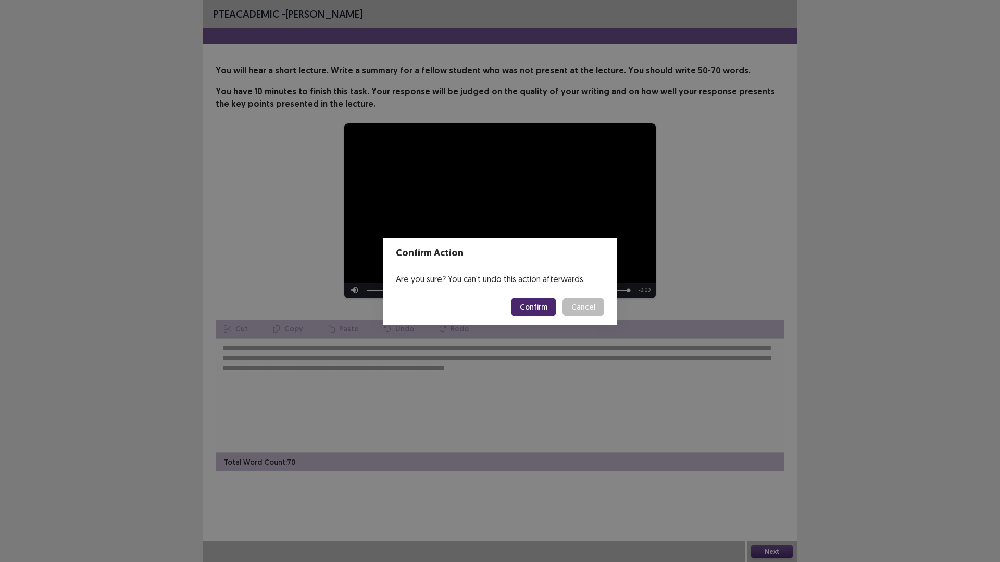
click at [542, 307] on button "Confirm" at bounding box center [533, 307] width 45 height 19
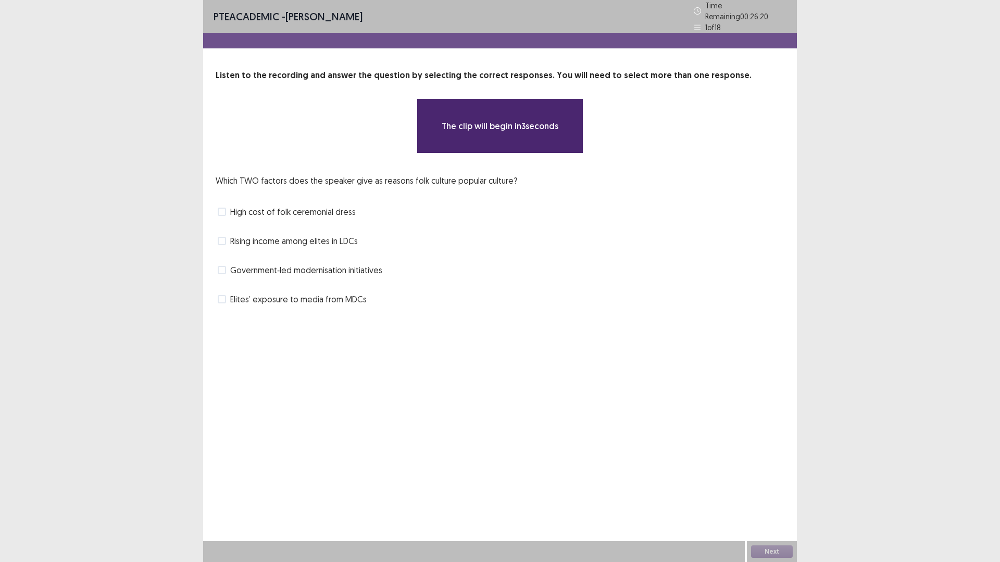
drag, startPoint x: 420, startPoint y: 174, endPoint x: 498, endPoint y: 177, distance: 78.7
click at [497, 177] on p "Which TWO factors does the speaker give as reasons folk culture popular culture?" at bounding box center [367, 180] width 302 height 12
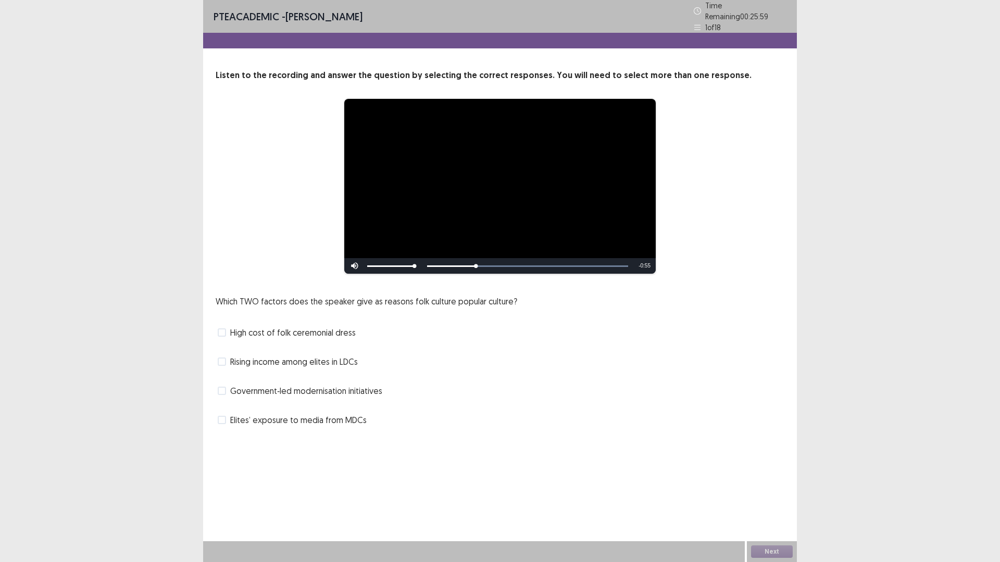
click at [263, 330] on span "High cost of folk ceremonial dress" at bounding box center [293, 333] width 126 height 12
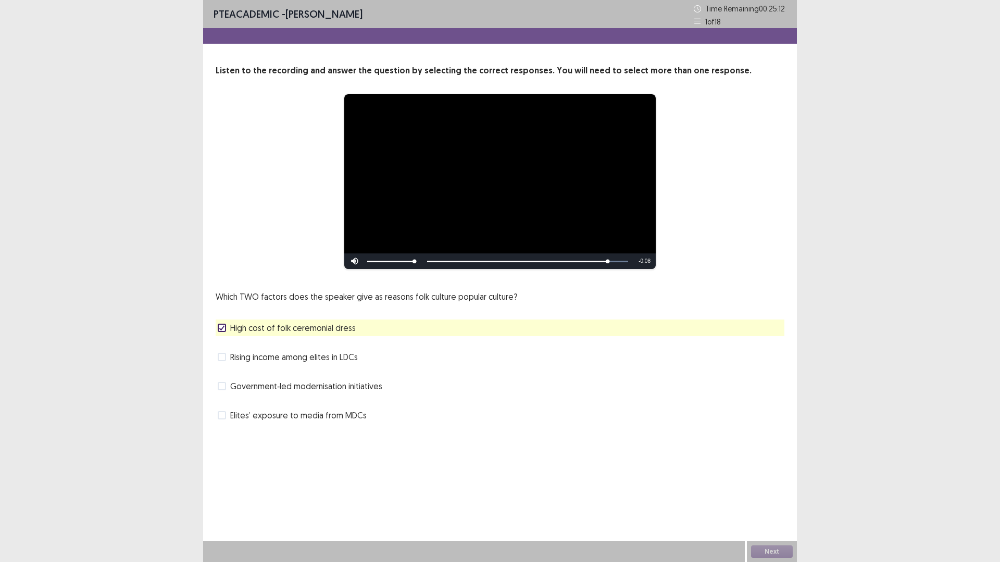
click at [272, 419] on span "Elites’ exposure to media from MDCs" at bounding box center [298, 415] width 136 height 12
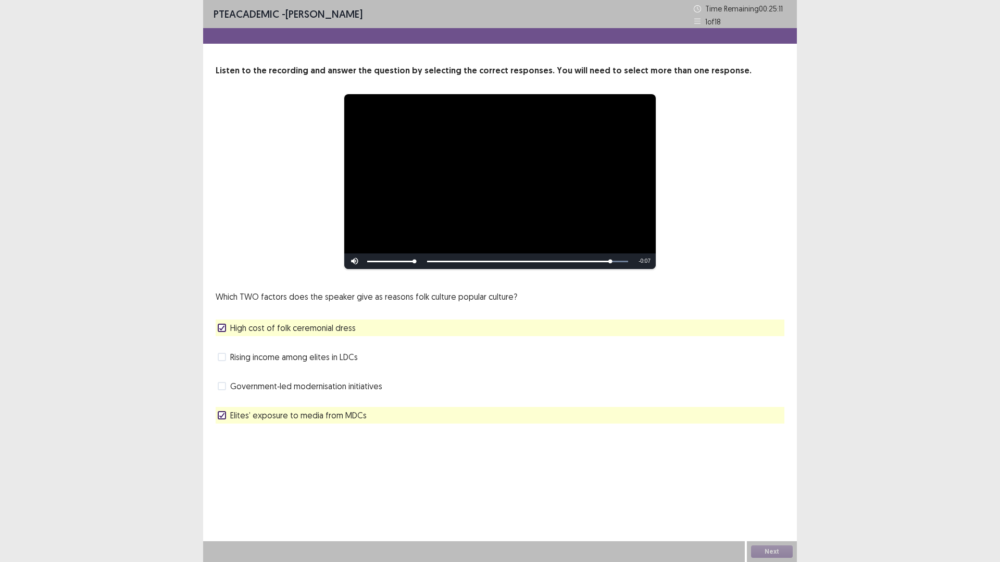
click at [272, 419] on span "Elites’ exposure to media from MDCs" at bounding box center [298, 415] width 136 height 12
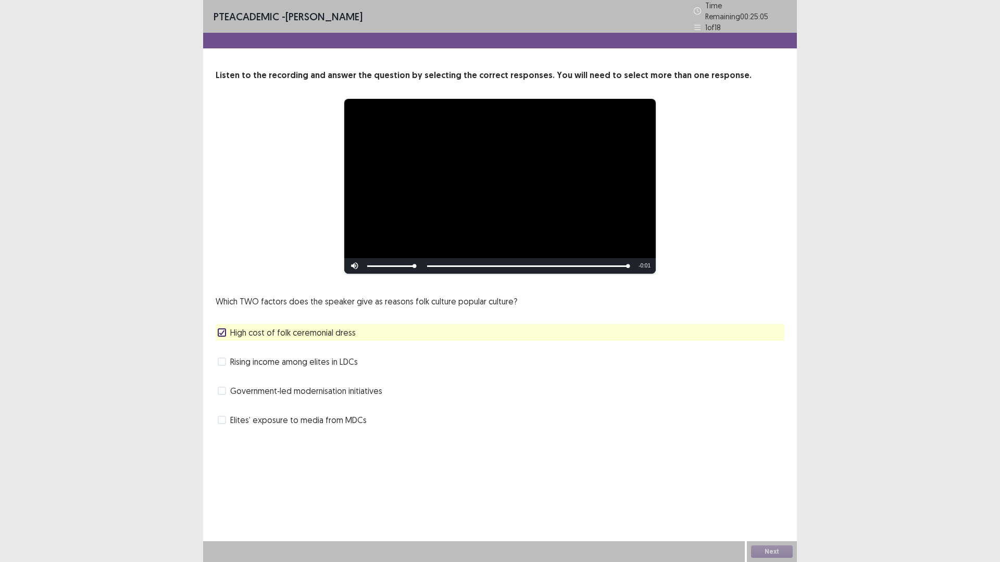
click at [779, 492] on div "Next" at bounding box center [772, 552] width 50 height 21
click at [779, 492] on button "Next" at bounding box center [772, 552] width 42 height 12
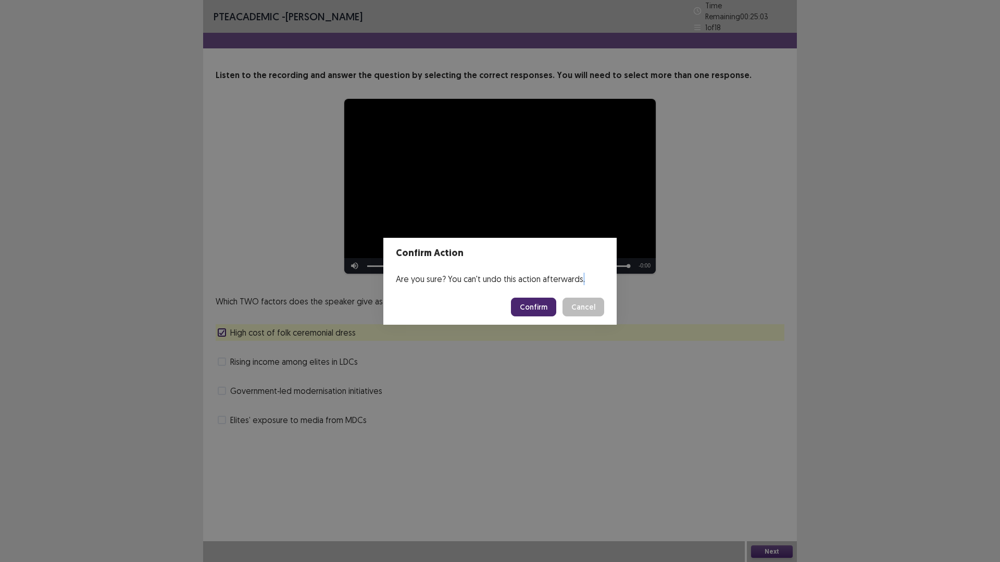
click at [779, 492] on div "Confirm Action Are you sure? You can't undo this action afterwards. Confirm Can…" at bounding box center [500, 281] width 1000 height 562
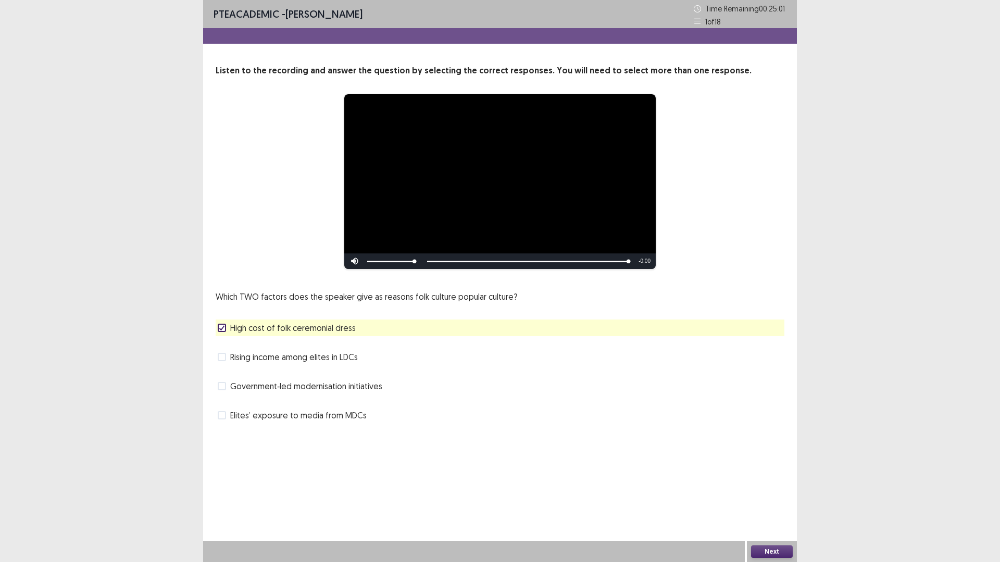
click at [772, 492] on button "Next" at bounding box center [772, 552] width 42 height 12
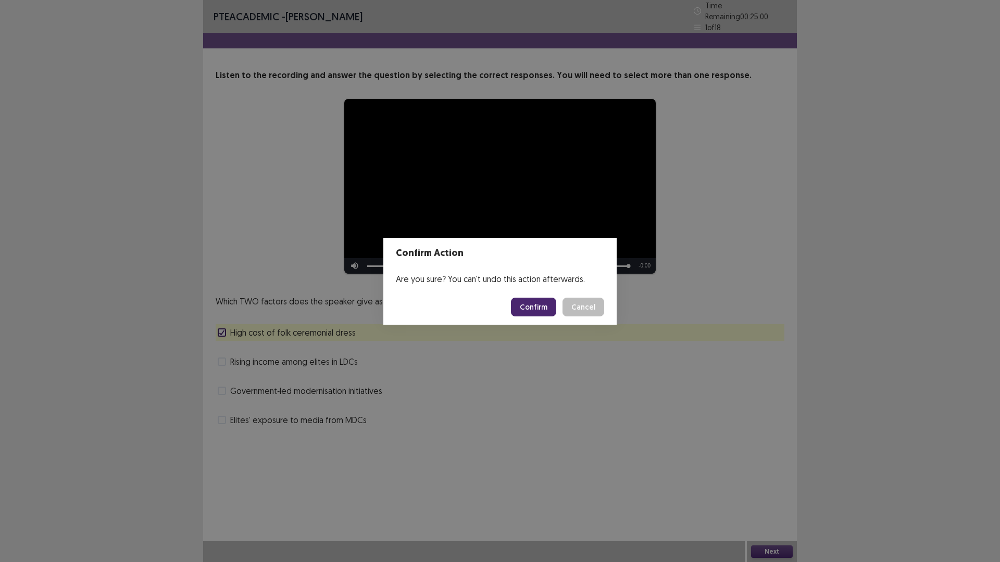
click at [529, 312] on button "Confirm" at bounding box center [533, 307] width 45 height 19
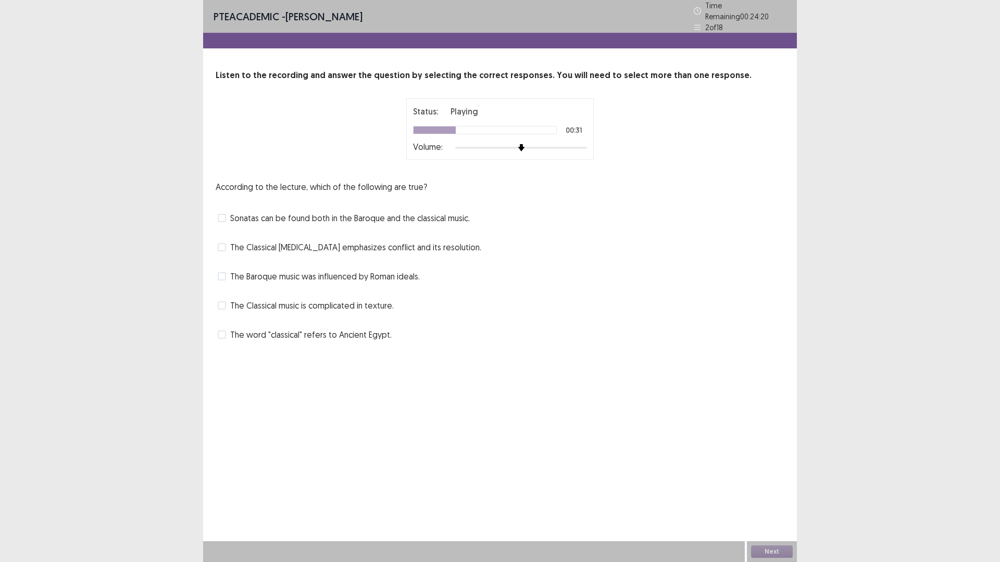
click at [250, 271] on span "The Baroque music was influenced by Roman ideals." at bounding box center [325, 276] width 190 height 12
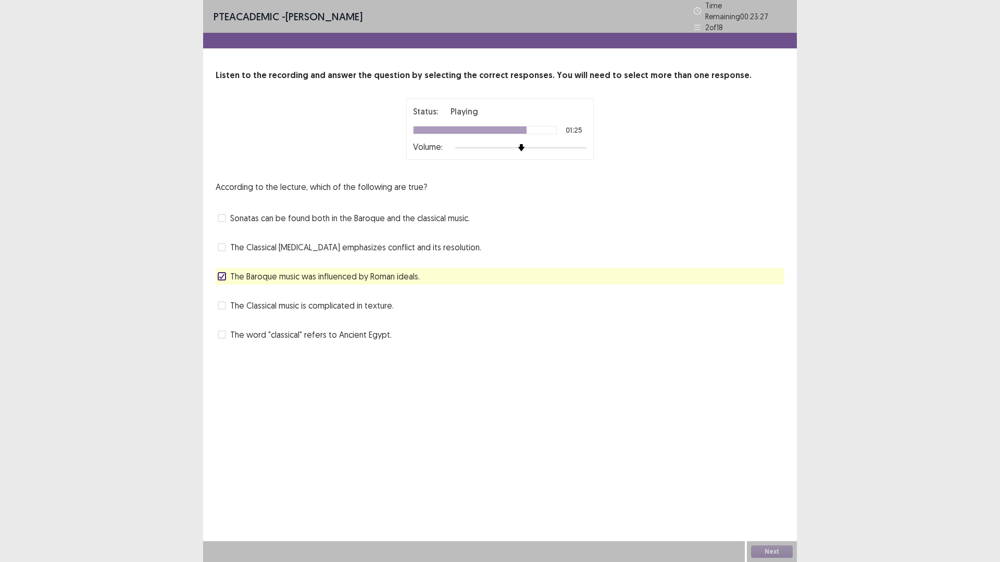
click at [383, 241] on span "The Classical [MEDICAL_DATA] emphasizes conflict and its resolution." at bounding box center [355, 247] width 251 height 12
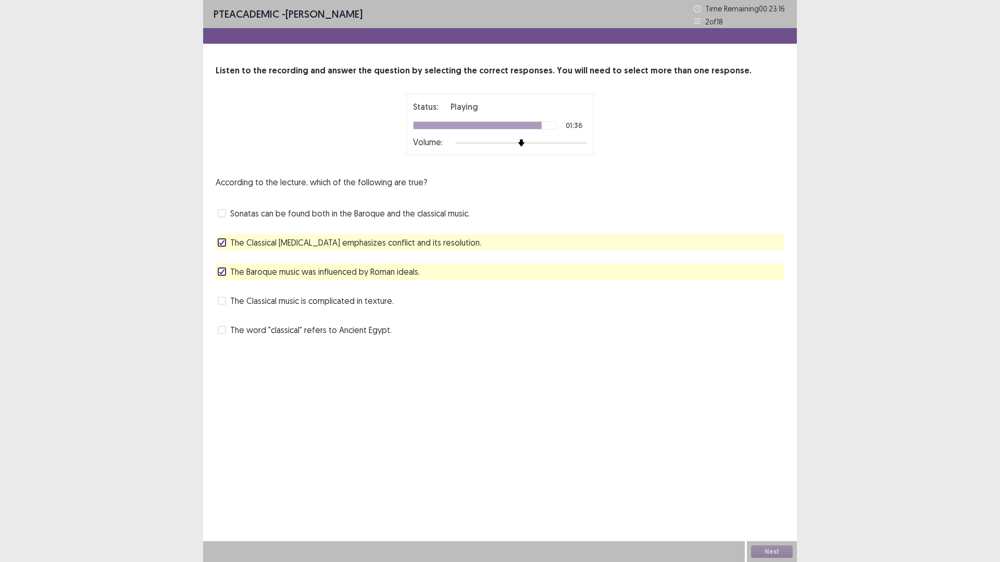
click at [265, 271] on span "The Baroque music was influenced by Roman ideals." at bounding box center [325, 272] width 190 height 12
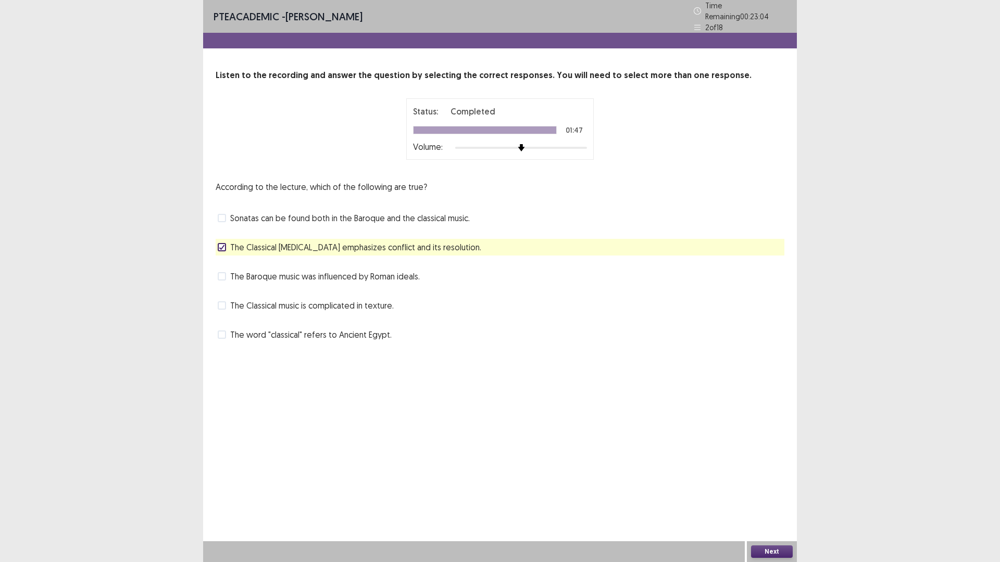
click at [776, 492] on button "Next" at bounding box center [772, 552] width 42 height 12
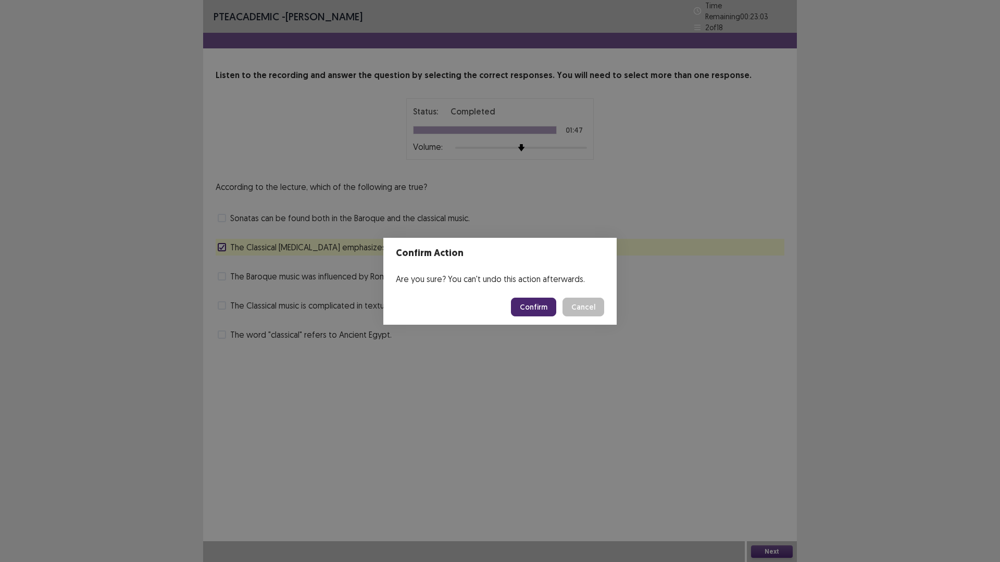
click at [533, 304] on button "Confirm" at bounding box center [533, 307] width 45 height 19
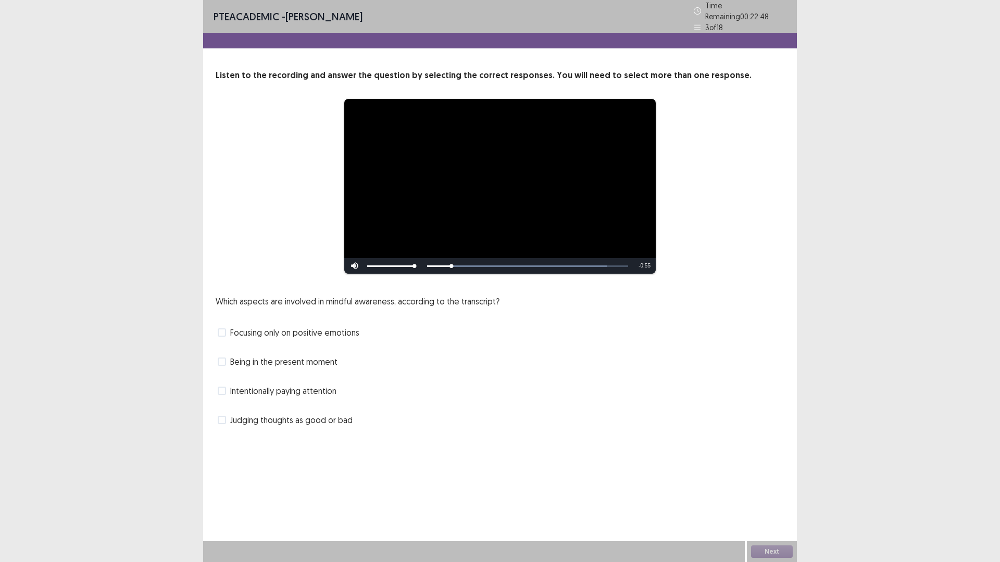
click at [300, 392] on span "Intentionally paying attention" at bounding box center [283, 391] width 106 height 12
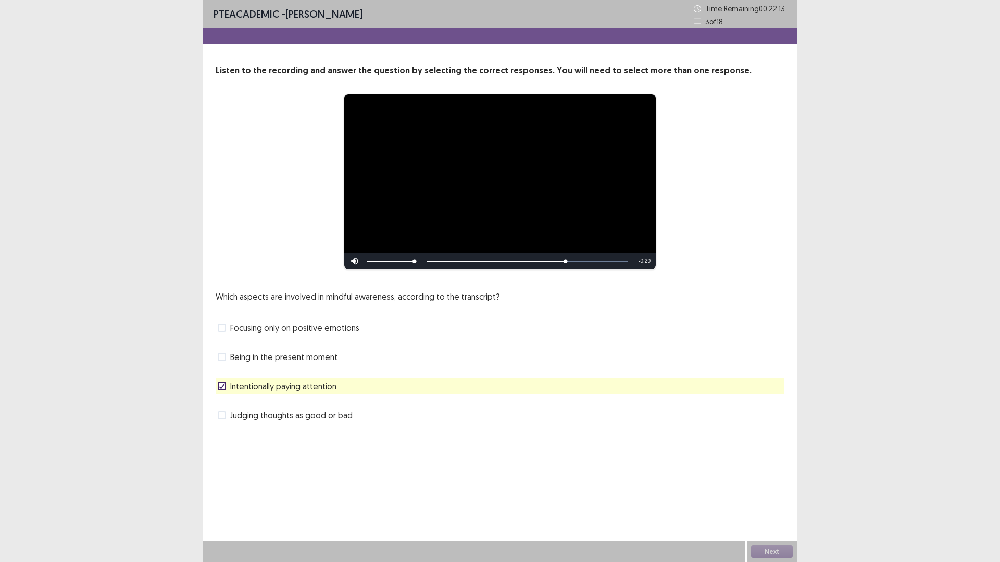
click at [238, 415] on span "Judging thoughts as good or bad" at bounding box center [291, 415] width 122 height 12
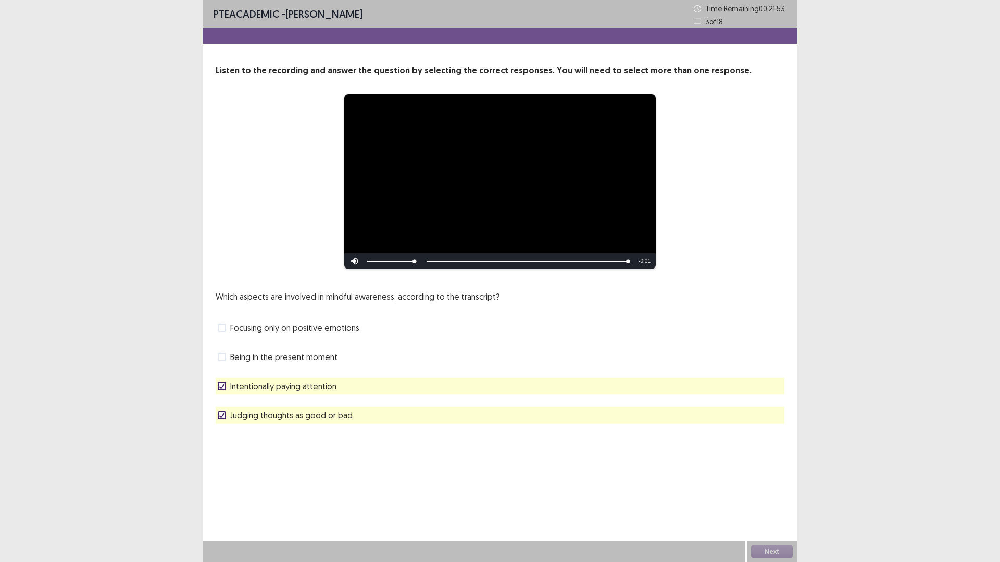
click at [284, 420] on span "Judging thoughts as good or bad" at bounding box center [291, 415] width 122 height 12
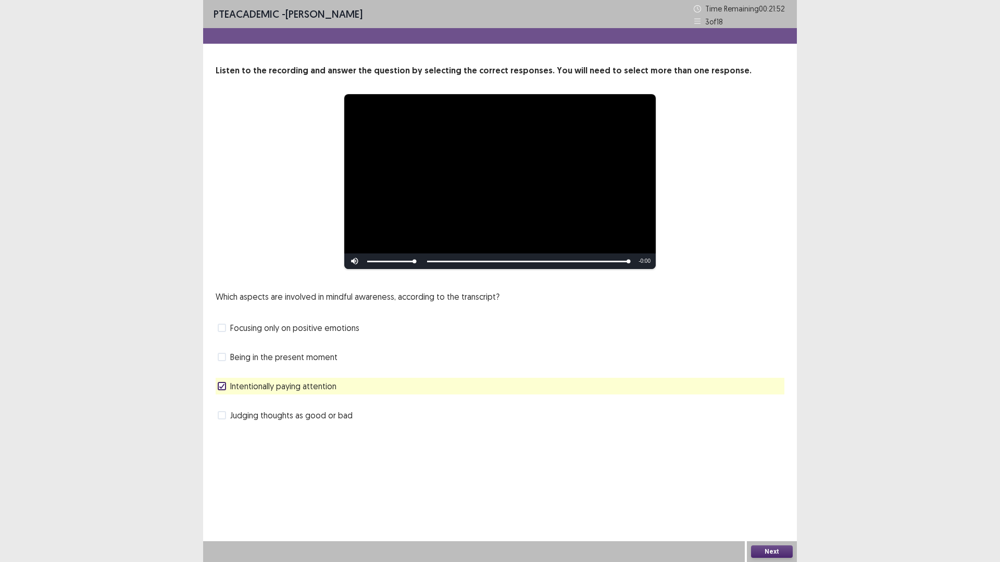
click at [785, 492] on button "Next" at bounding box center [772, 552] width 42 height 12
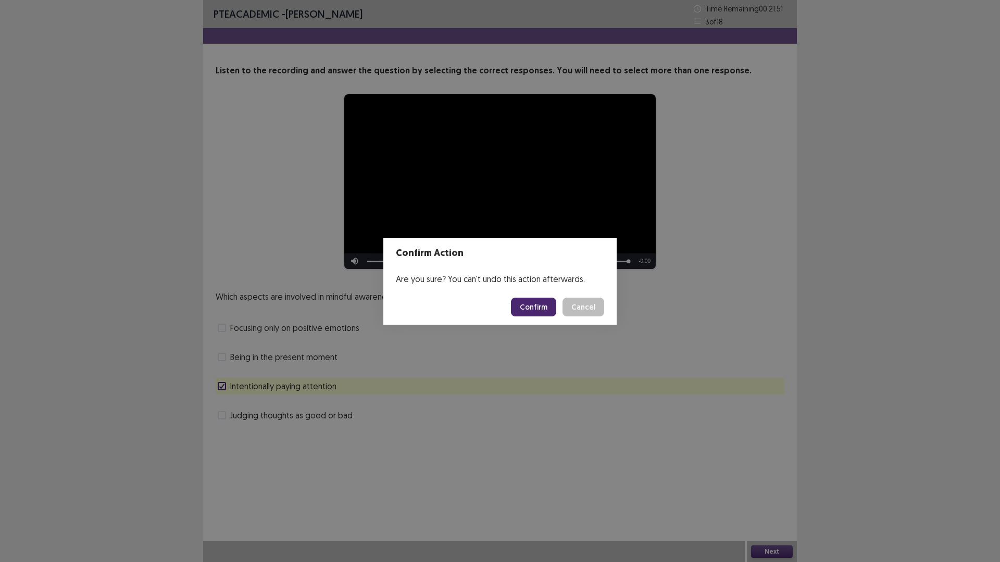
click at [533, 310] on button "Confirm" at bounding box center [533, 307] width 45 height 19
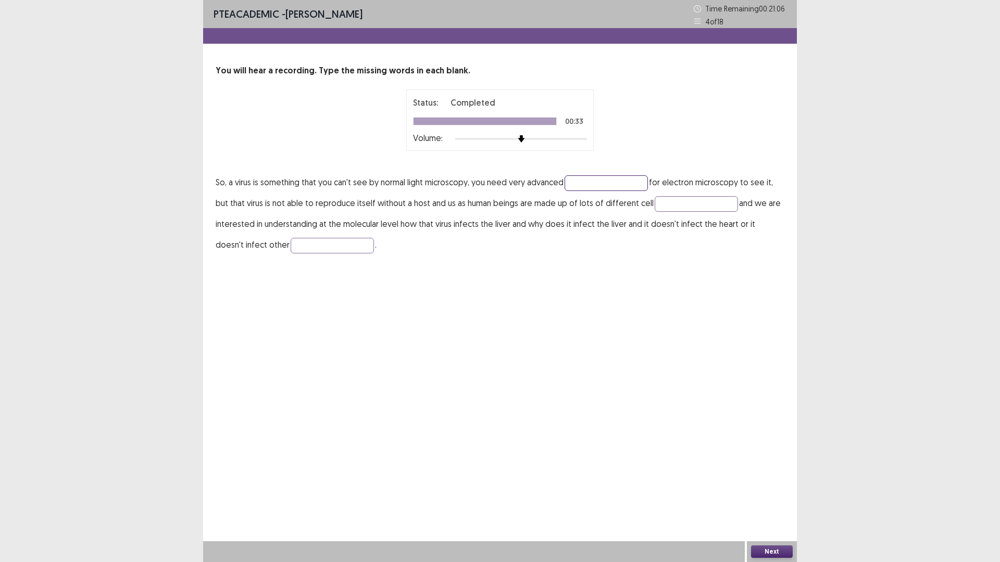
click at [609, 182] on input "text" at bounding box center [606, 184] width 83 height 16
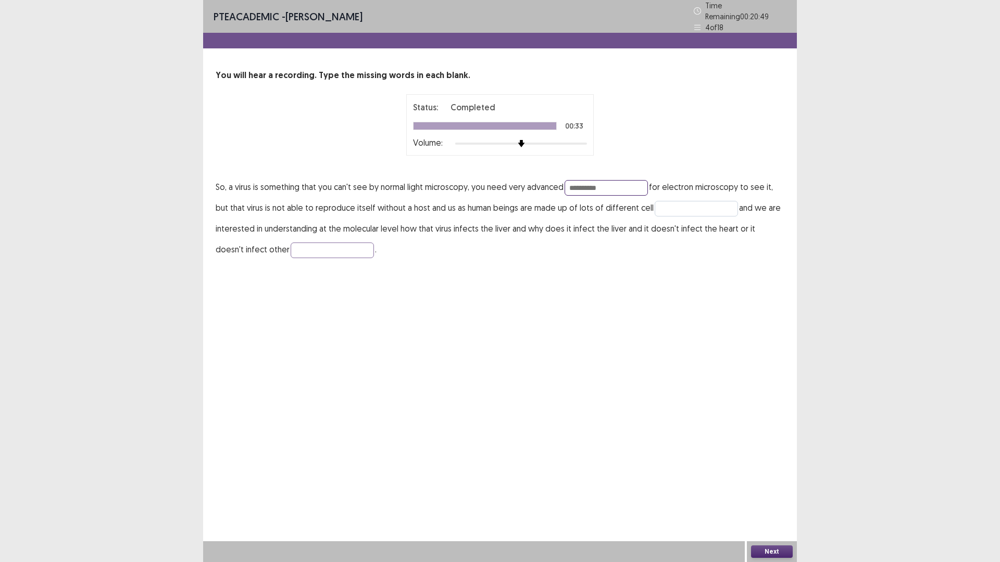
type input "**********"
click at [704, 206] on input "text" at bounding box center [696, 209] width 83 height 16
type input "*****"
click at [294, 247] on input "text" at bounding box center [332, 251] width 83 height 16
type input "*******"
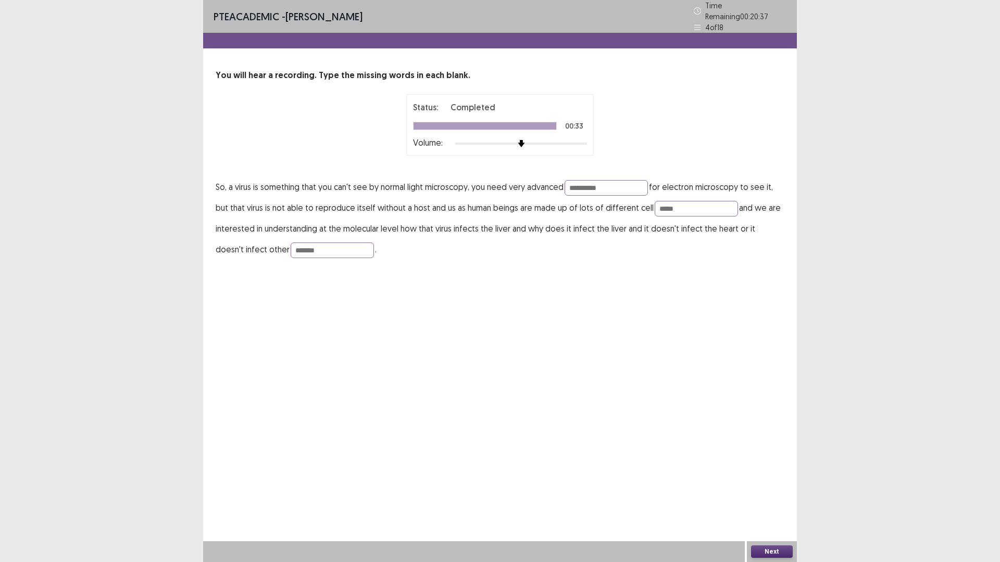
click at [777, 492] on button "Next" at bounding box center [772, 552] width 42 height 12
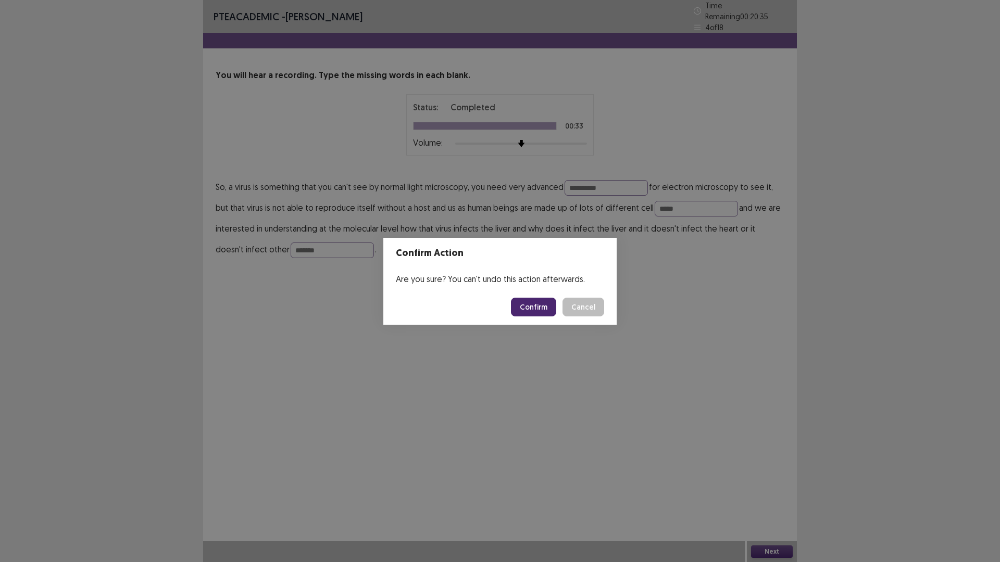
click at [535, 302] on button "Confirm" at bounding box center [533, 307] width 45 height 19
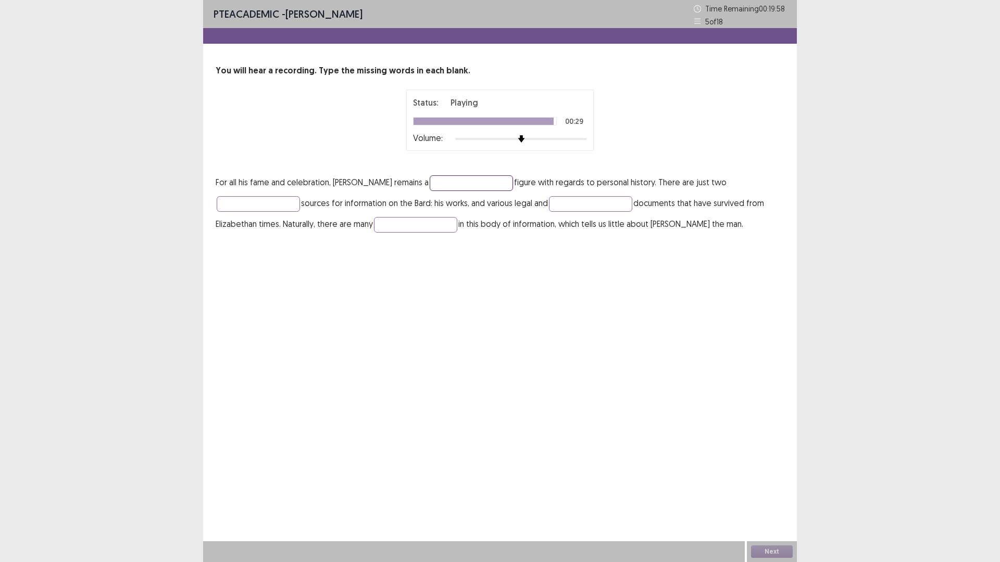
click at [493, 187] on input "text" at bounding box center [471, 184] width 83 height 16
click at [478, 183] on input "*********" at bounding box center [471, 184] width 83 height 16
type input "*********"
click at [279, 203] on input "text" at bounding box center [258, 204] width 83 height 16
type input "*******"
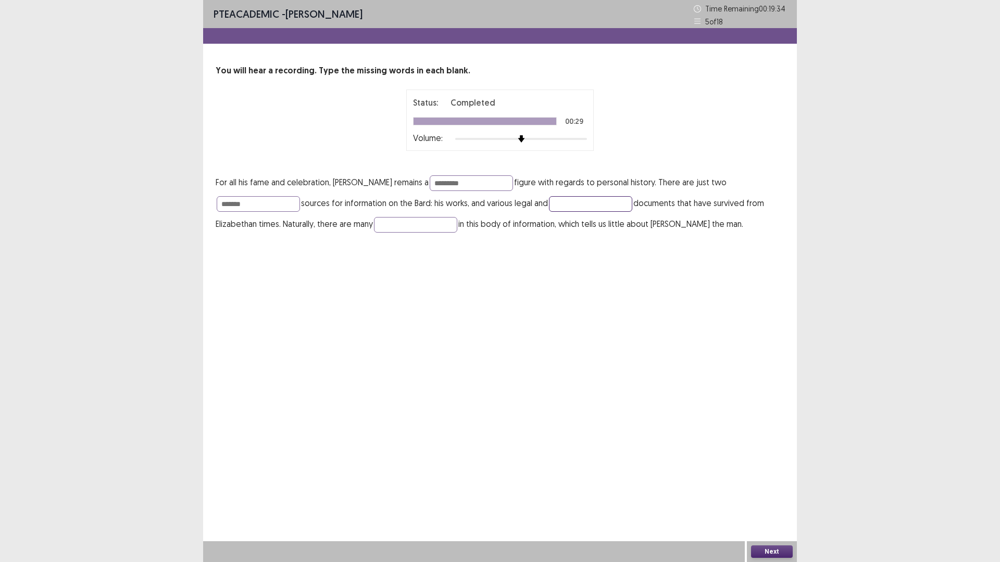
click at [568, 205] on input "text" at bounding box center [590, 204] width 83 height 16
type input "******"
click at [442, 224] on input "text" at bounding box center [415, 225] width 83 height 16
type input "****"
click at [772, 492] on button "Next" at bounding box center [772, 552] width 42 height 12
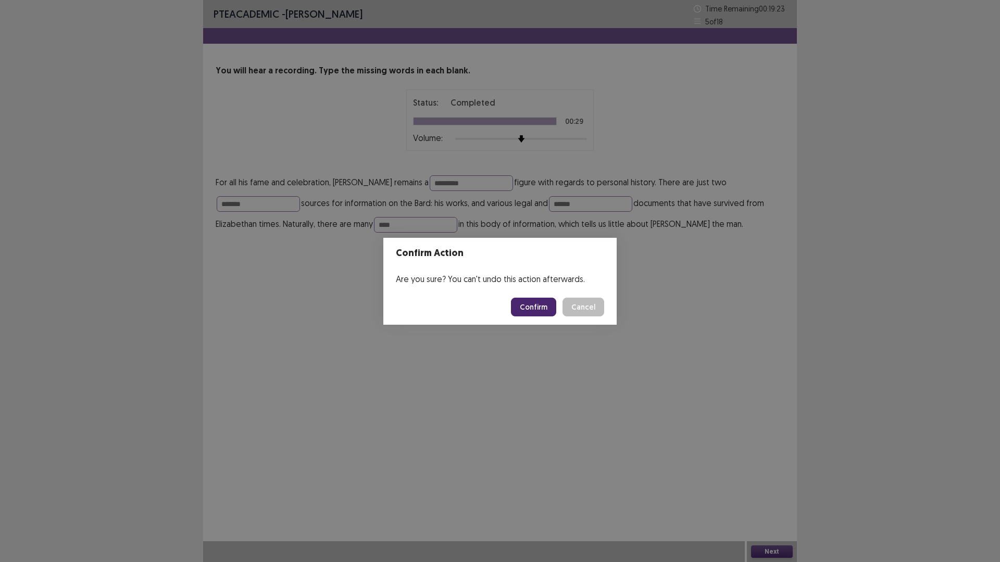
click at [529, 312] on button "Confirm" at bounding box center [533, 307] width 45 height 19
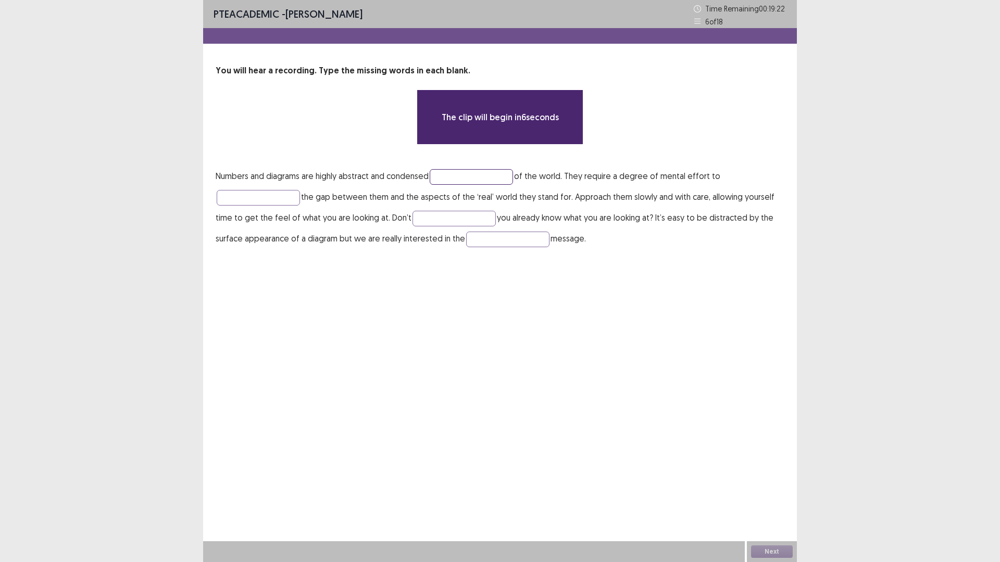
click at [469, 180] on input "text" at bounding box center [471, 177] width 83 height 16
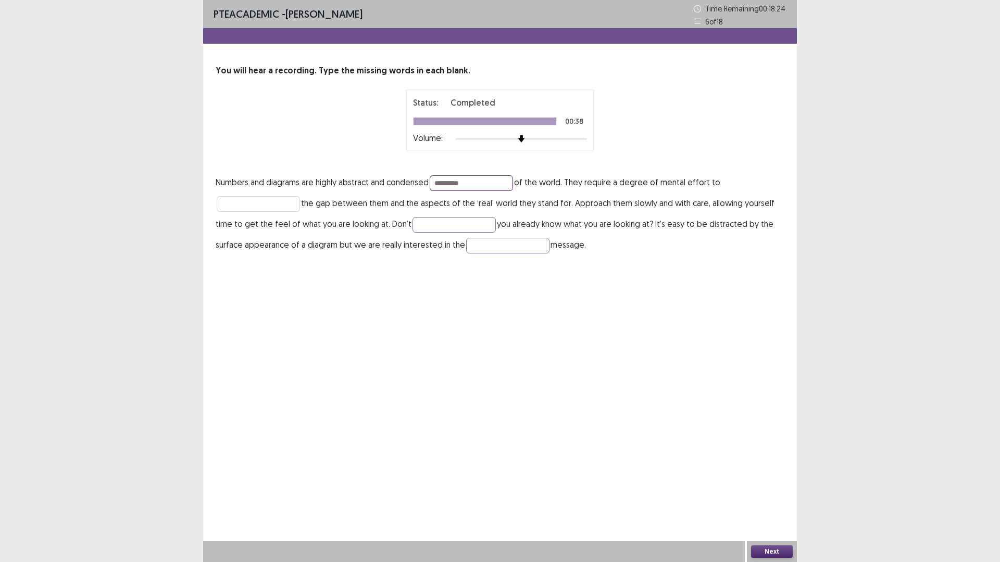
type input "*********"
click at [282, 204] on input "text" at bounding box center [258, 204] width 83 height 16
type input "******"
click at [461, 229] on input "text" at bounding box center [453, 225] width 83 height 16
type input "******"
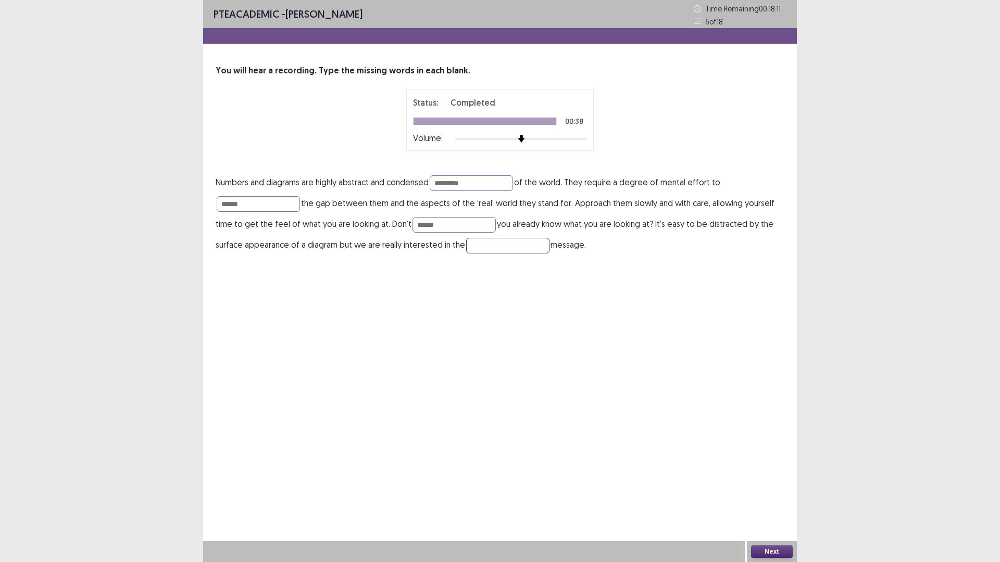
click at [477, 244] on input "text" at bounding box center [507, 246] width 83 height 16
type input "**********"
click at [768, 492] on button "Next" at bounding box center [772, 552] width 42 height 12
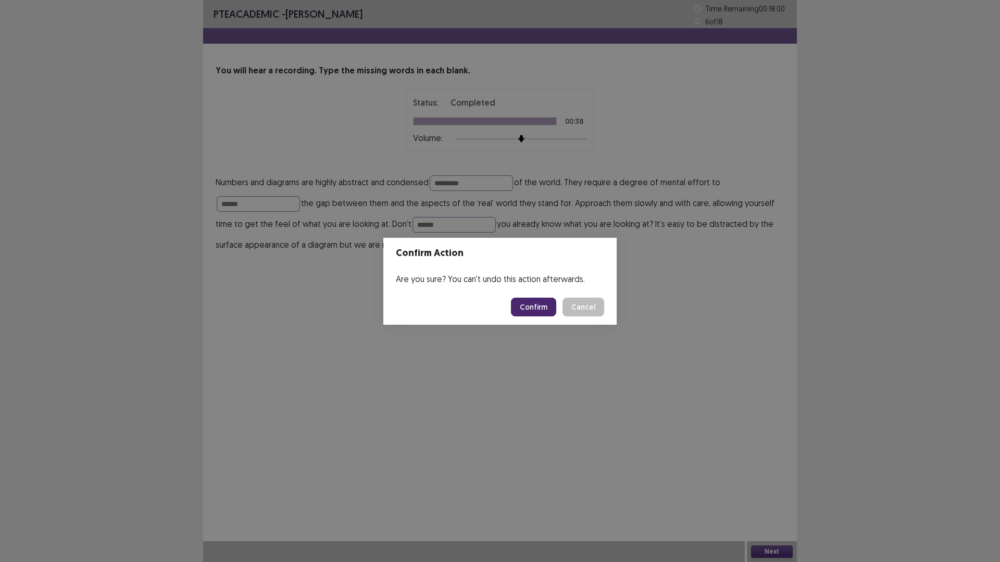
click at [524, 303] on button "Confirm" at bounding box center [533, 307] width 45 height 19
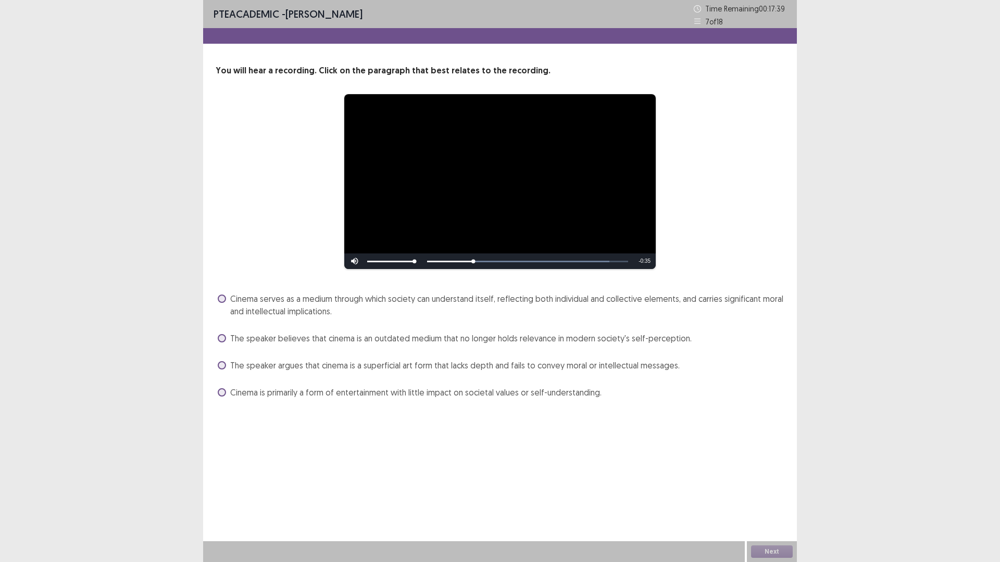
click at [280, 307] on span "Cinema serves as a medium through which society can understand itself, reflecti…" at bounding box center [507, 305] width 554 height 25
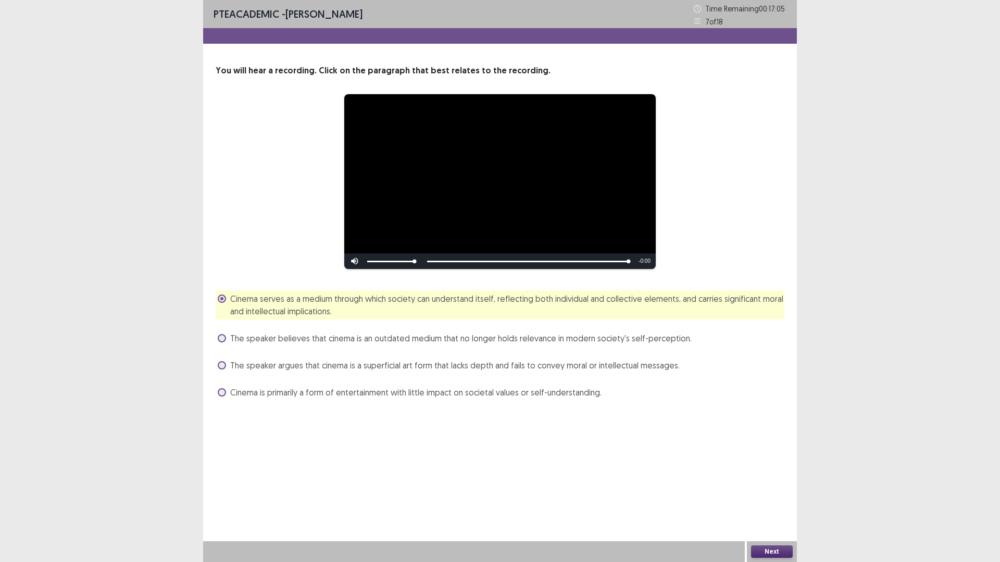
click at [770, 492] on button "Next" at bounding box center [772, 552] width 42 height 12
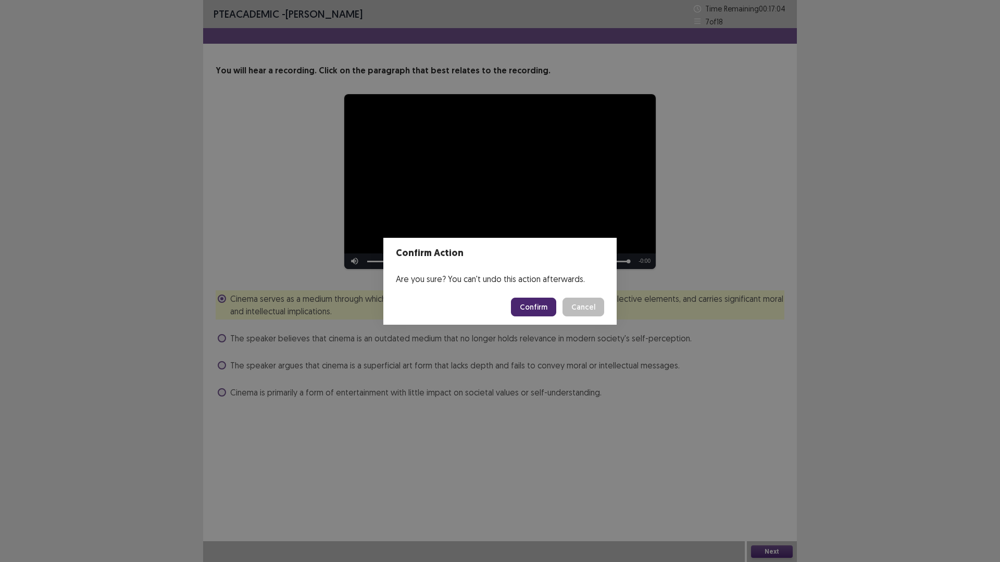
click at [535, 304] on button "Confirm" at bounding box center [533, 307] width 45 height 19
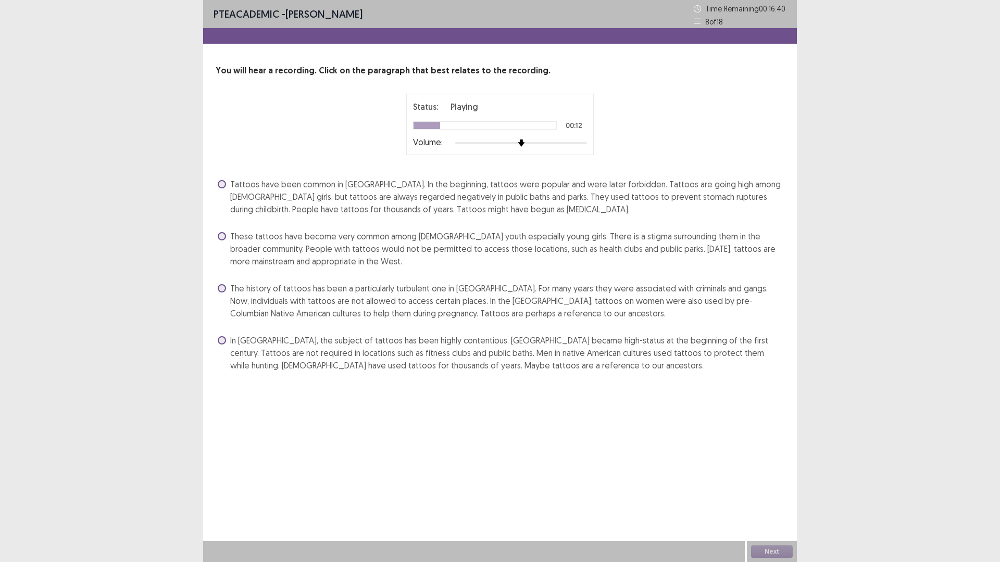
click at [348, 199] on span "Tattoos have been common in [GEOGRAPHIC_DATA]. In the beginning, tattoos were p…" at bounding box center [507, 196] width 554 height 37
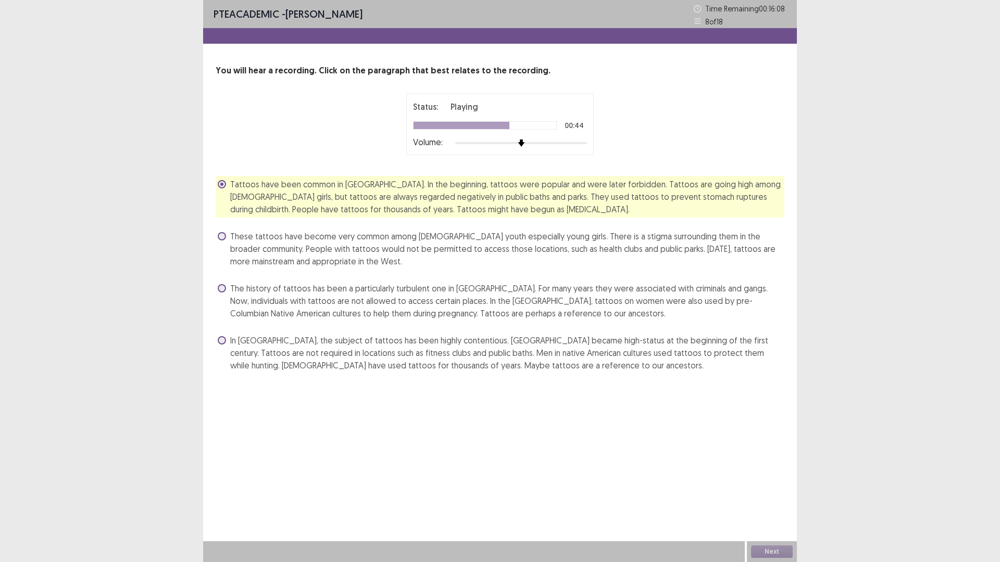
click at [517, 304] on span "The history of tattoos has been a particularly turbulent one in [GEOGRAPHIC_DAT…" at bounding box center [507, 300] width 554 height 37
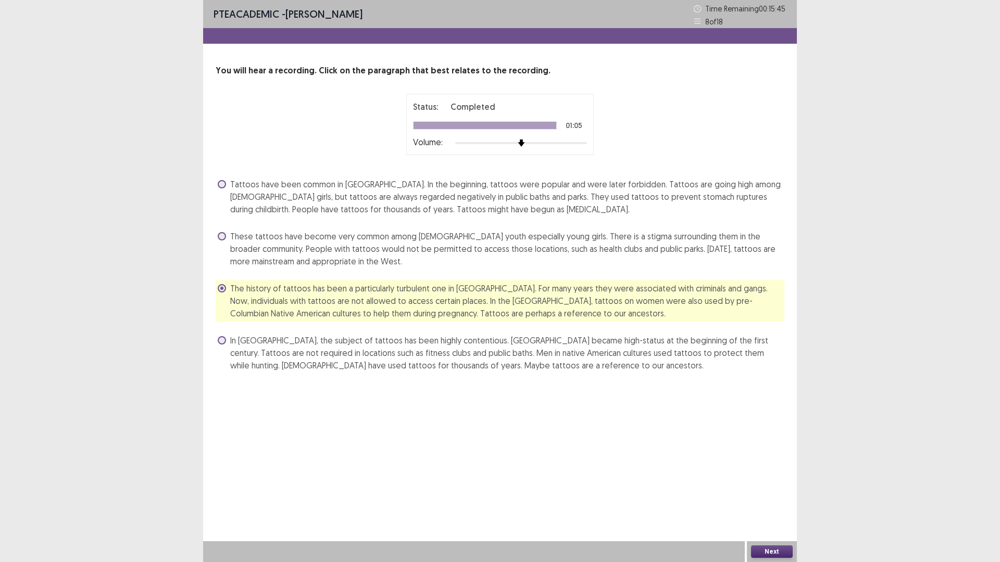
click at [778, 492] on button "Next" at bounding box center [772, 552] width 42 height 12
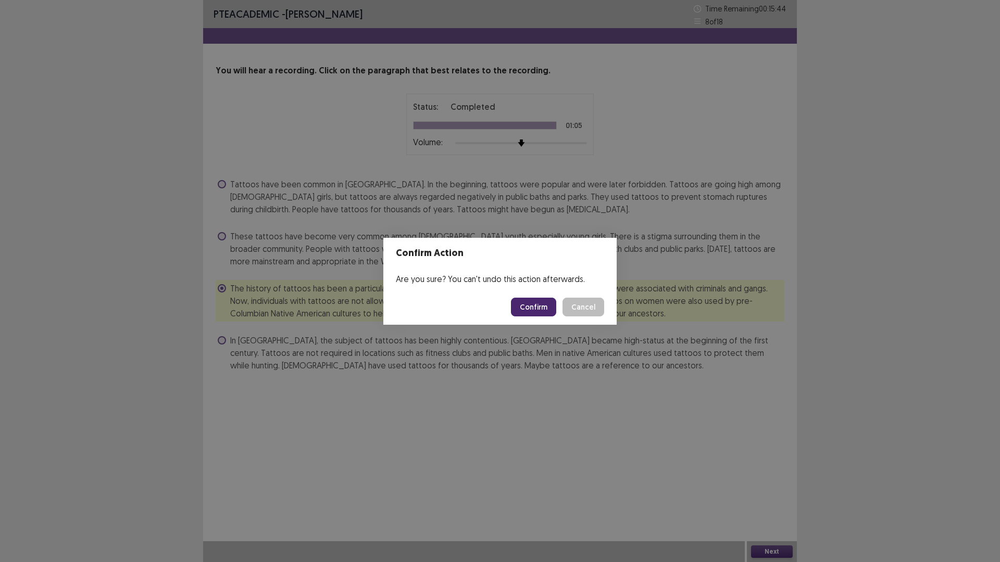
click at [529, 302] on button "Confirm" at bounding box center [533, 307] width 45 height 19
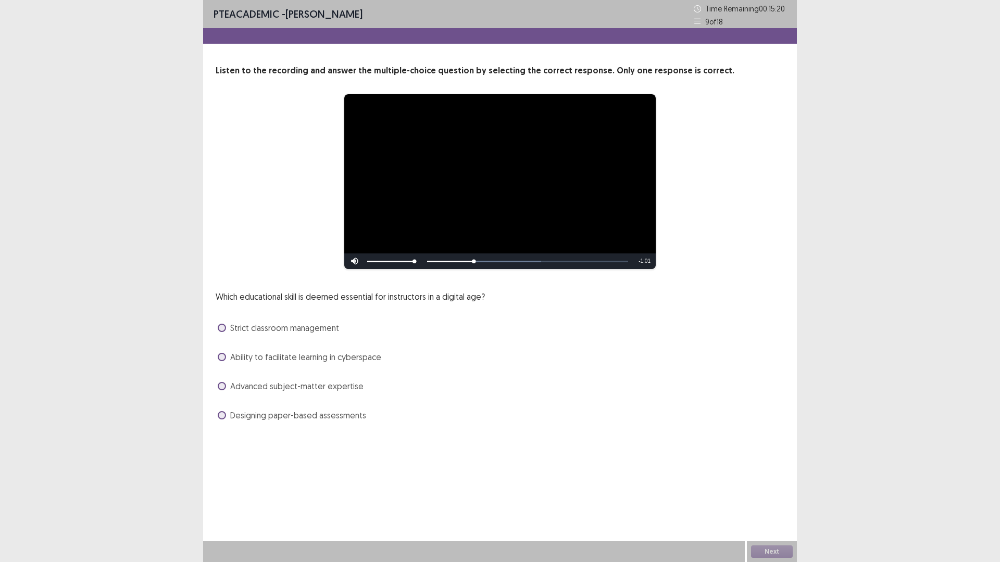
click at [291, 361] on span "Ability to facilitate learning in cyberspace" at bounding box center [305, 357] width 151 height 12
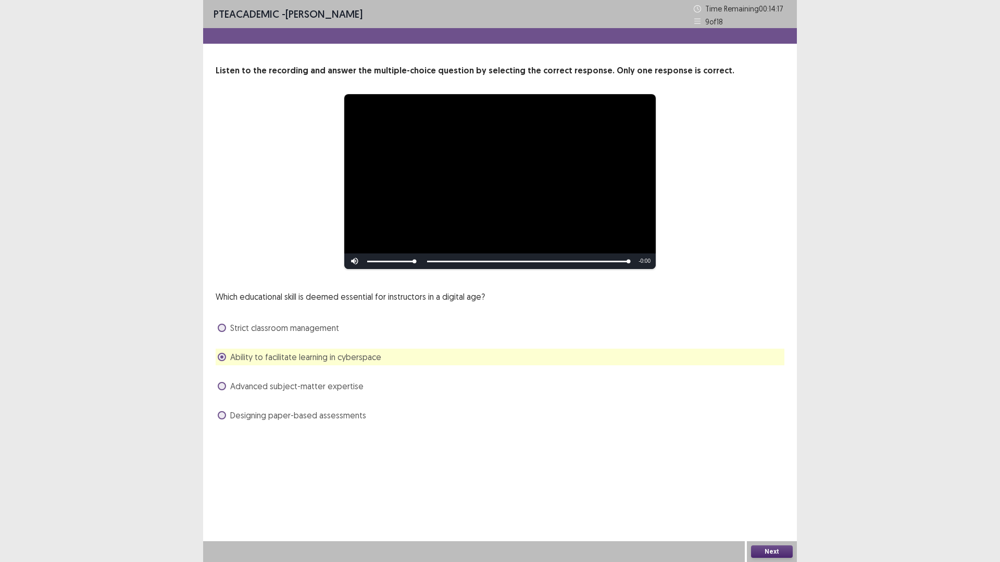
click at [763, 492] on button "Next" at bounding box center [772, 552] width 42 height 12
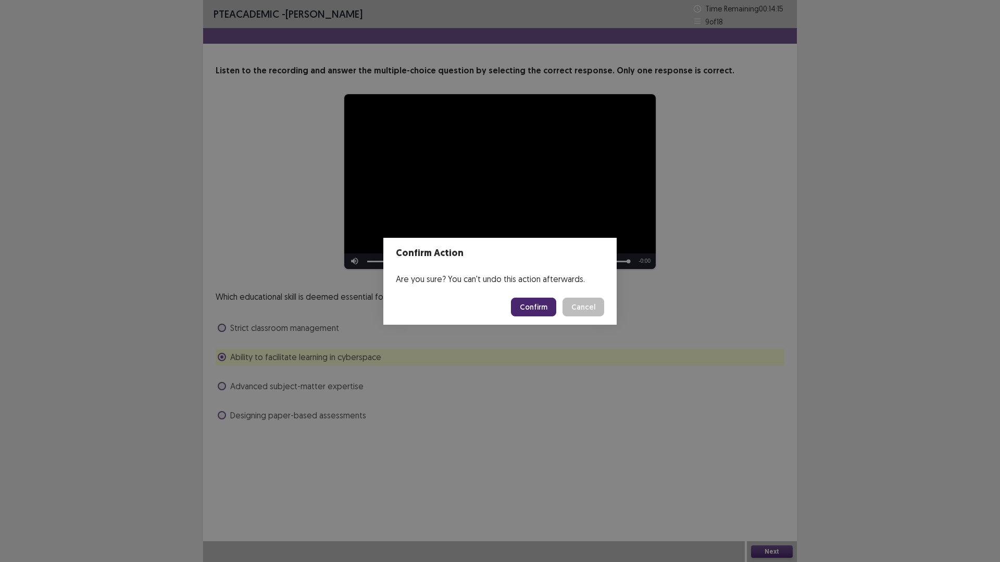
click at [532, 309] on button "Confirm" at bounding box center [533, 307] width 45 height 19
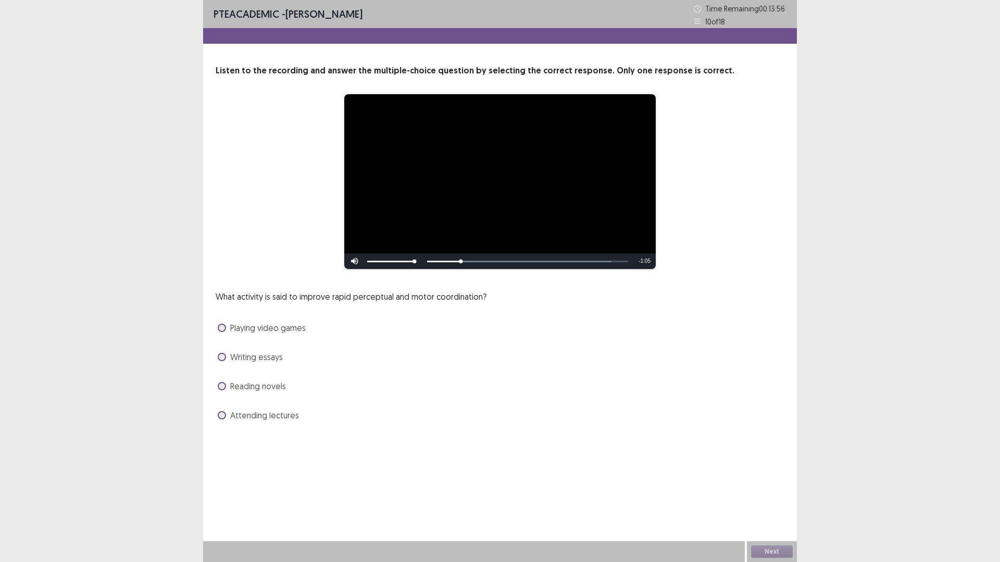
click at [292, 334] on span "Playing video games" at bounding box center [268, 328] width 76 height 12
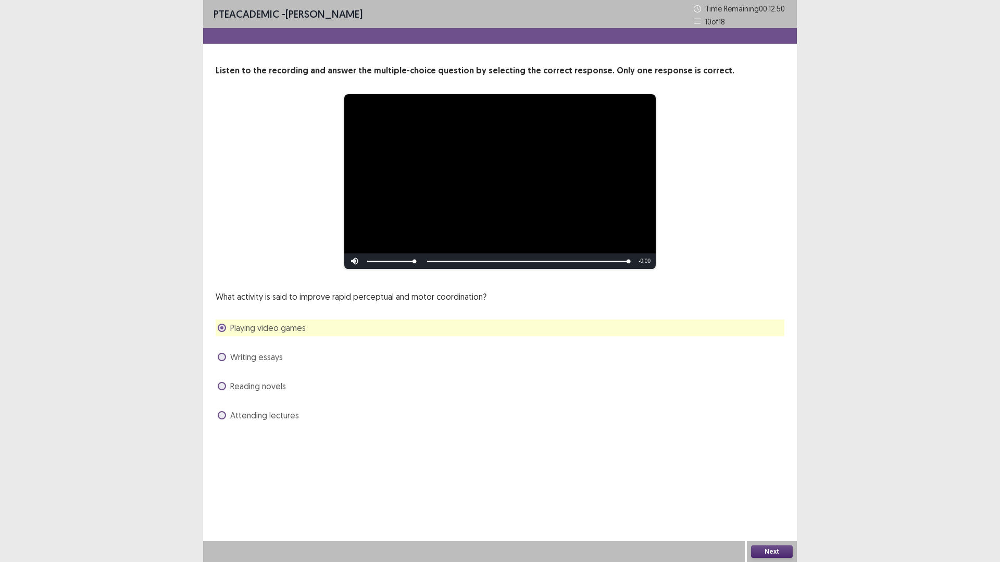
click at [775, 492] on button "Next" at bounding box center [772, 552] width 42 height 12
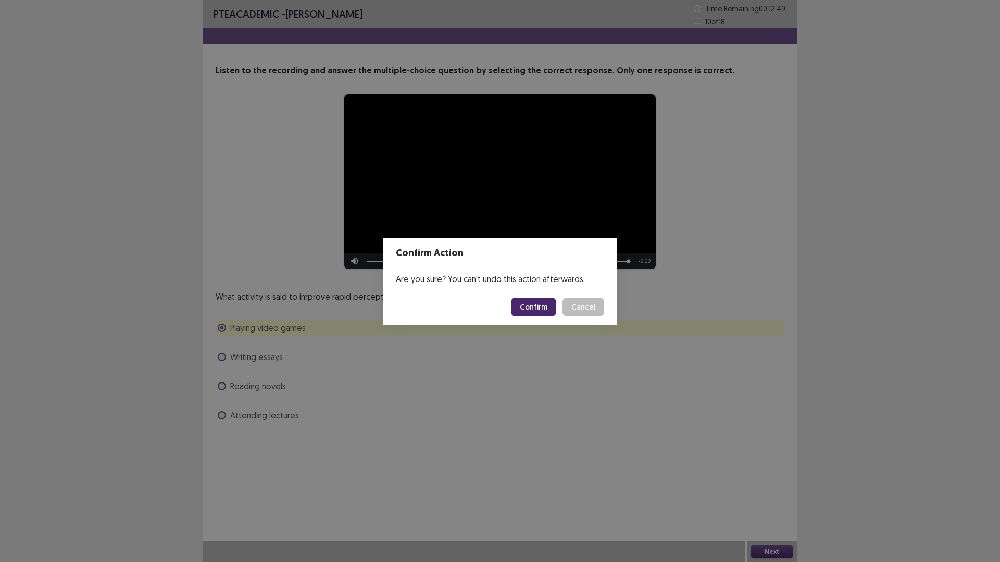
click at [526, 307] on button "Confirm" at bounding box center [533, 307] width 45 height 19
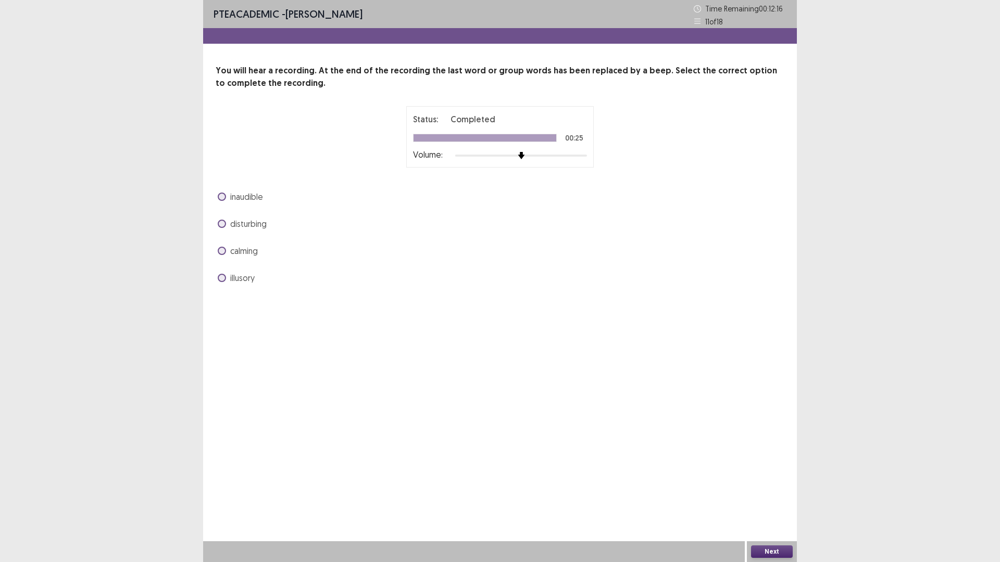
click at [237, 223] on span "disturbing" at bounding box center [248, 224] width 36 height 12
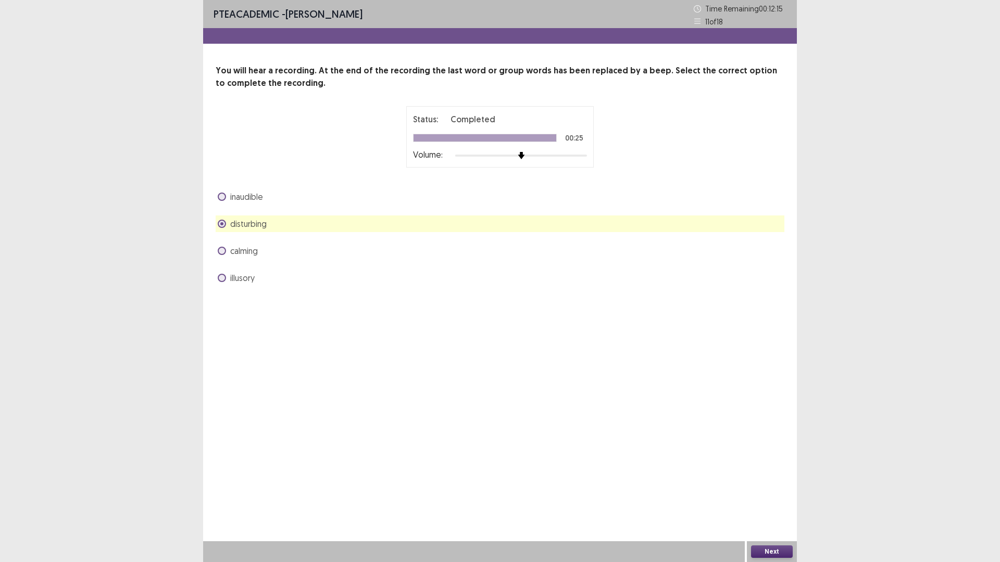
click at [228, 245] on label "calming" at bounding box center [238, 251] width 40 height 12
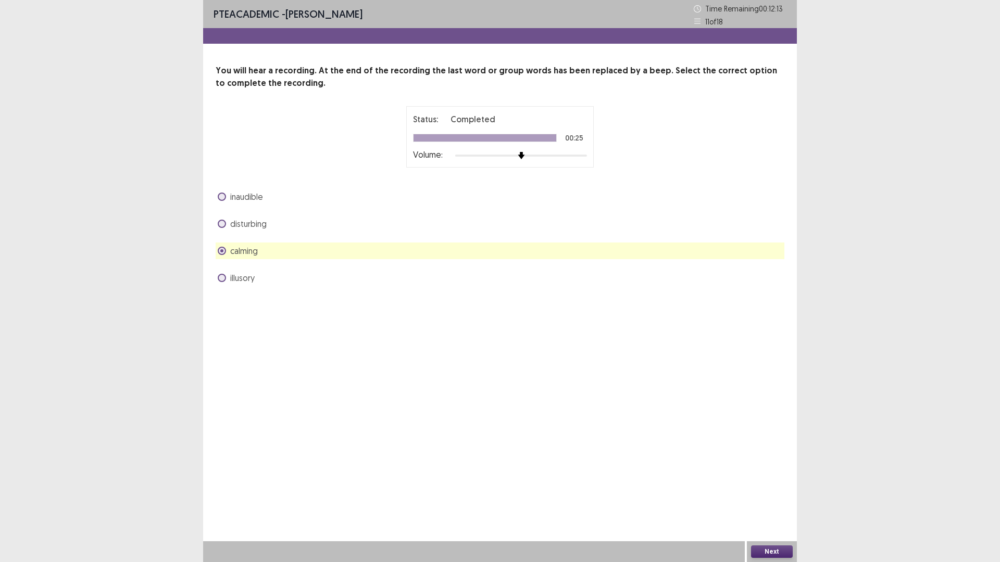
click at [778, 492] on button "Next" at bounding box center [772, 552] width 42 height 12
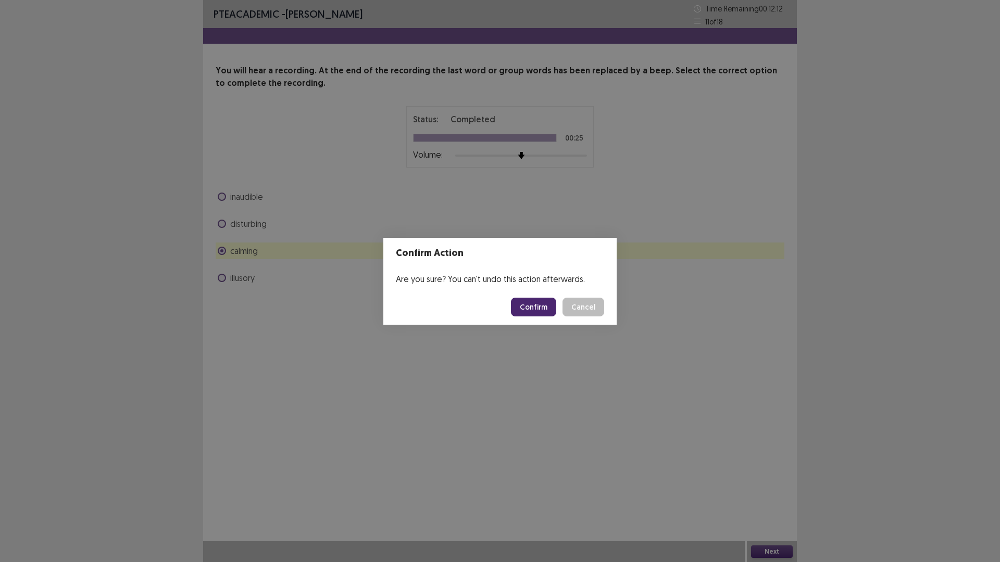
click at [530, 304] on button "Confirm" at bounding box center [533, 307] width 45 height 19
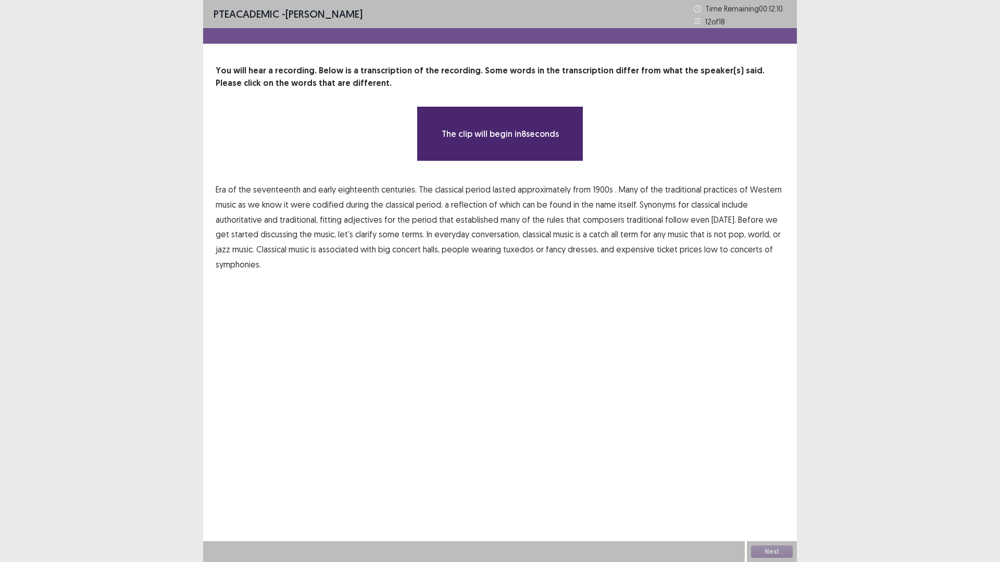
click at [593, 189] on span "1900s" at bounding box center [603, 189] width 20 height 12
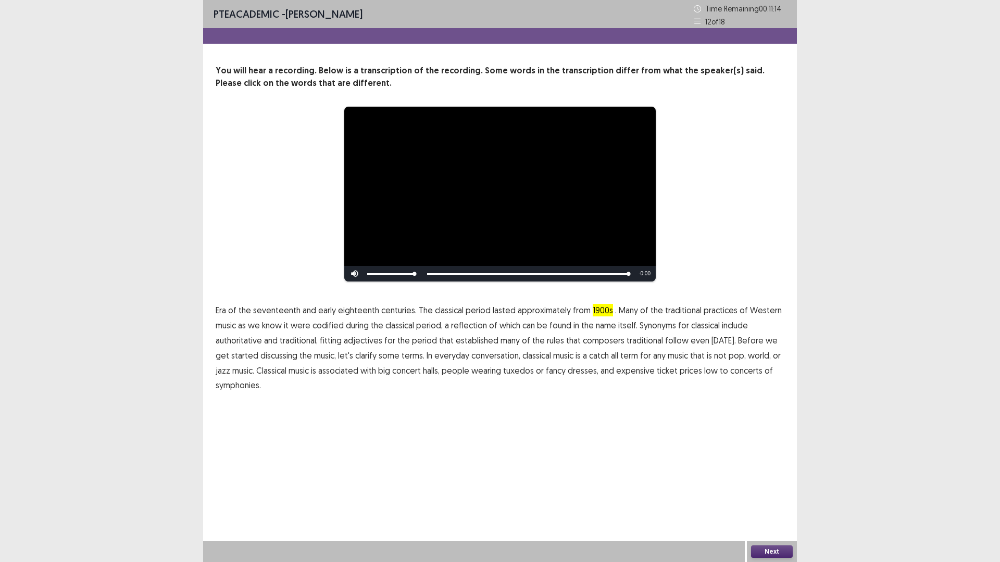
click at [765, 370] on span "of" at bounding box center [769, 371] width 8 height 12
click at [785, 492] on button "Next" at bounding box center [772, 552] width 42 height 12
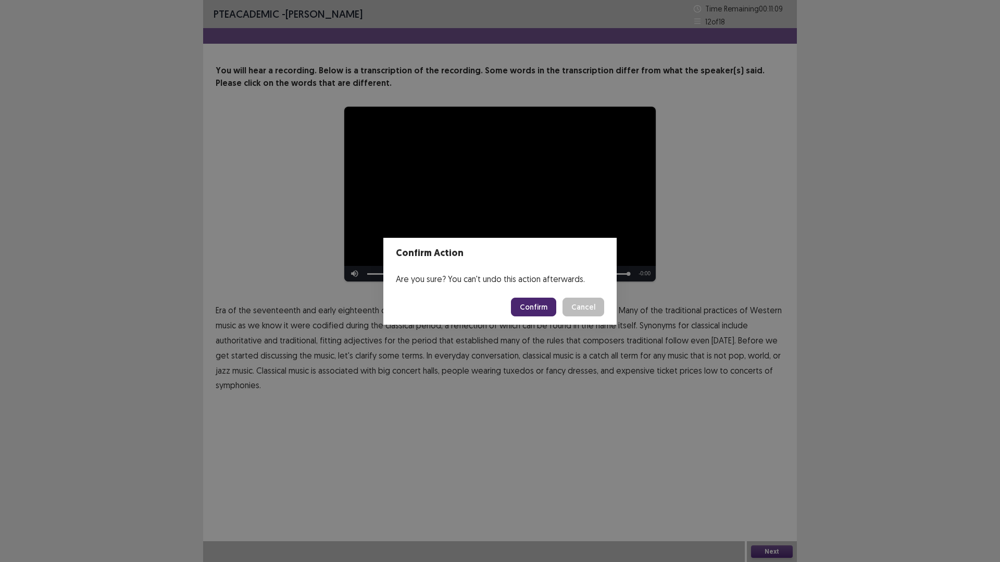
click at [589, 305] on button "Cancel" at bounding box center [583, 307] width 42 height 19
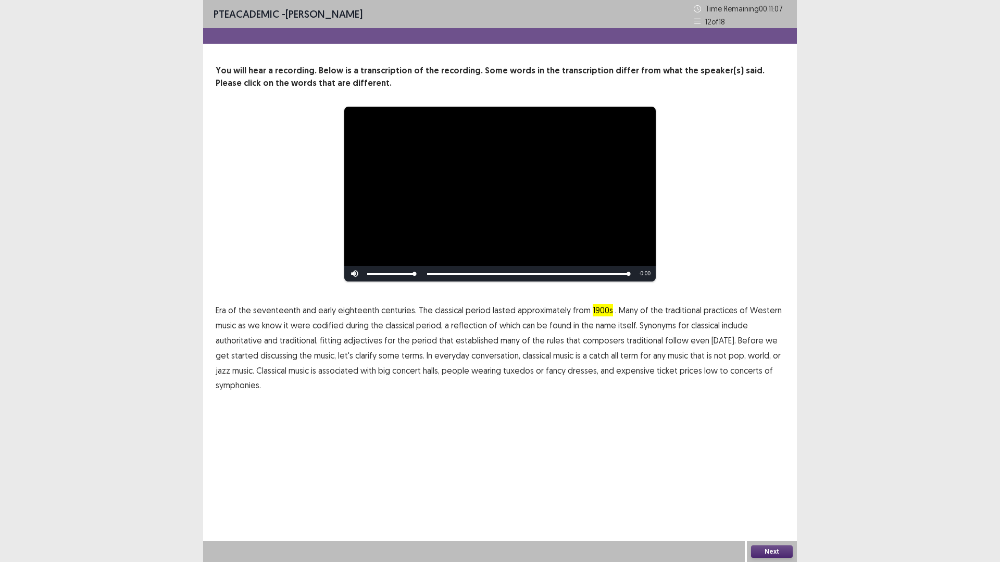
click at [704, 371] on span "low" at bounding box center [711, 371] width 14 height 12
click at [770, 492] on button "Next" at bounding box center [772, 552] width 42 height 12
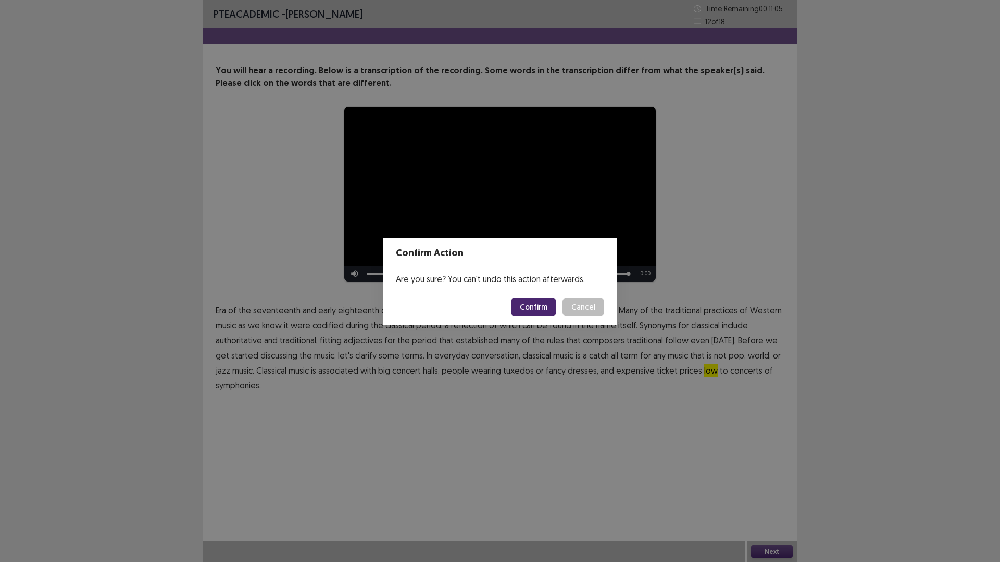
click at [539, 309] on button "Confirm" at bounding box center [533, 307] width 45 height 19
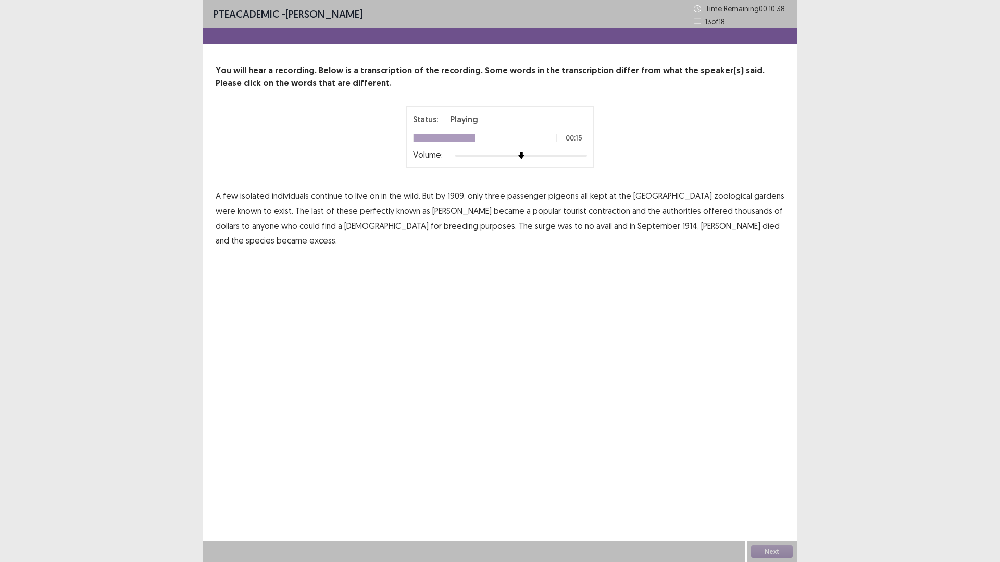
click at [360, 211] on span "perfectly" at bounding box center [377, 211] width 34 height 12
click at [589, 210] on span "contraction" at bounding box center [610, 211] width 42 height 12
drag, startPoint x: 700, startPoint y: 228, endPoint x: 706, endPoint y: 229, distance: 5.2
click at [337, 234] on span "excess." at bounding box center [323, 240] width 28 height 12
click at [767, 492] on button "Next" at bounding box center [772, 552] width 42 height 12
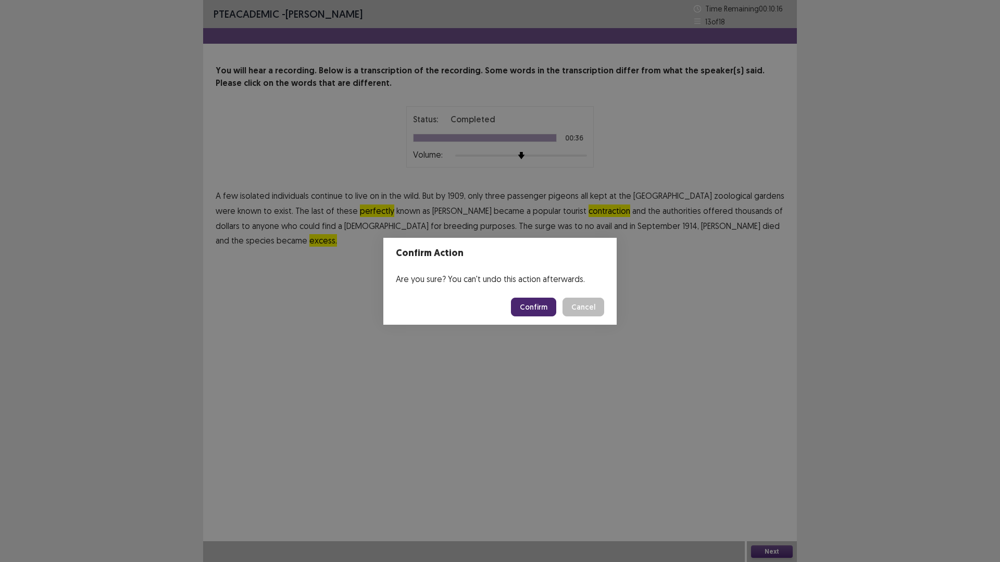
click at [537, 307] on button "Confirm" at bounding box center [533, 307] width 45 height 19
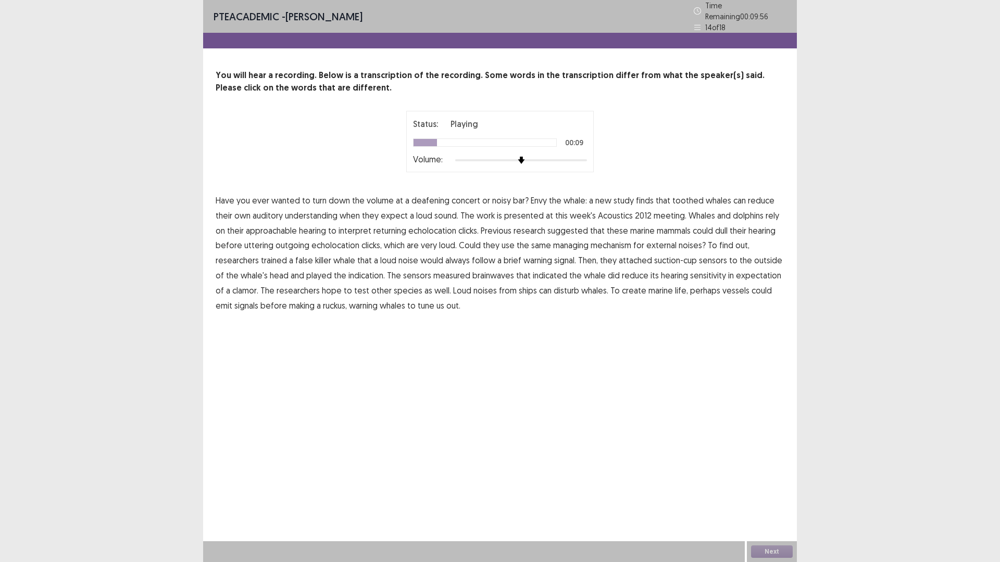
click at [312, 212] on span "understanding" at bounding box center [311, 215] width 53 height 12
click at [283, 228] on span "approachable" at bounding box center [271, 230] width 51 height 12
click at [564, 243] on span "managing" at bounding box center [570, 245] width 35 height 12
click at [359, 272] on span "indication." at bounding box center [366, 275] width 36 height 12
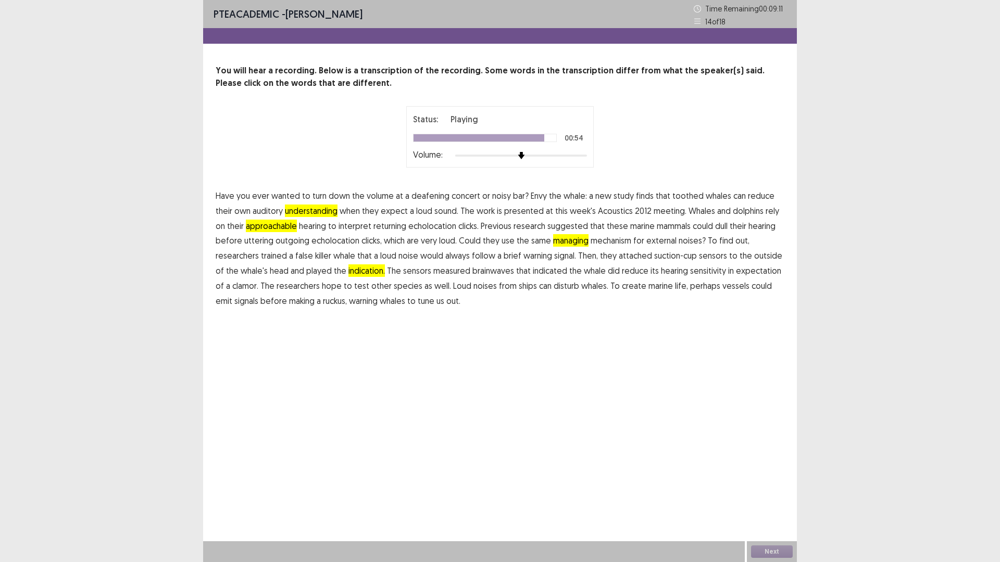
click at [622, 288] on span "create" at bounding box center [634, 286] width 24 height 12
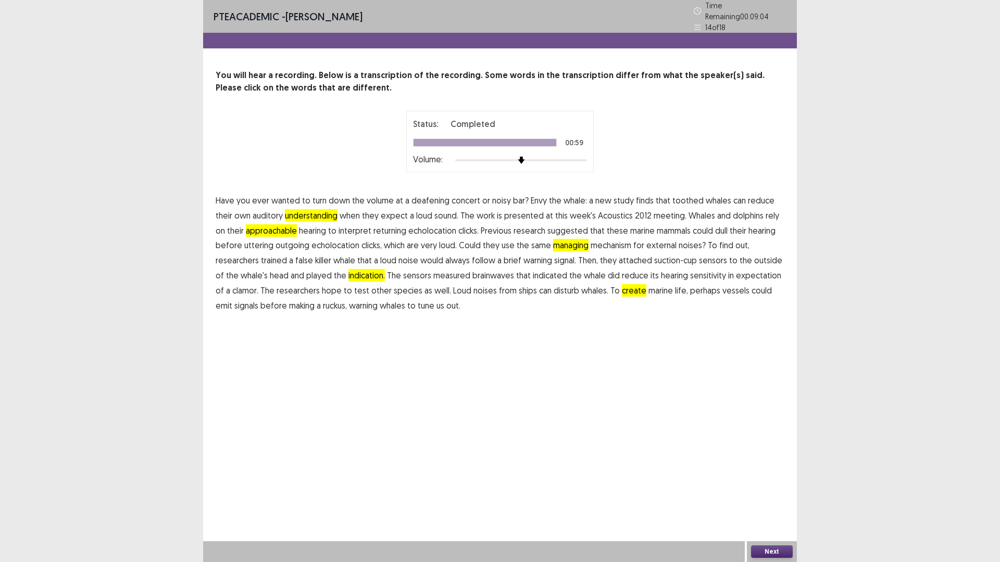
click at [773, 492] on button "Next" at bounding box center [772, 552] width 42 height 12
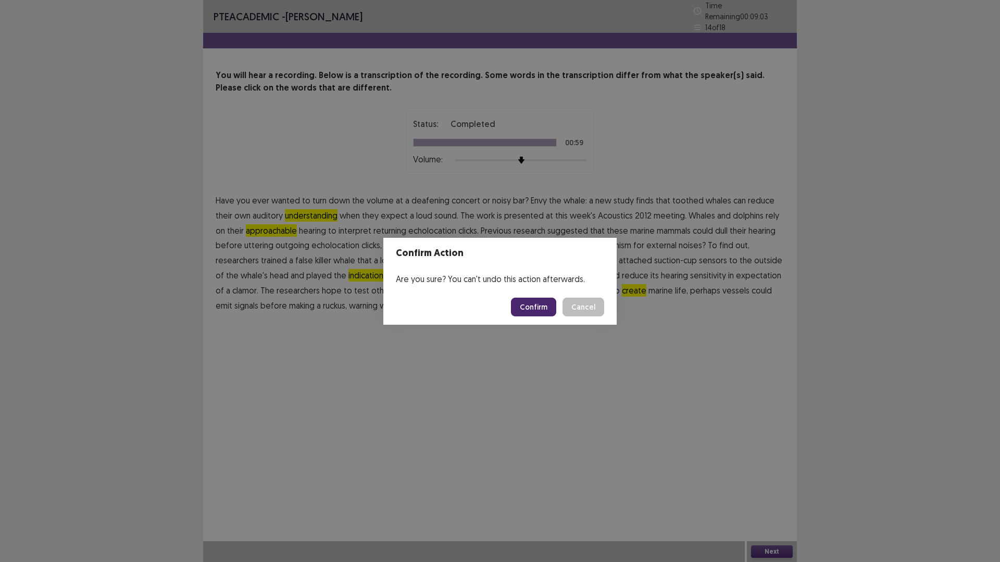
click at [533, 301] on button "Confirm" at bounding box center [533, 307] width 45 height 19
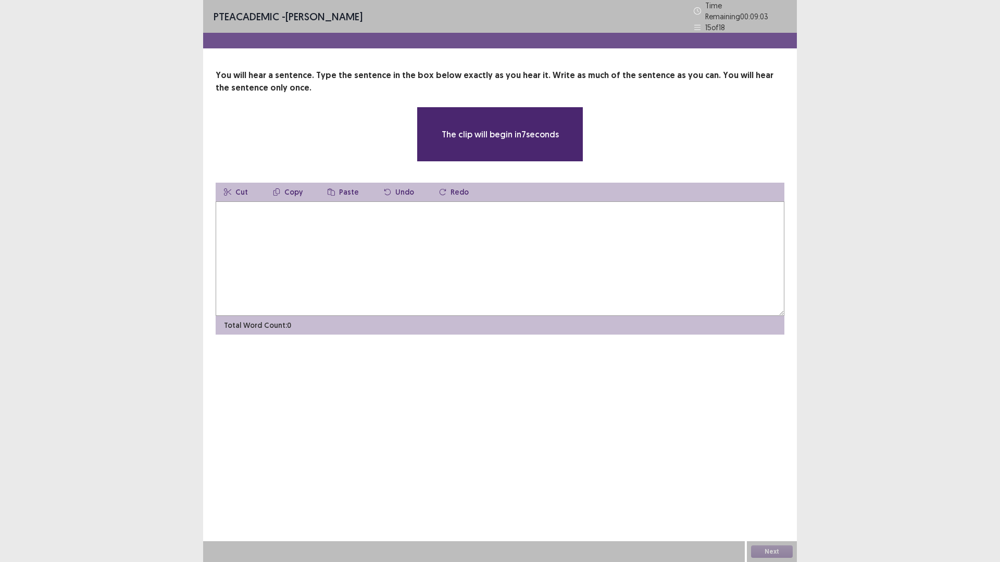
click at [490, 282] on textarea at bounding box center [500, 259] width 569 height 115
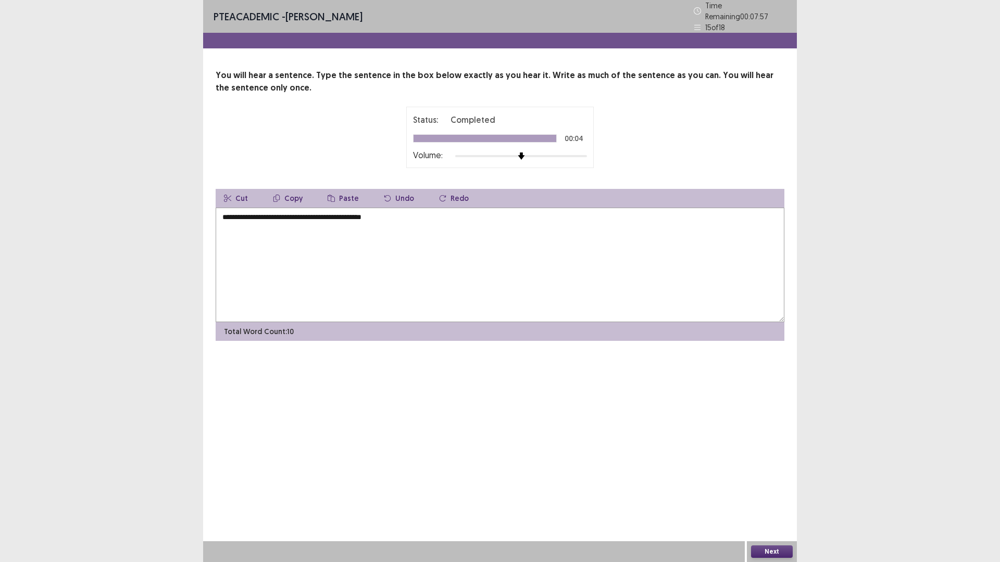
type textarea "**********"
click at [781, 492] on button "Next" at bounding box center [772, 552] width 42 height 12
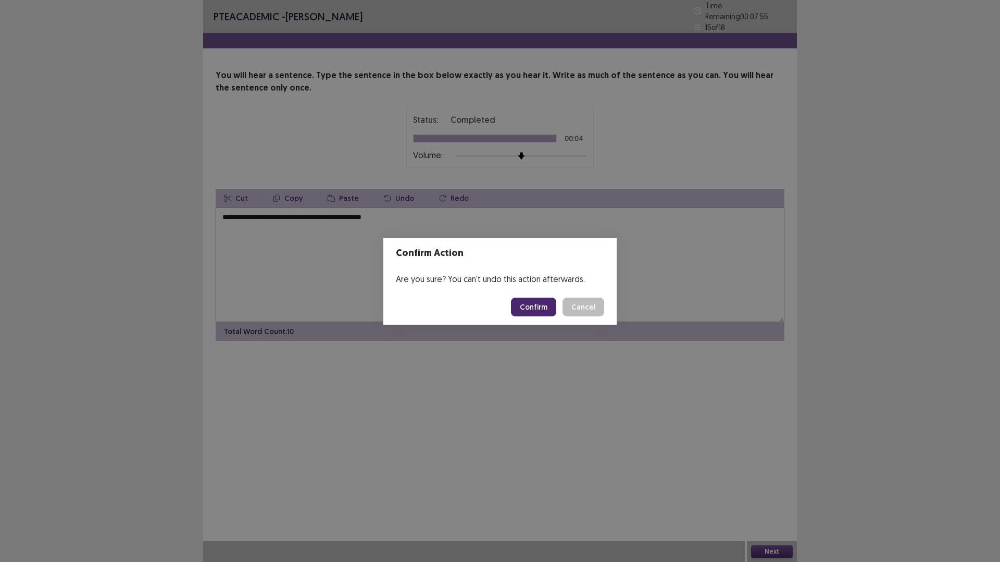
click at [528, 305] on button "Confirm" at bounding box center [533, 307] width 45 height 19
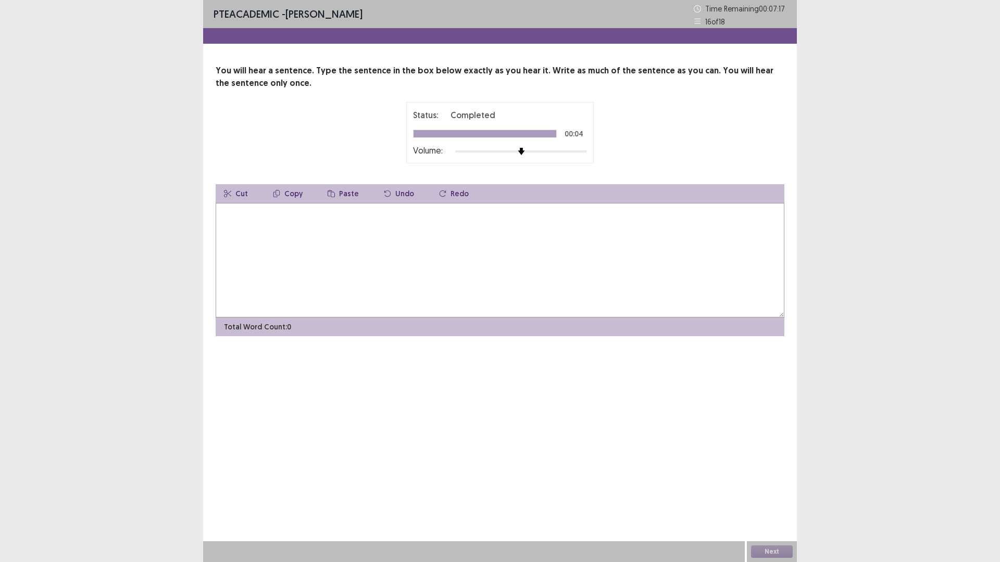
click at [566, 241] on textarea at bounding box center [500, 260] width 569 height 115
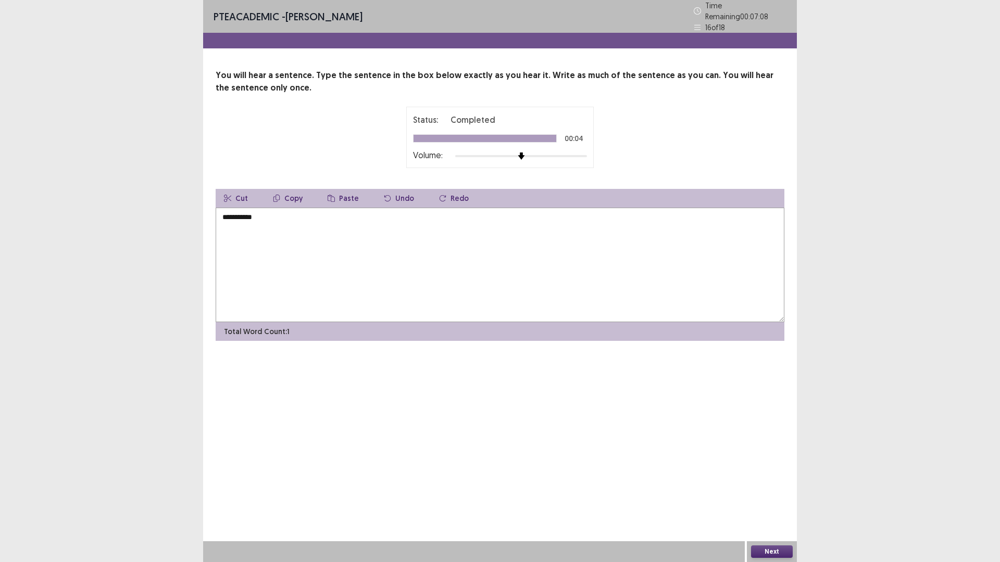
click at [251, 212] on textarea "**********" at bounding box center [500, 265] width 569 height 115
click at [282, 219] on textarea "**********" at bounding box center [500, 265] width 569 height 115
drag, startPoint x: 251, startPoint y: 212, endPoint x: 258, endPoint y: 212, distance: 7.3
click at [258, 212] on textarea "**********" at bounding box center [500, 265] width 569 height 115
click at [265, 220] on textarea "**********" at bounding box center [500, 265] width 569 height 115
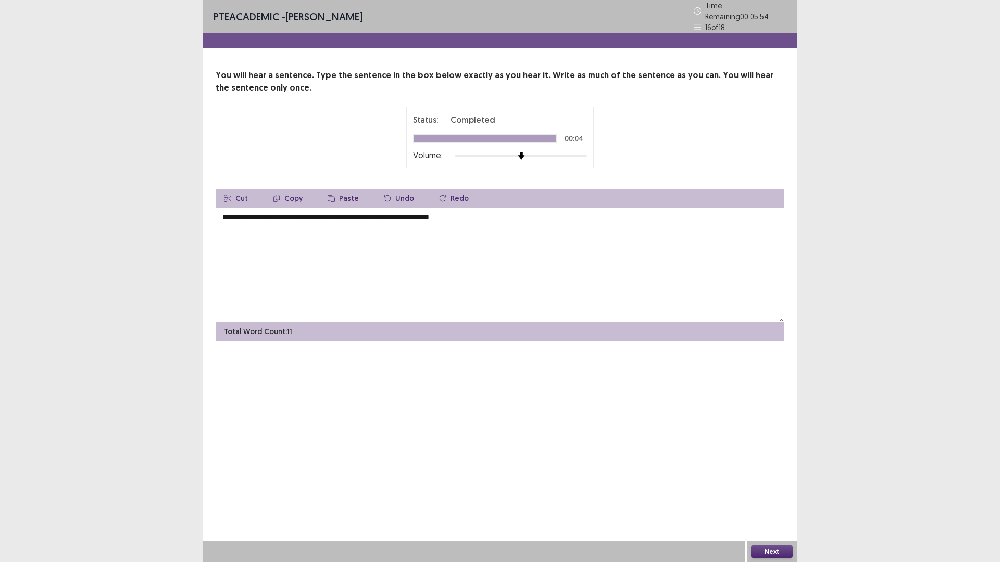
type textarea "**********"
click at [784, 492] on button "Next" at bounding box center [772, 552] width 42 height 12
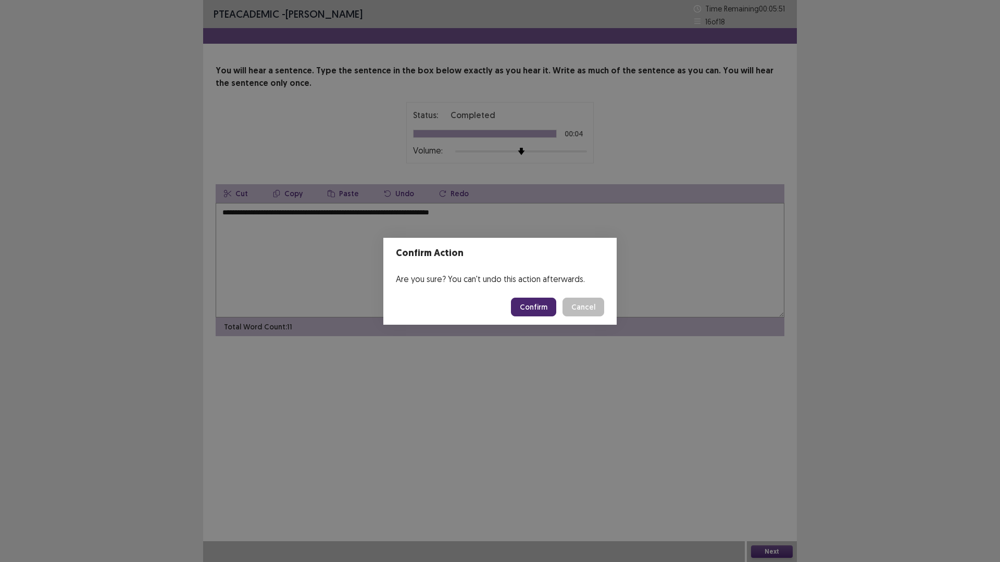
click at [540, 307] on button "Confirm" at bounding box center [533, 307] width 45 height 19
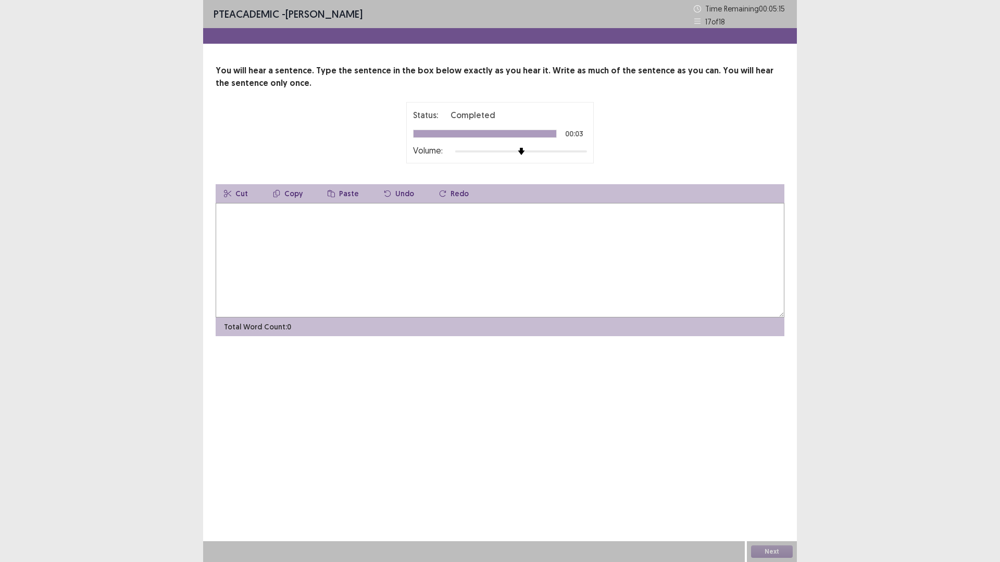
click at [497, 265] on textarea at bounding box center [500, 260] width 569 height 115
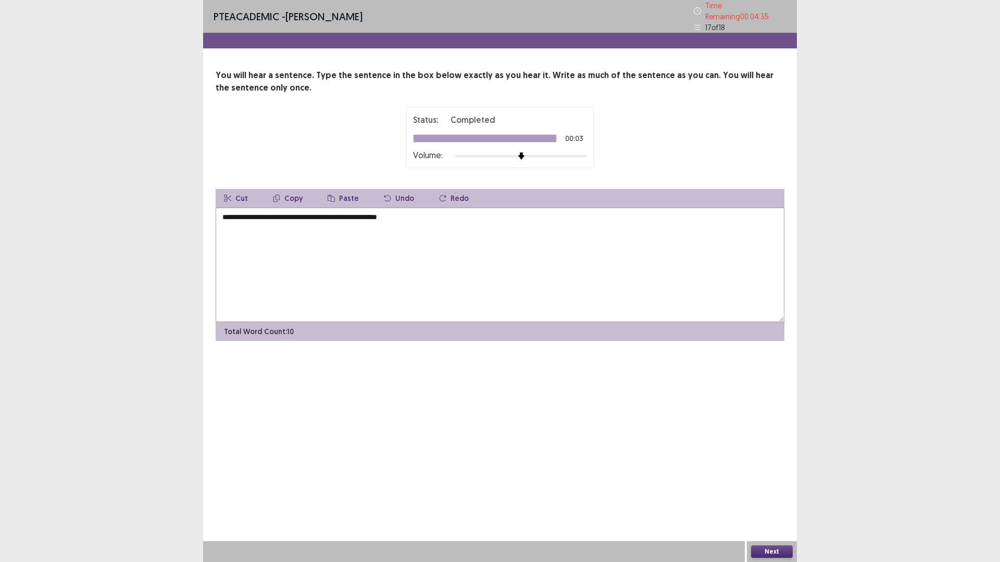
click at [236, 215] on textarea "**********" at bounding box center [500, 265] width 569 height 115
click at [240, 214] on textarea "**********" at bounding box center [500, 265] width 569 height 115
drag, startPoint x: 292, startPoint y: 214, endPoint x: 271, endPoint y: 214, distance: 20.8
click at [271, 214] on textarea "**********" at bounding box center [500, 265] width 569 height 115
drag, startPoint x: 350, startPoint y: 214, endPoint x: 310, endPoint y: 214, distance: 40.6
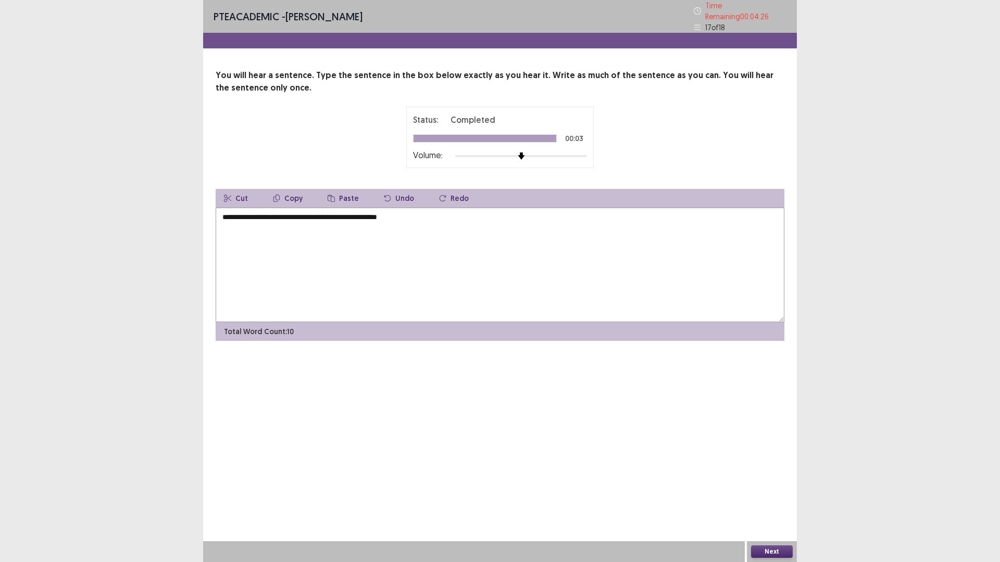
click at [310, 214] on textarea "**********" at bounding box center [500, 265] width 569 height 115
drag, startPoint x: 366, startPoint y: 212, endPoint x: 403, endPoint y: 214, distance: 37.0
click at [402, 214] on textarea "**********" at bounding box center [500, 265] width 569 height 115
click at [439, 218] on textarea "**********" at bounding box center [500, 265] width 569 height 115
type textarea "**********"
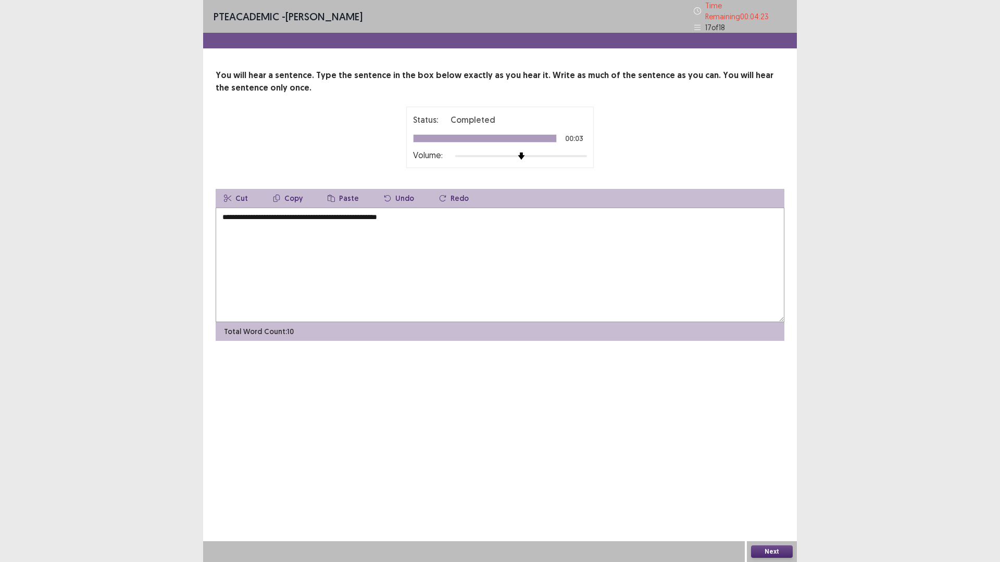
click at [769, 492] on button "Next" at bounding box center [772, 552] width 42 height 12
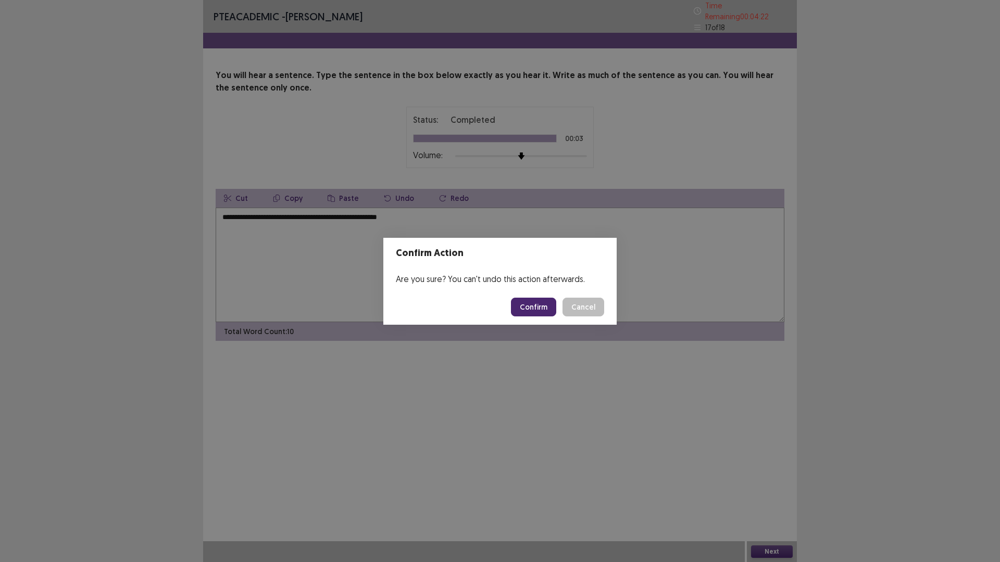
click at [532, 306] on button "Confirm" at bounding box center [533, 307] width 45 height 19
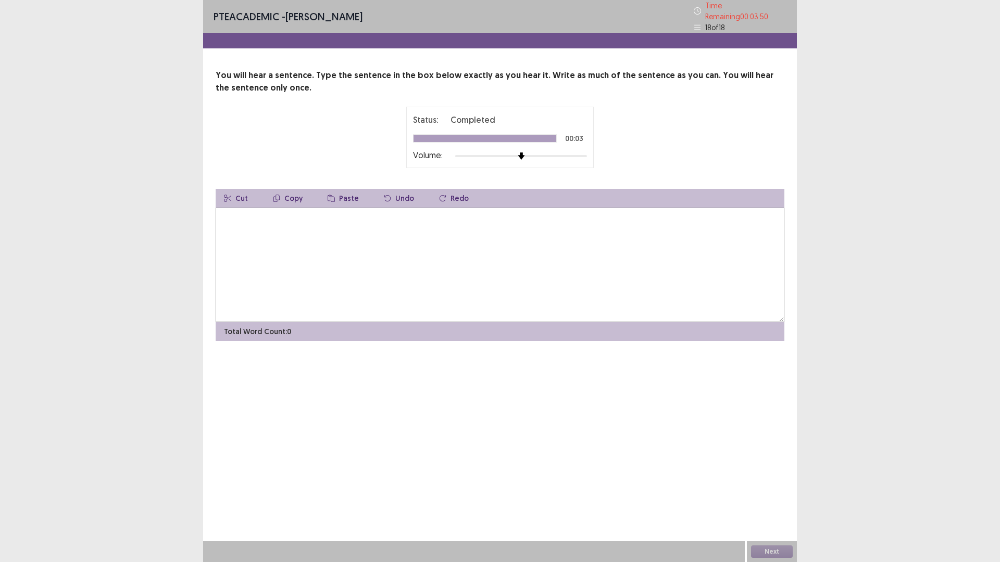
click at [529, 292] on textarea at bounding box center [500, 265] width 569 height 115
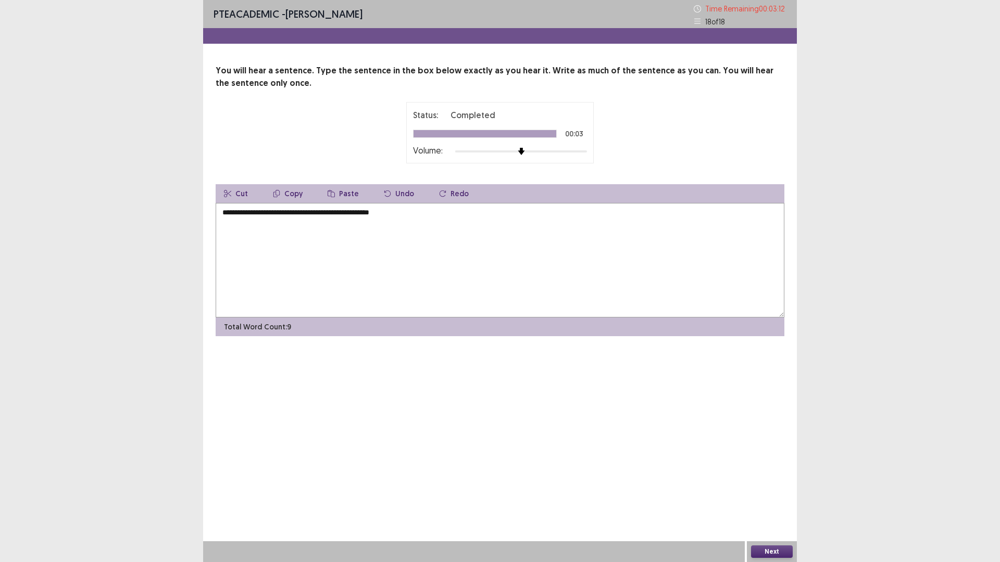
type textarea "**********"
click at [773, 492] on button "Next" at bounding box center [772, 552] width 42 height 12
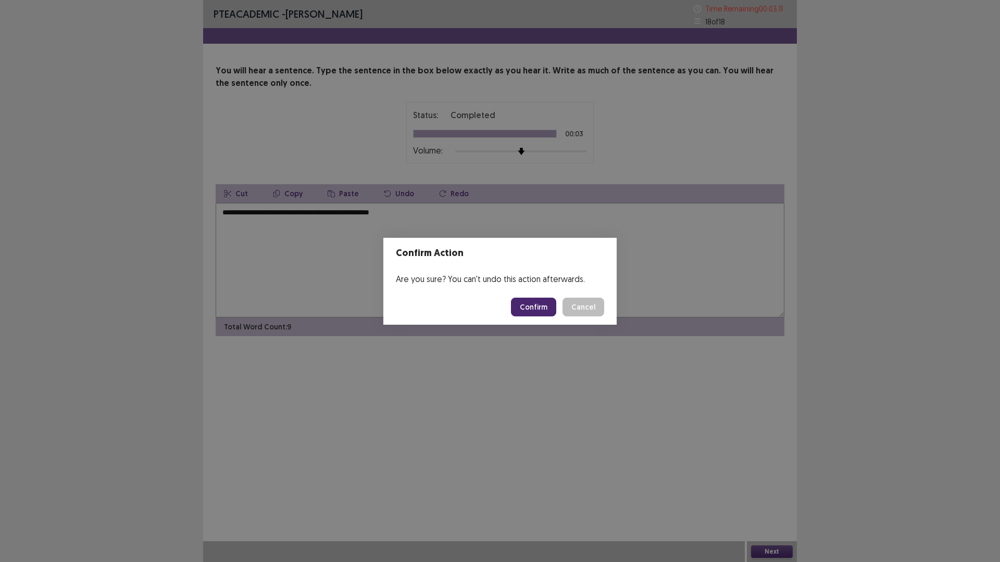
click at [537, 308] on button "Confirm" at bounding box center [533, 307] width 45 height 19
